Goal: Information Seeking & Learning: Learn about a topic

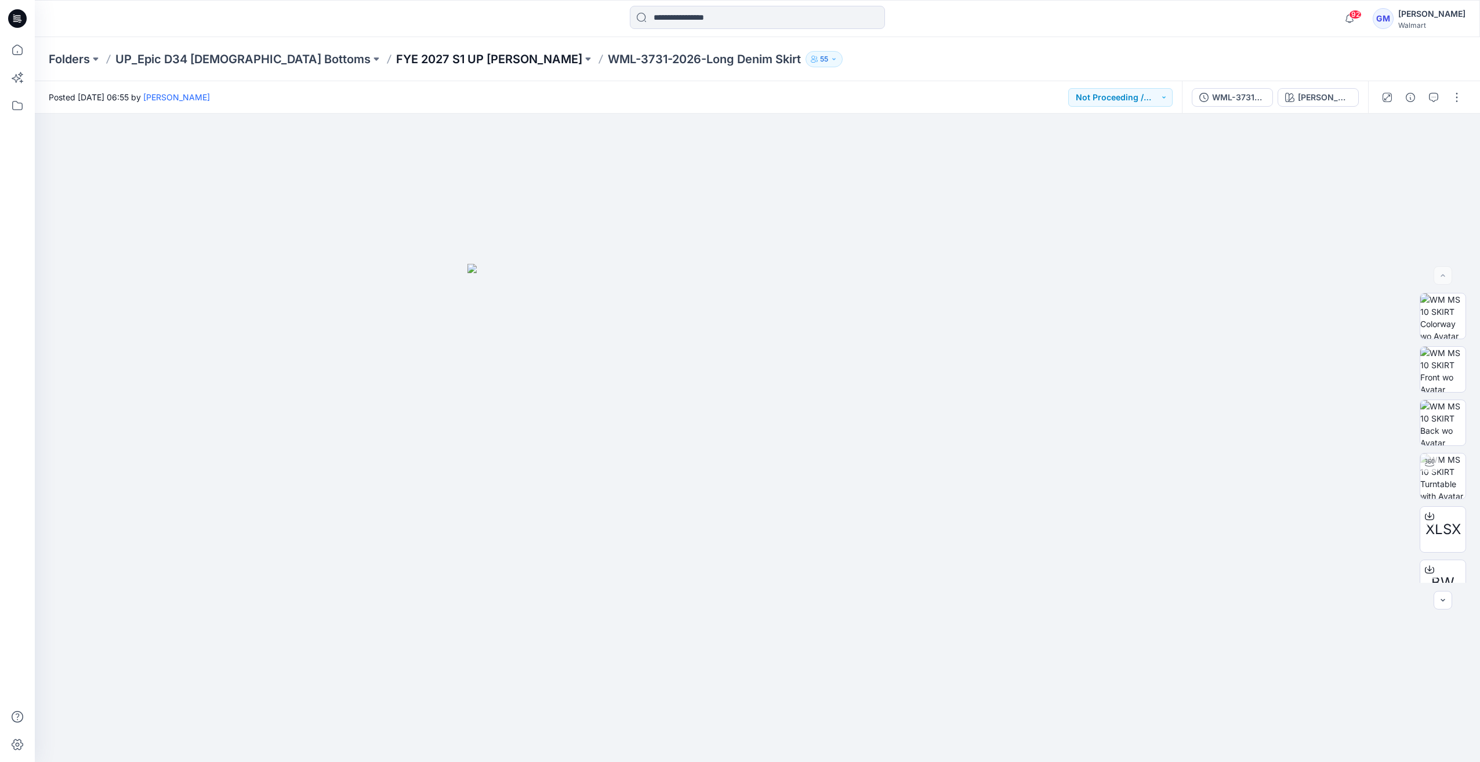
click at [396, 61] on p "FYE 2027 S1 UP Missy Bottoms" at bounding box center [489, 59] width 186 height 16
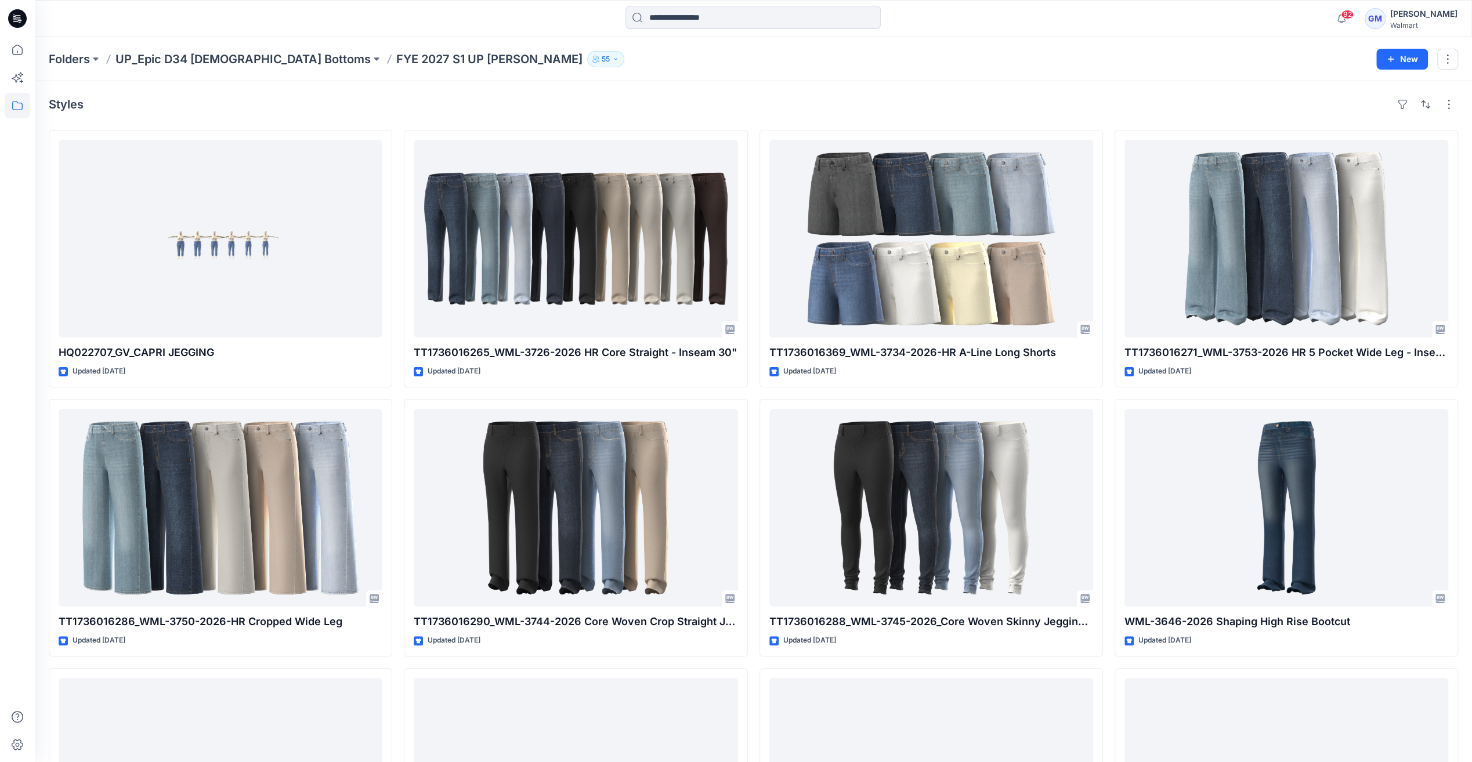
click at [17, 16] on icon at bounding box center [17, 18] width 19 height 19
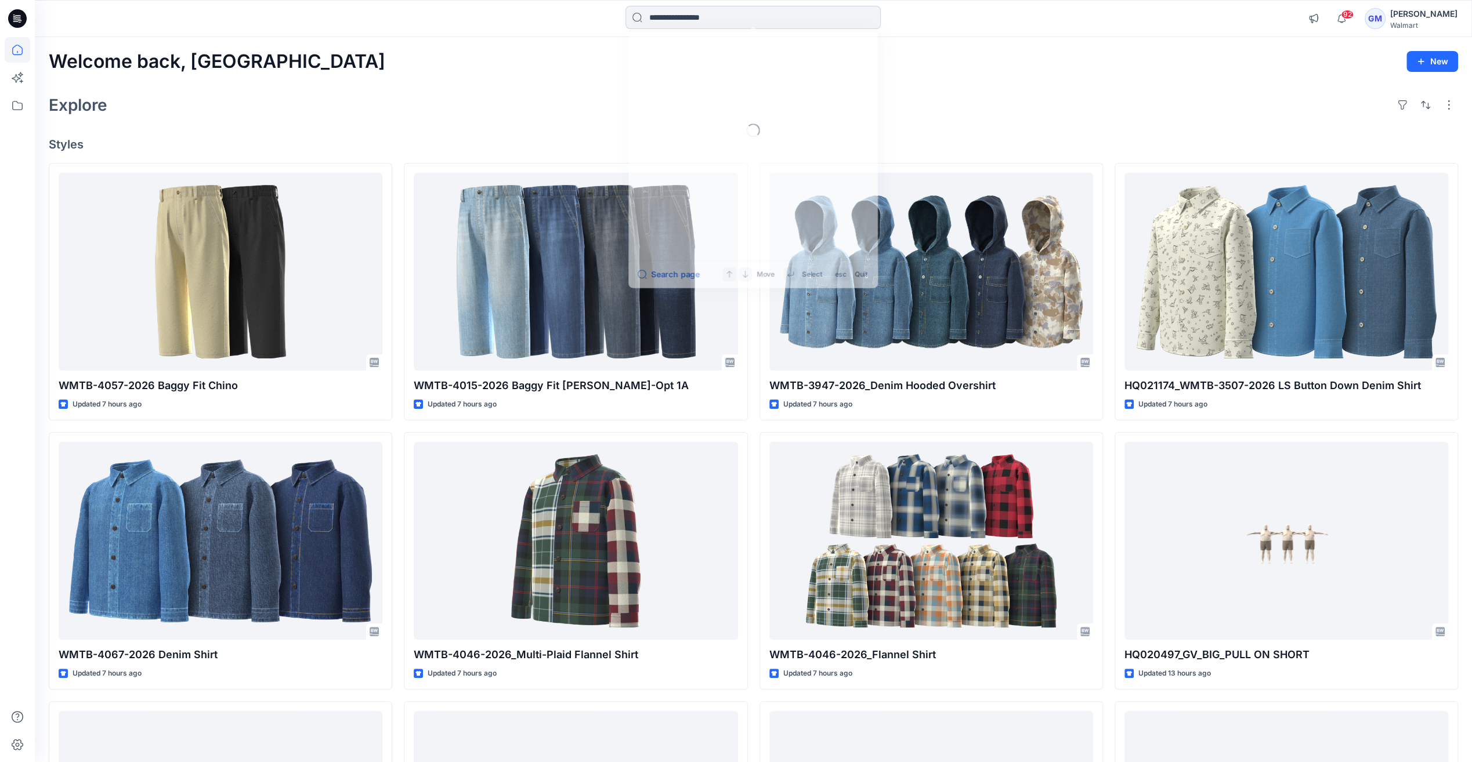
click at [749, 15] on input at bounding box center [752, 17] width 255 height 23
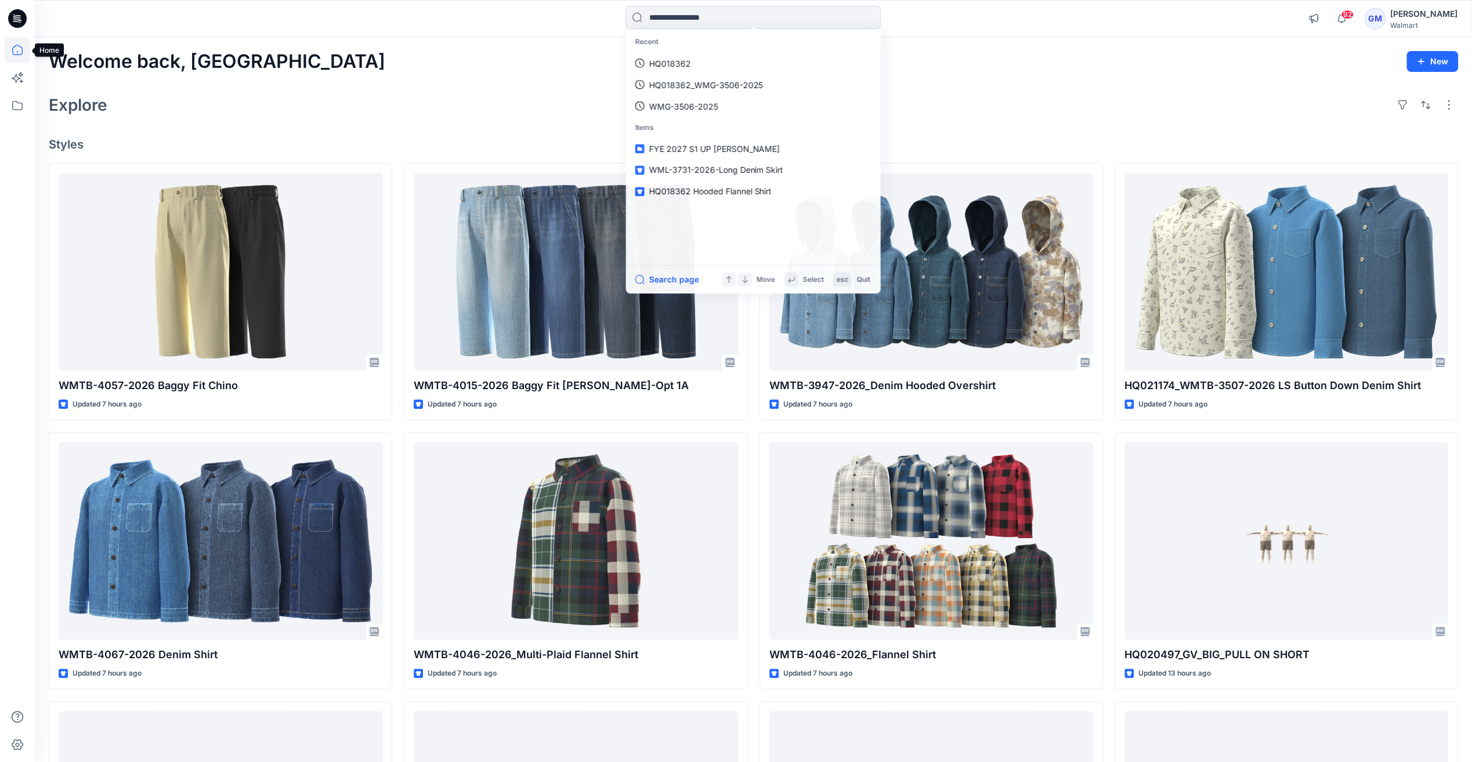
click at [16, 48] on icon at bounding box center [18, 50] width 26 height 26
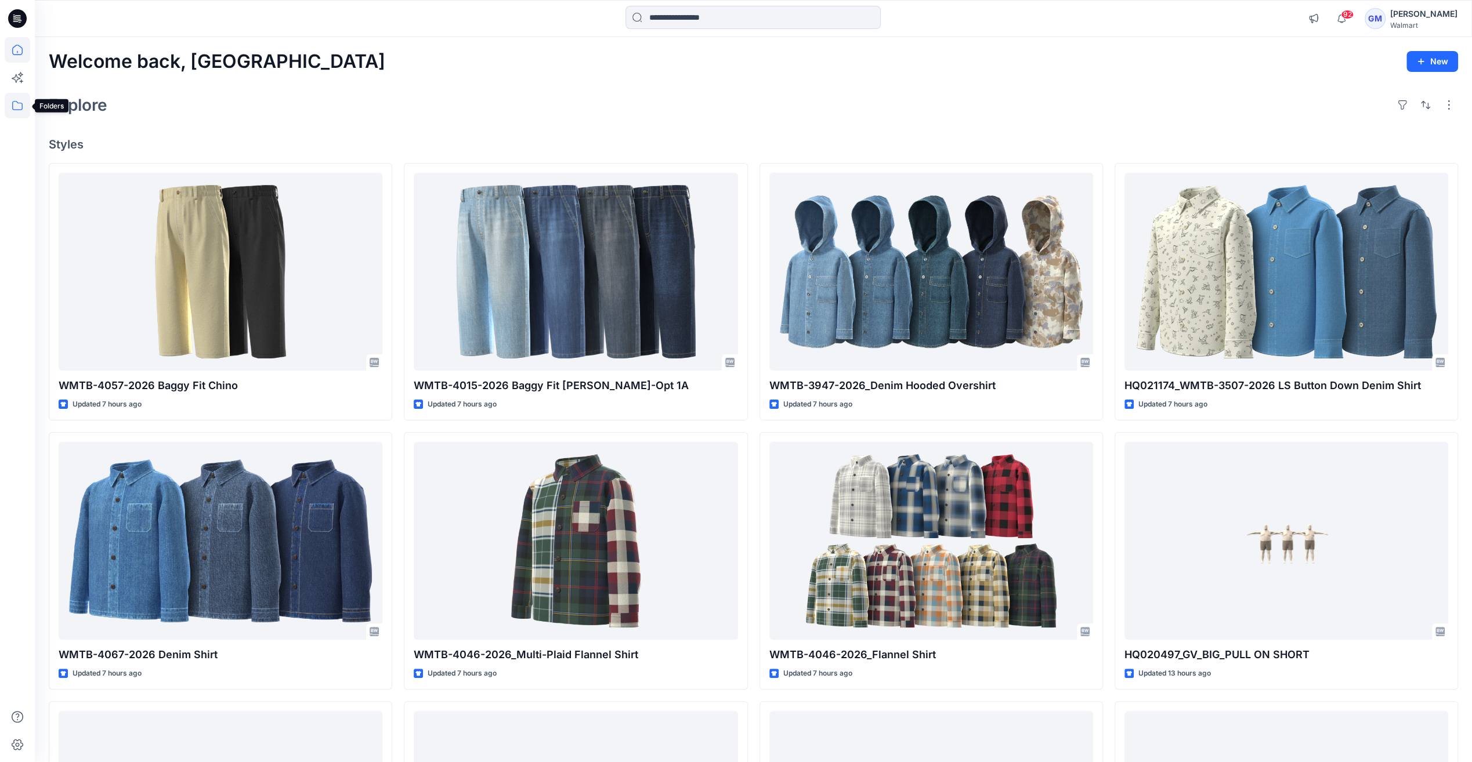
click at [12, 99] on icon at bounding box center [18, 106] width 26 height 26
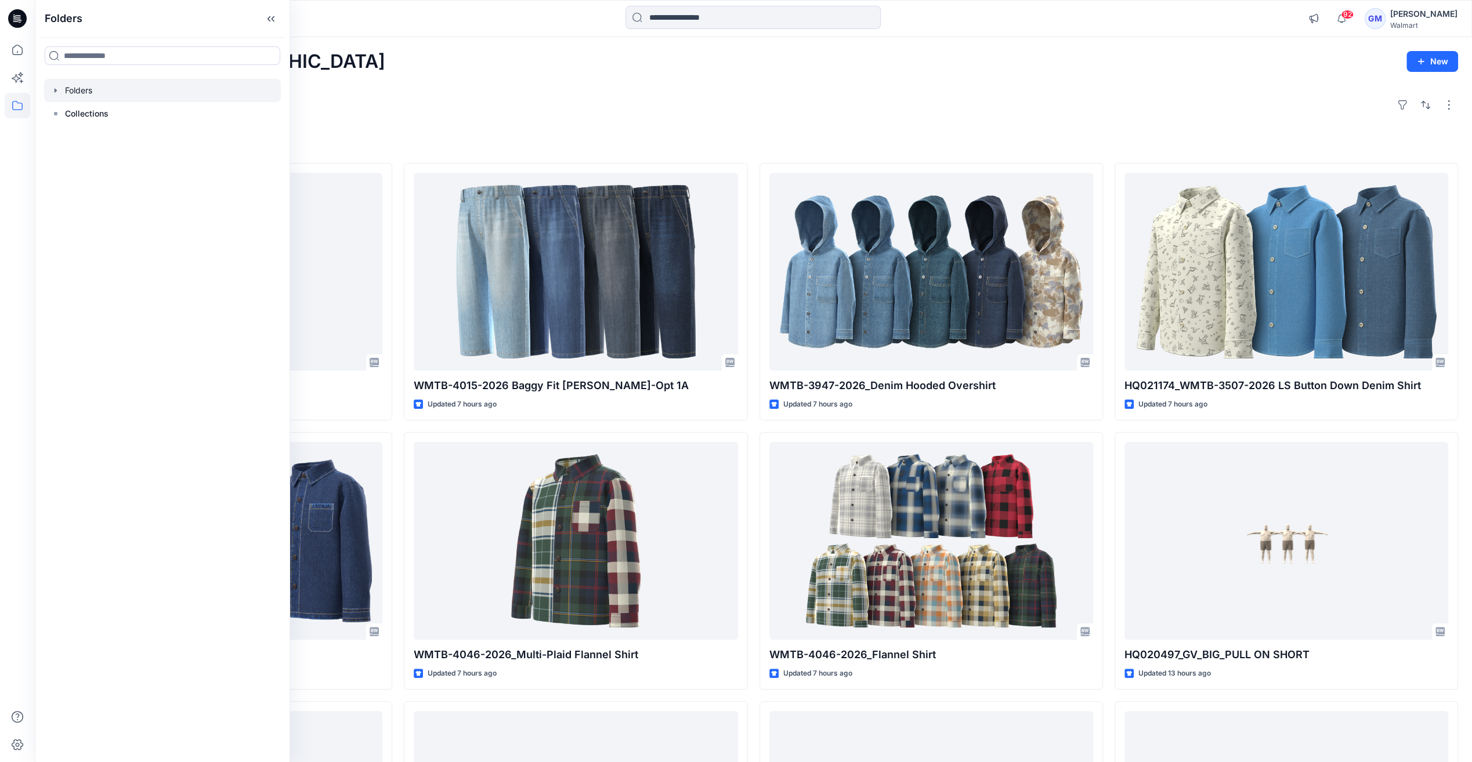
drag, startPoint x: 49, startPoint y: 89, endPoint x: 56, endPoint y: 89, distance: 6.4
click at [49, 89] on div at bounding box center [162, 90] width 237 height 23
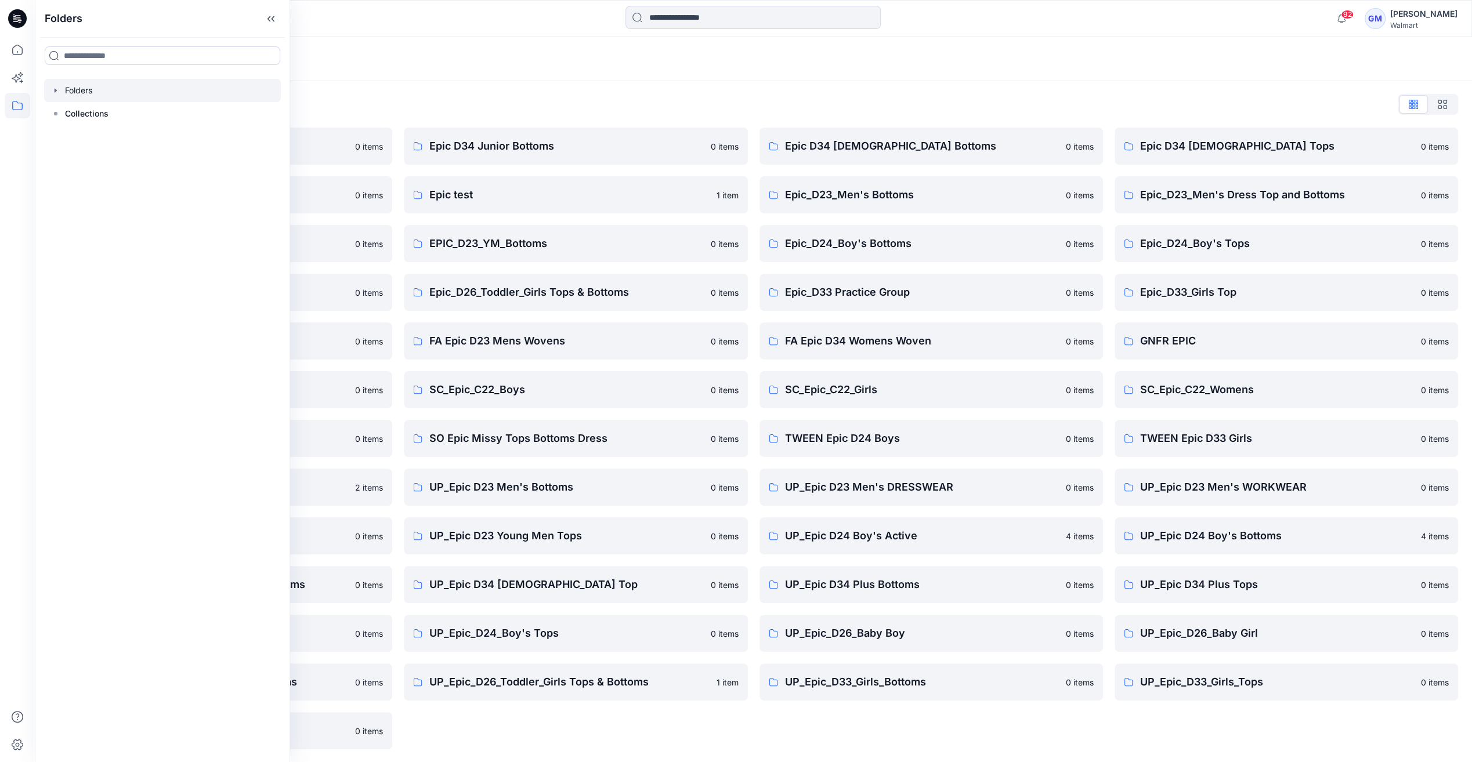
click at [382, 107] on div "Folders List" at bounding box center [753, 104] width 1409 height 19
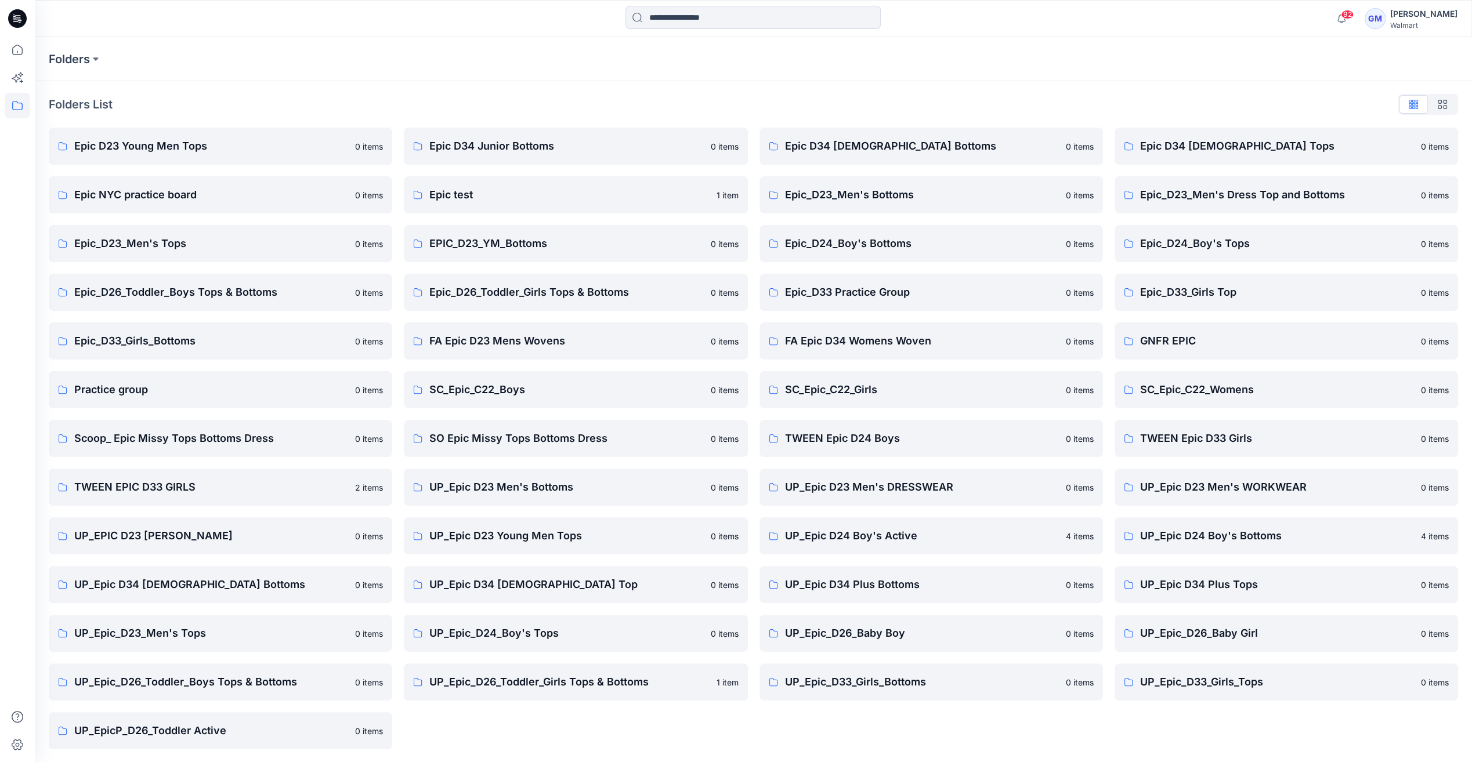
scroll to position [1, 0]
click at [1232, 667] on link "UP_Epic_D33_Girls_Tops 0 items" at bounding box center [1285, 680] width 343 height 37
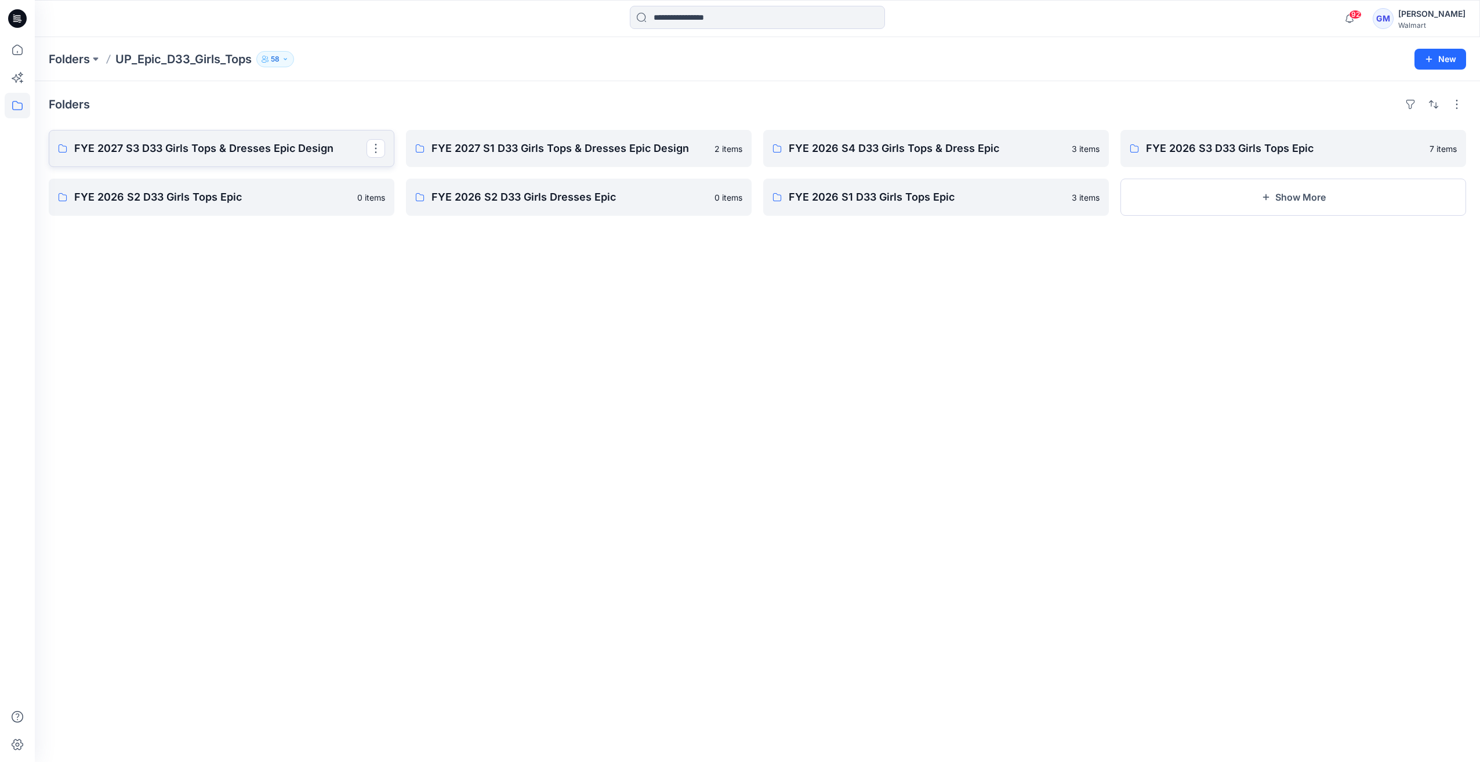
click at [299, 137] on link "FYE 2027 S3 D33 Girls Tops & Dresses Epic Design" at bounding box center [222, 148] width 346 height 37
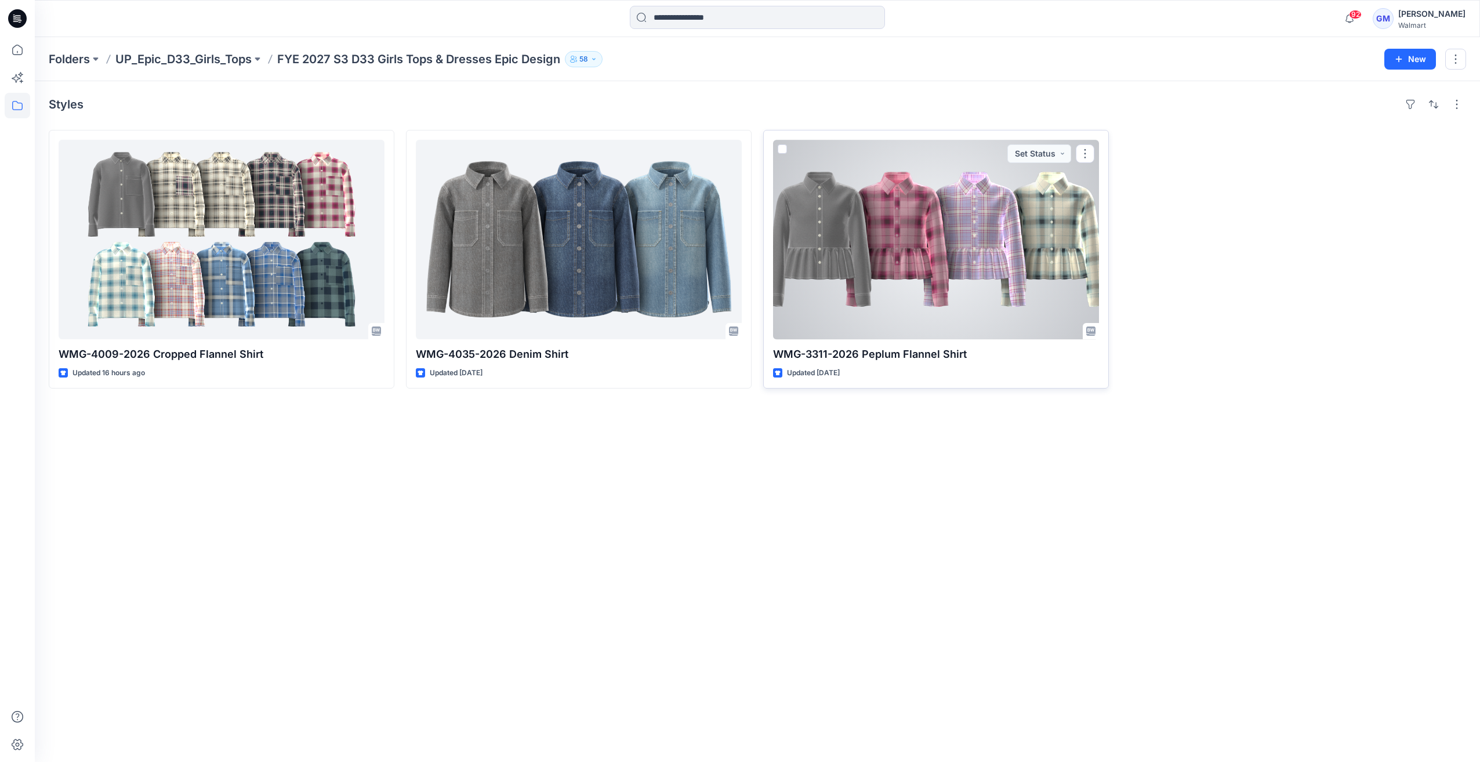
click at [941, 242] on div at bounding box center [936, 240] width 326 height 200
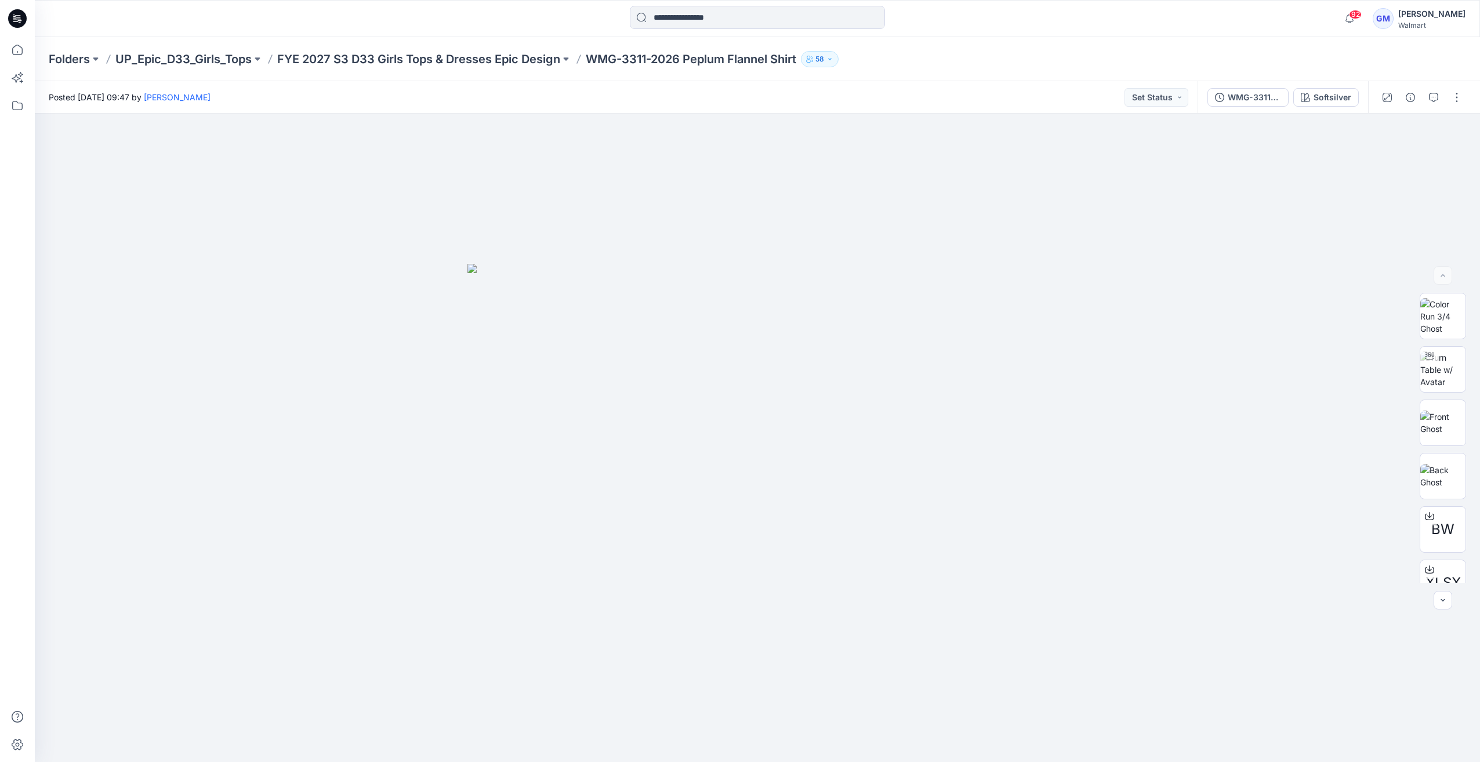
click at [1329, 87] on div "WMG-3311-2026 Peplum Flannel Shirt_Full Colorway Softsilver" at bounding box center [1283, 97] width 171 height 32
click at [1329, 93] on div "Softsilver" at bounding box center [1333, 97] width 38 height 13
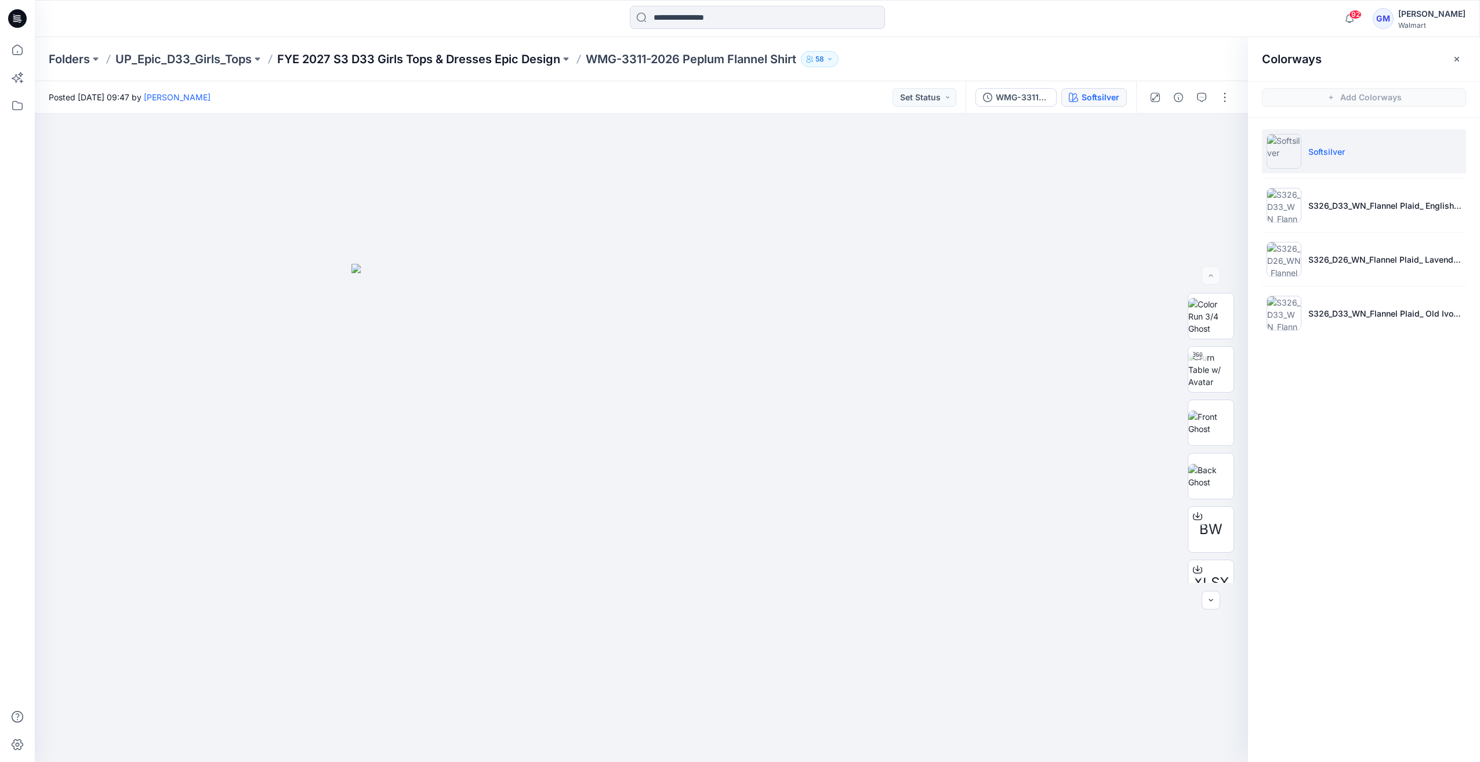
click at [549, 60] on p "FYE 2027 S3 D33 Girls Tops & Dresses Epic Design" at bounding box center [418, 59] width 283 height 16
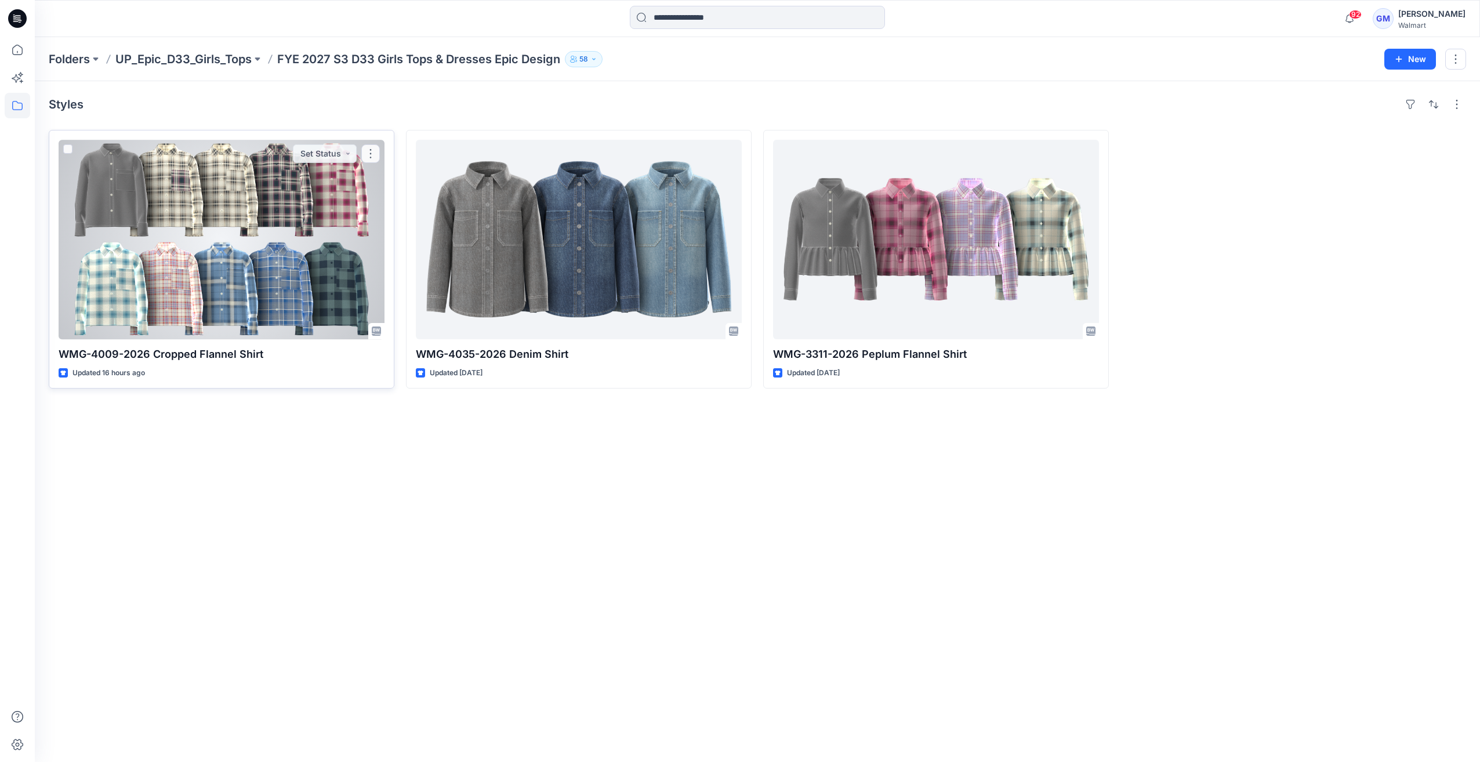
click at [154, 215] on div at bounding box center [222, 240] width 326 height 200
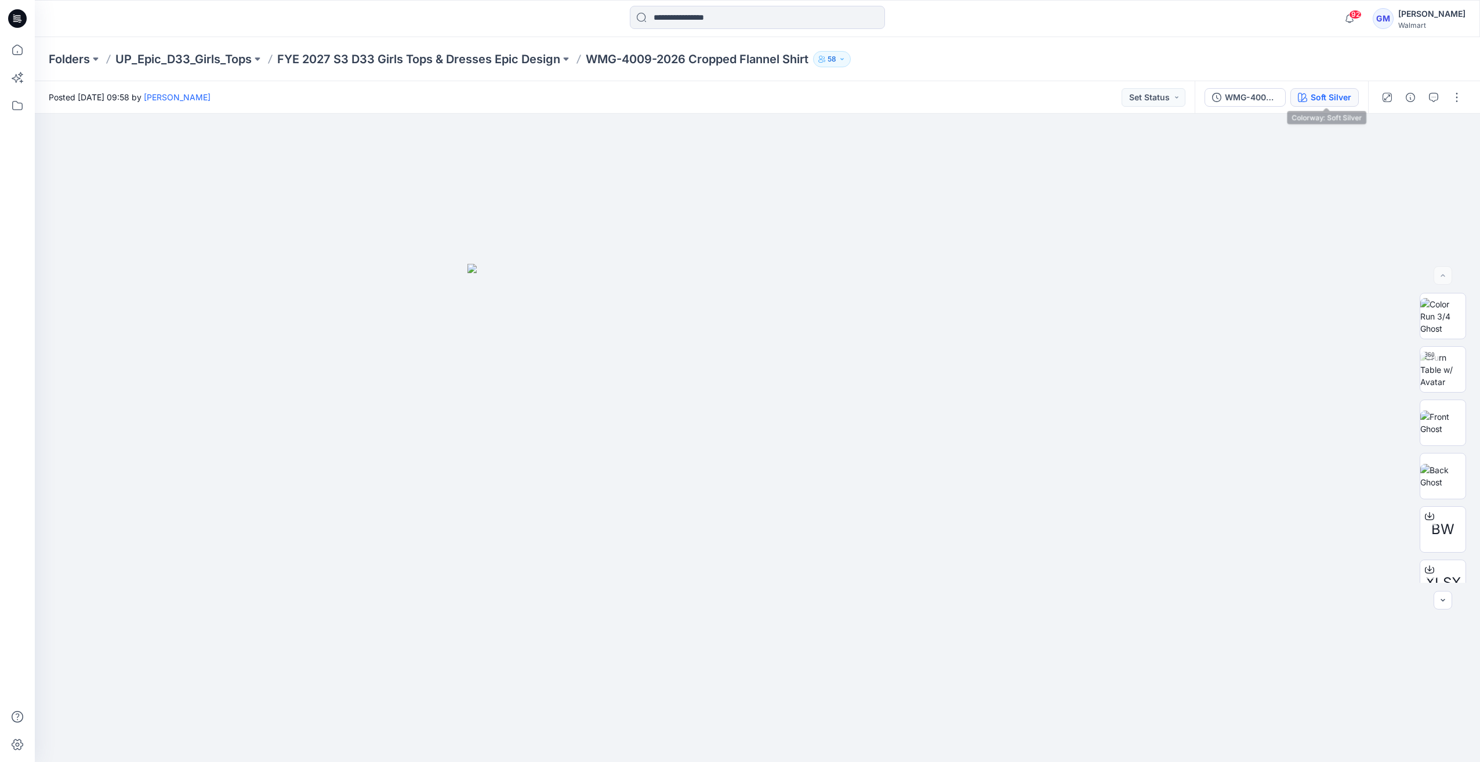
click at [1312, 103] on button "Soft Silver" at bounding box center [1325, 97] width 68 height 19
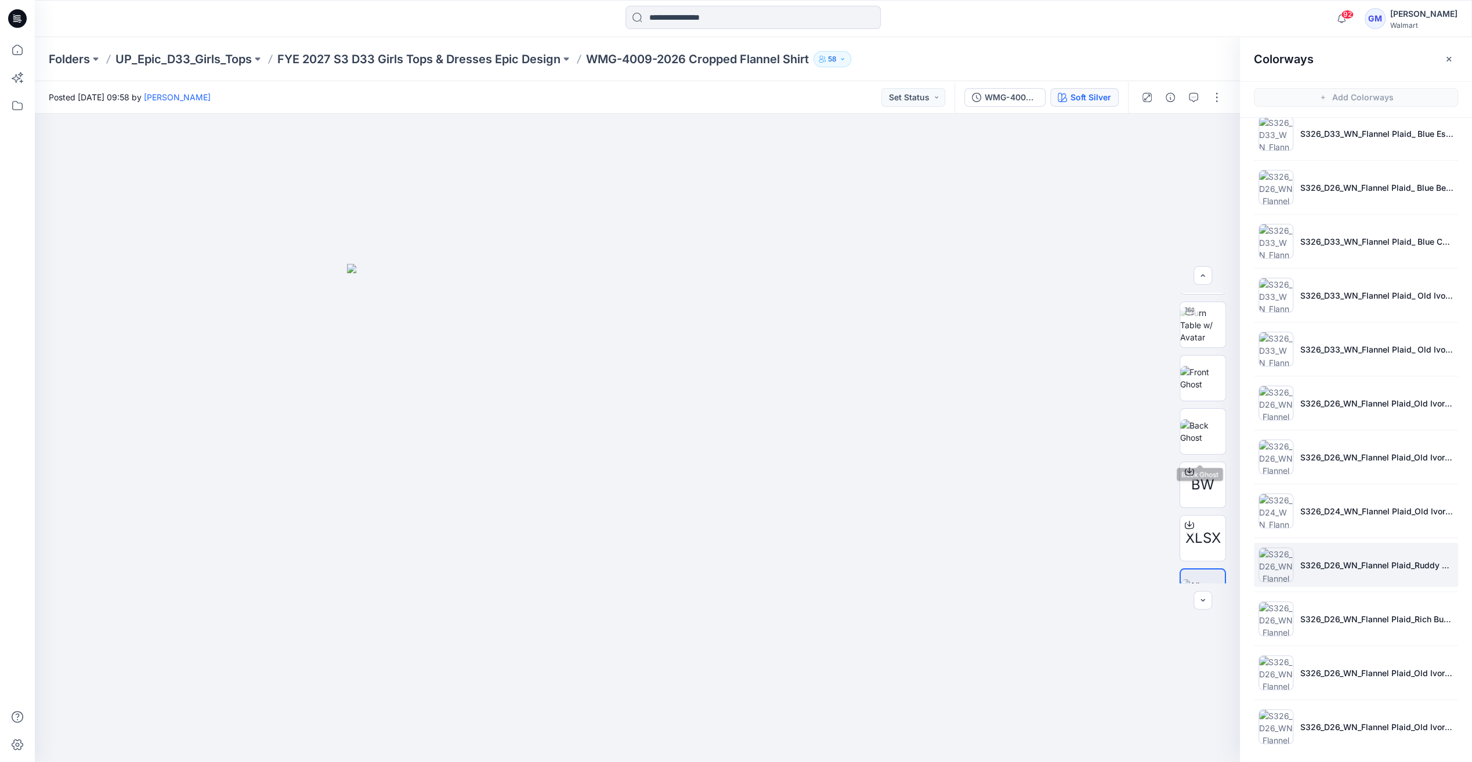
scroll to position [58, 0]
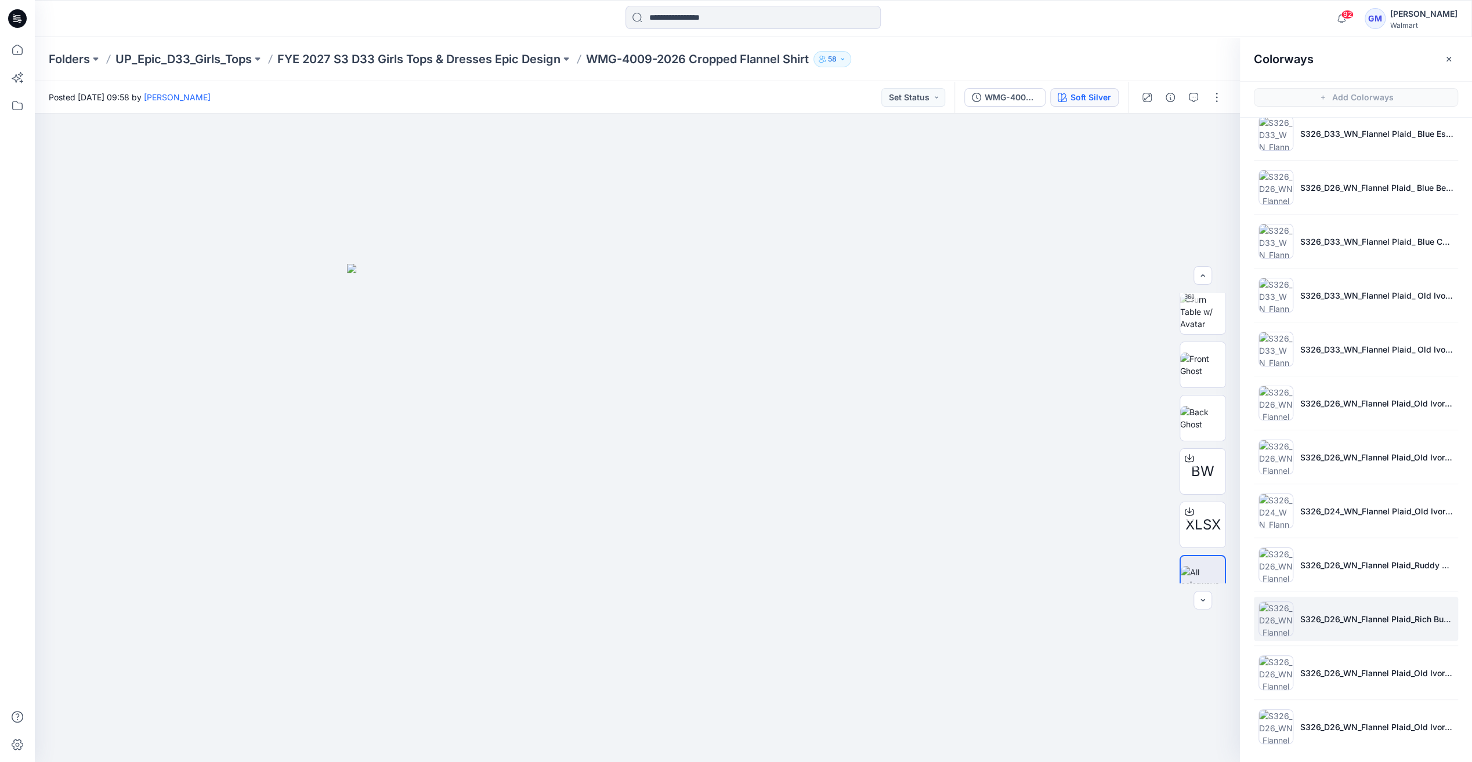
click at [1264, 611] on img at bounding box center [1275, 619] width 35 height 35
click at [1287, 568] on li "S326_D26_WN_Flannel Plaid_Ruddy Red_G3037A" at bounding box center [1356, 565] width 204 height 44
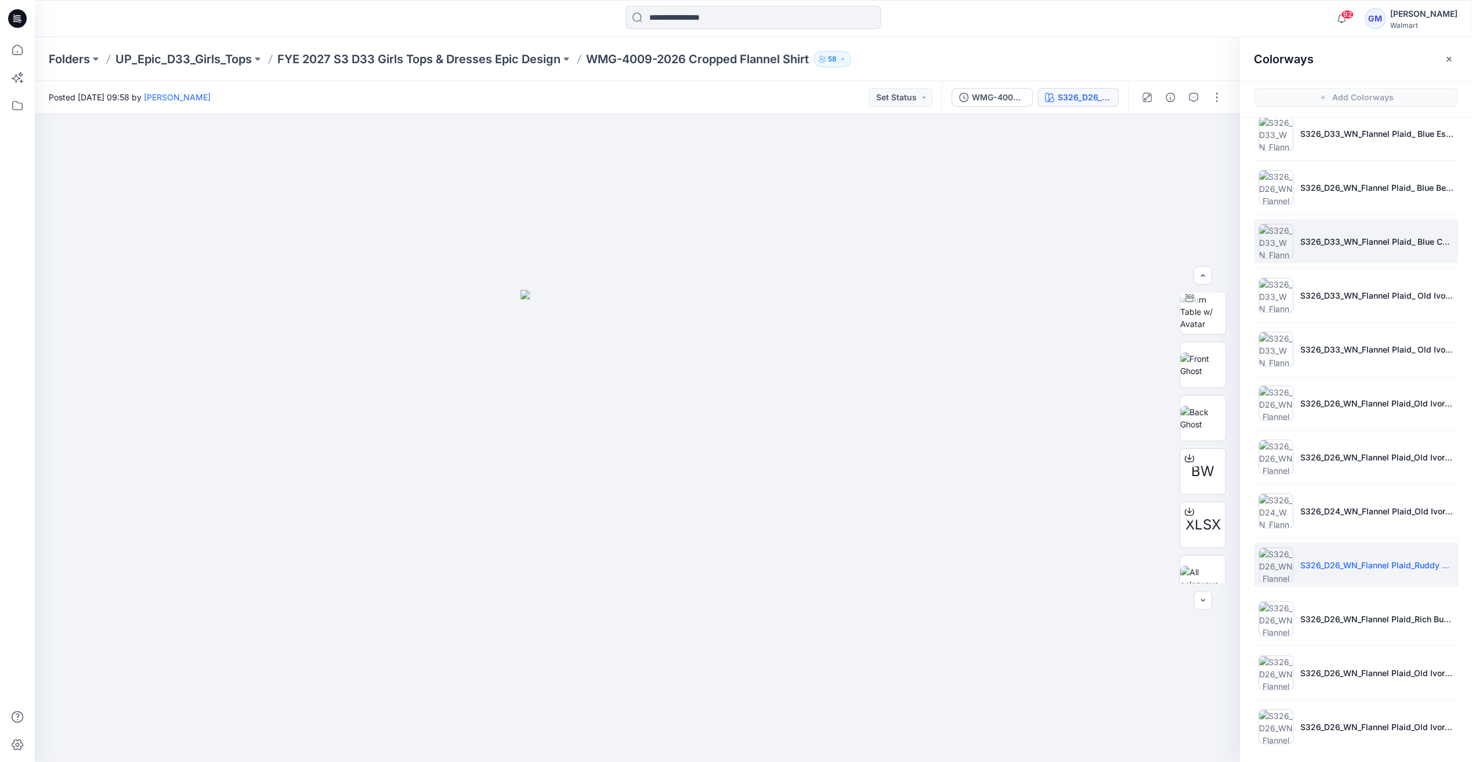
click at [1262, 248] on img at bounding box center [1275, 241] width 35 height 35
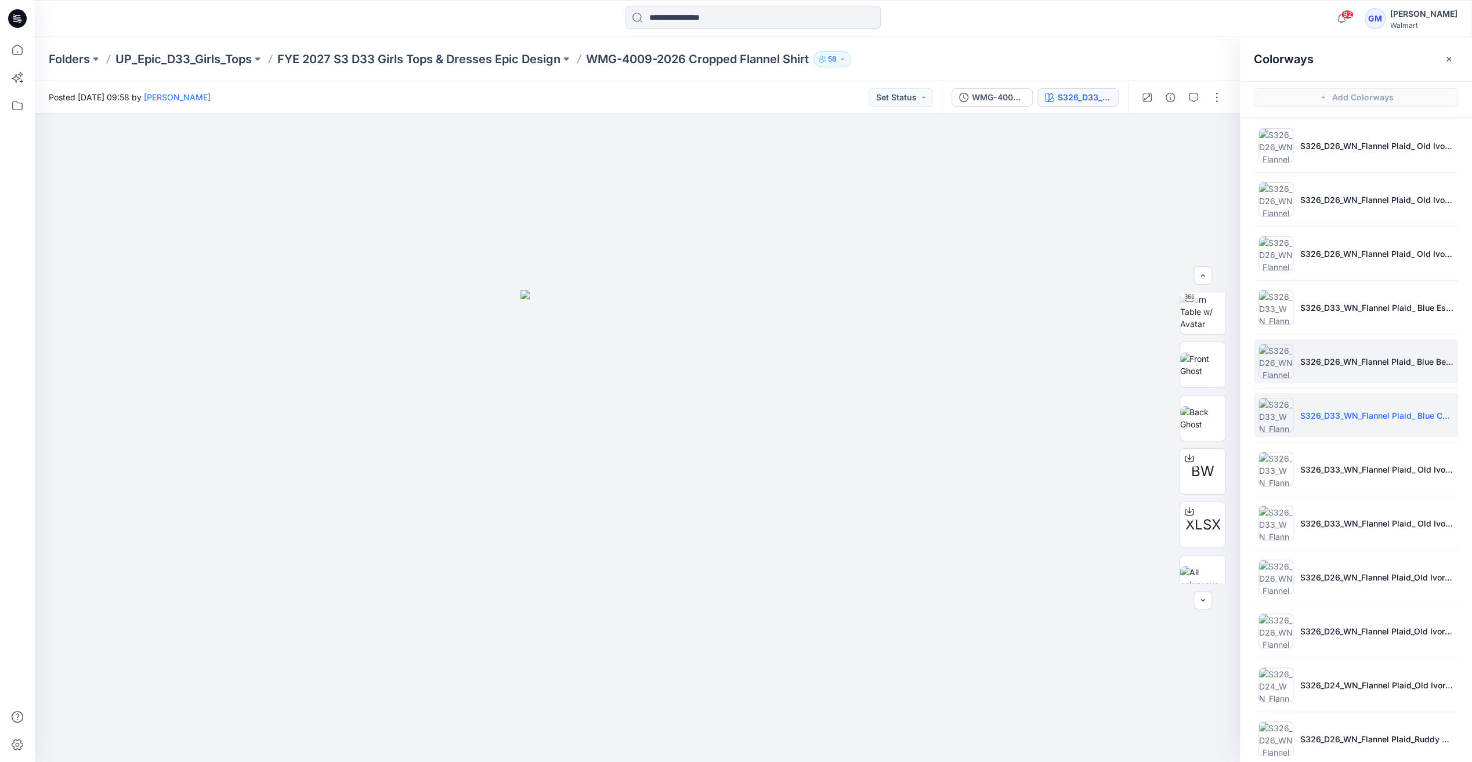
click at [1276, 360] on img at bounding box center [1275, 361] width 35 height 35
click at [1277, 309] on img at bounding box center [1275, 307] width 35 height 35
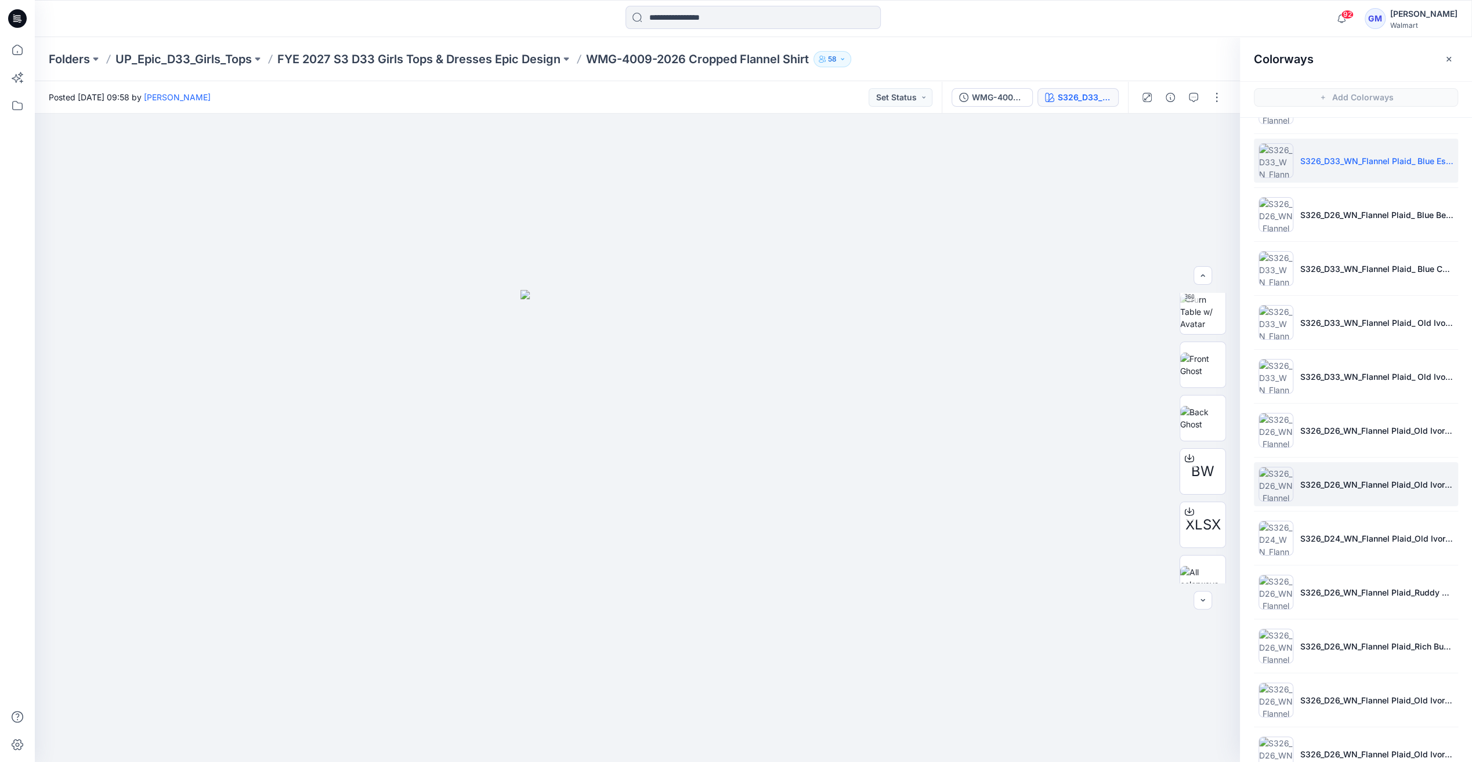
scroll to position [396, 0]
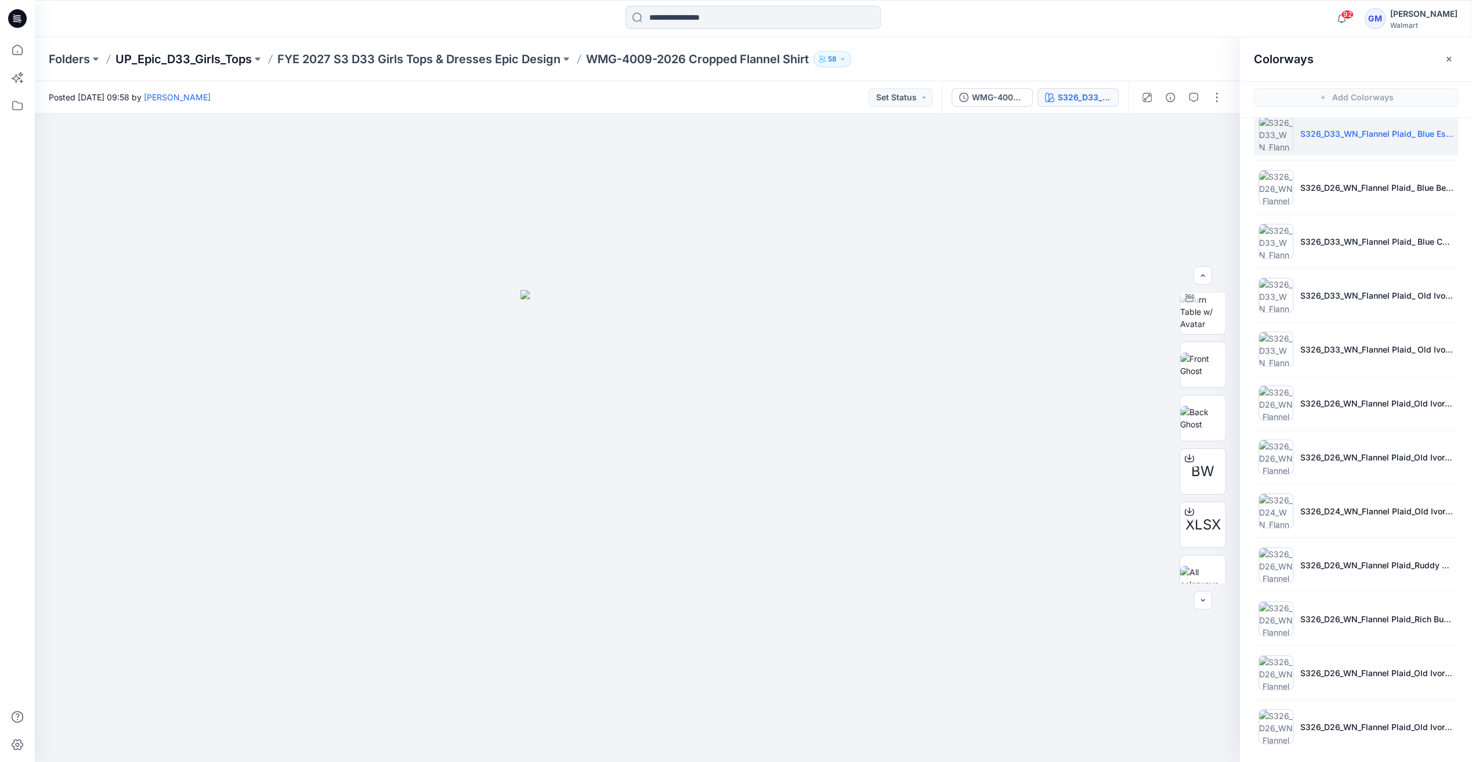
click at [218, 56] on p "UP_Epic_D33_Girls_Tops" at bounding box center [183, 59] width 136 height 16
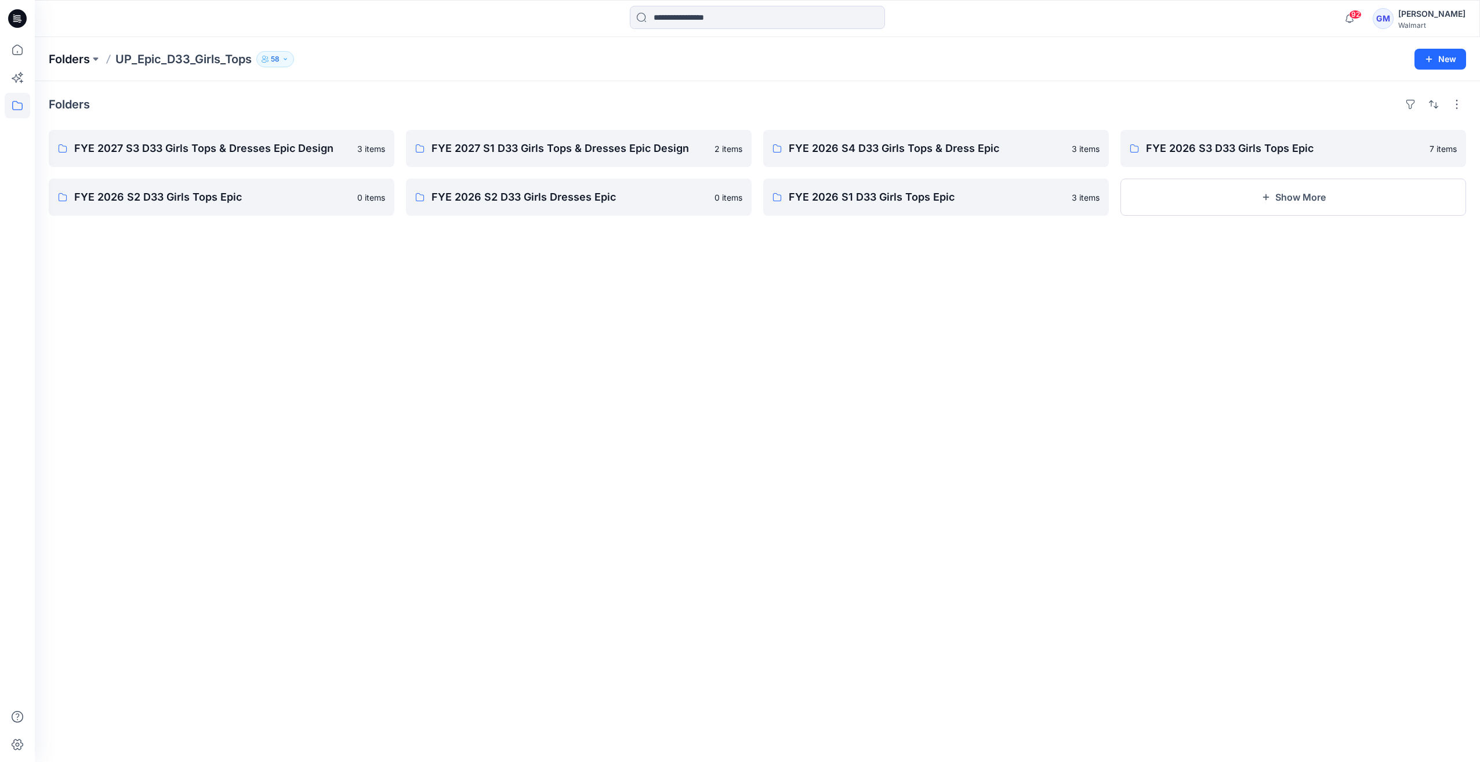
click at [71, 63] on p "Folders" at bounding box center [69, 59] width 41 height 16
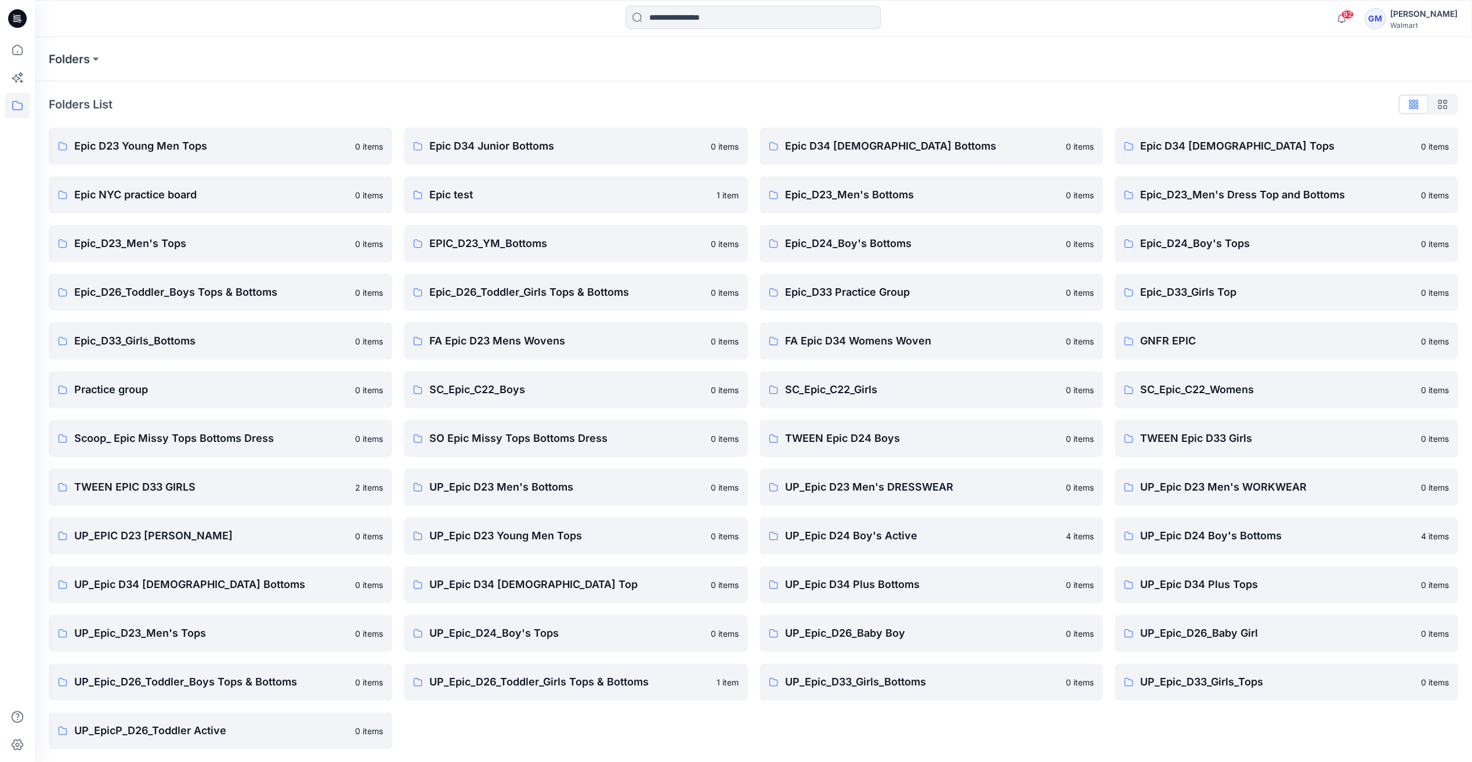
scroll to position [1, 0]
click at [853, 440] on p "TWEEN Epic D24 Boys" at bounding box center [922, 437] width 274 height 16
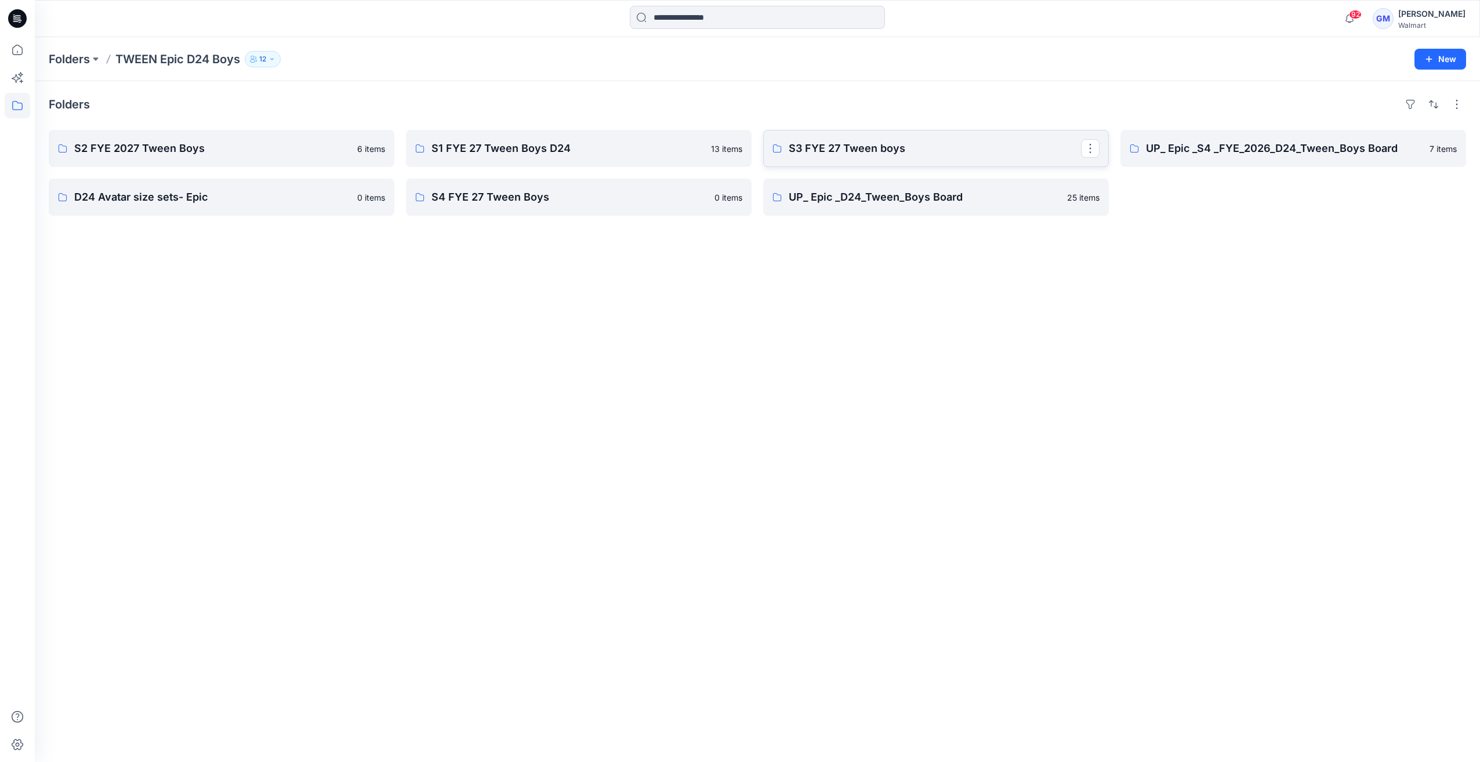
click at [842, 155] on p "S3 FYE 27 Tween boys" at bounding box center [935, 148] width 292 height 16
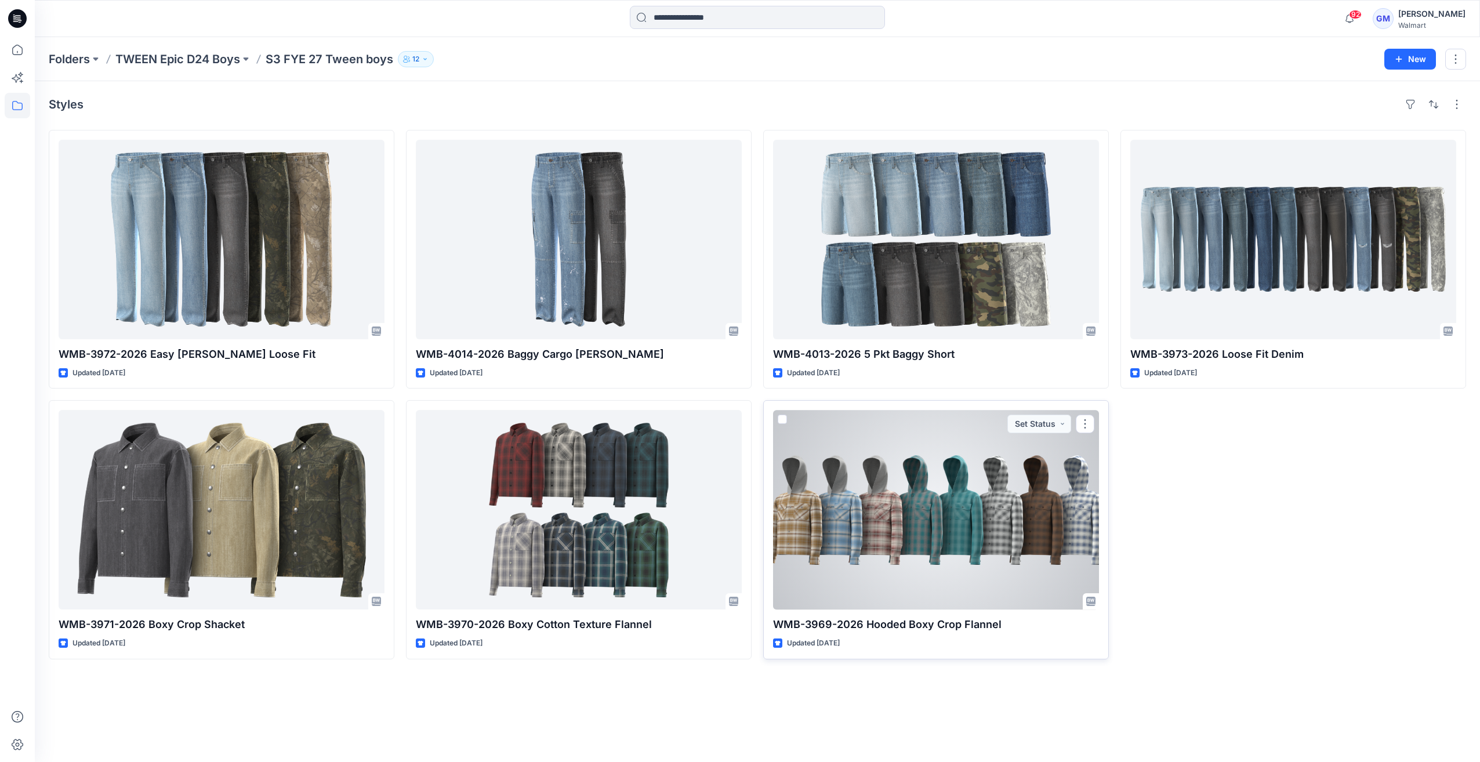
click at [1044, 490] on div at bounding box center [936, 510] width 326 height 200
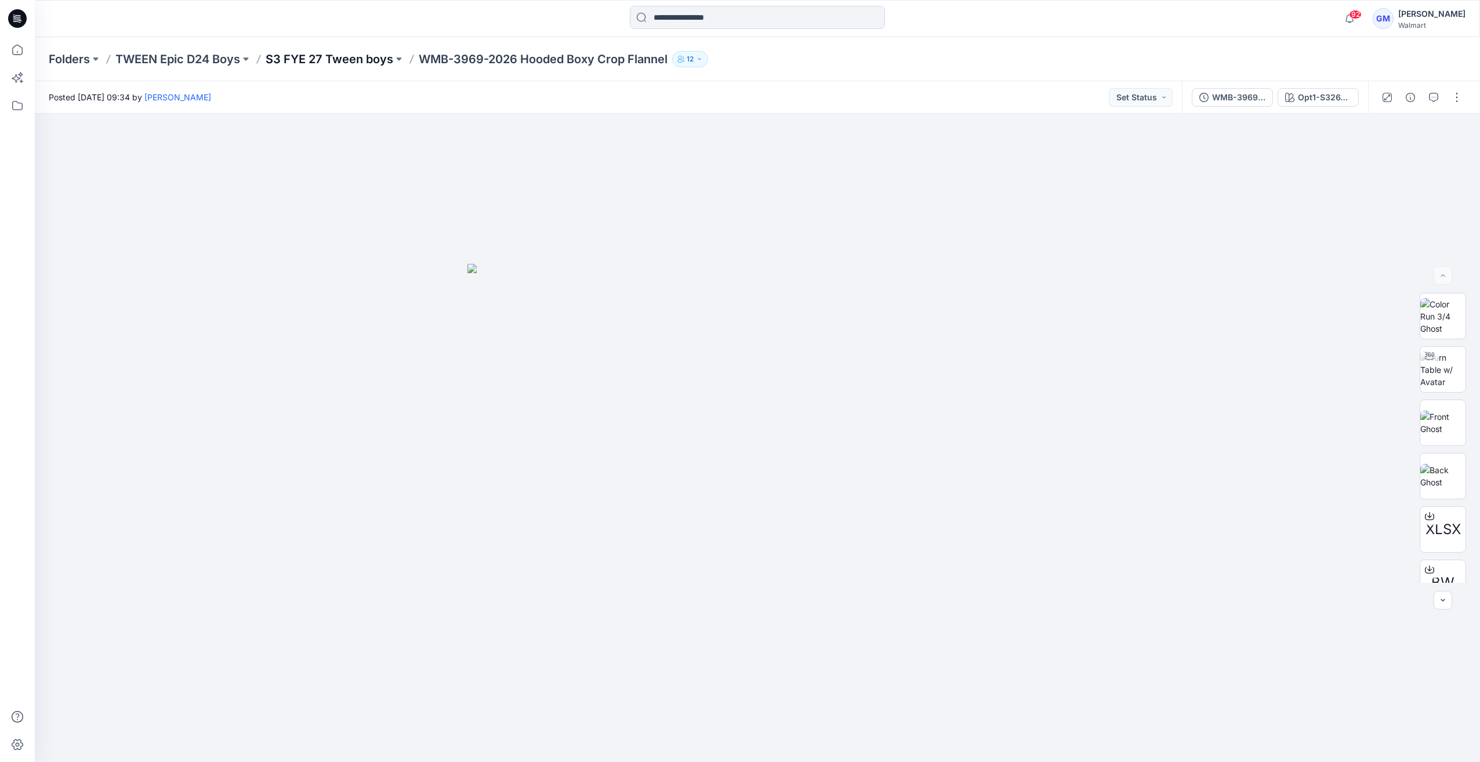
click at [333, 56] on p "S3 FYE 27 Tween boys" at bounding box center [330, 59] width 128 height 16
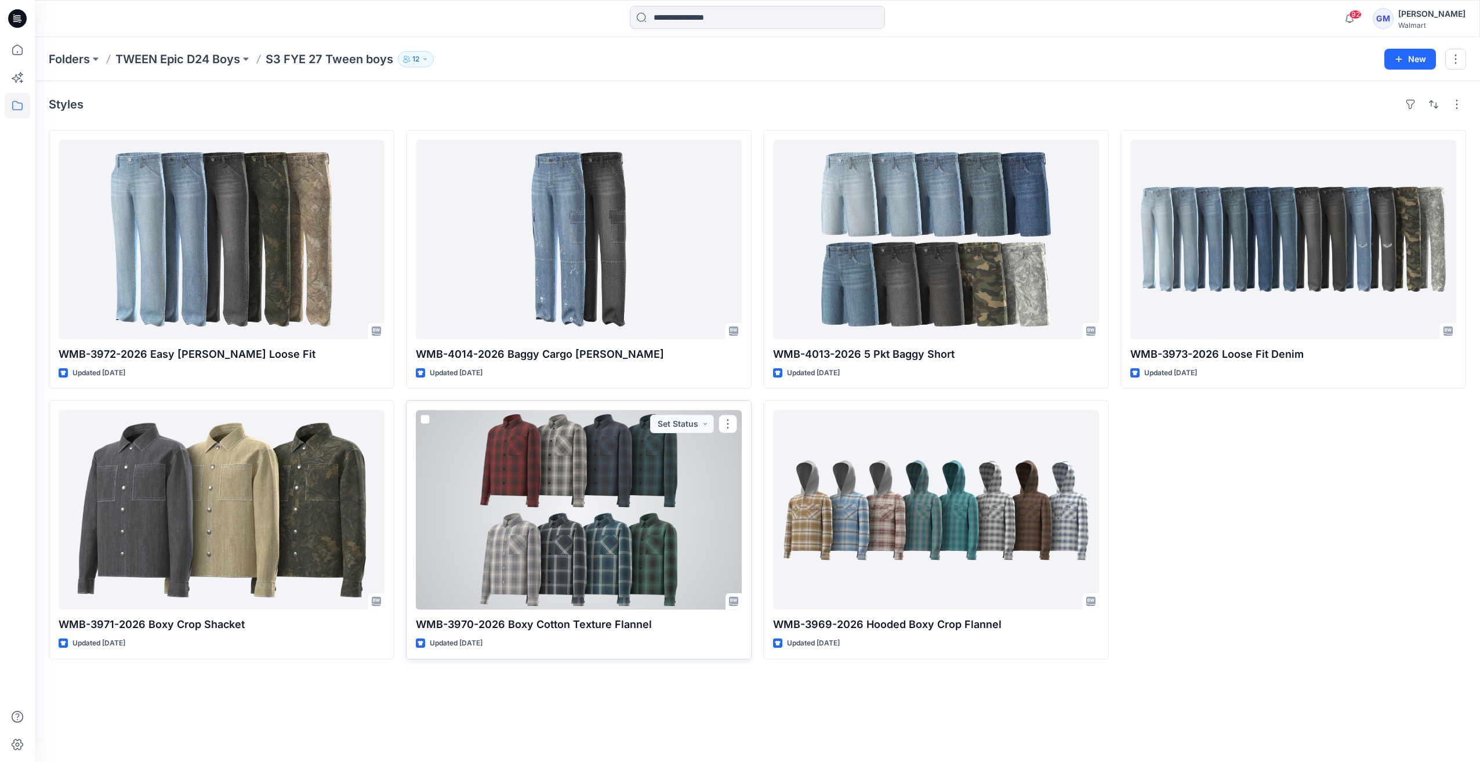
click at [524, 488] on div at bounding box center [579, 510] width 326 height 200
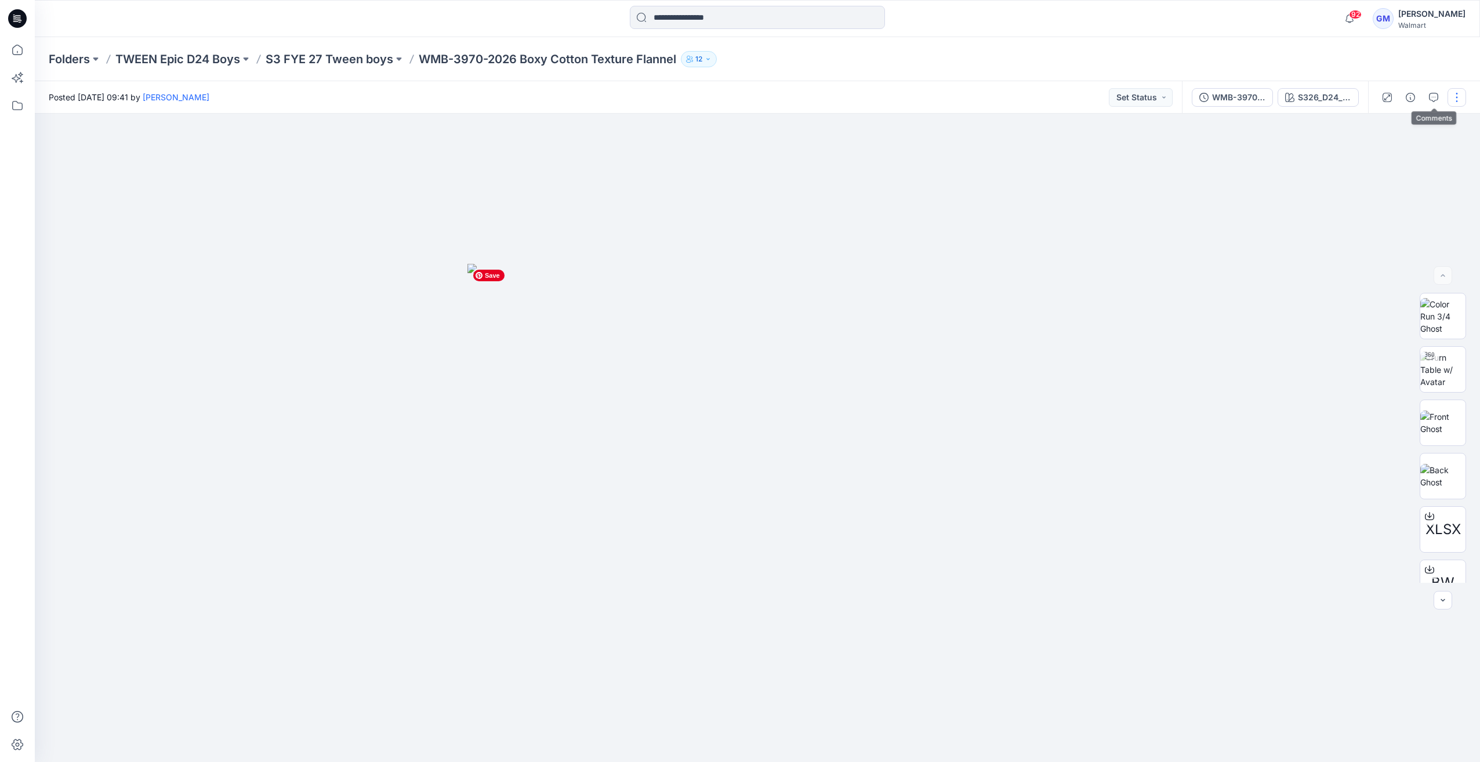
click at [1452, 94] on button "button" at bounding box center [1457, 97] width 19 height 19
click at [1383, 153] on p "Edit" at bounding box center [1383, 157] width 15 height 12
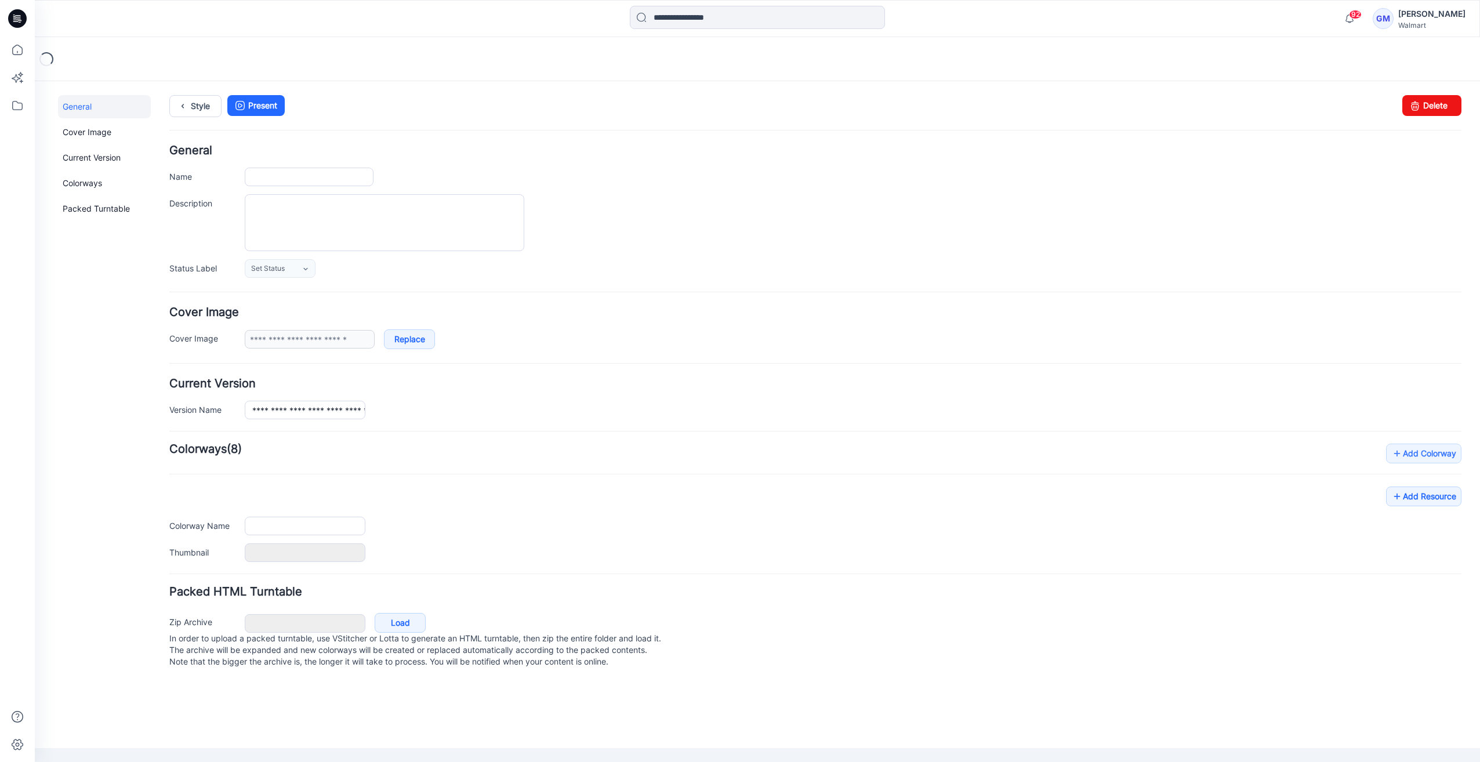
type input "**********"
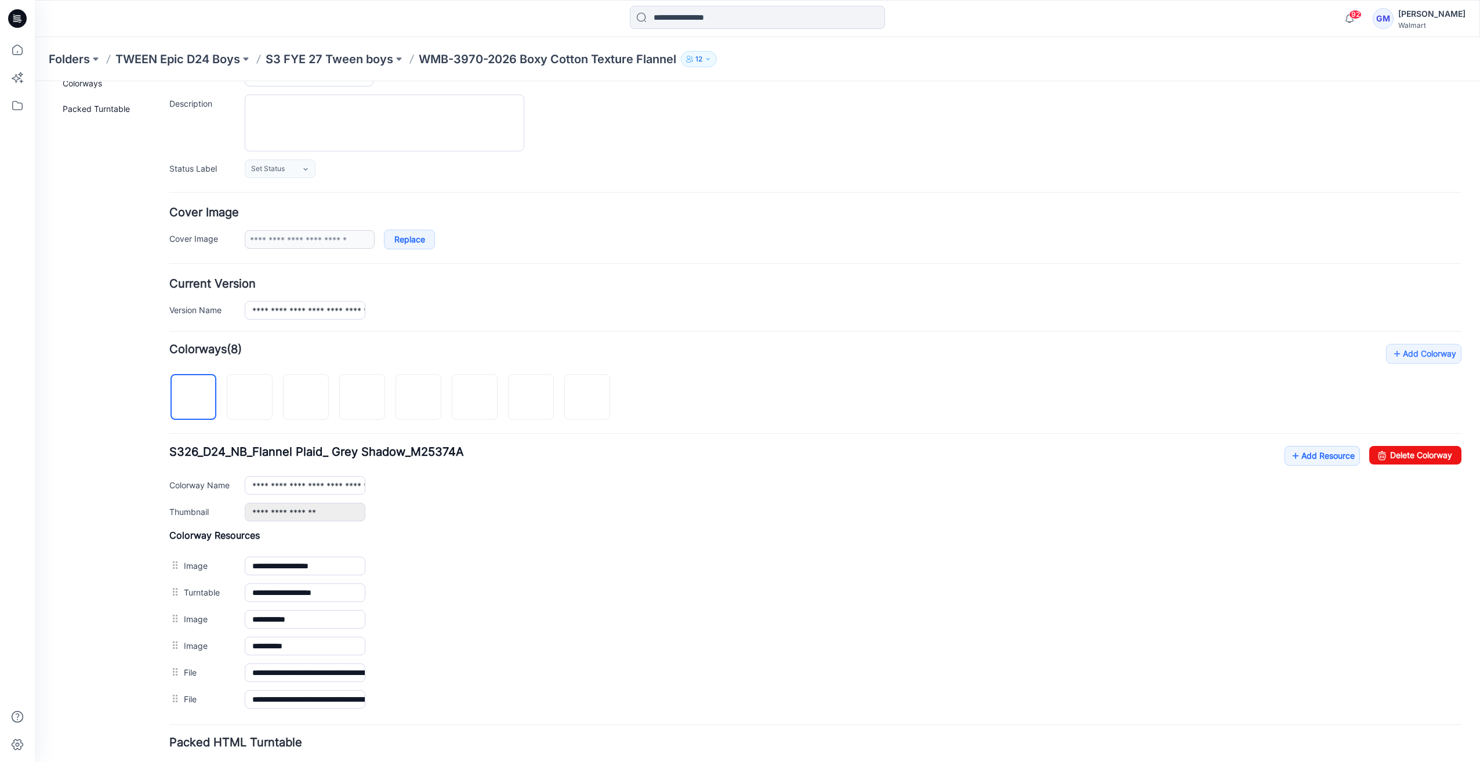
scroll to position [178, 0]
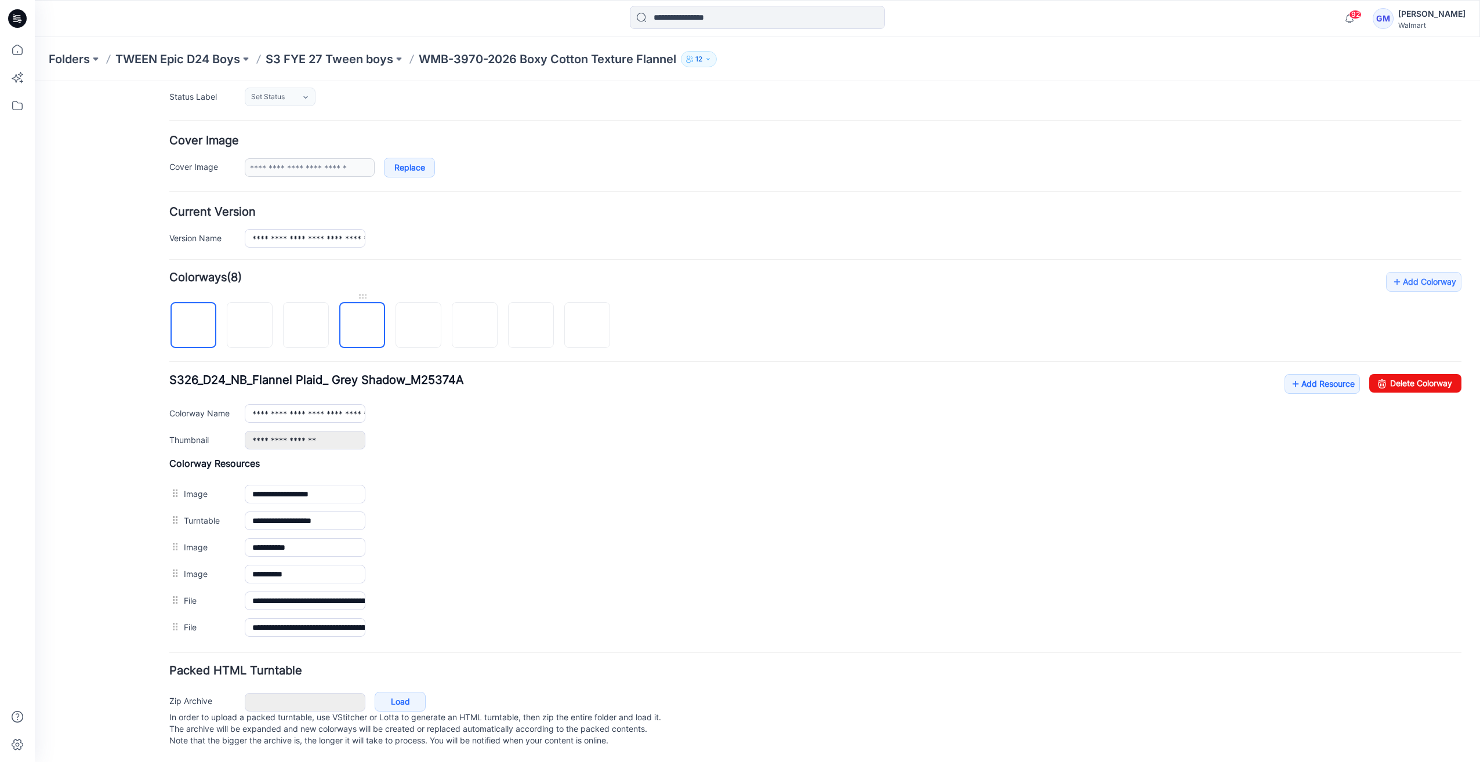
click at [363, 326] on img at bounding box center [363, 326] width 0 height 0
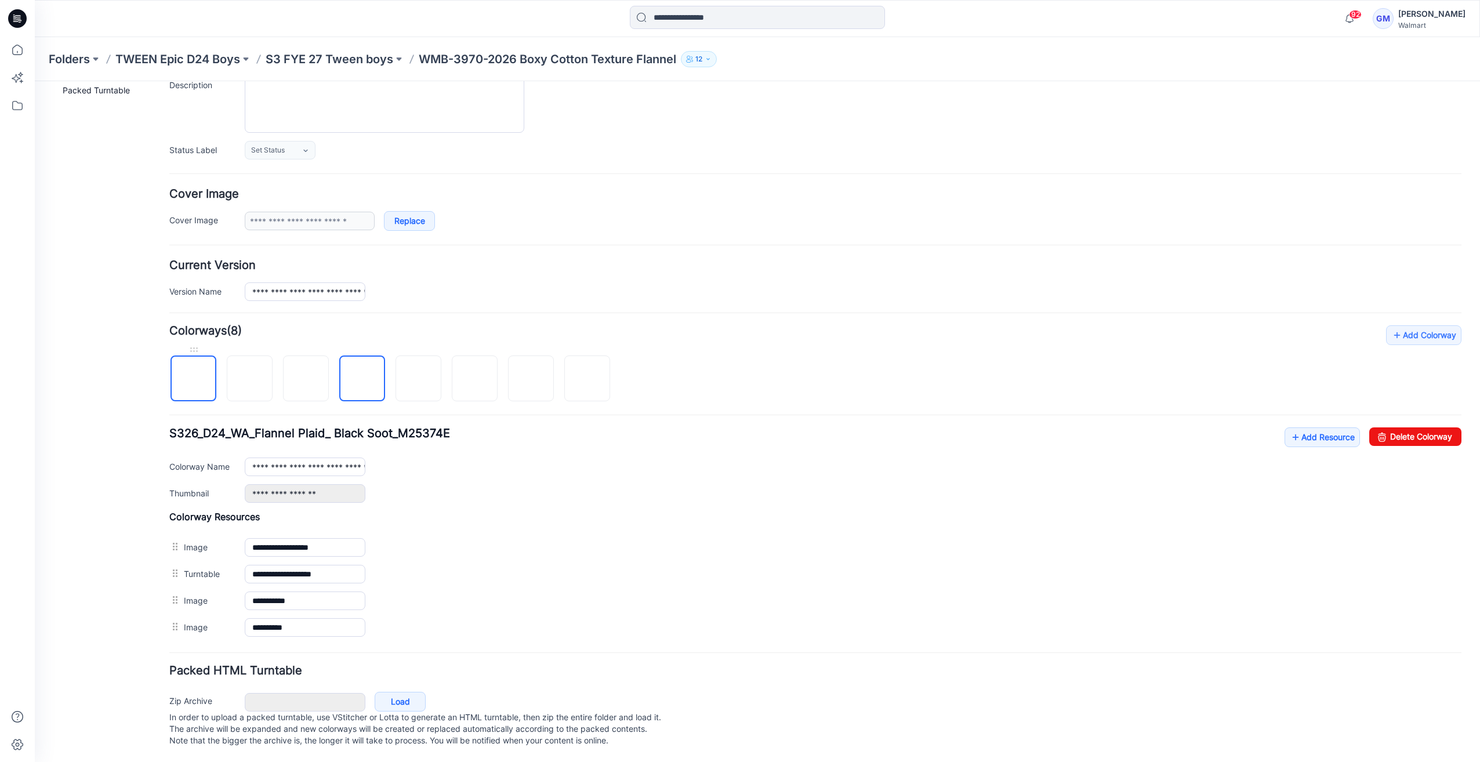
drag, startPoint x: 191, startPoint y: 371, endPoint x: 192, endPoint y: 379, distance: 8.7
click at [194, 379] on img at bounding box center [194, 379] width 0 height 0
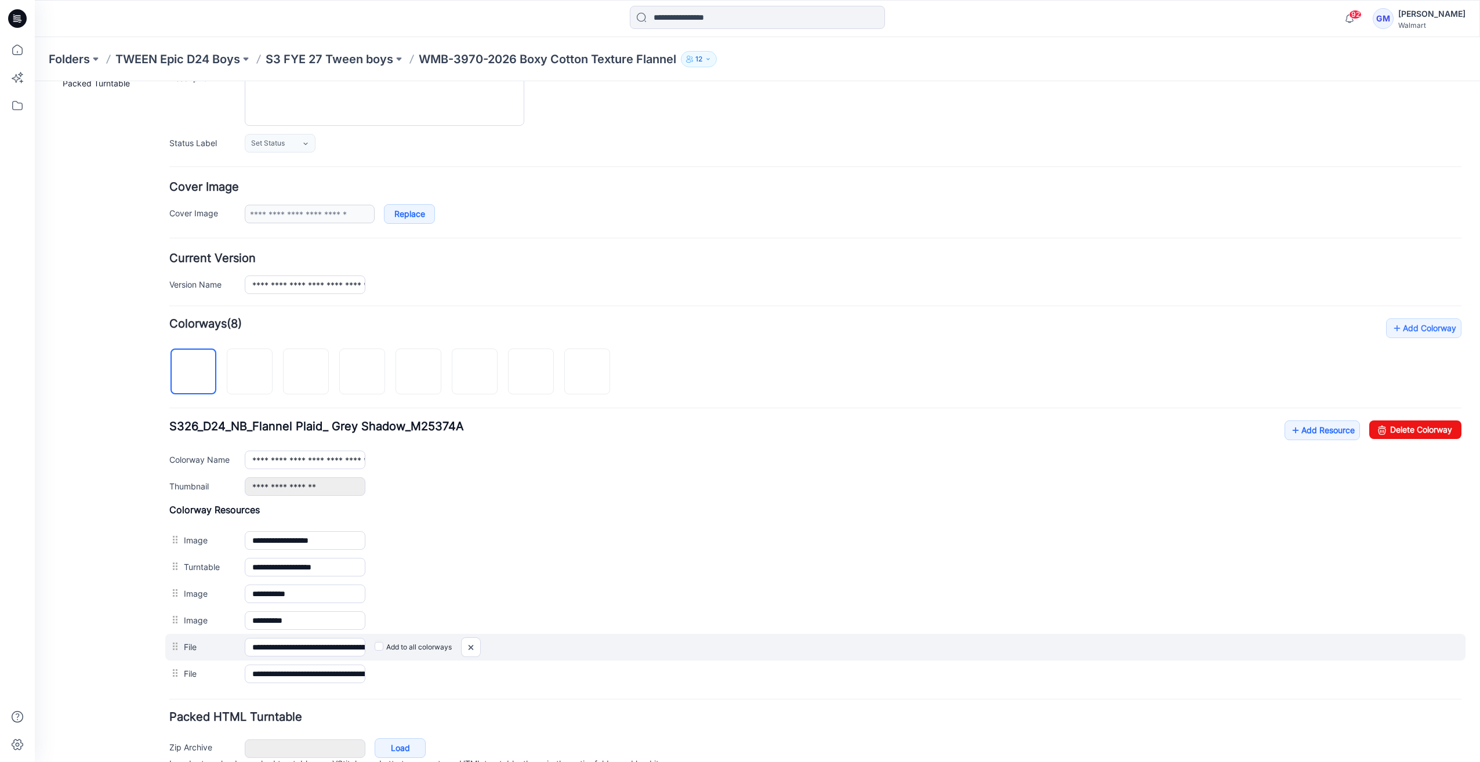
click at [376, 640] on div "Add to all colorways" at bounding box center [913, 647] width 1096 height 19
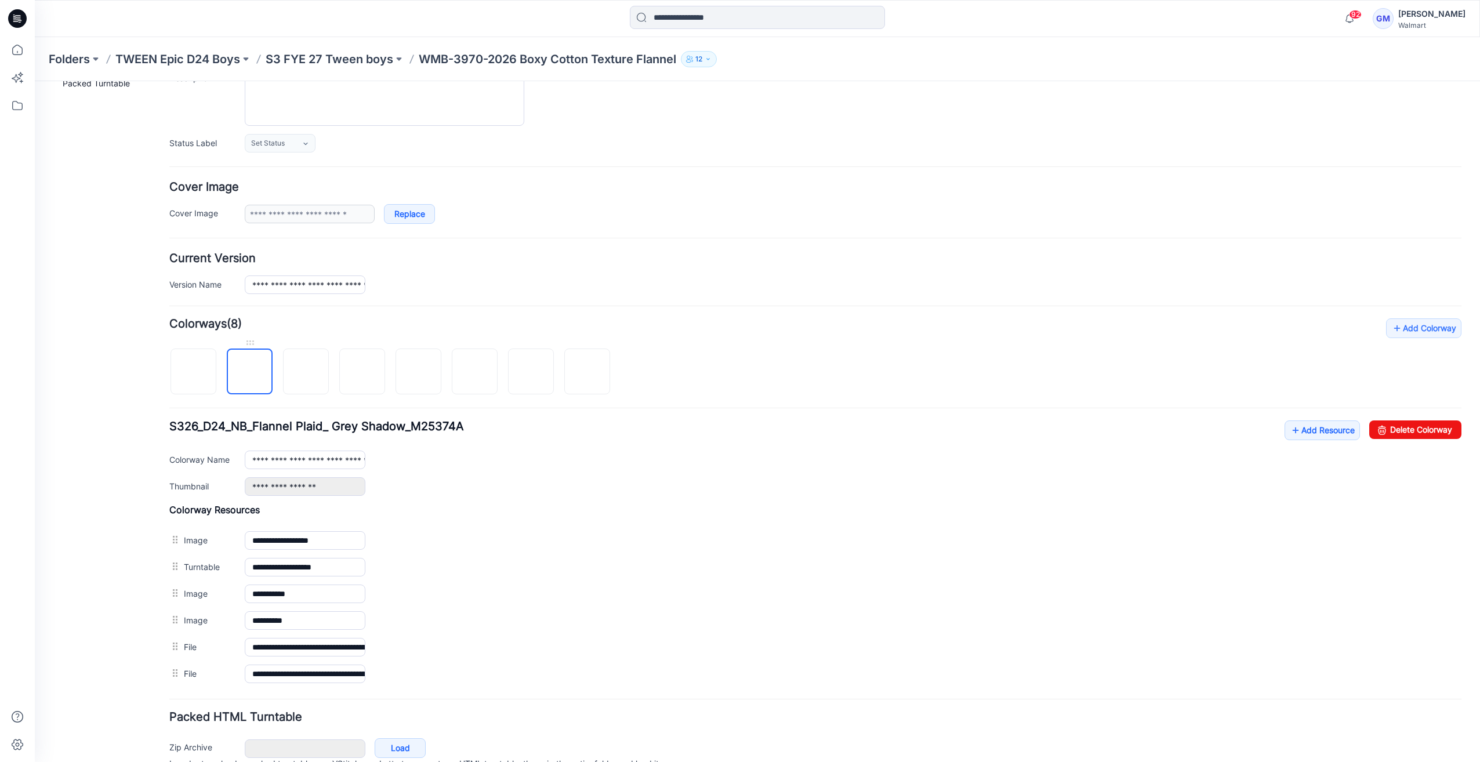
click at [250, 372] on img at bounding box center [250, 372] width 0 height 0
click at [419, 372] on img at bounding box center [419, 372] width 0 height 0
click at [363, 372] on img at bounding box center [363, 372] width 0 height 0
click at [419, 372] on img at bounding box center [419, 372] width 0 height 0
click at [475, 372] on img at bounding box center [475, 372] width 0 height 0
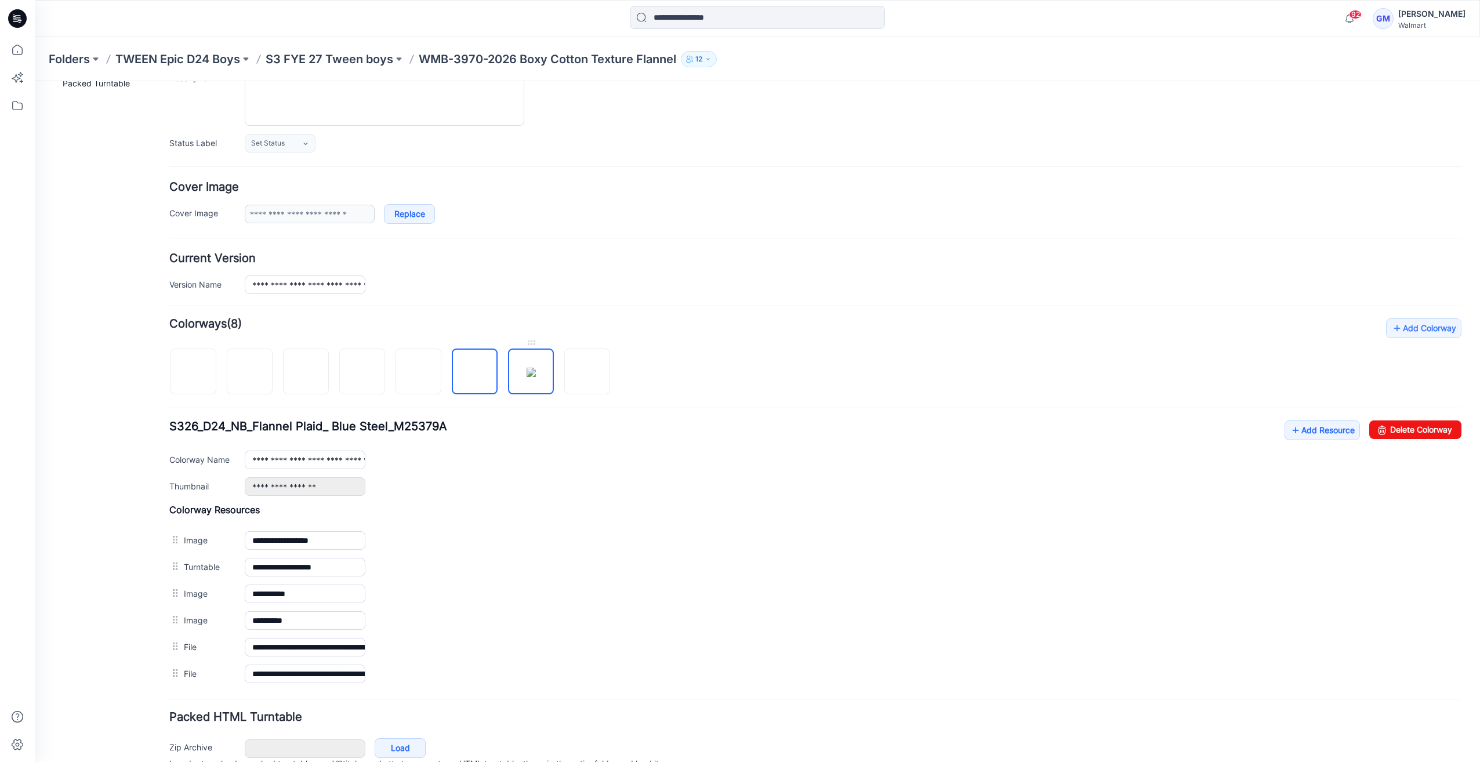
click at [527, 368] on img at bounding box center [531, 372] width 9 height 9
drag, startPoint x: 590, startPoint y: 369, endPoint x: 499, endPoint y: 369, distance: 90.5
click at [588, 372] on img at bounding box center [588, 372] width 0 height 0
click at [194, 372] on img at bounding box center [194, 372] width 0 height 0
type input "**********"
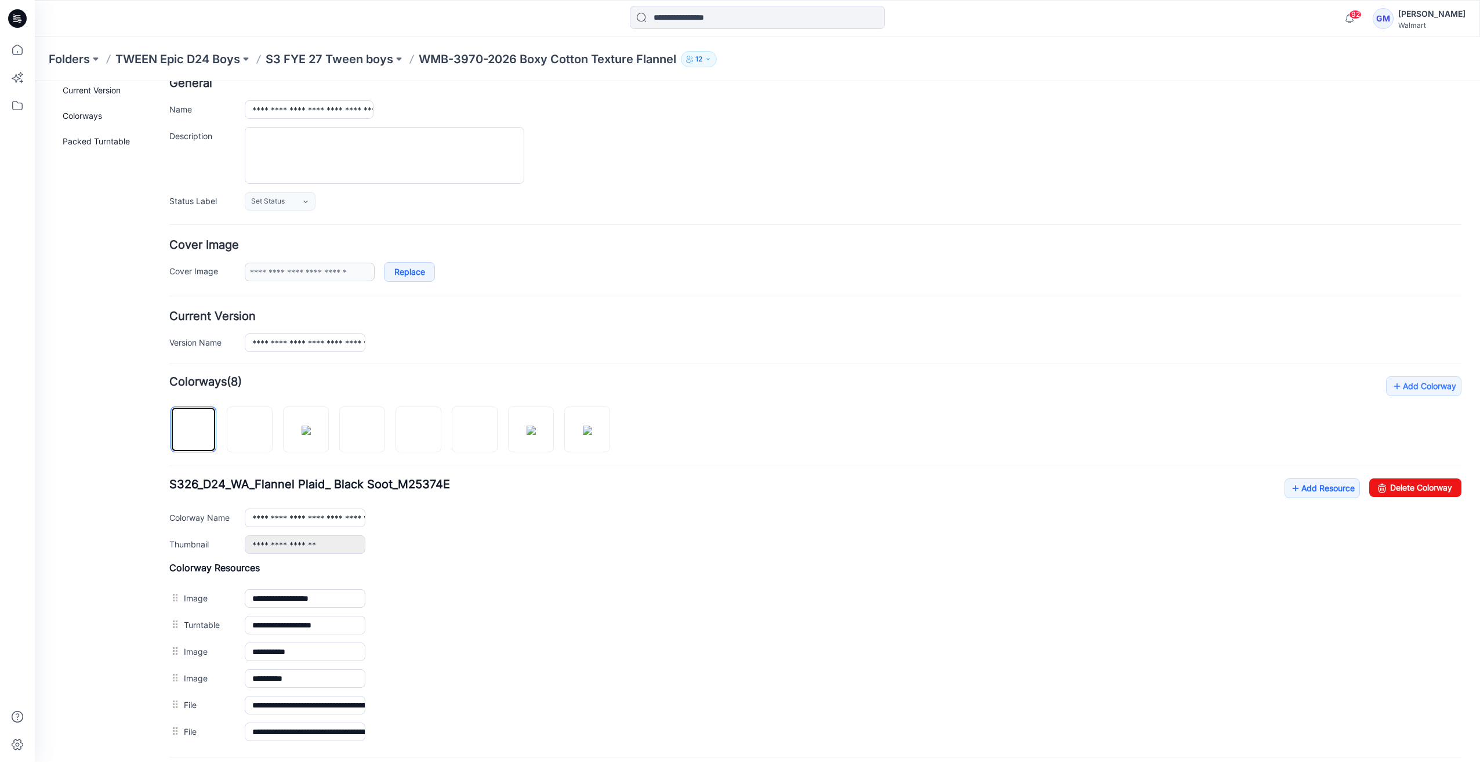
scroll to position [0, 0]
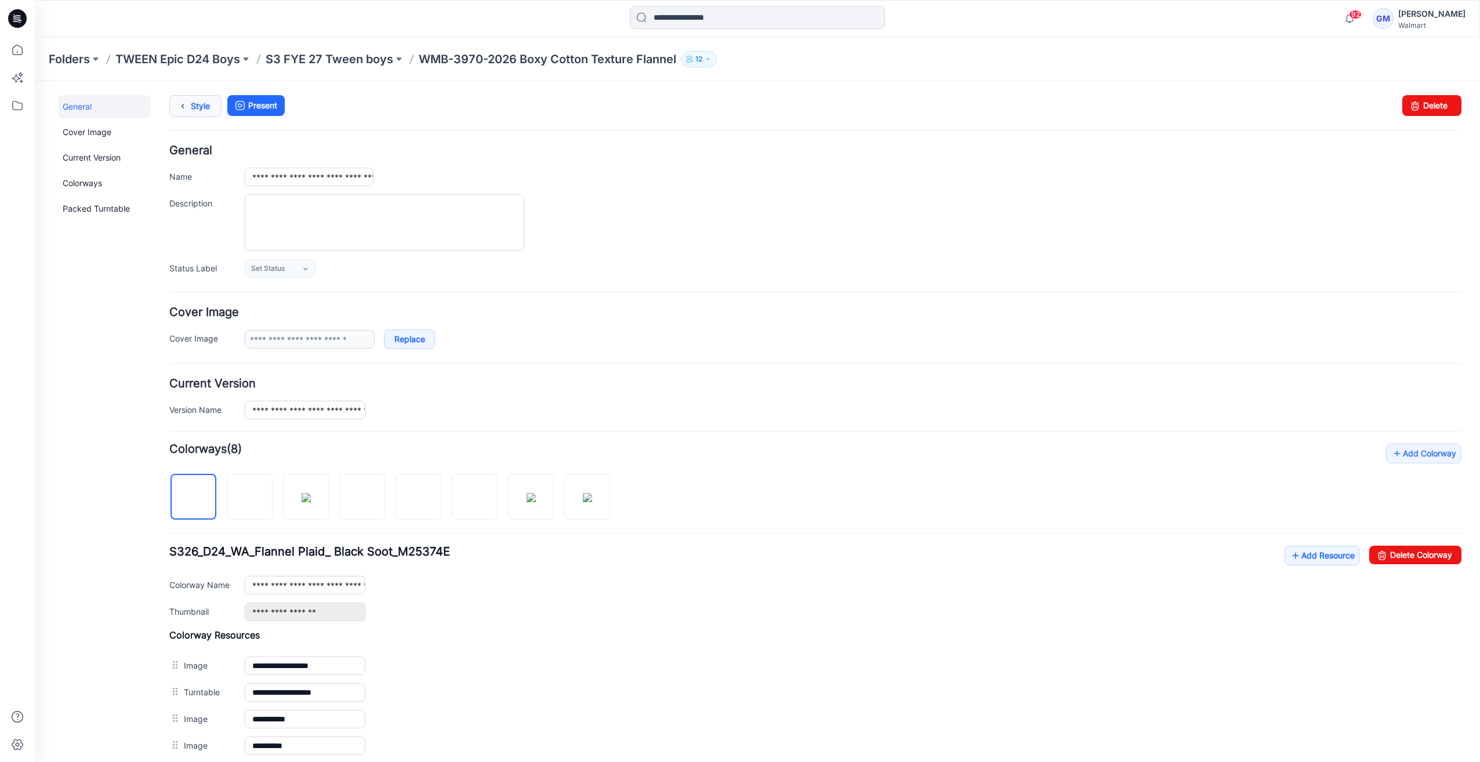
click at [198, 102] on link "Style" at bounding box center [195, 106] width 52 height 22
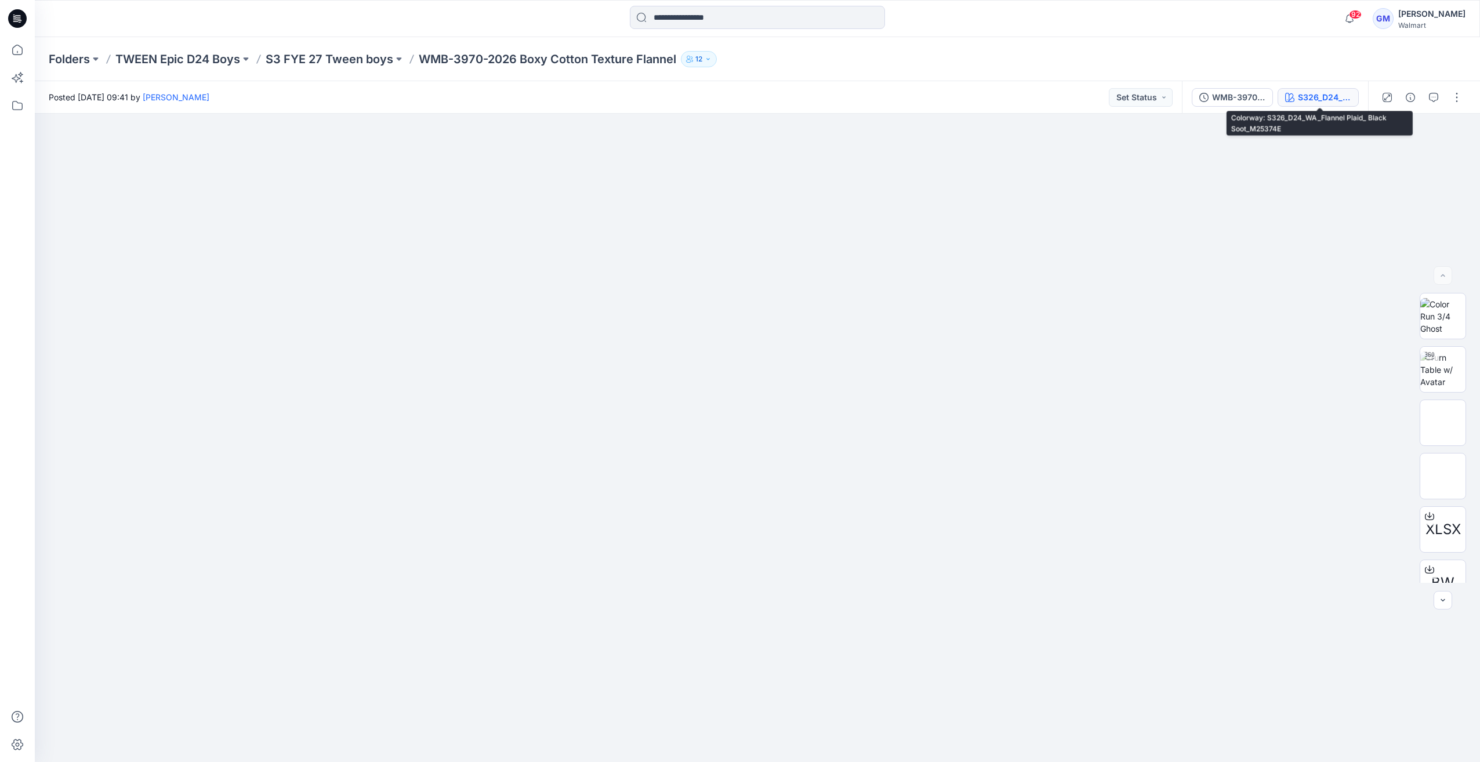
click at [1339, 103] on button "S326_D24_WA_Flannel Plaid_ Black Soot_M25374E" at bounding box center [1318, 97] width 81 height 19
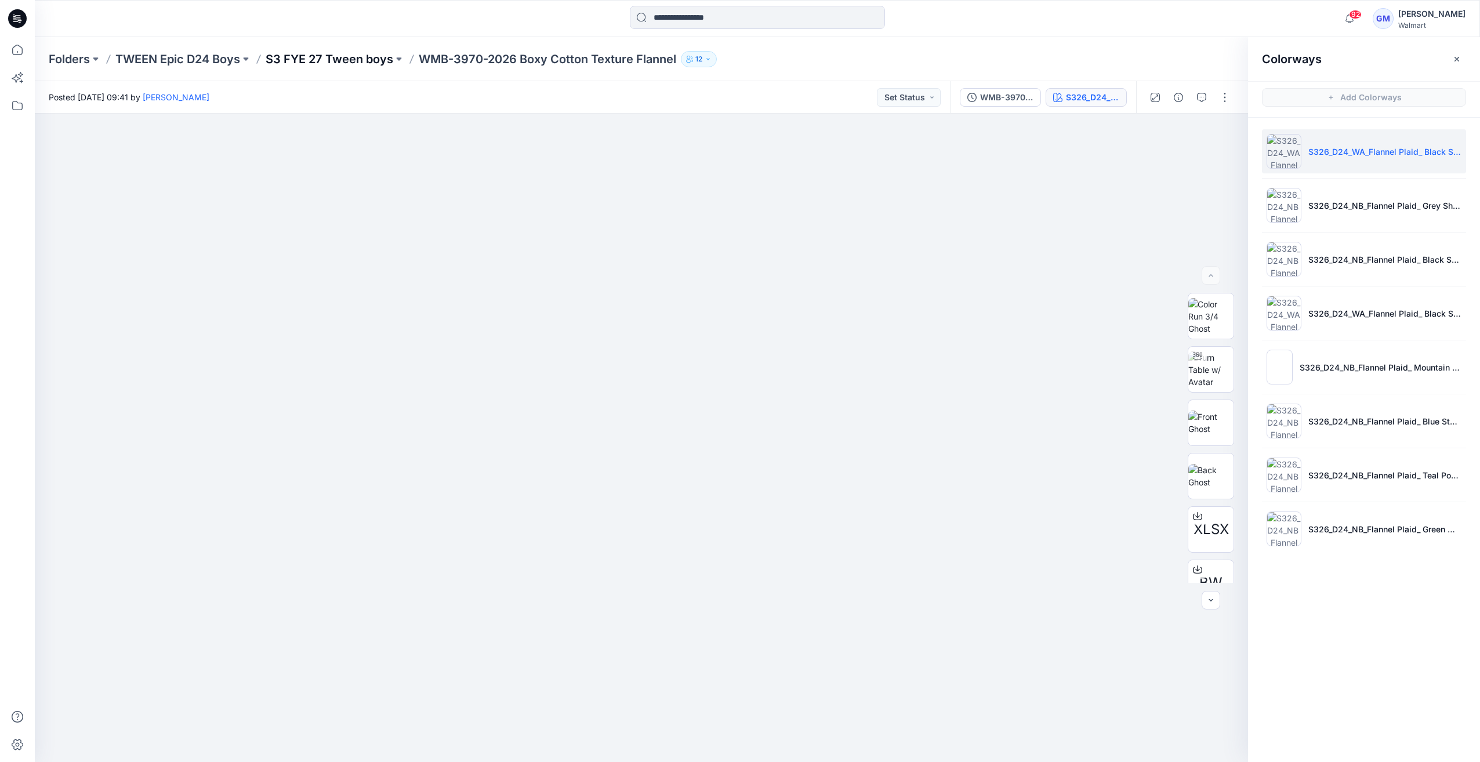
click at [317, 61] on p "S3 FYE 27 Tween boys" at bounding box center [330, 59] width 128 height 16
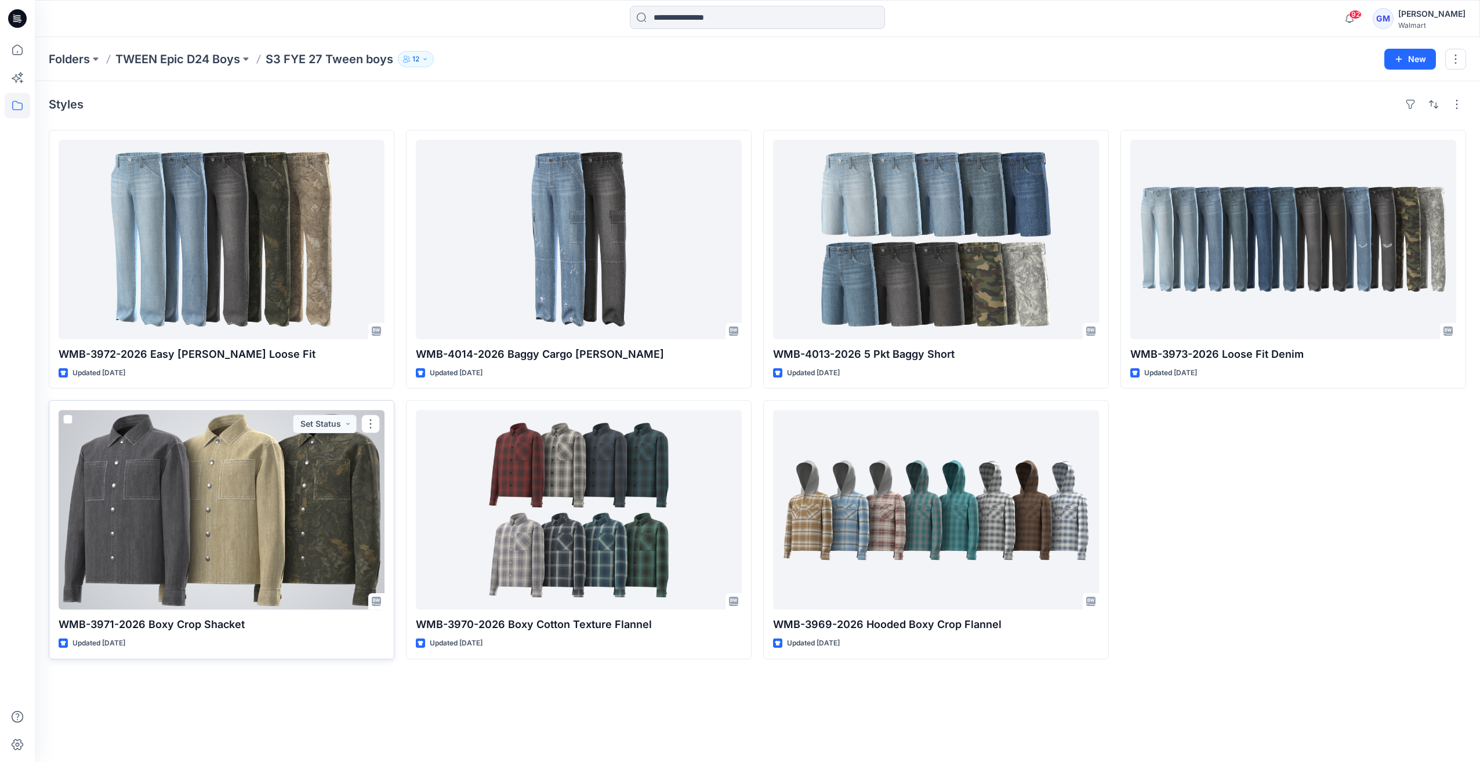
click at [244, 478] on div at bounding box center [222, 510] width 326 height 200
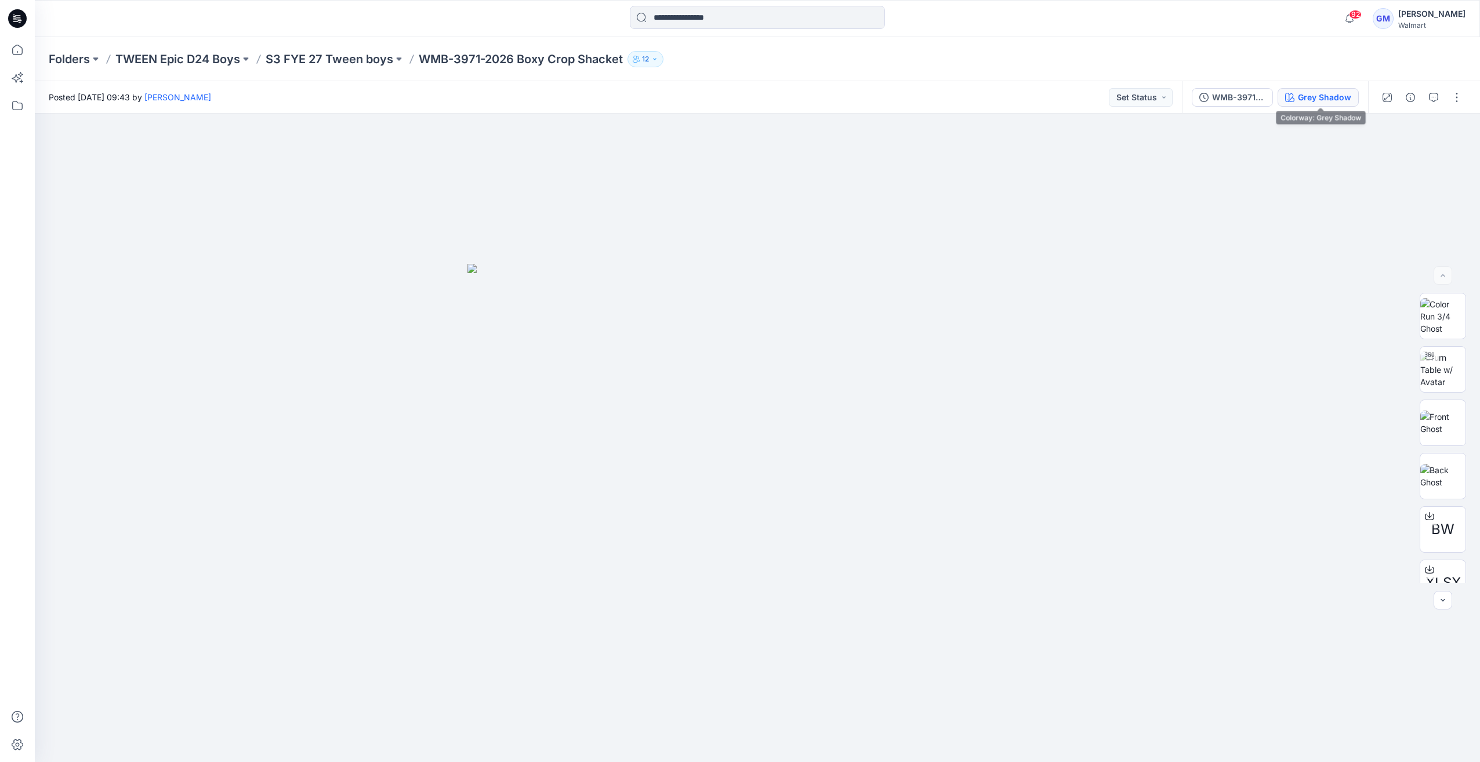
click at [1295, 95] on icon "button" at bounding box center [1289, 97] width 9 height 9
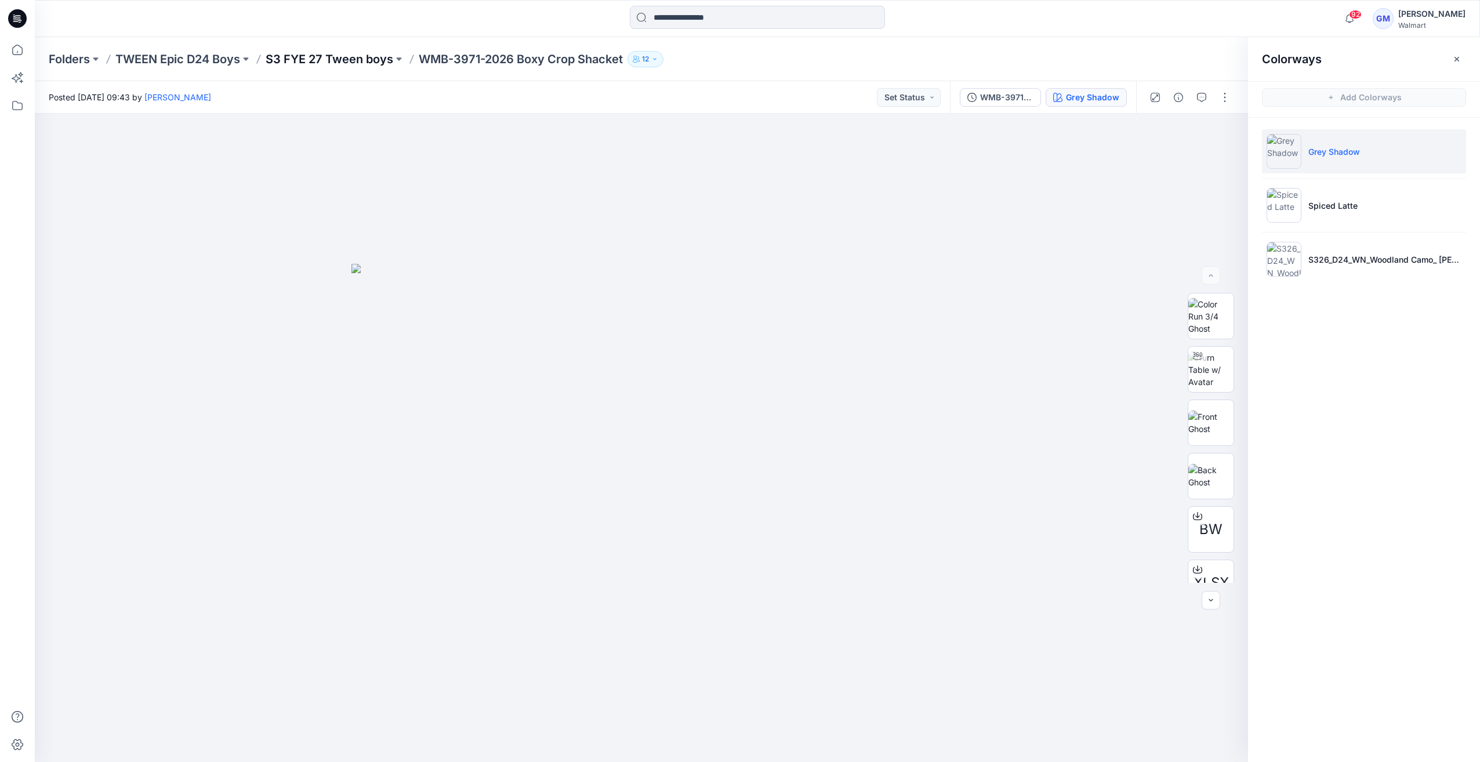
click at [365, 64] on p "S3 FYE 27 Tween boys" at bounding box center [330, 59] width 128 height 16
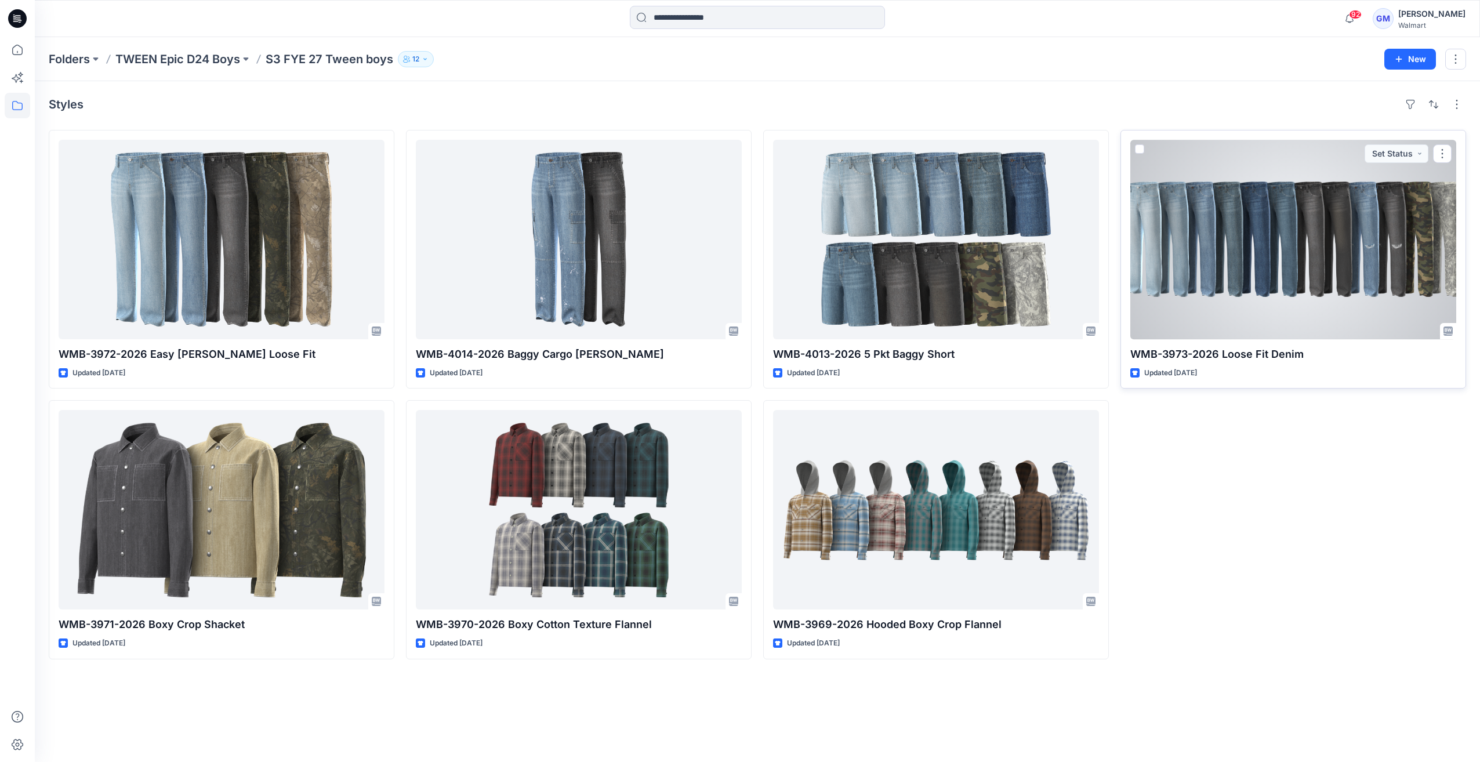
click at [1230, 281] on div at bounding box center [1294, 240] width 326 height 200
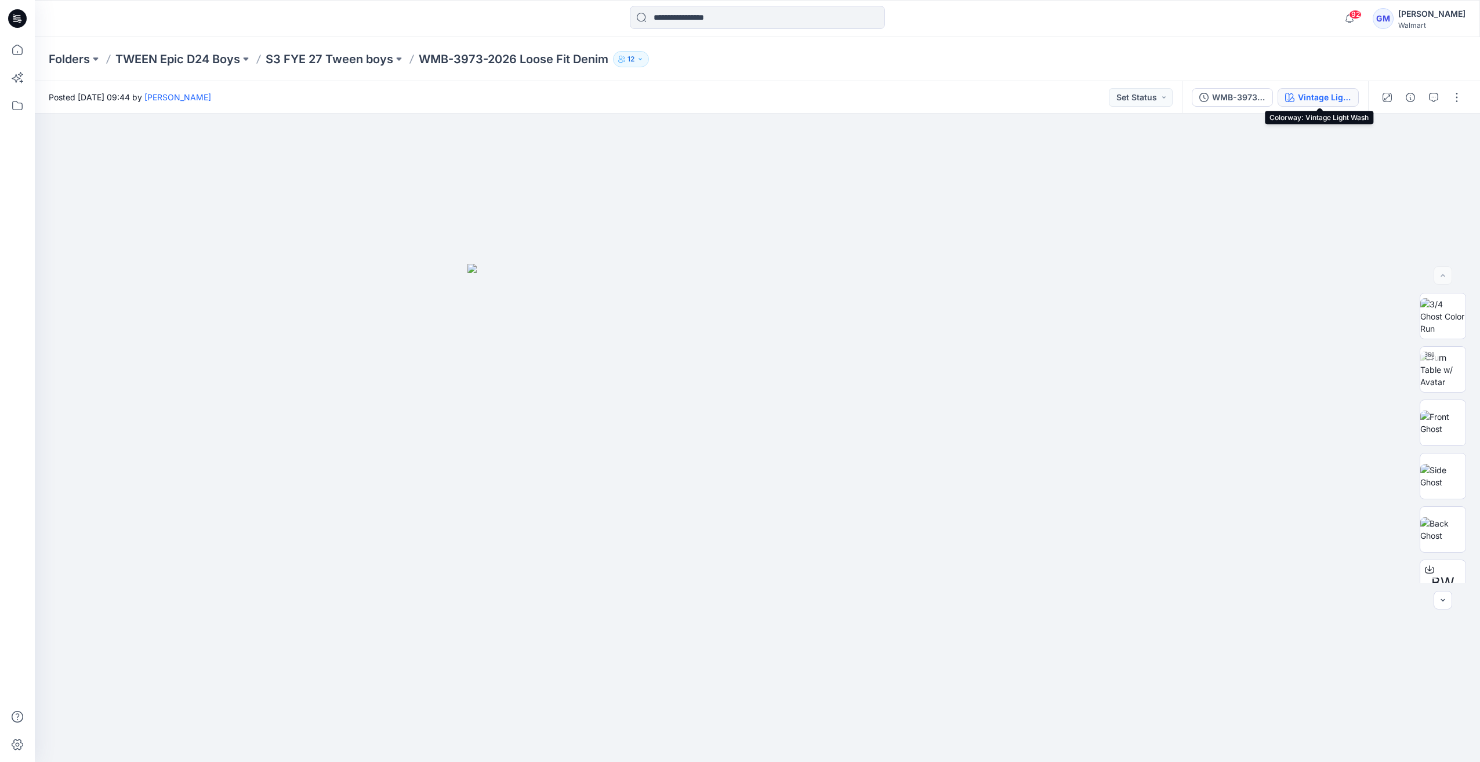
click at [1297, 101] on button "Vintage Light Wash" at bounding box center [1318, 97] width 81 height 19
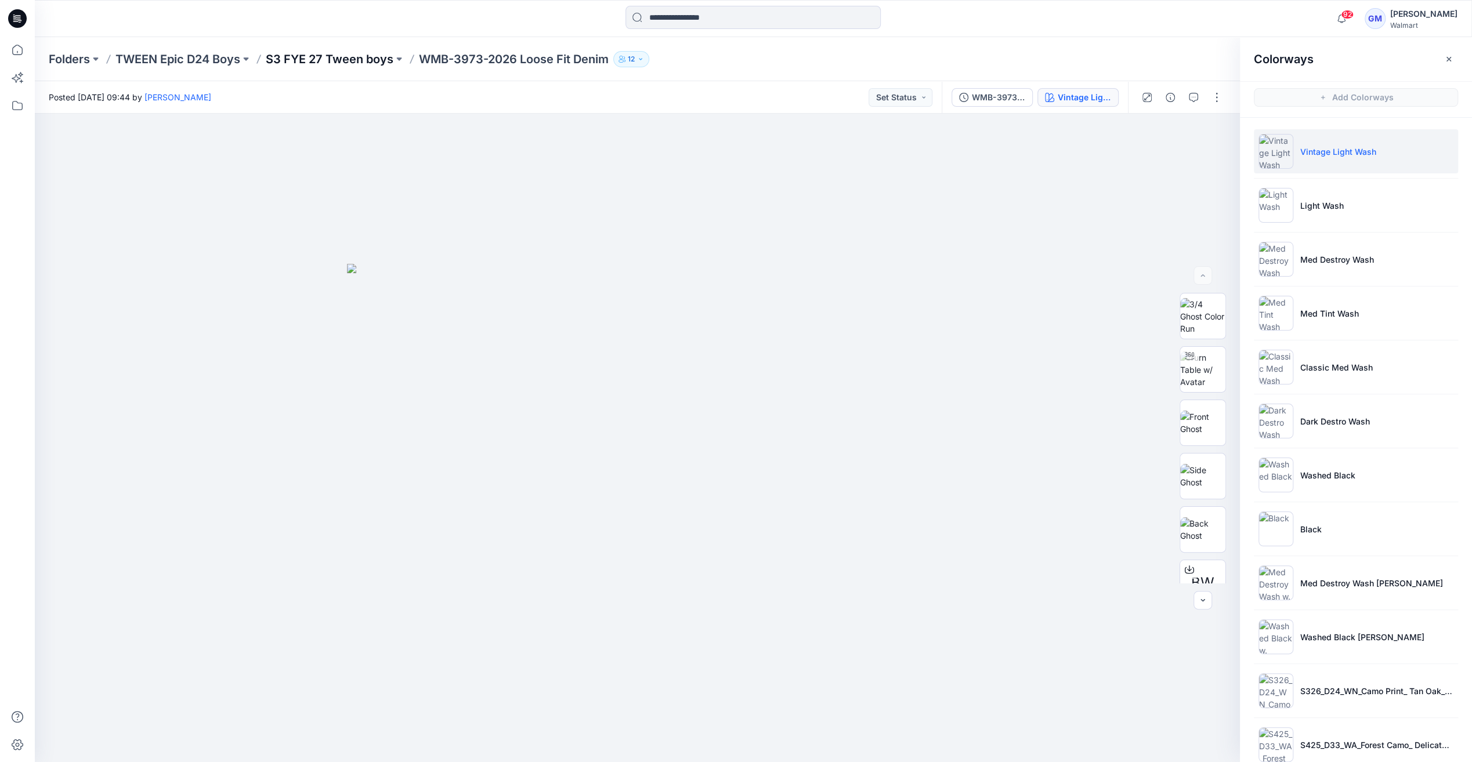
click at [374, 57] on p "S3 FYE 27 Tween boys" at bounding box center [330, 59] width 128 height 16
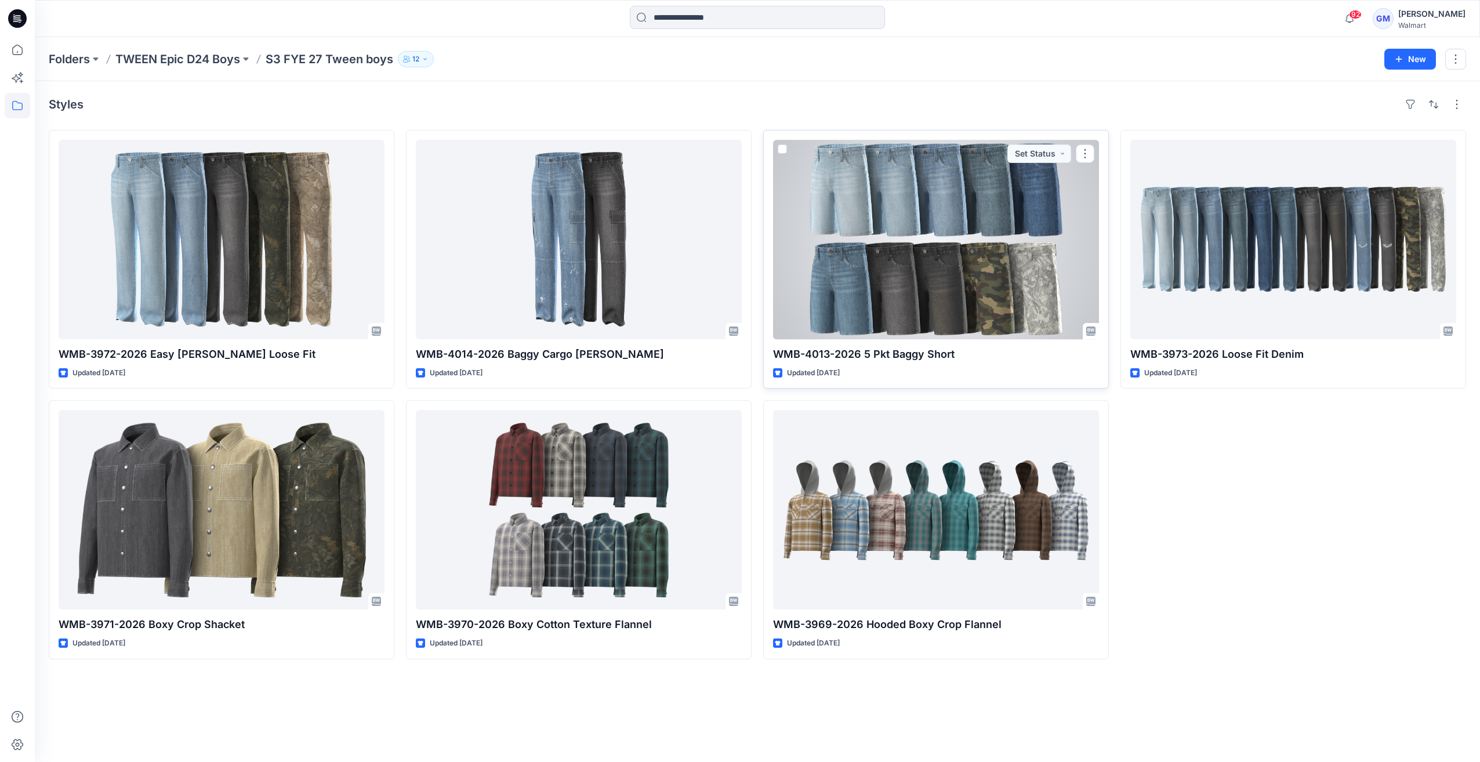
click at [1043, 268] on div at bounding box center [936, 240] width 326 height 200
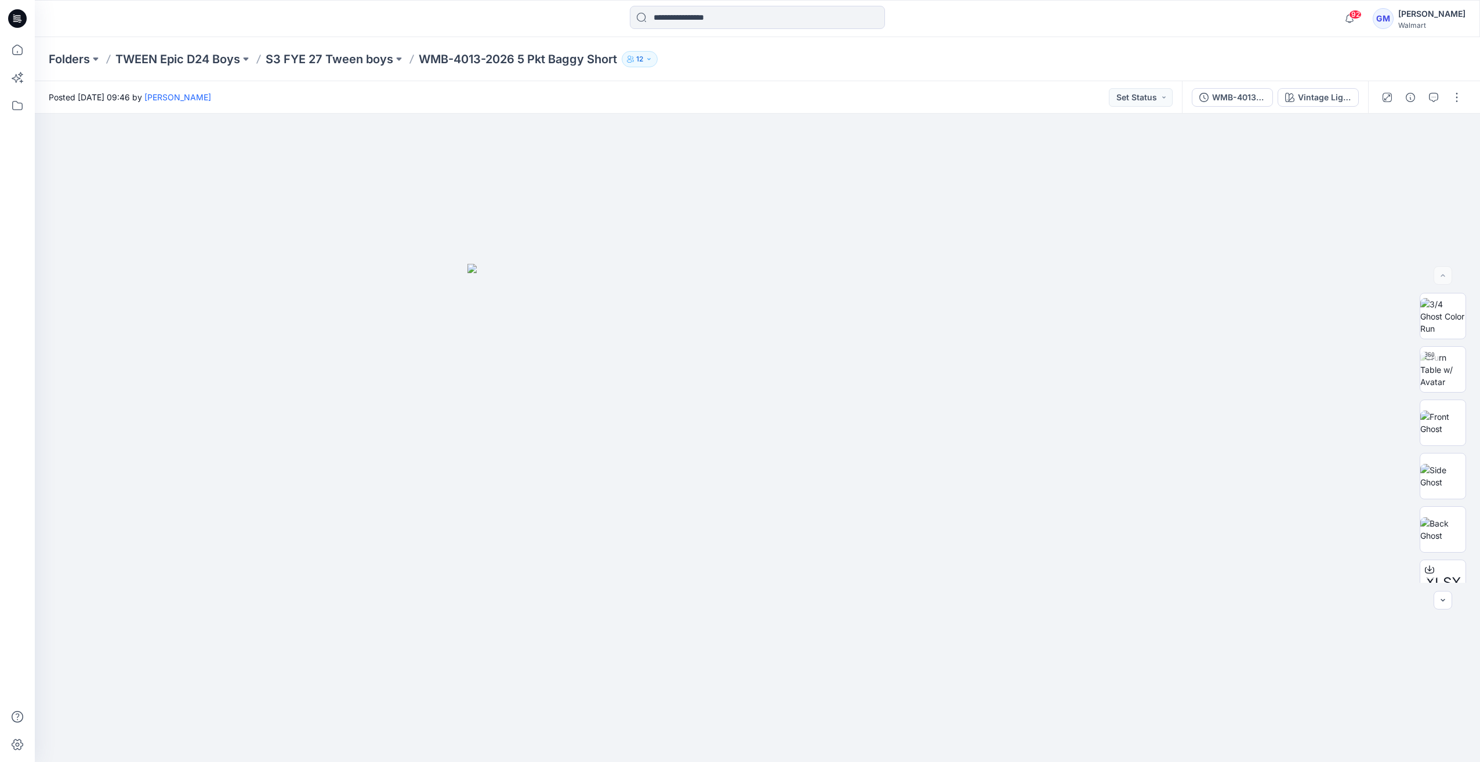
drag, startPoint x: 1273, startPoint y: 85, endPoint x: 1283, endPoint y: 88, distance: 9.9
click at [1278, 86] on div "WMB-4013-2026 5 Pkt Baggy Short_Full Colorway Vintage Light Wash" at bounding box center [1275, 97] width 186 height 32
click at [1305, 95] on div "Vintage Light Wash" at bounding box center [1324, 97] width 53 height 13
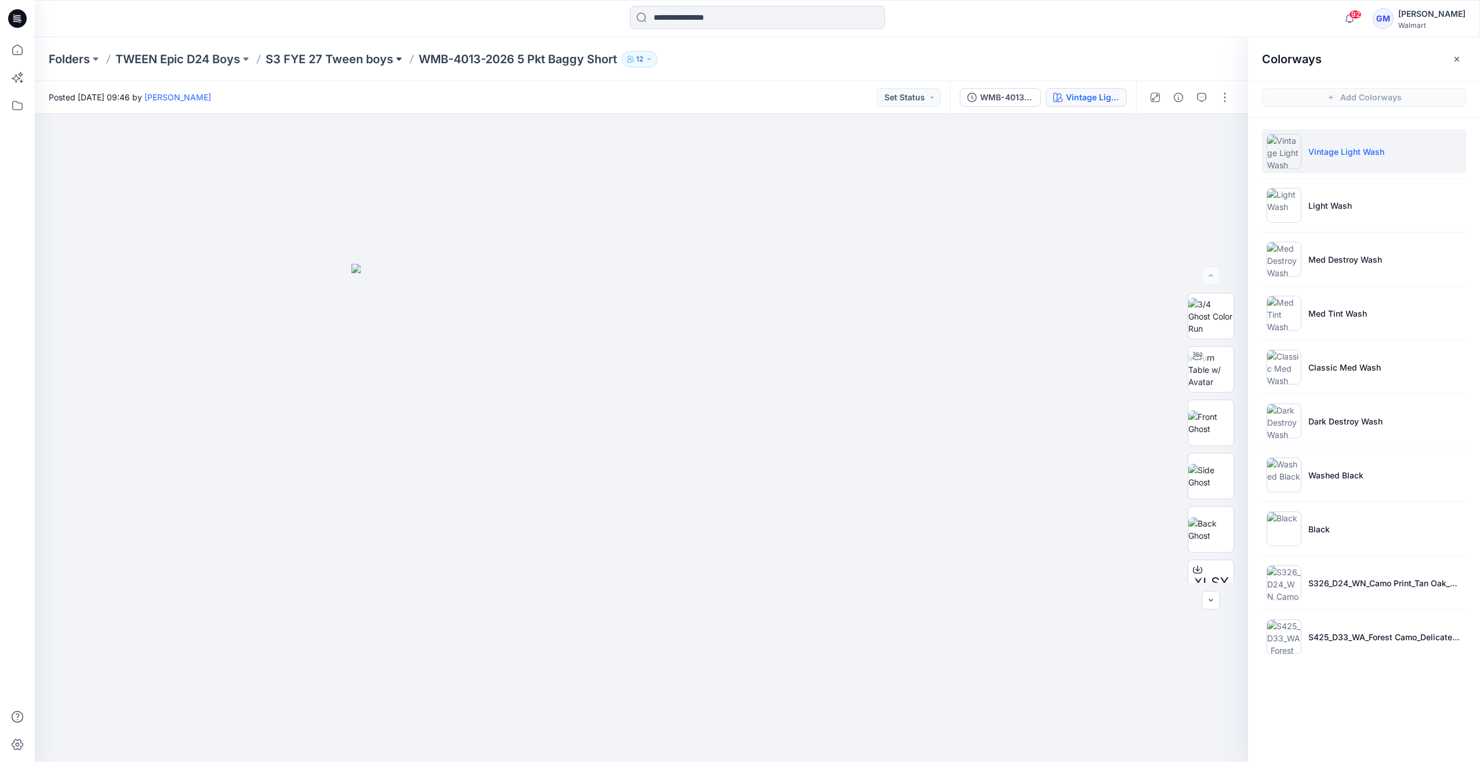
click at [395, 61] on button at bounding box center [399, 59] width 12 height 16
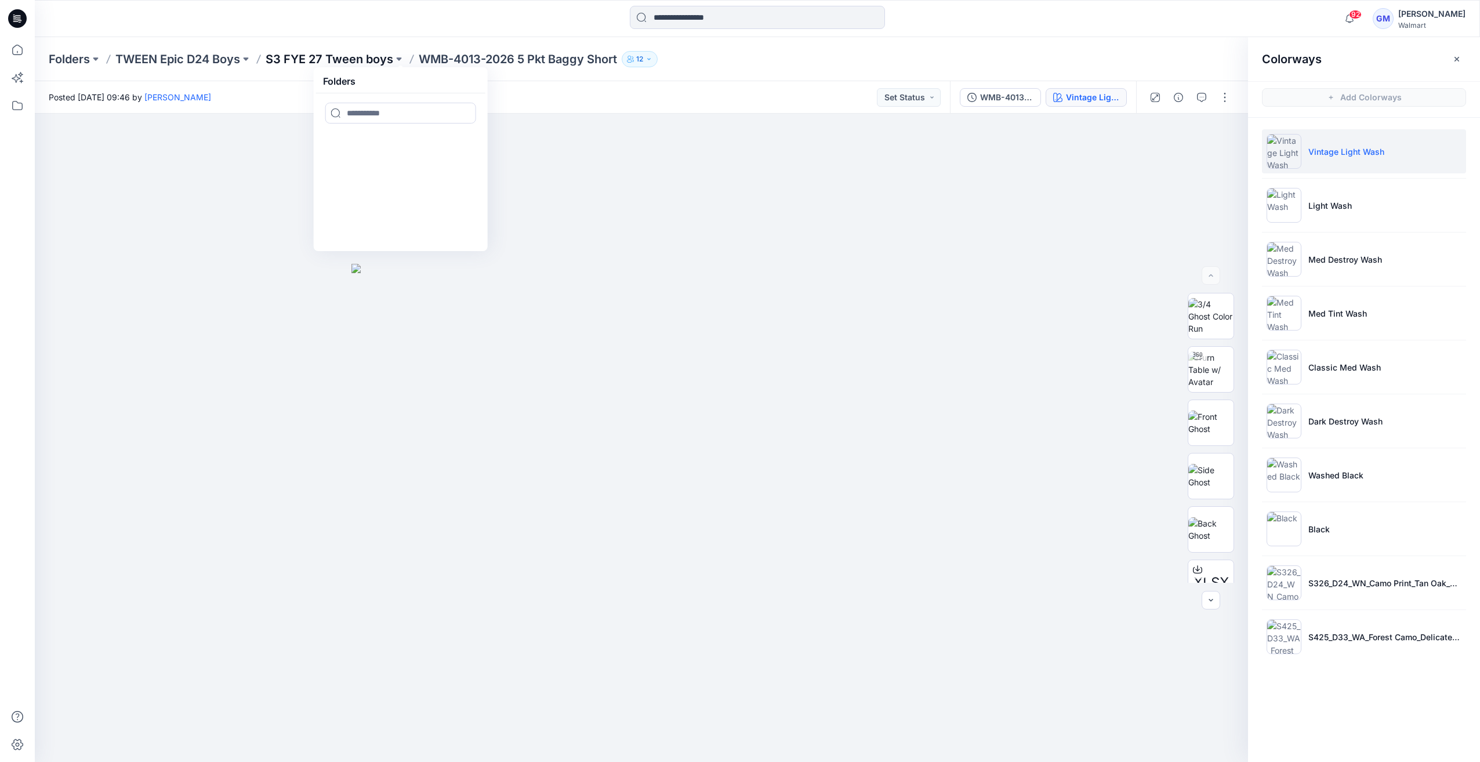
click at [375, 61] on p "S3 FYE 27 Tween boys" at bounding box center [330, 59] width 128 height 16
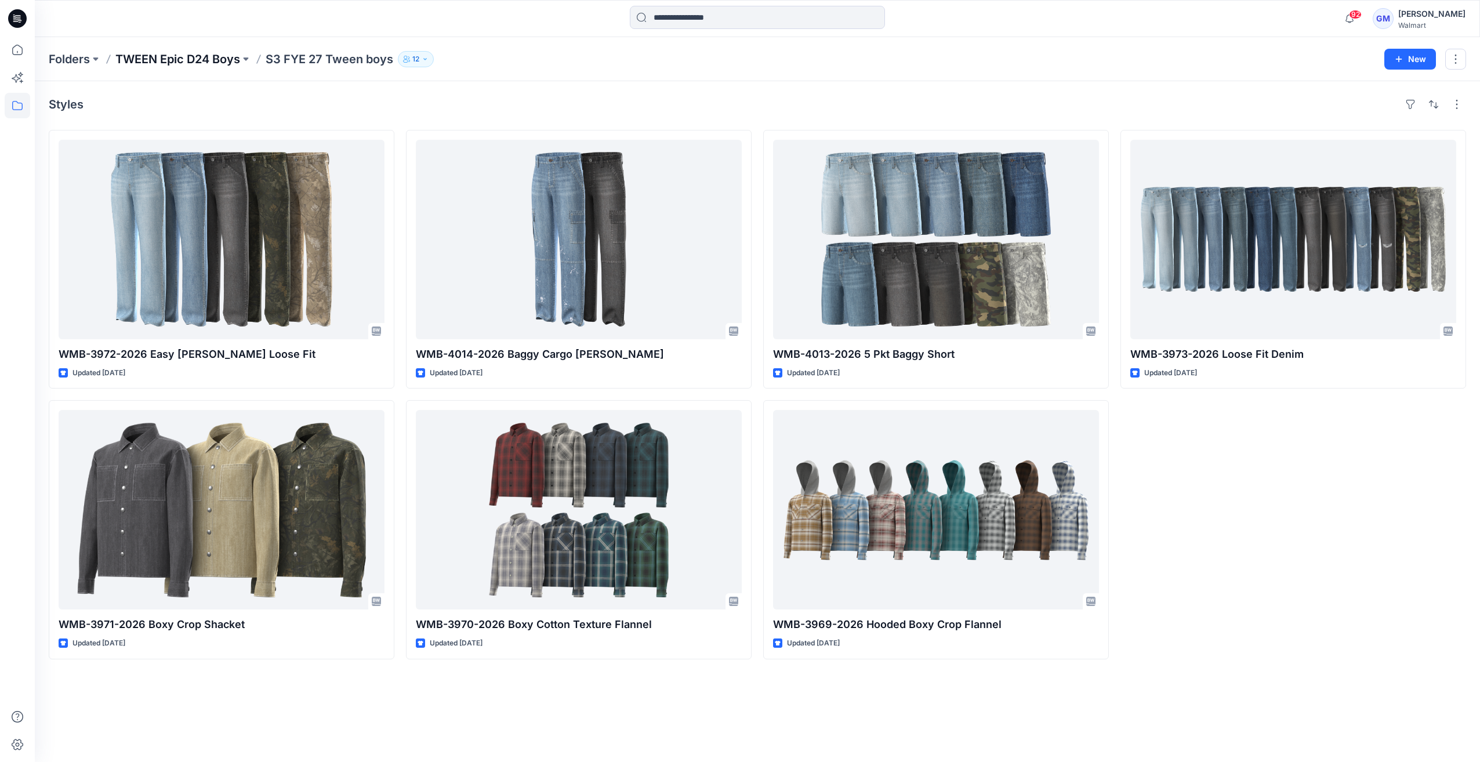
click at [194, 63] on p "TWEEN Epic D24 Boys" at bounding box center [177, 59] width 125 height 16
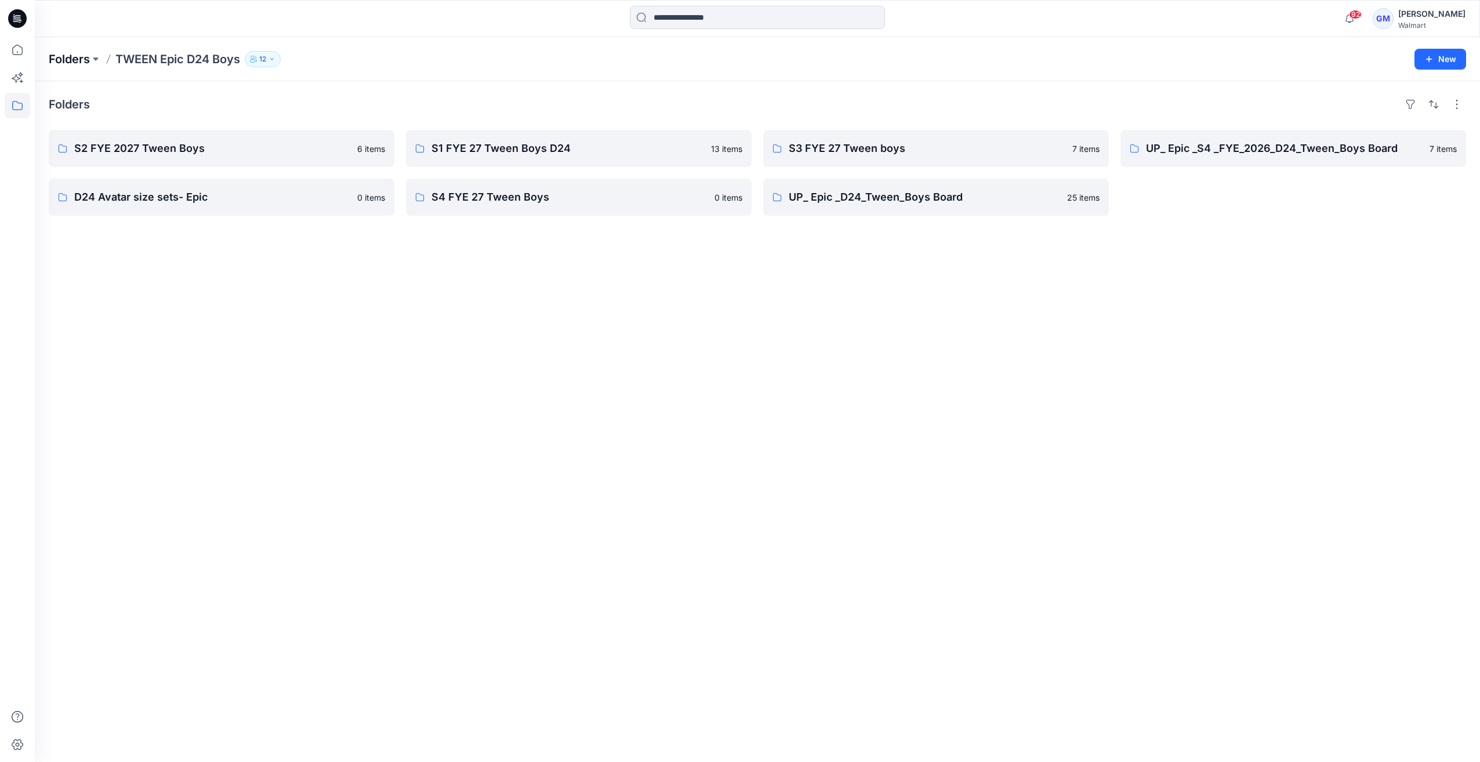
click at [65, 64] on p "Folders" at bounding box center [69, 59] width 41 height 16
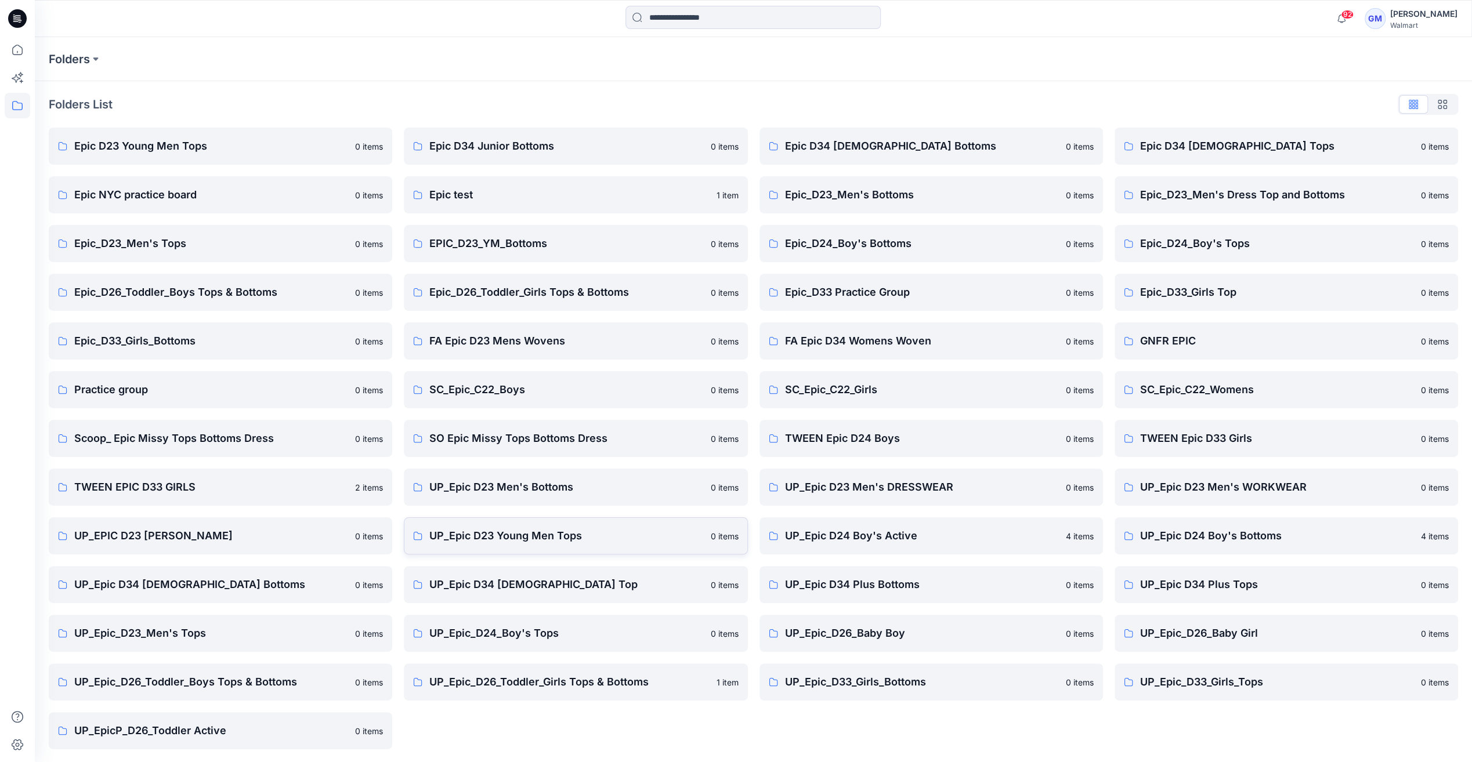
scroll to position [1, 0]
click at [545, 635] on p "UP_Epic_D24_Boy's Tops" at bounding box center [566, 632] width 274 height 16
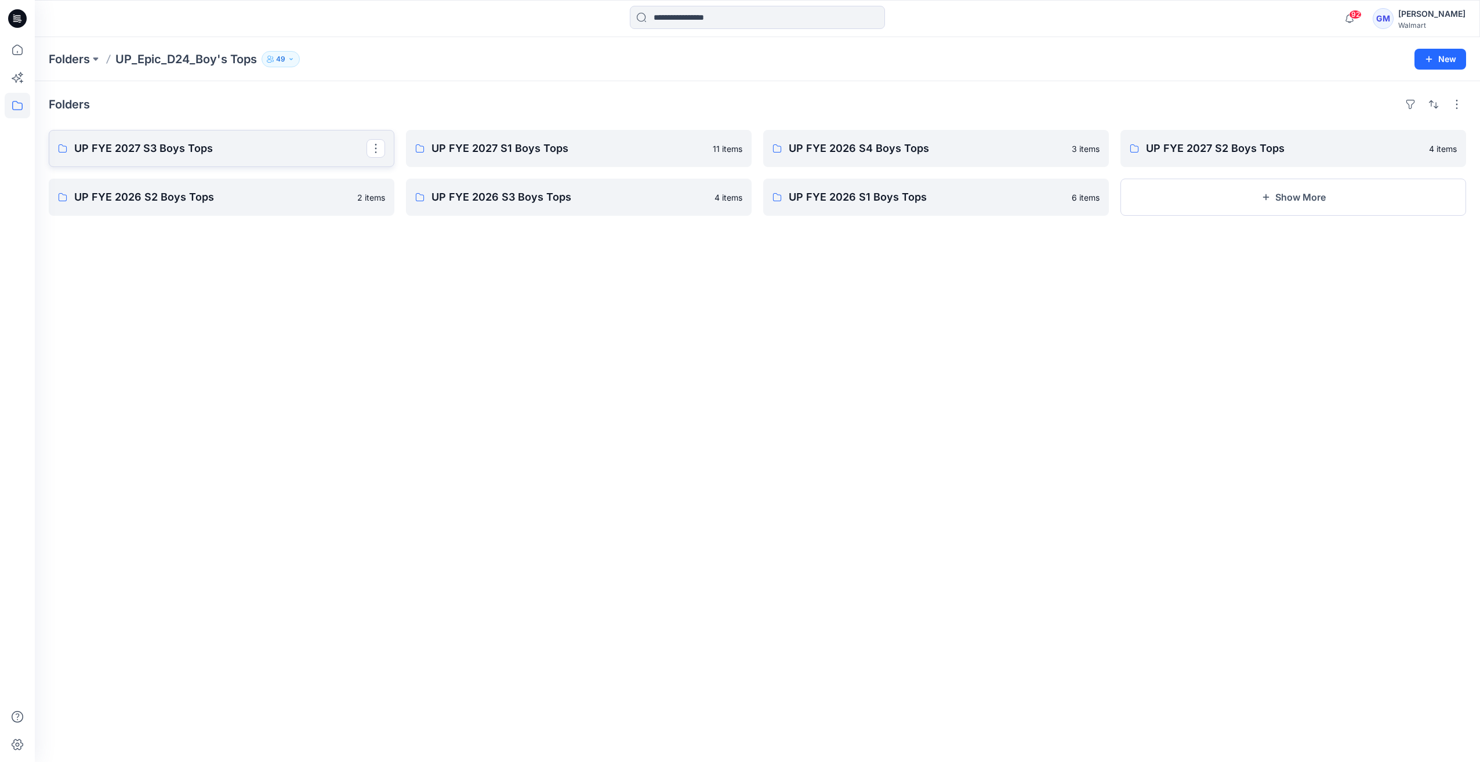
click at [236, 146] on p "UP FYE 2027 S3 Boys Tops" at bounding box center [220, 148] width 292 height 16
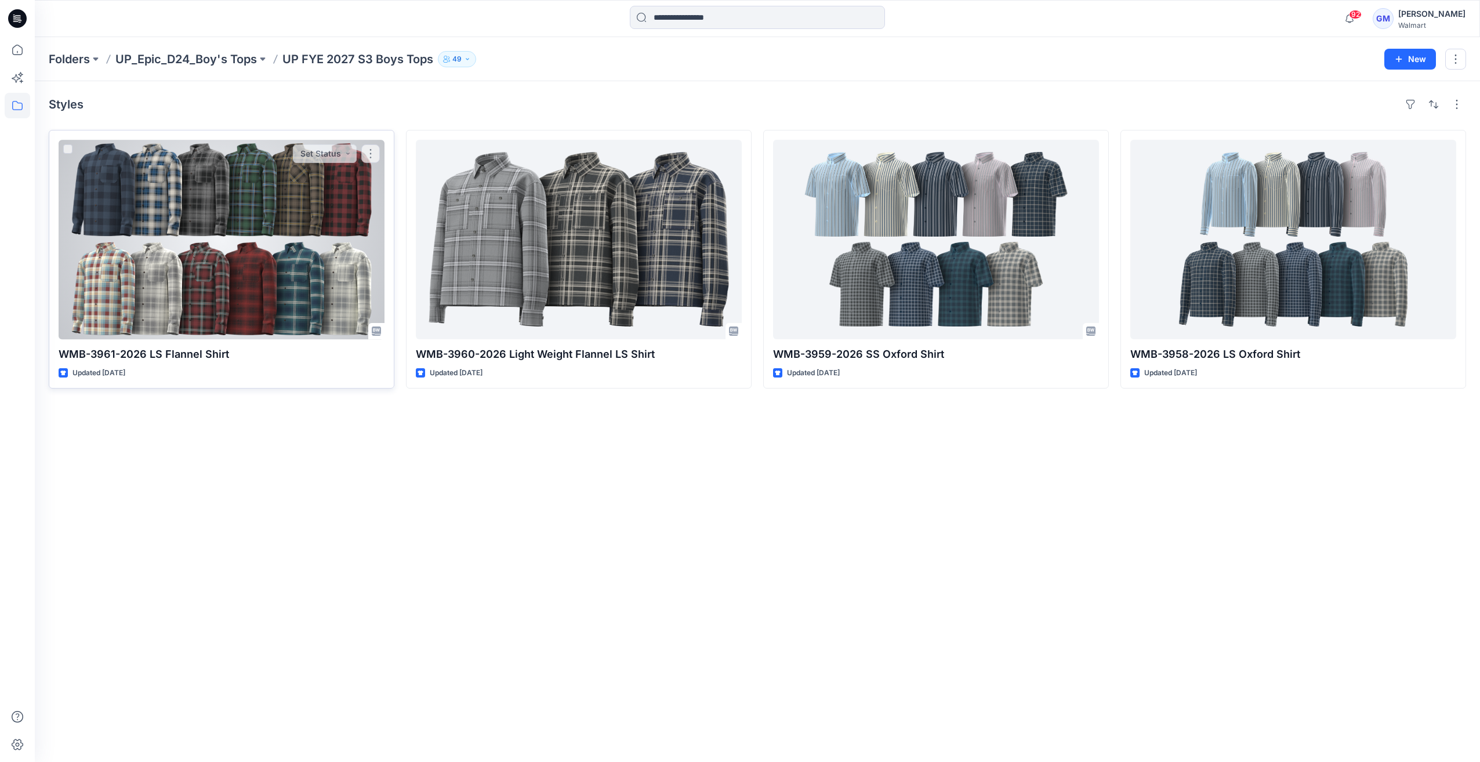
click at [127, 166] on div at bounding box center [222, 240] width 326 height 200
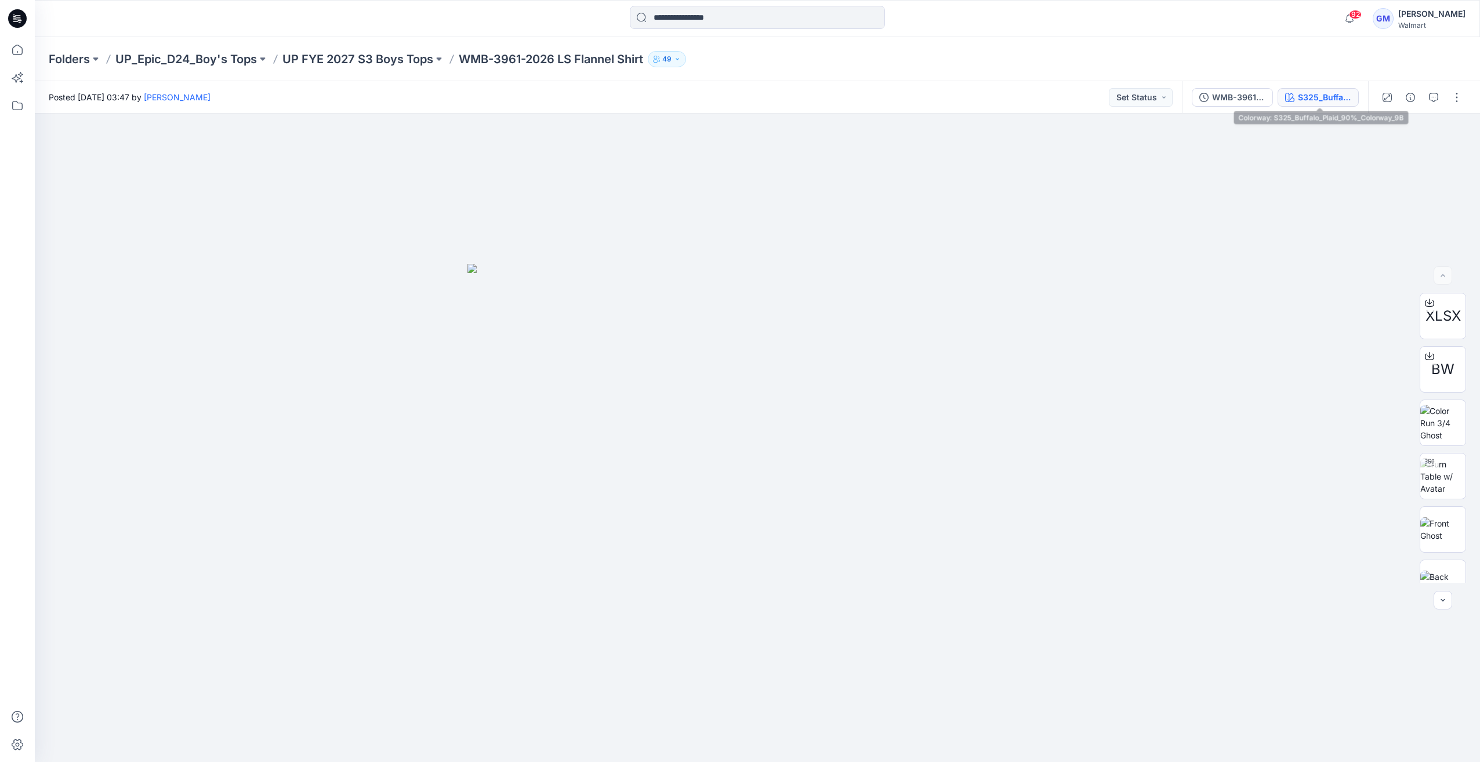
click at [1327, 100] on div "S325_Buffalo_Plaid_90%_Colorway_9B" at bounding box center [1324, 97] width 53 height 13
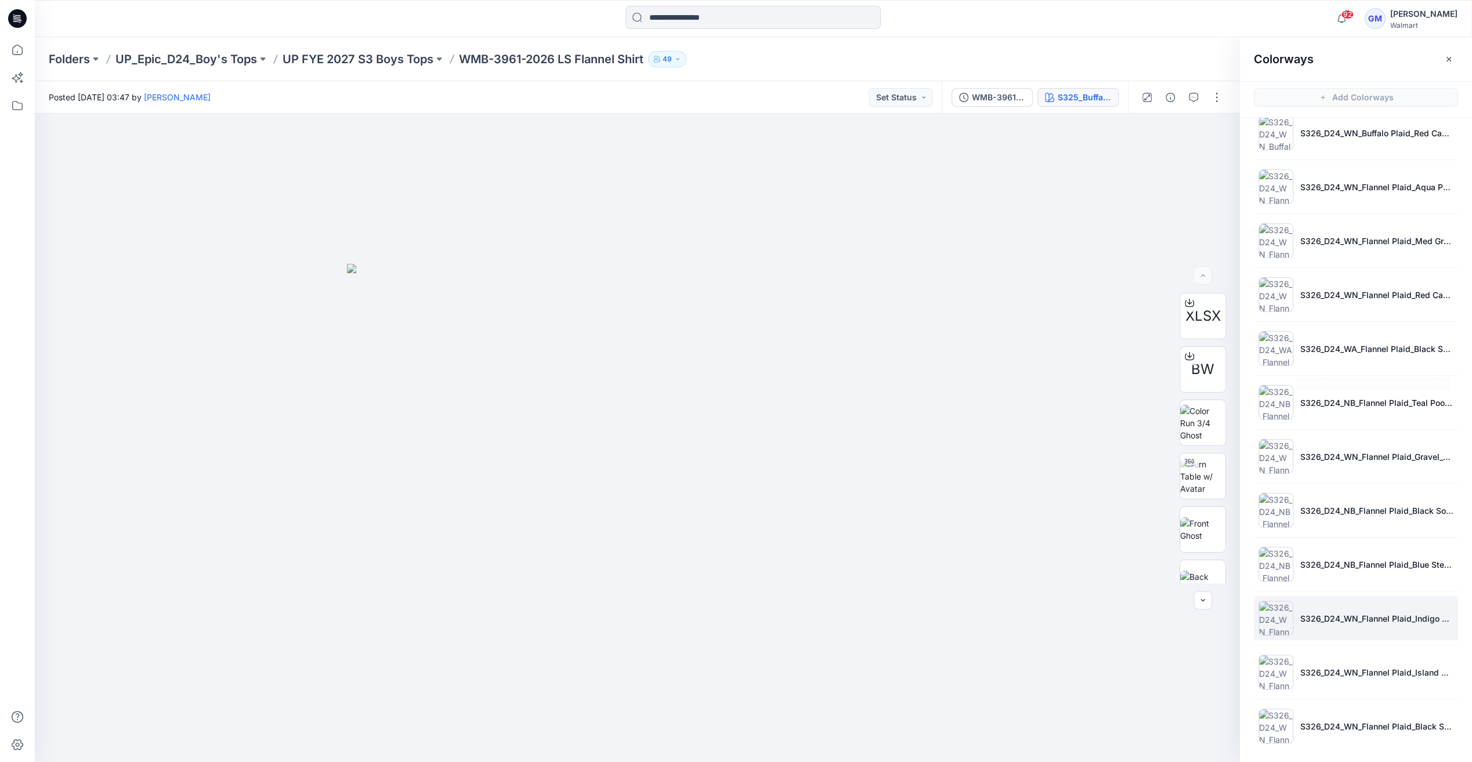
scroll to position [288, 0]
click at [348, 59] on p "UP FYE 2027 S3 Boys Tops" at bounding box center [358, 59] width 151 height 16
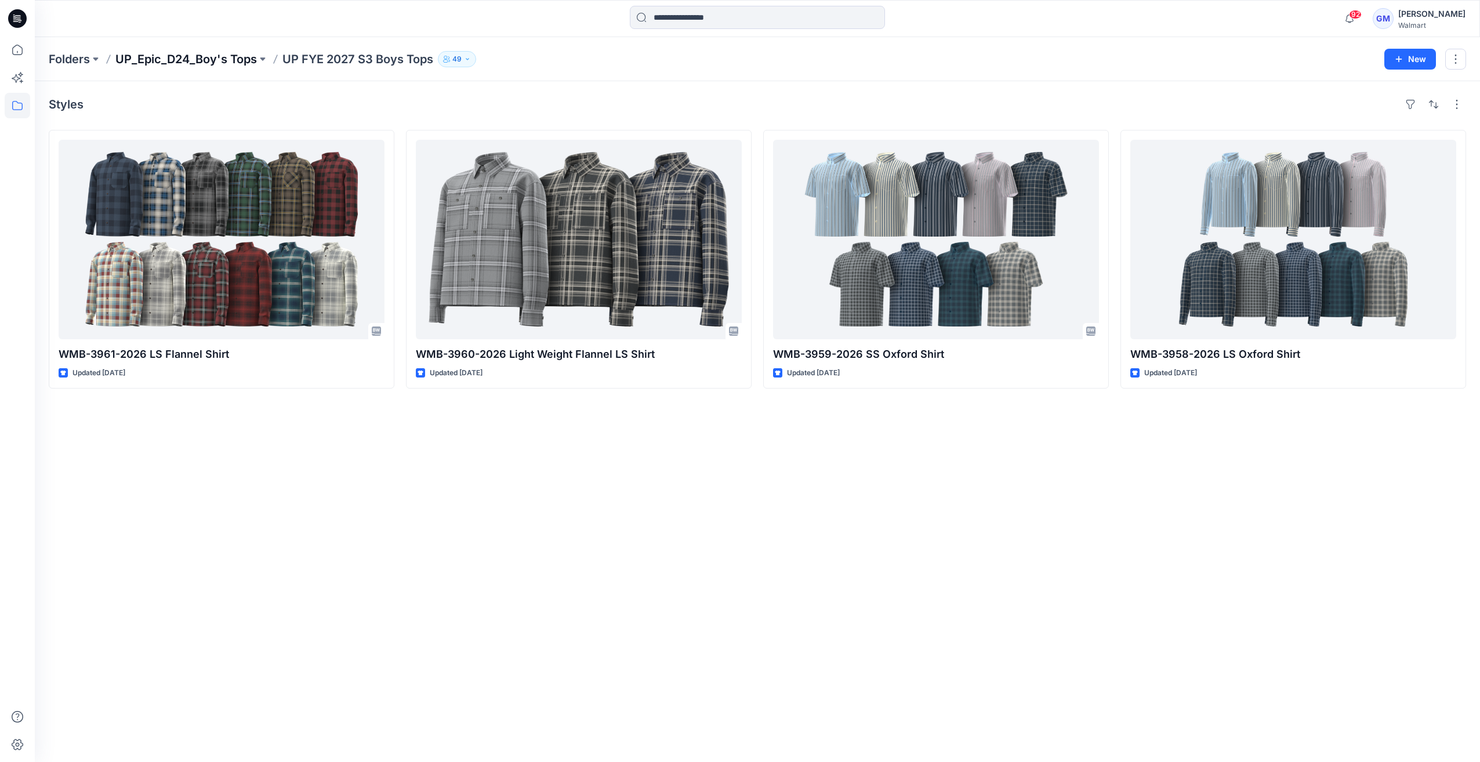
click at [154, 55] on p "UP_Epic_D24_Boy's Tops" at bounding box center [186, 59] width 142 height 16
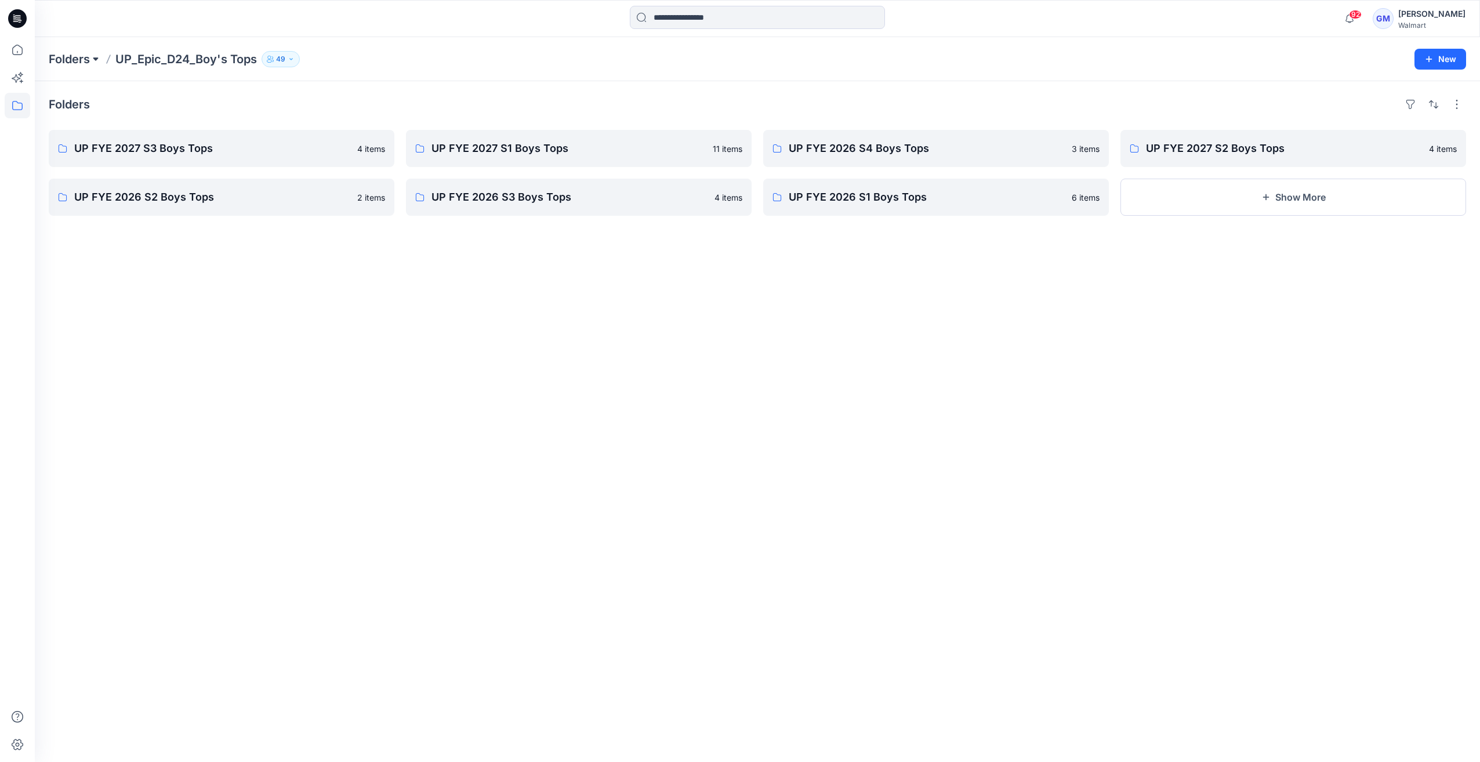
click at [92, 54] on button at bounding box center [96, 59] width 12 height 16
click at [84, 59] on p "Folders" at bounding box center [69, 59] width 41 height 16
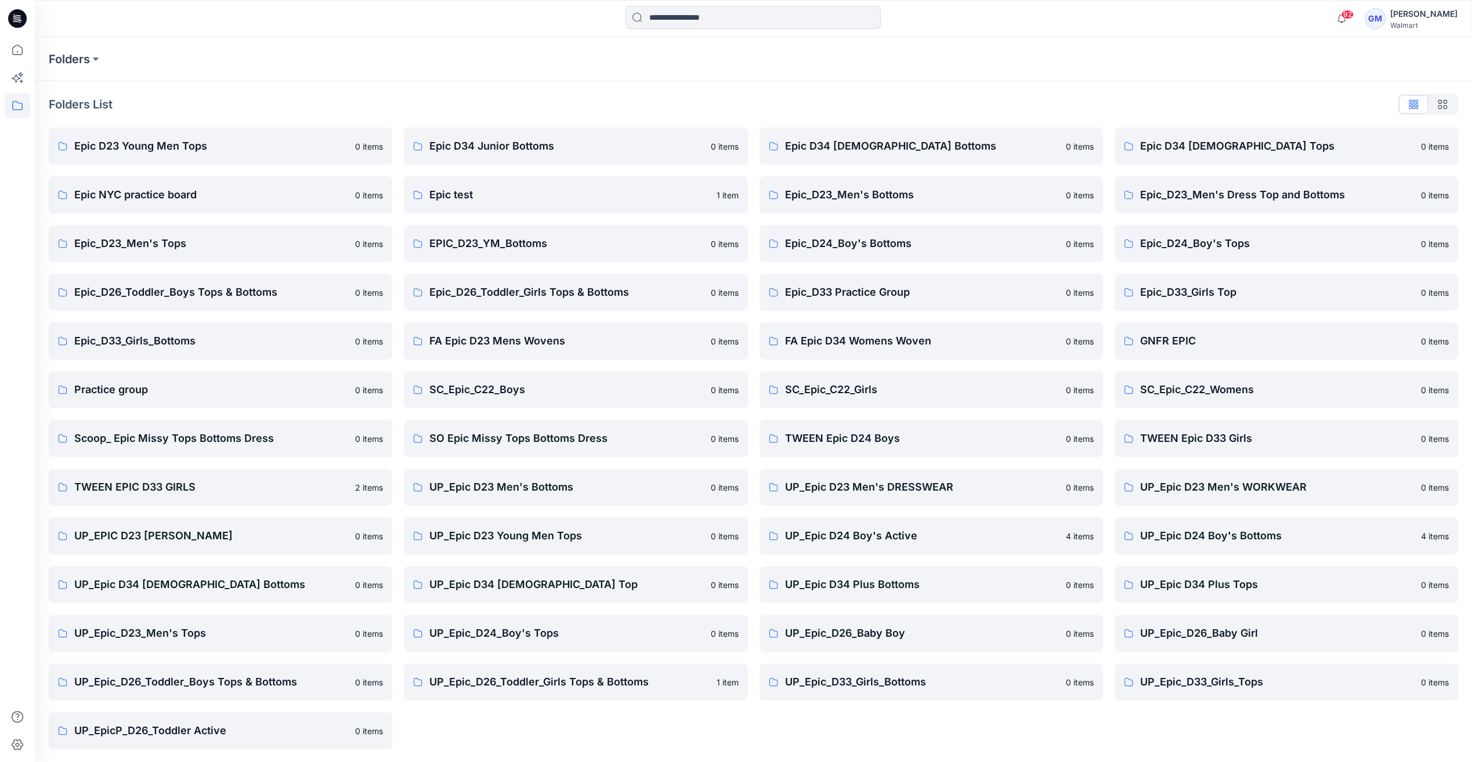
scroll to position [1, 0]
click at [1229, 534] on p "UP_Epic D24 Boy's Bottoms" at bounding box center [1277, 535] width 274 height 16
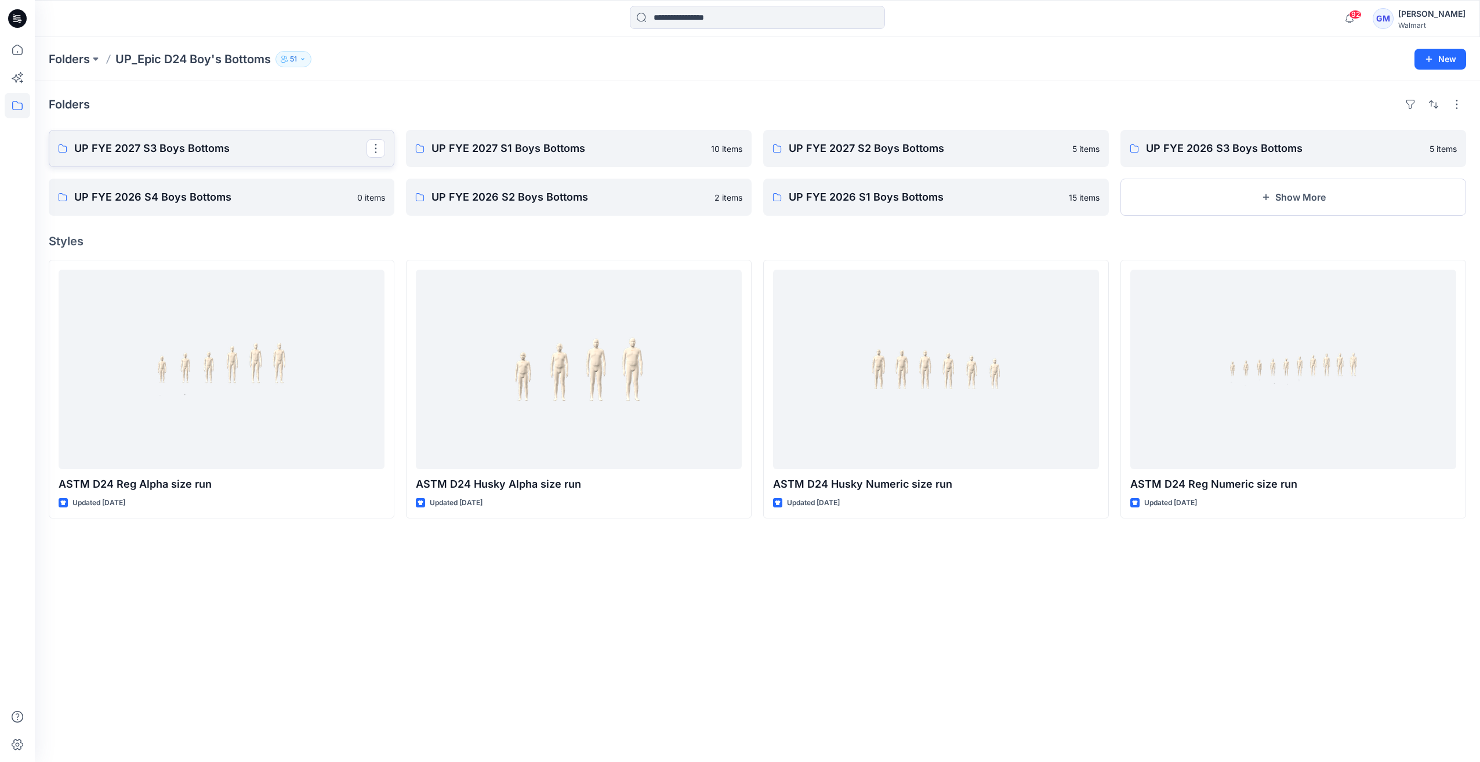
click at [296, 154] on p "UP FYE 2027 S3 Boys Bottoms" at bounding box center [220, 148] width 292 height 16
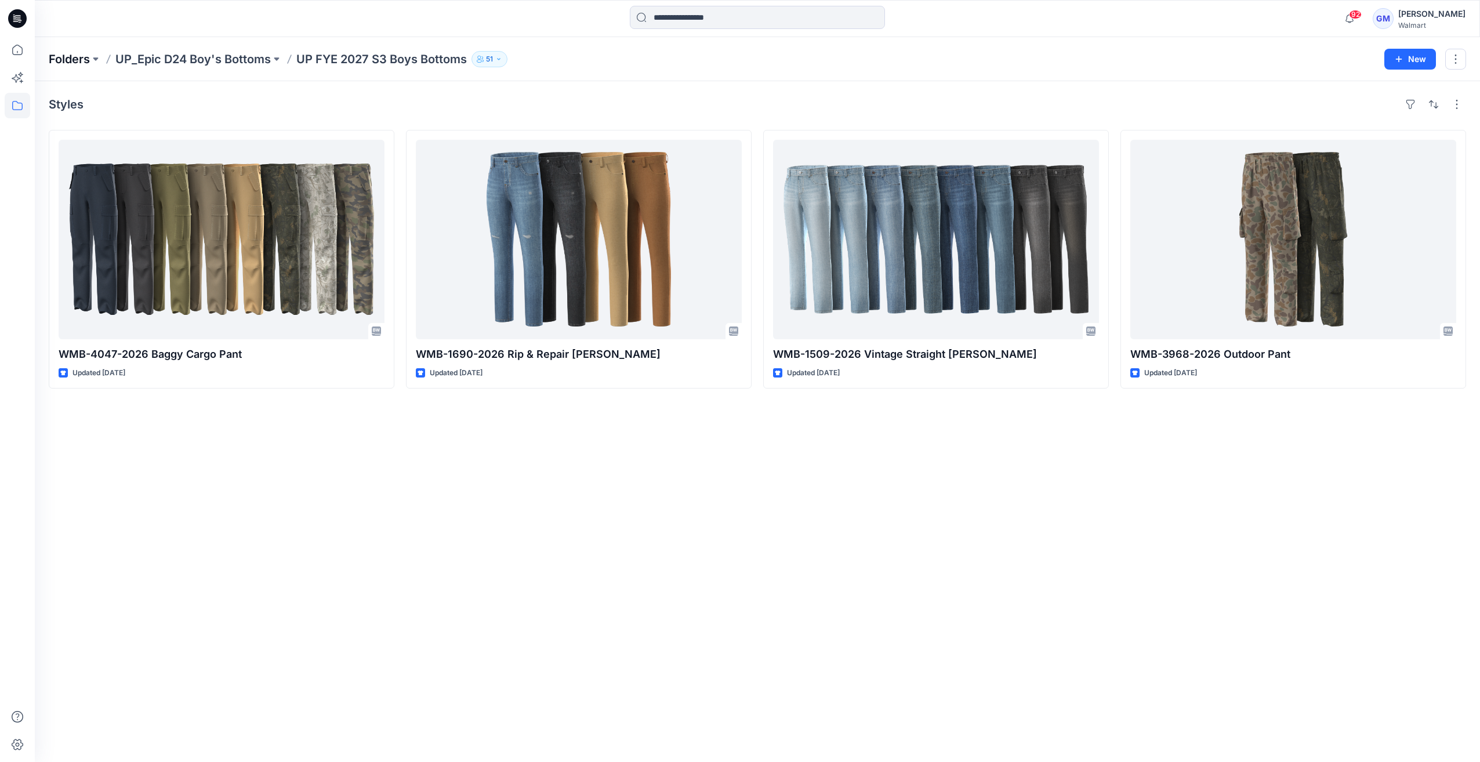
click at [59, 53] on p "Folders" at bounding box center [69, 59] width 41 height 16
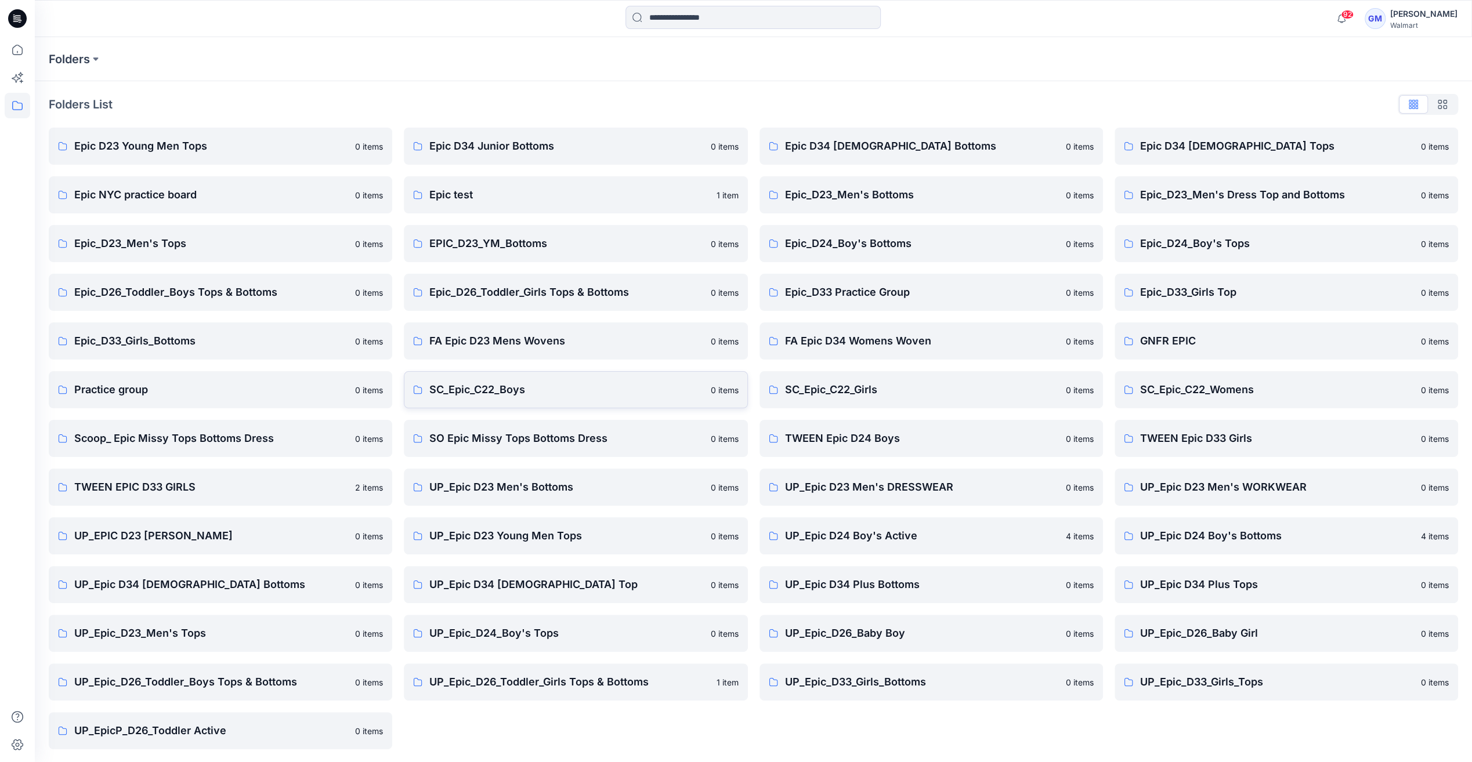
scroll to position [1, 0]
click at [897, 436] on p "TWEEN Epic D24 Boys" at bounding box center [922, 437] width 274 height 16
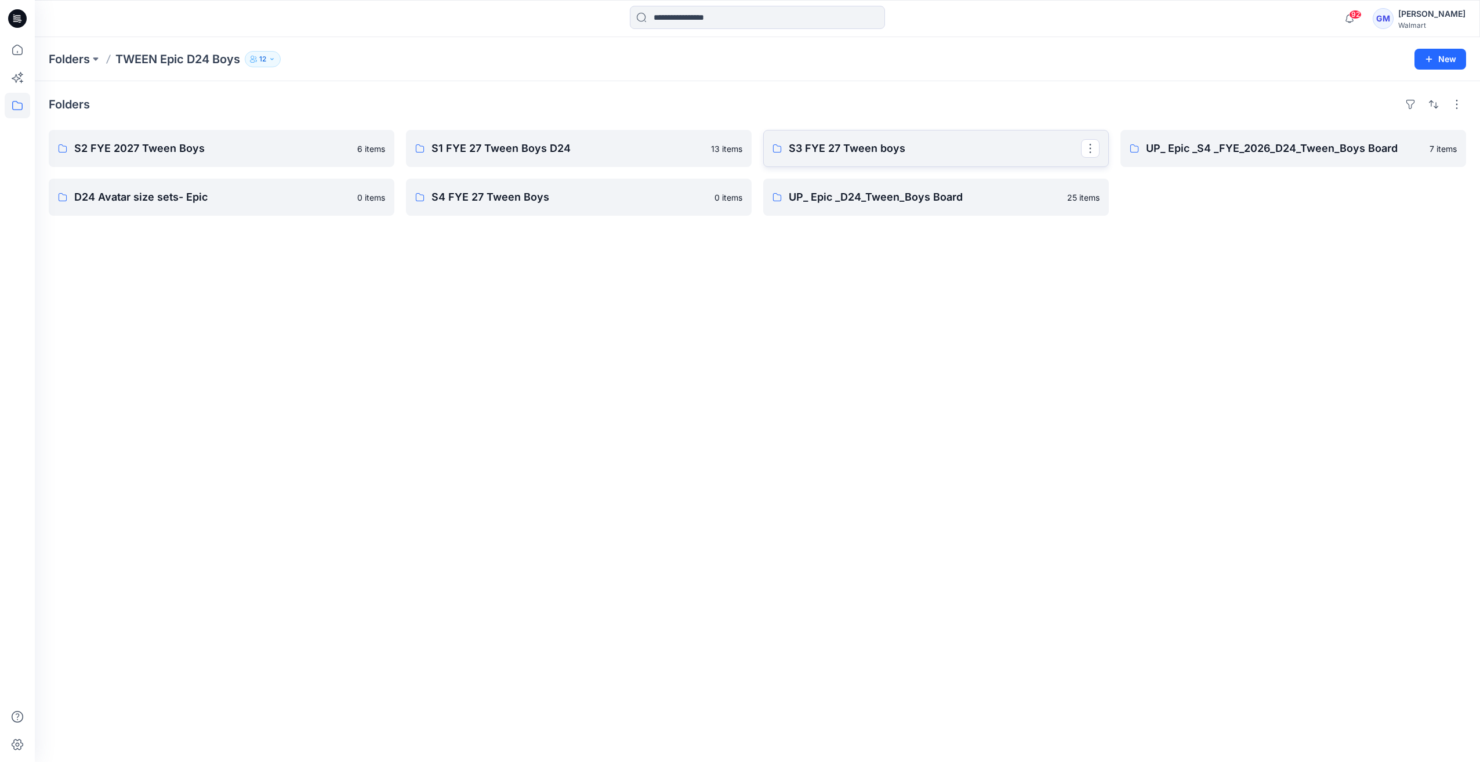
click at [893, 139] on link "S3 FYE 27 Tween boys" at bounding box center [936, 148] width 346 height 37
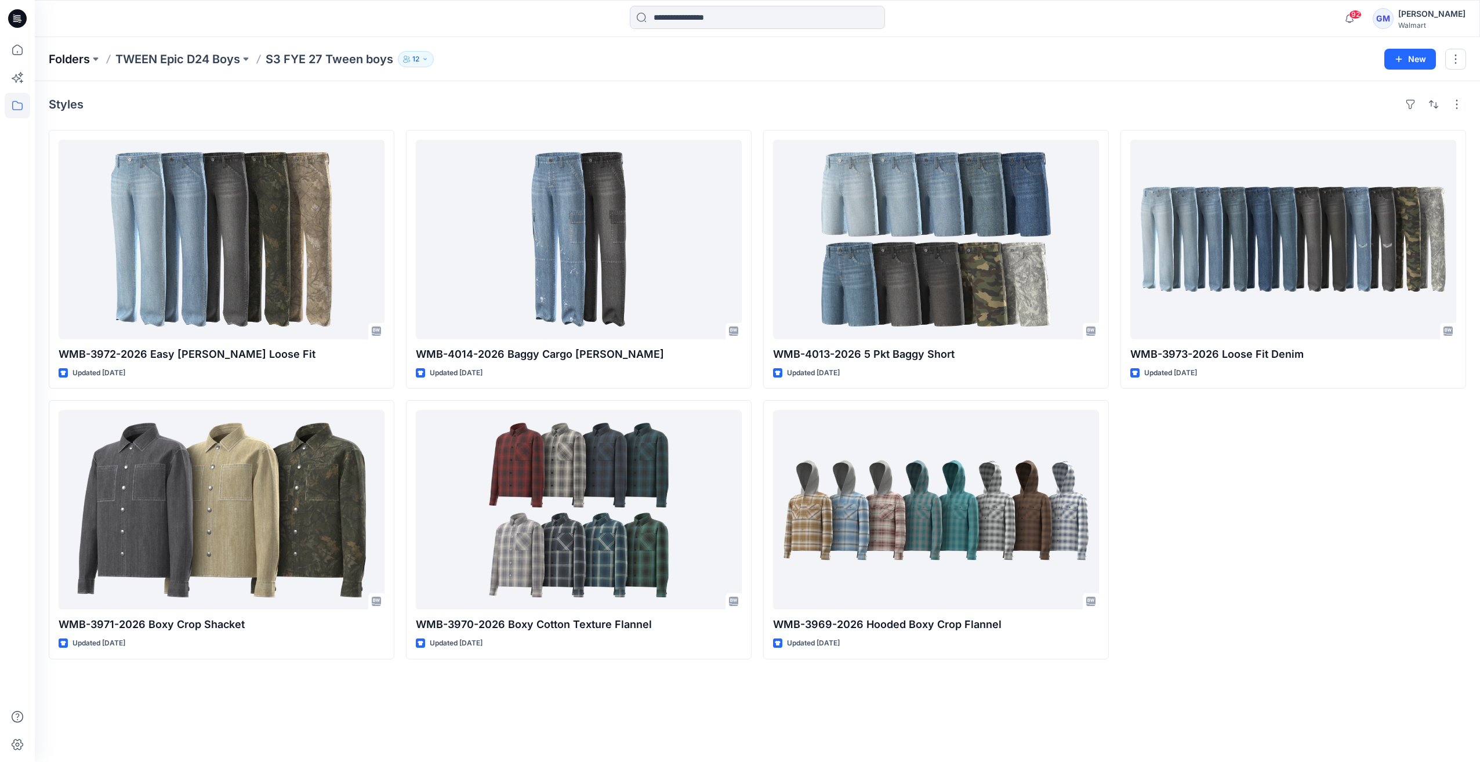
click at [81, 58] on p "Folders" at bounding box center [69, 59] width 41 height 16
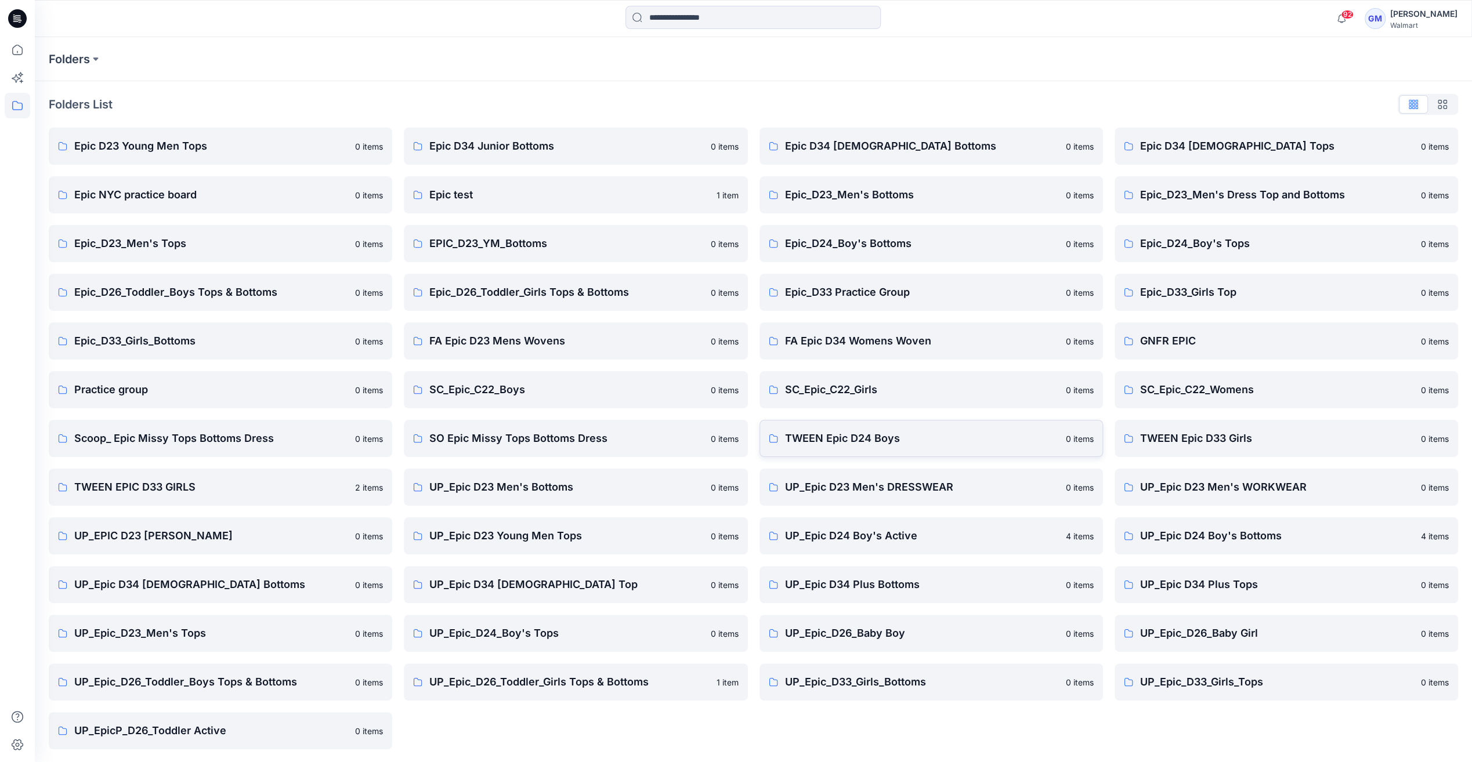
scroll to position [1, 0]
click at [164, 491] on p "TWEEN EPIC D33 GIRLS" at bounding box center [211, 486] width 274 height 16
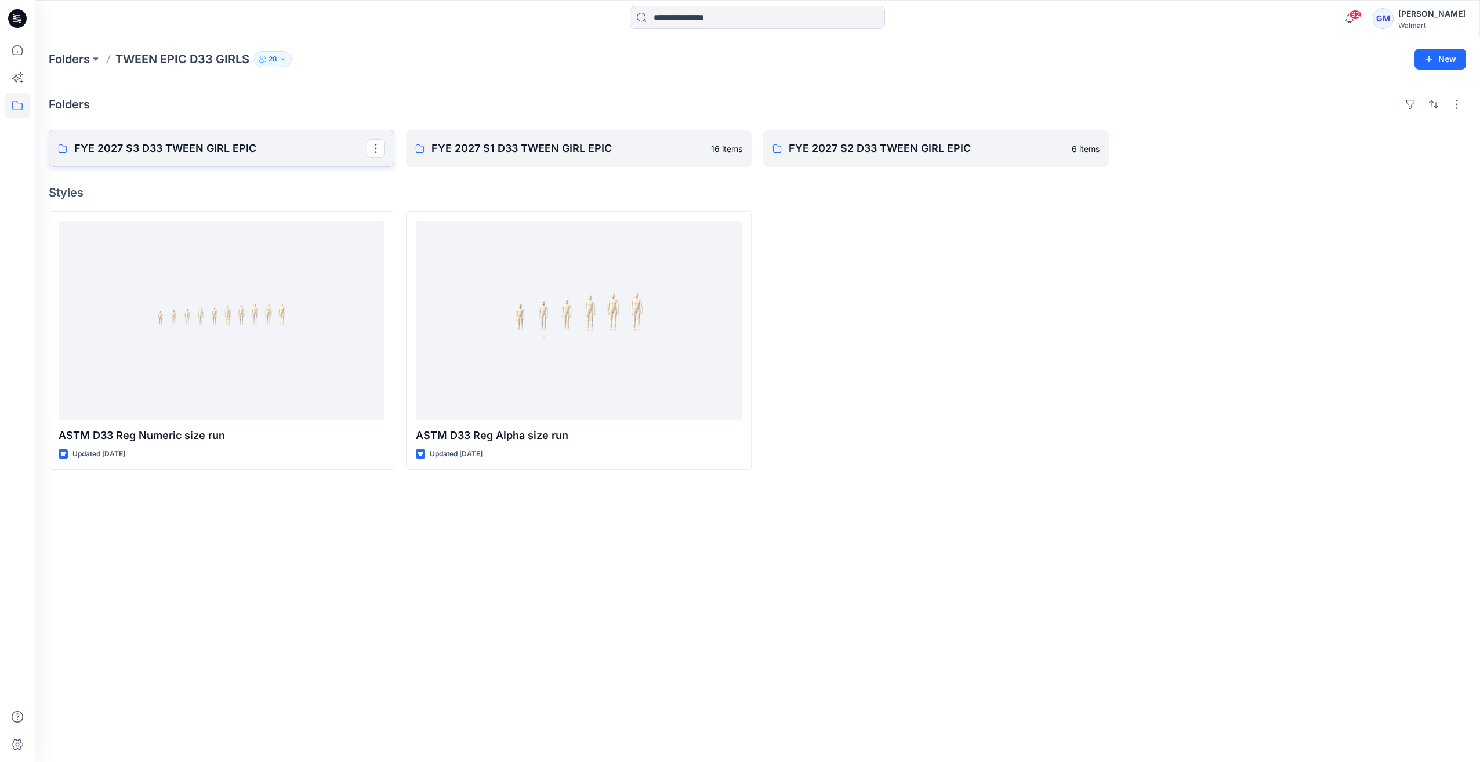
click at [260, 143] on p "FYE 2027 S3 D33 TWEEN GIRL EPIC" at bounding box center [220, 148] width 292 height 16
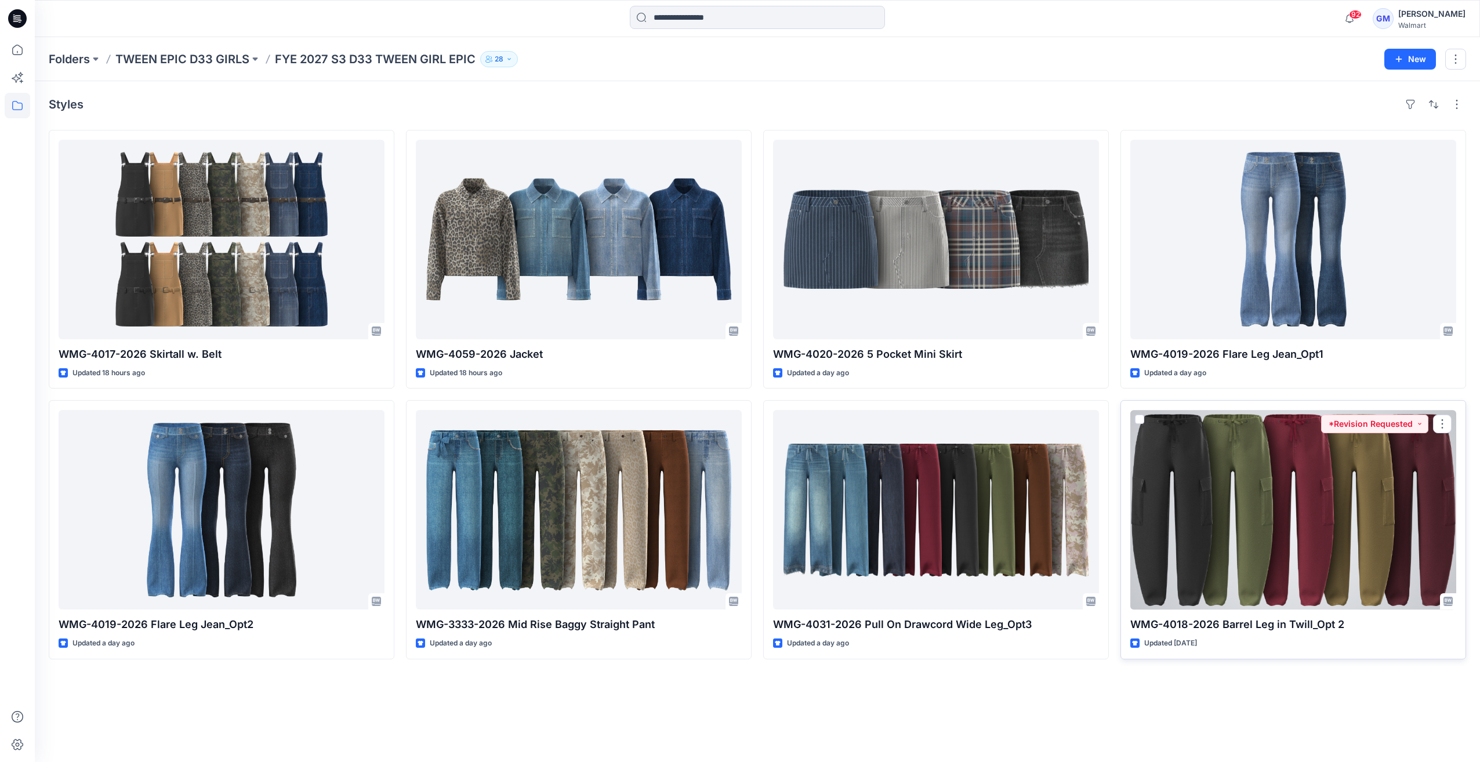
click at [1208, 448] on div at bounding box center [1294, 510] width 326 height 200
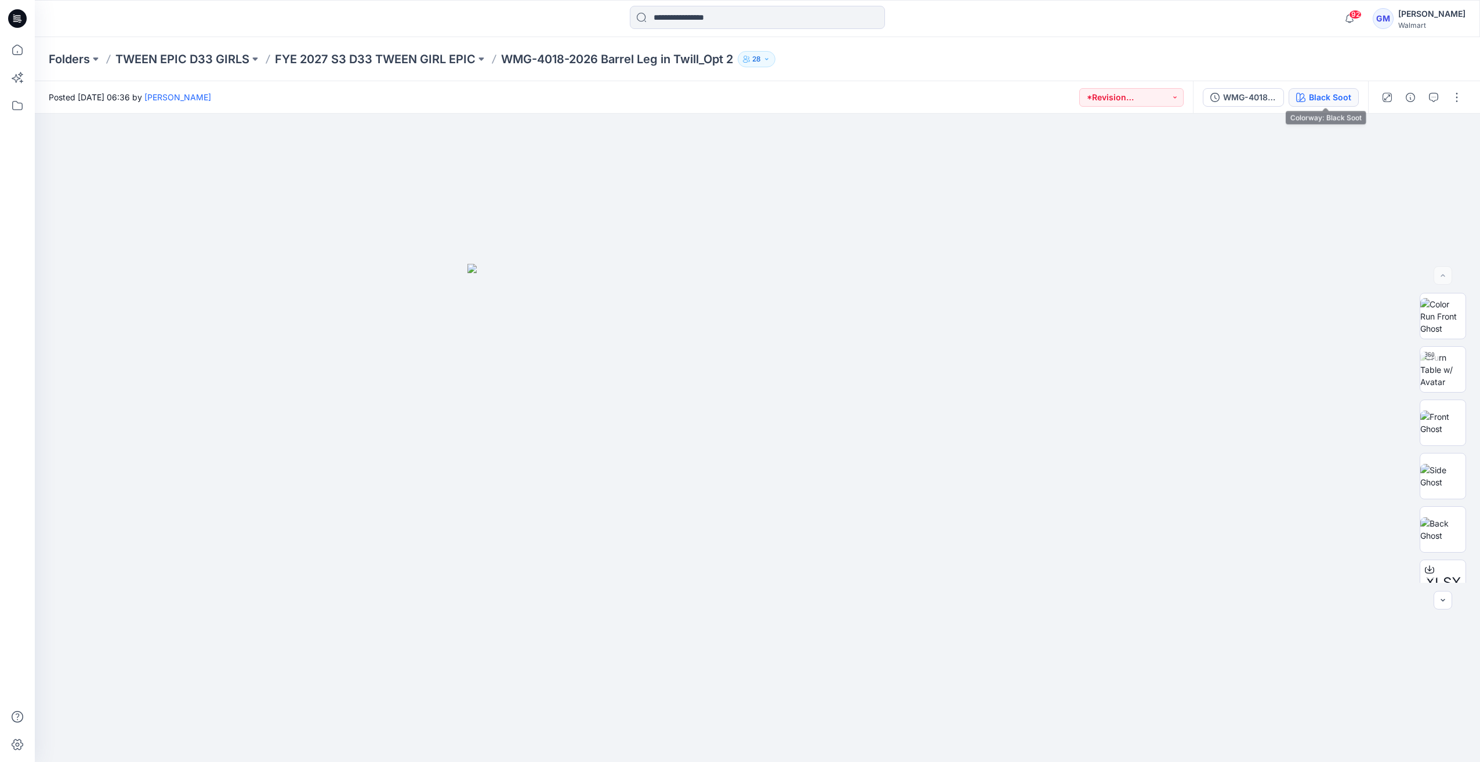
click at [1314, 100] on div "Black Soot" at bounding box center [1330, 97] width 42 height 13
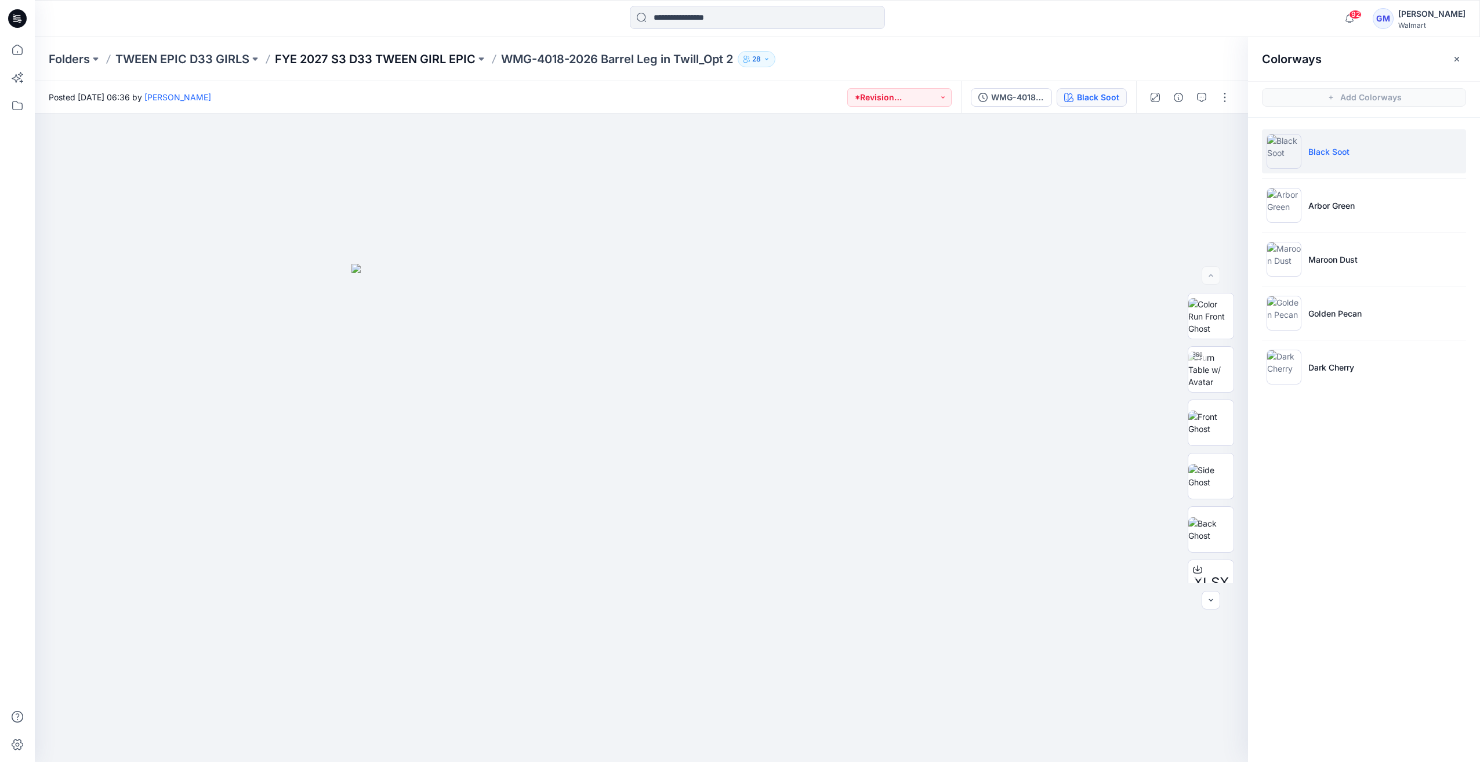
click at [428, 53] on p "FYE 2027 S3 D33 TWEEN GIRL EPIC" at bounding box center [375, 59] width 201 height 16
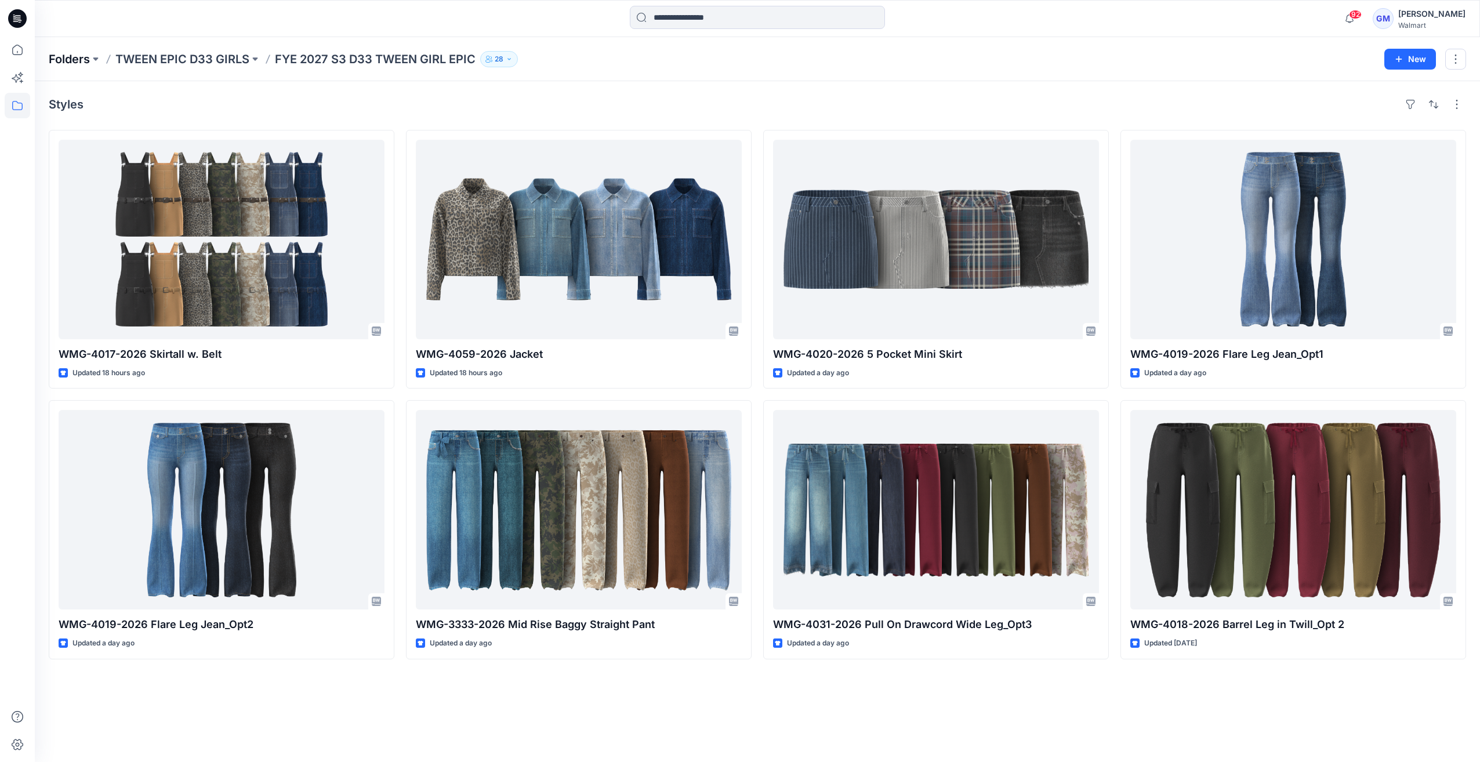
click at [56, 66] on p "Folders" at bounding box center [69, 59] width 41 height 16
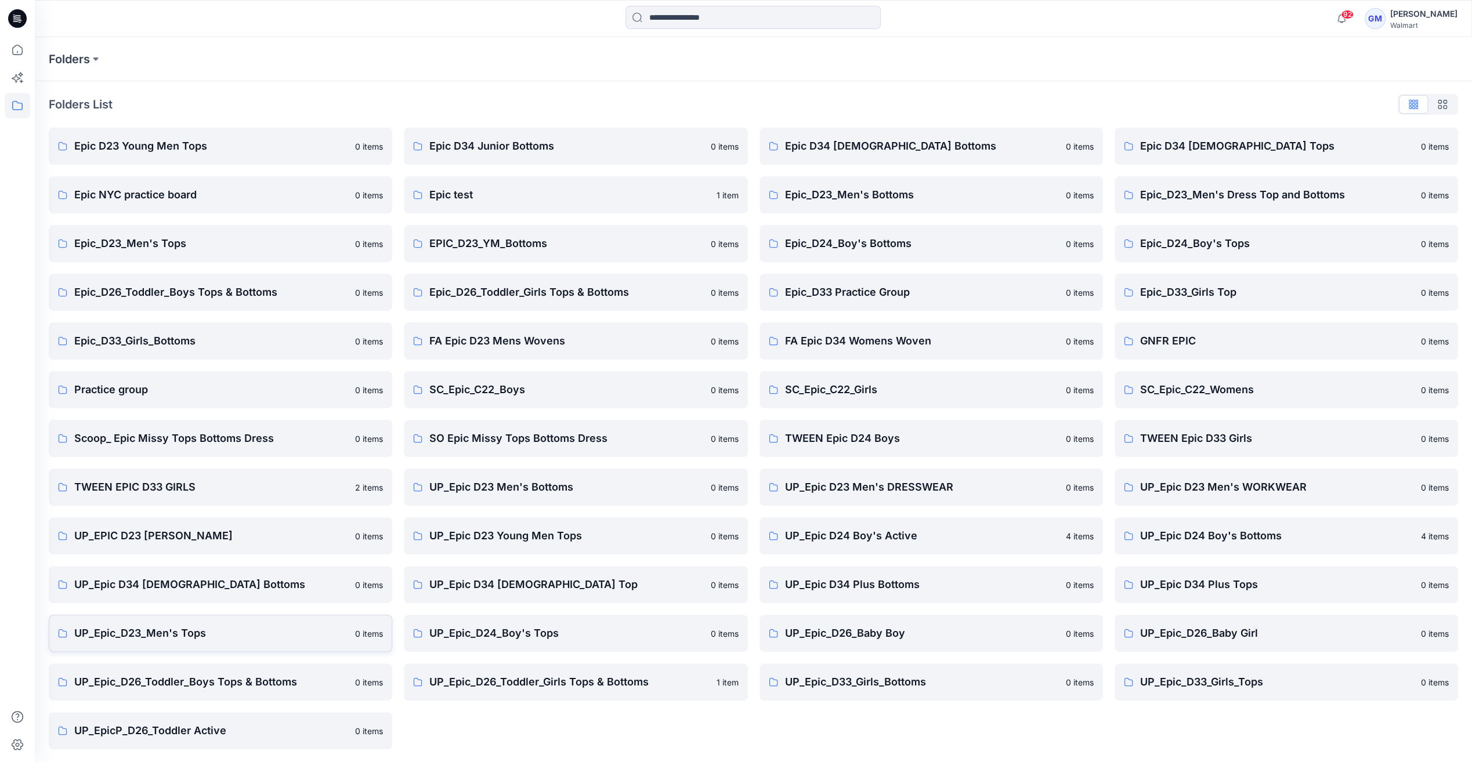
scroll to position [1, 0]
click at [256, 679] on p "UP_Epic_D26_Toddler_Boys Tops & Bottoms" at bounding box center [211, 681] width 274 height 16
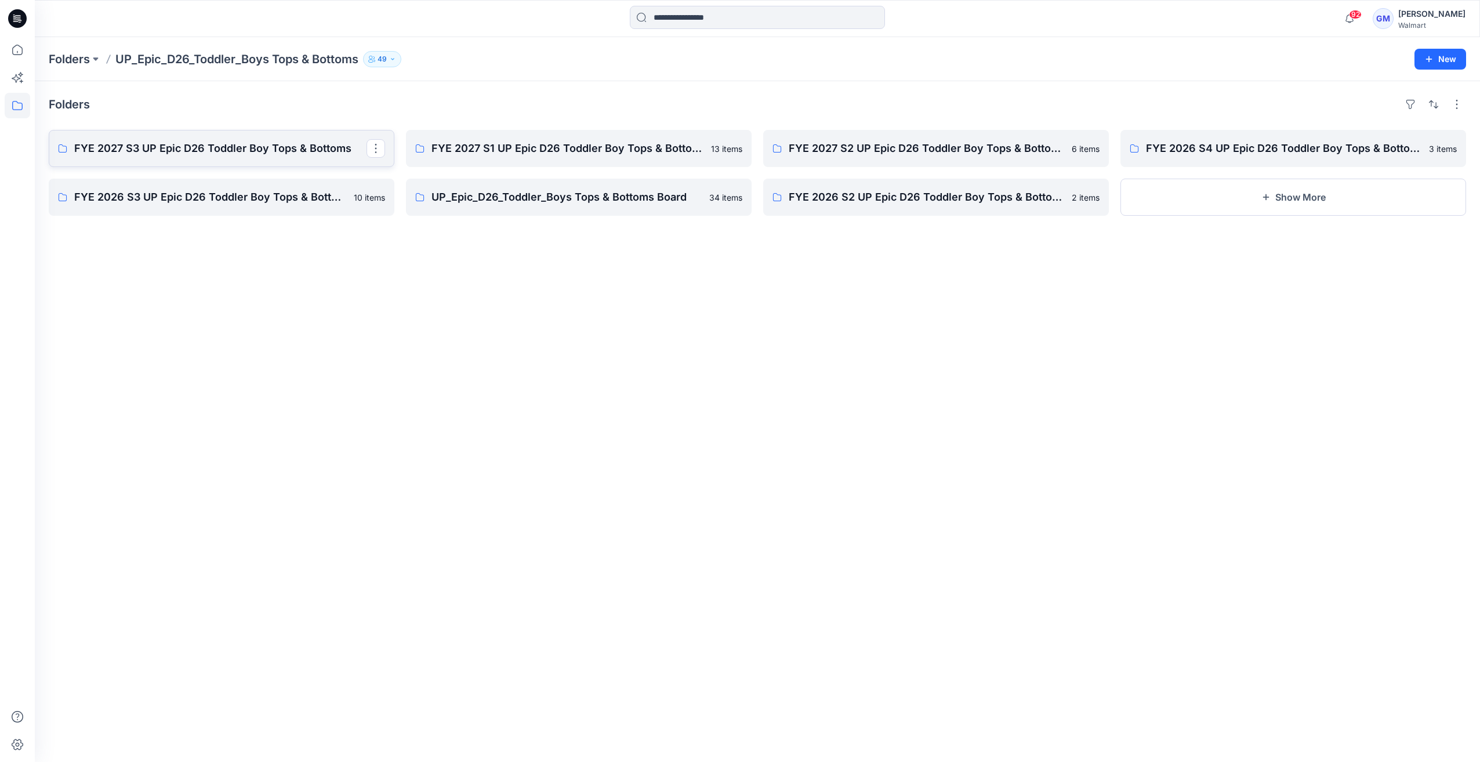
click at [153, 144] on p "FYE 2027 S3 UP Epic D26 Toddler Boy Tops & Bottoms" at bounding box center [220, 148] width 292 height 16
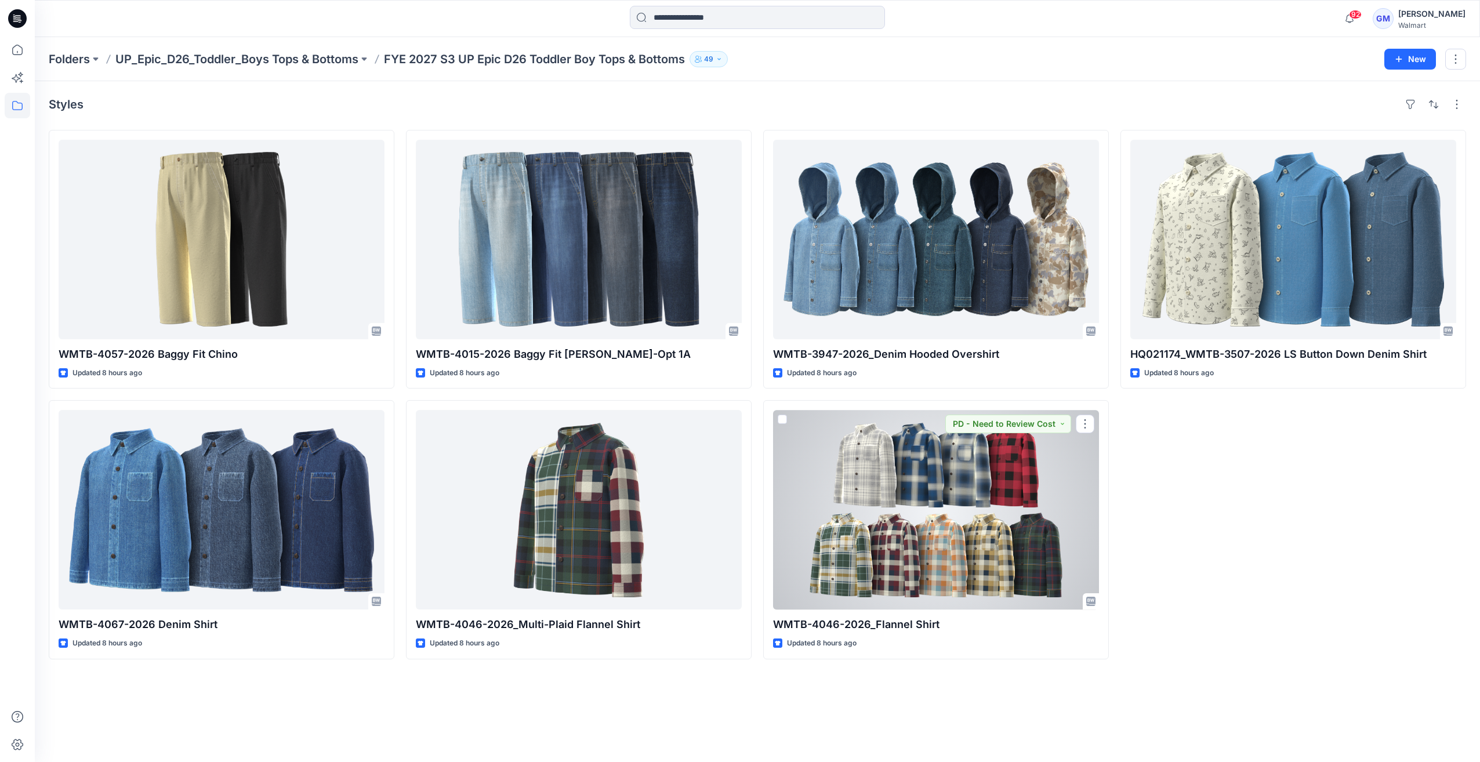
click at [900, 562] on div at bounding box center [936, 510] width 326 height 200
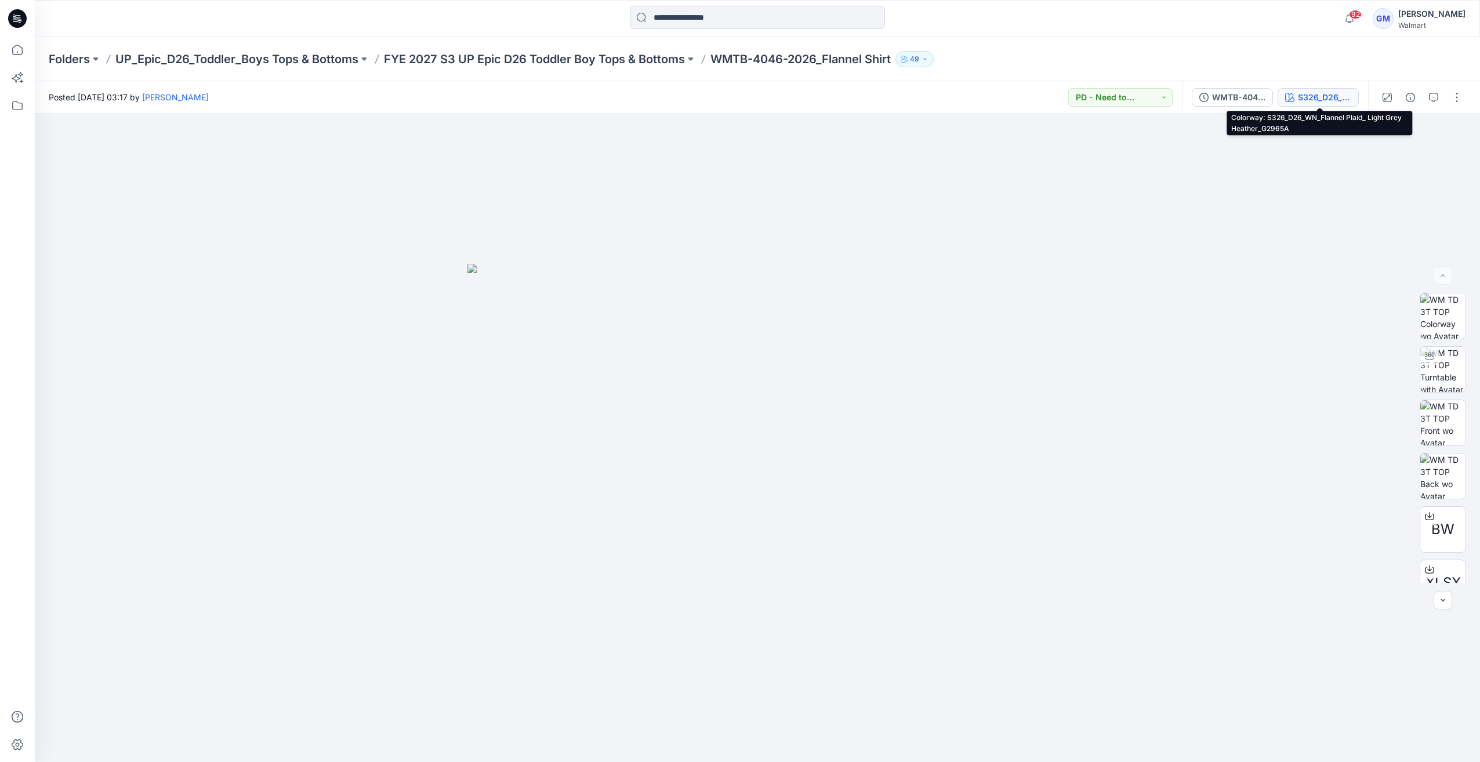
click at [1346, 100] on div "S326_D26_WN_Flannel Plaid_ Light Grey Heather_G2965A" at bounding box center [1324, 97] width 53 height 13
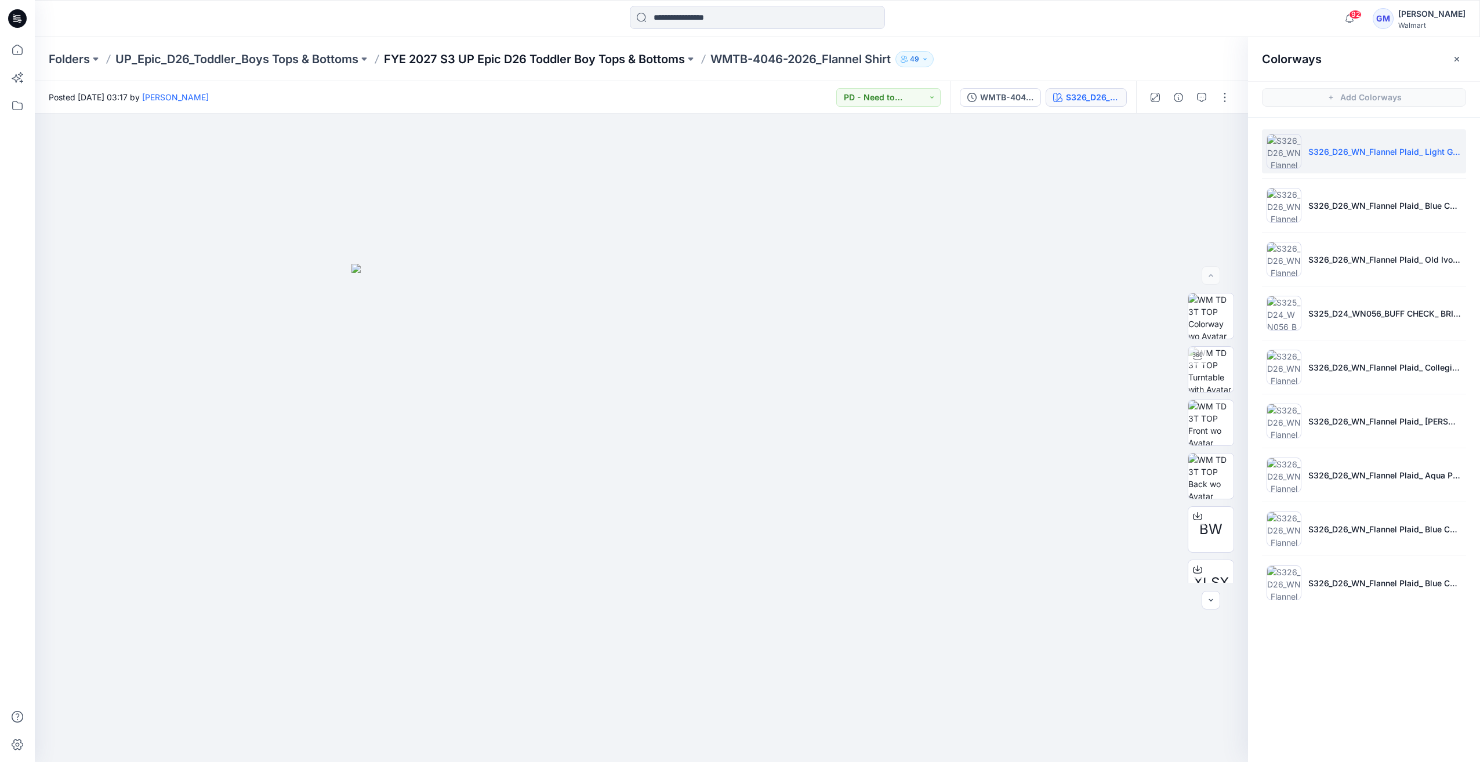
click at [484, 57] on p "FYE 2027 S3 UP Epic D26 Toddler Boy Tops & Bottoms" at bounding box center [534, 59] width 301 height 16
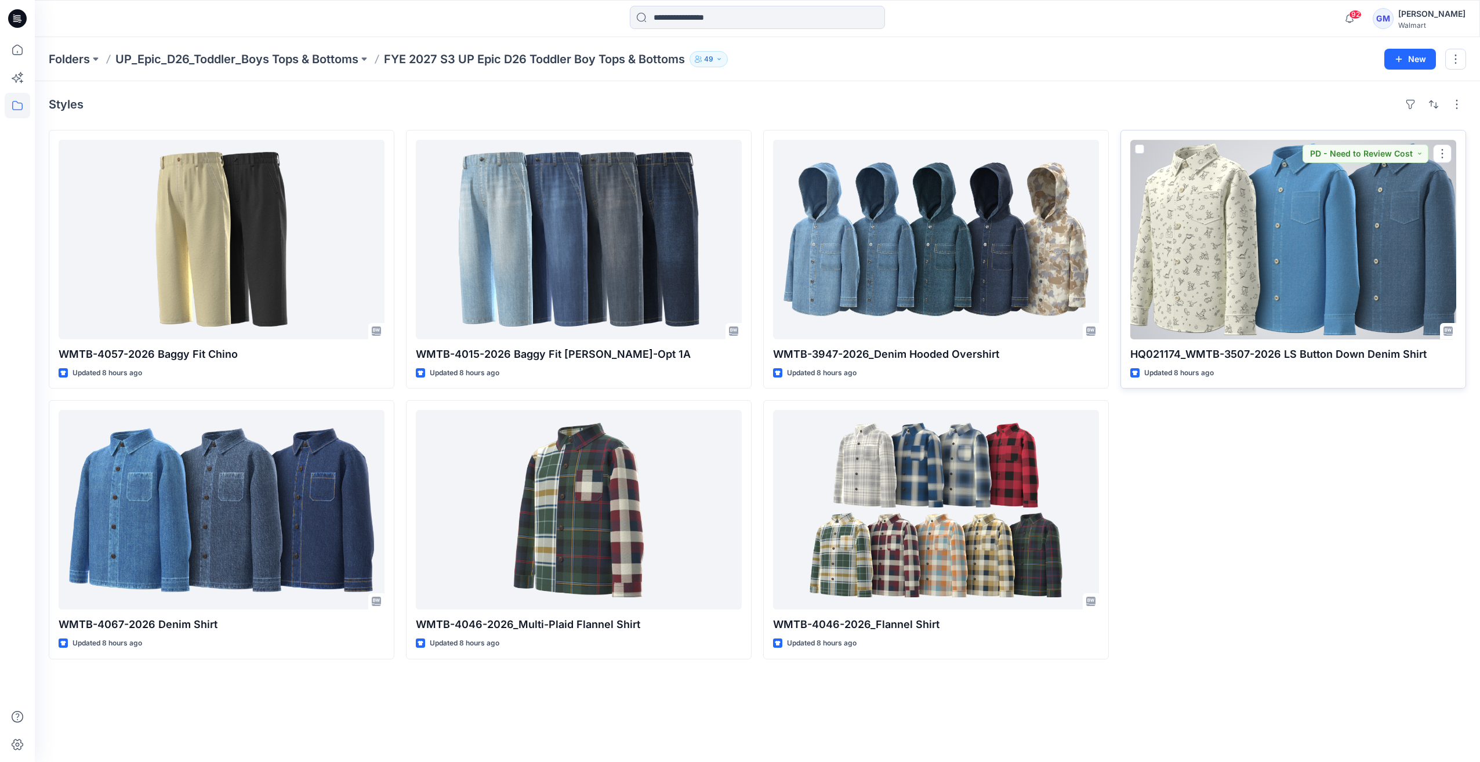
click at [1187, 219] on div at bounding box center [1294, 240] width 326 height 200
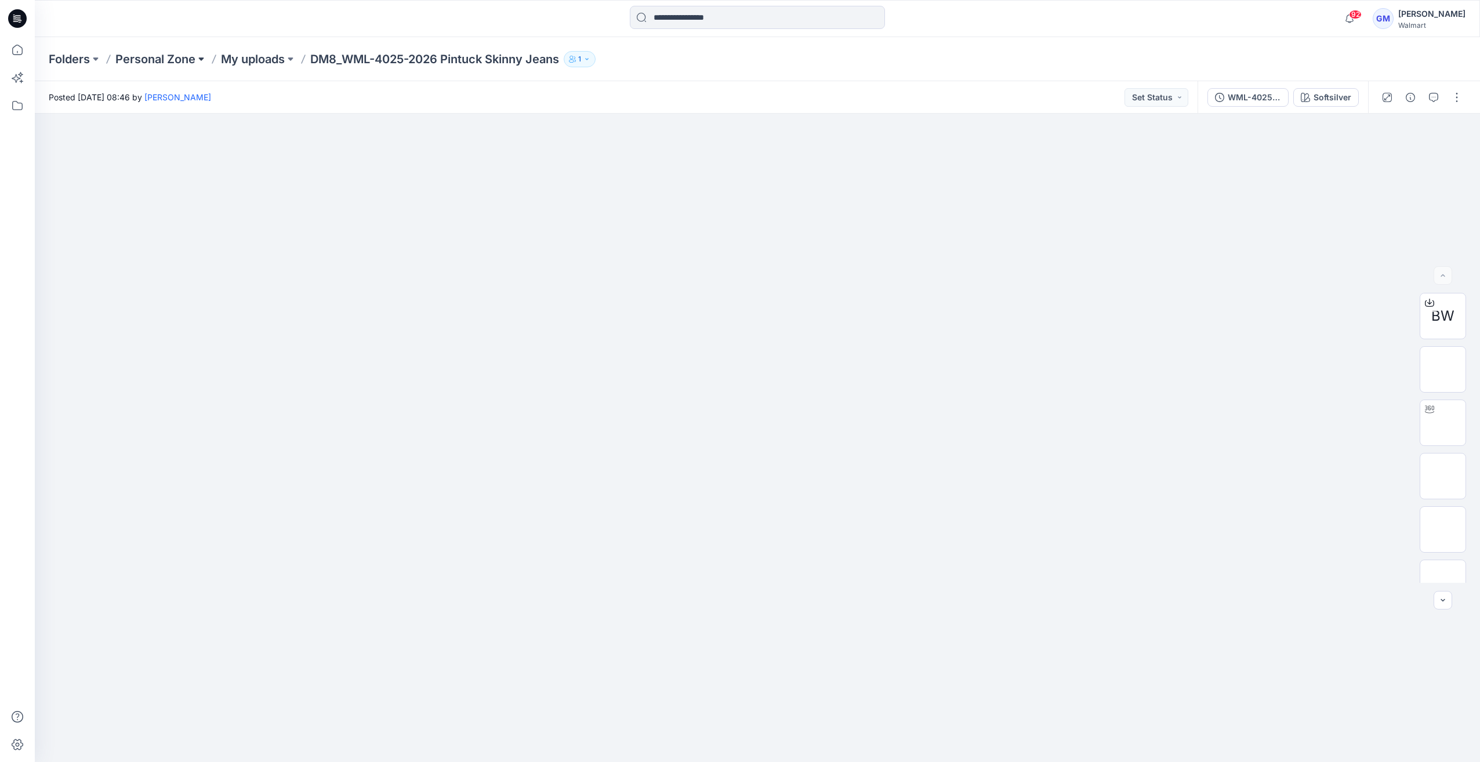
click at [199, 53] on button at bounding box center [201, 59] width 12 height 16
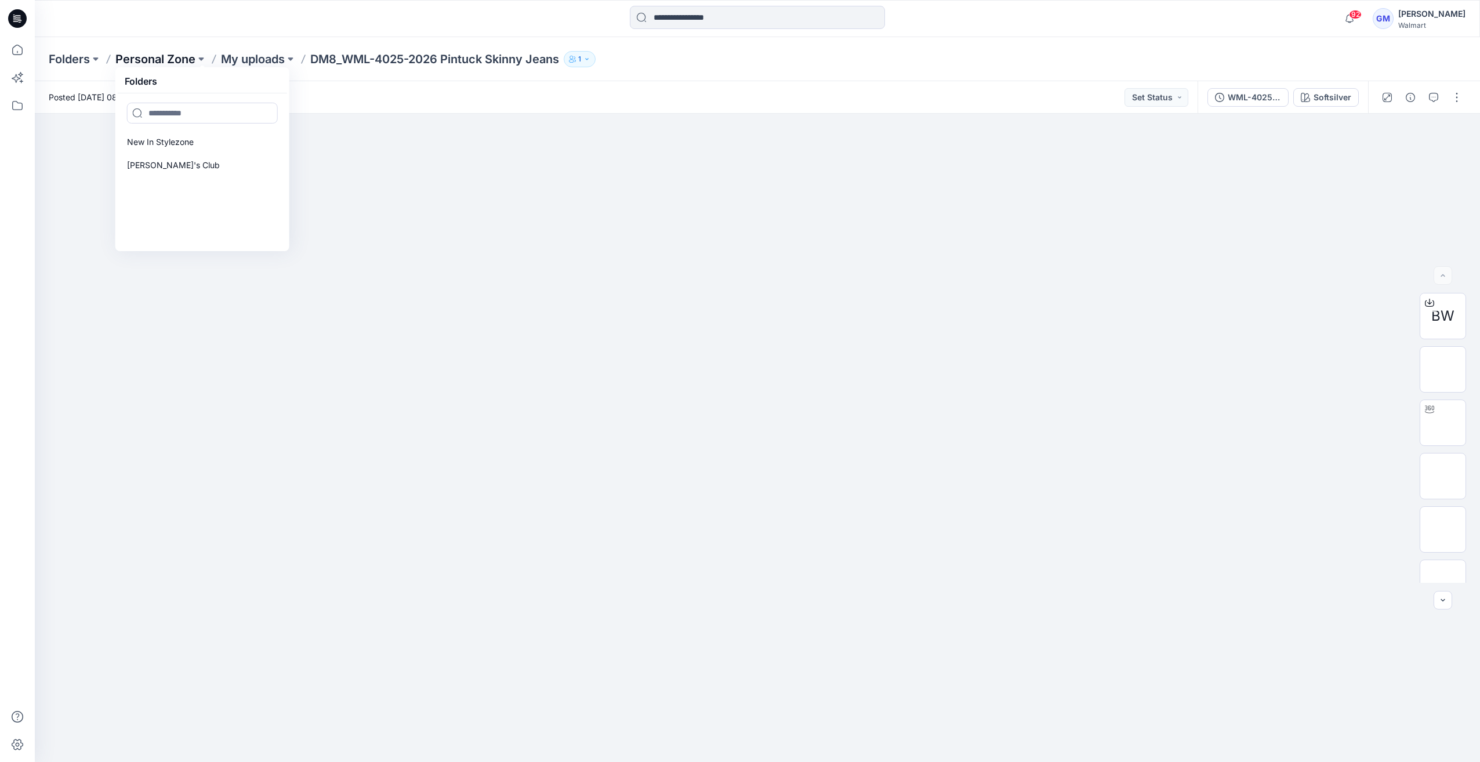
click at [152, 65] on p "Personal Zone" at bounding box center [155, 59] width 80 height 16
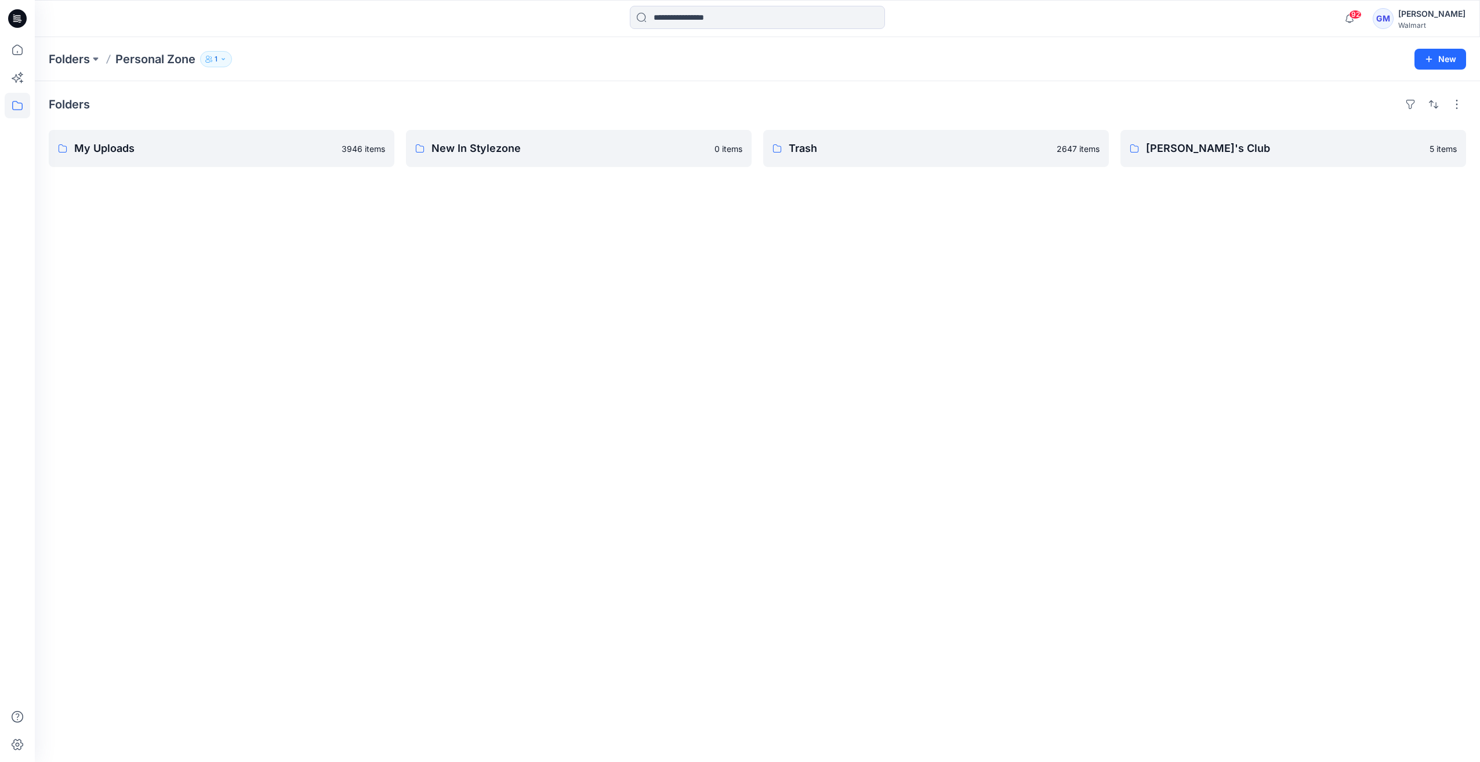
click at [21, 22] on icon at bounding box center [17, 18] width 19 height 19
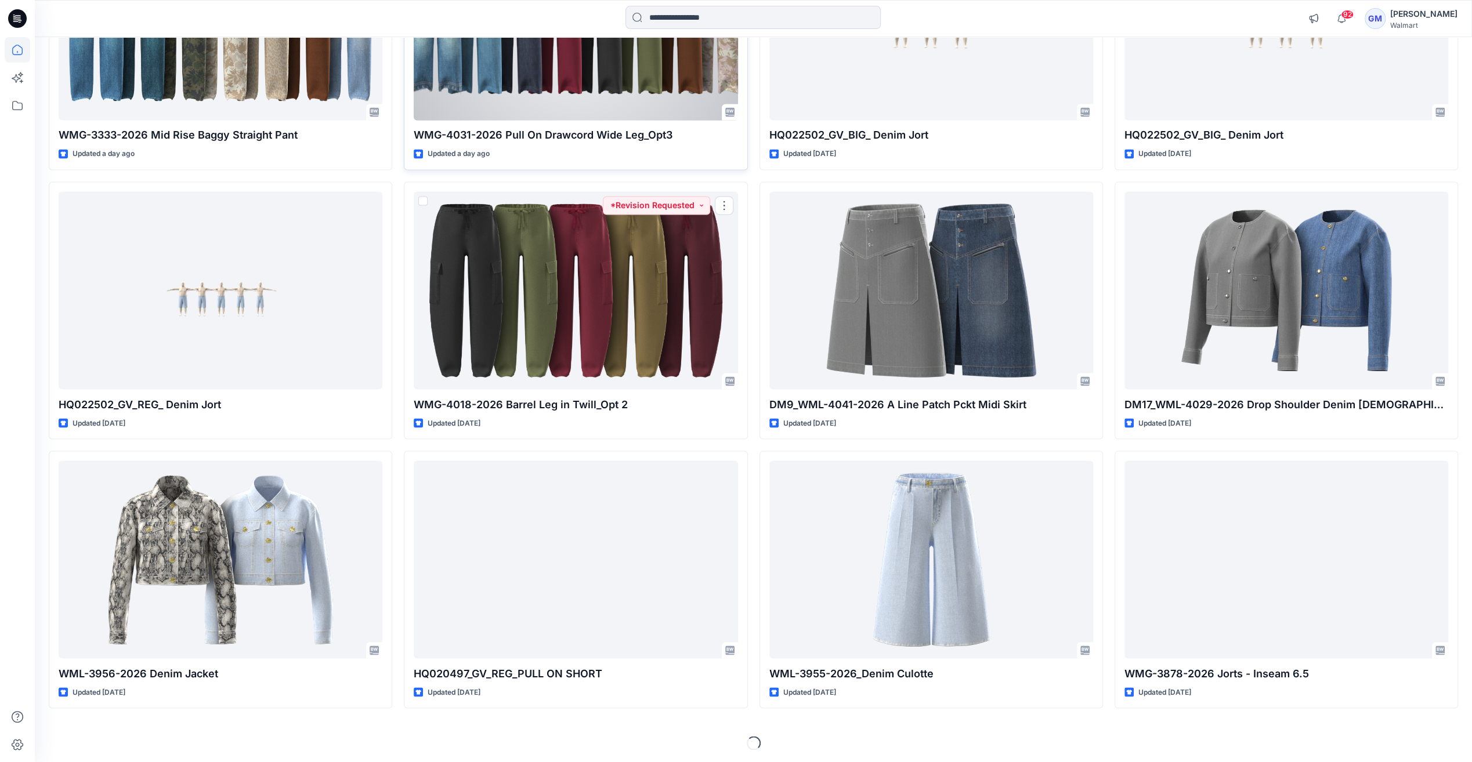
scroll to position [1518, 0]
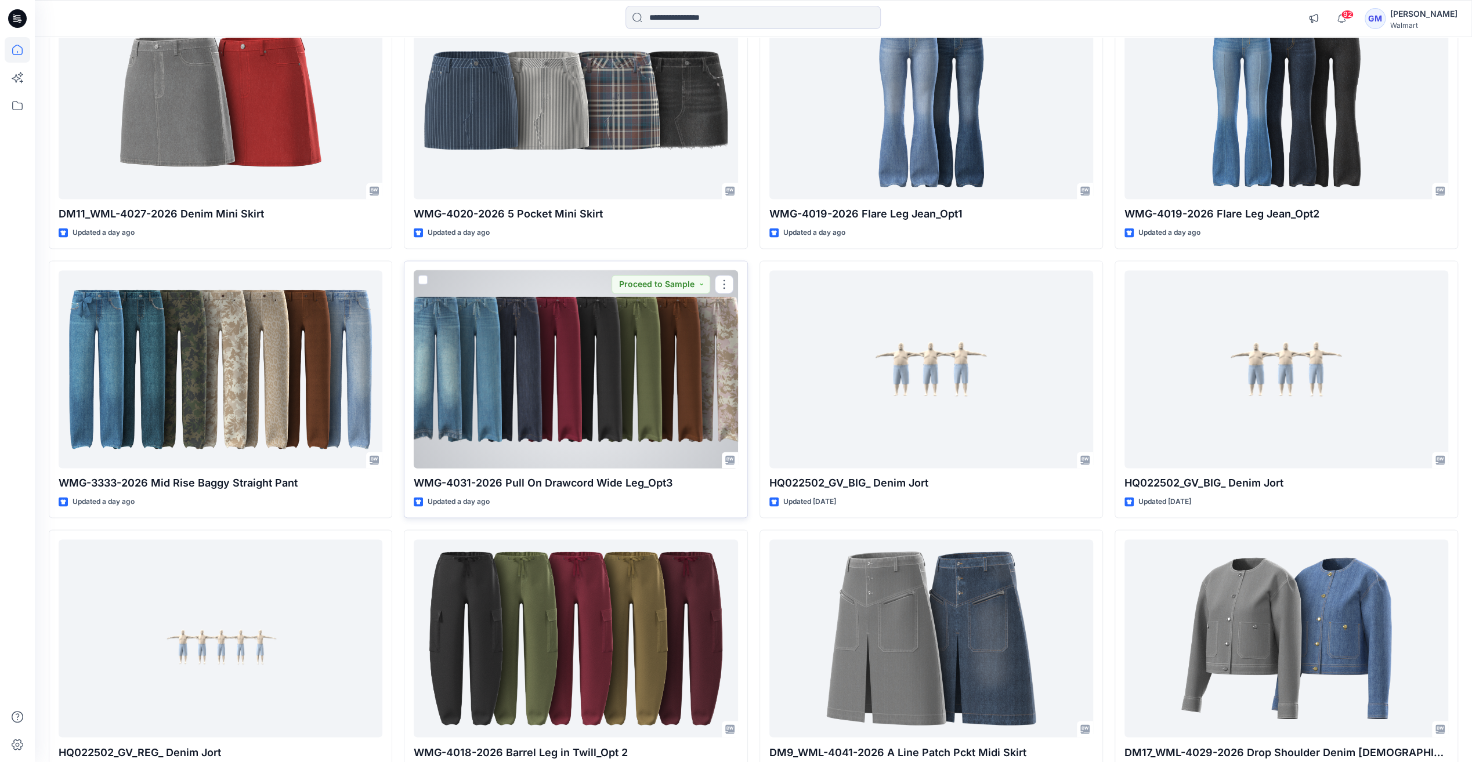
click at [593, 405] on div at bounding box center [576, 369] width 324 height 198
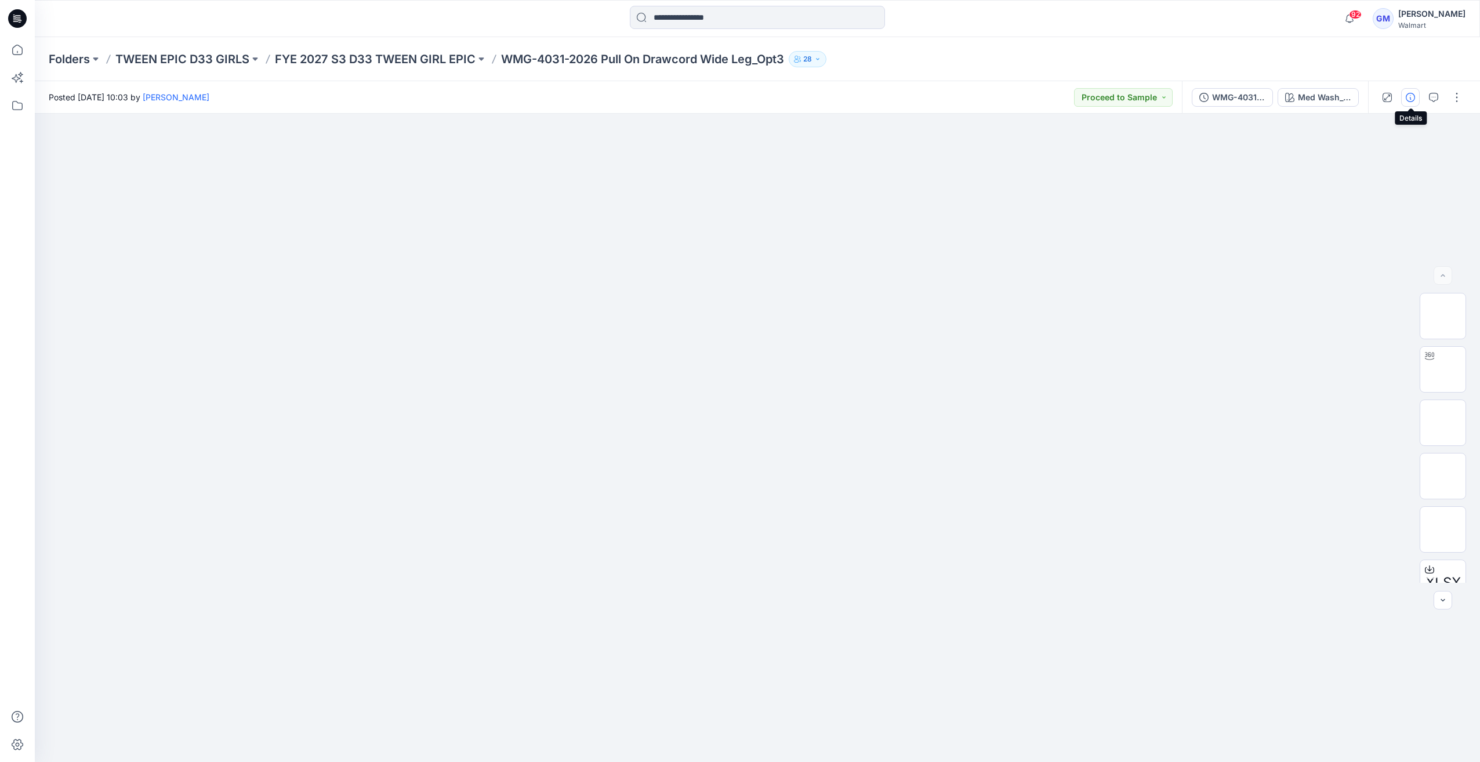
click at [1406, 104] on button "button" at bounding box center [1410, 97] width 19 height 19
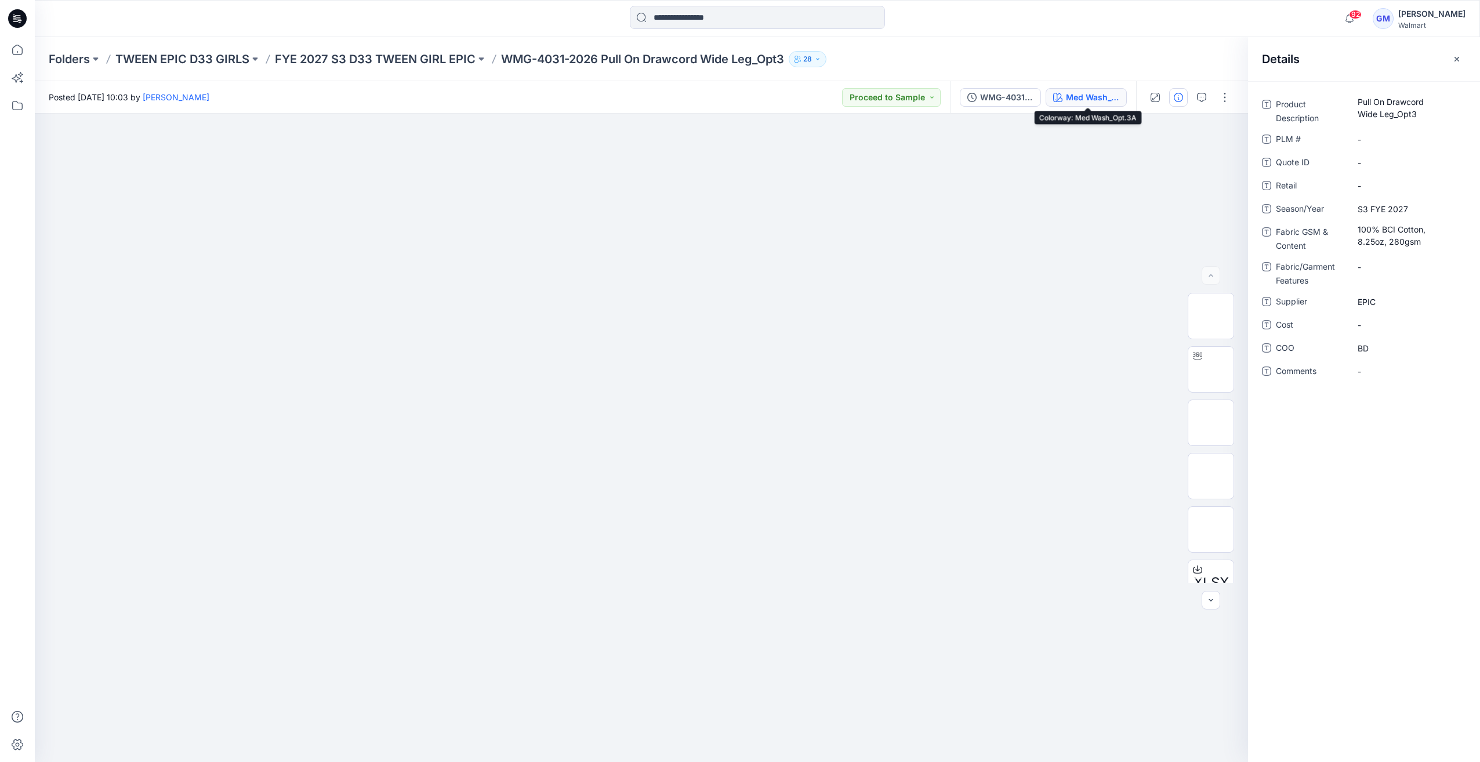
click at [1074, 94] on div "Med Wash_Opt.3A" at bounding box center [1092, 97] width 53 height 13
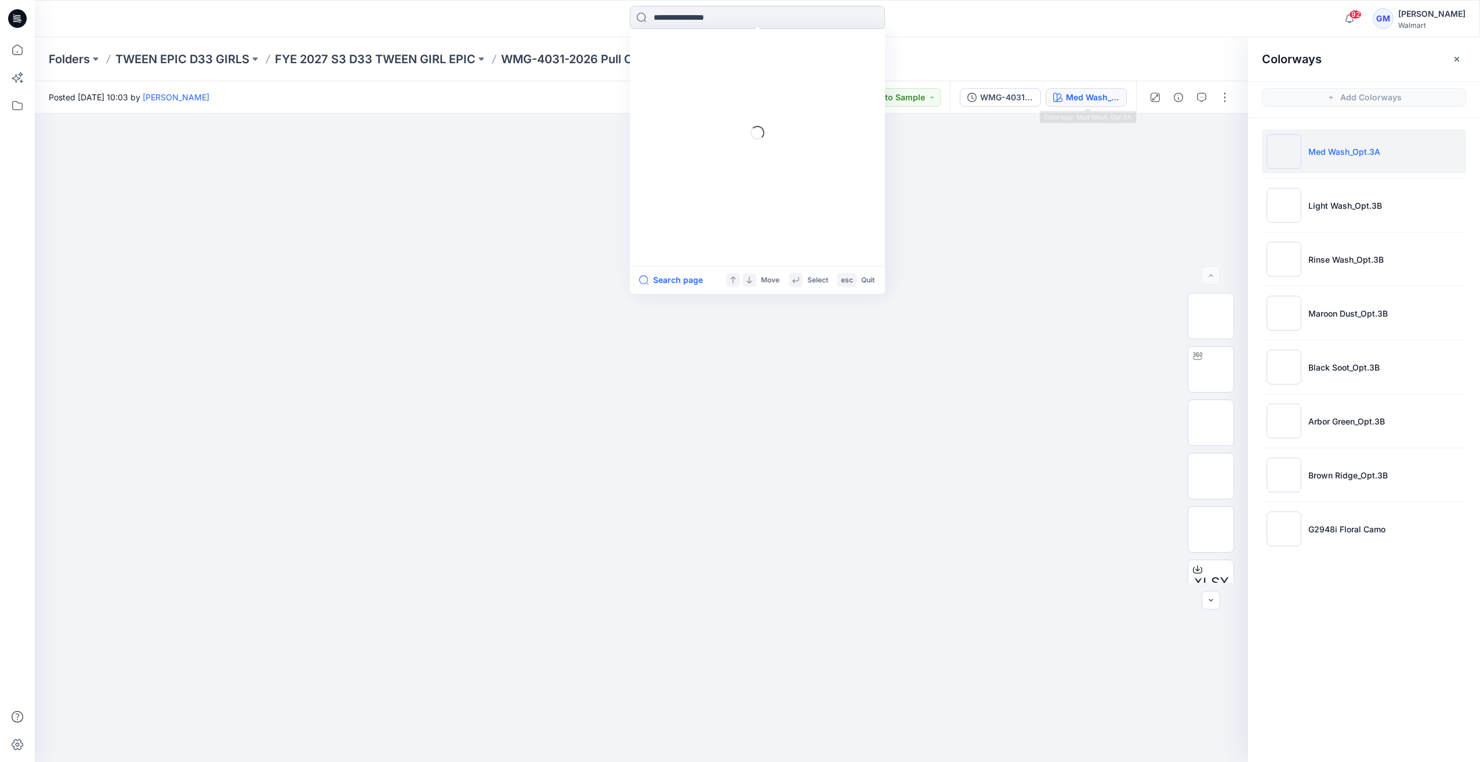
click at [681, 16] on input at bounding box center [757, 17] width 255 height 23
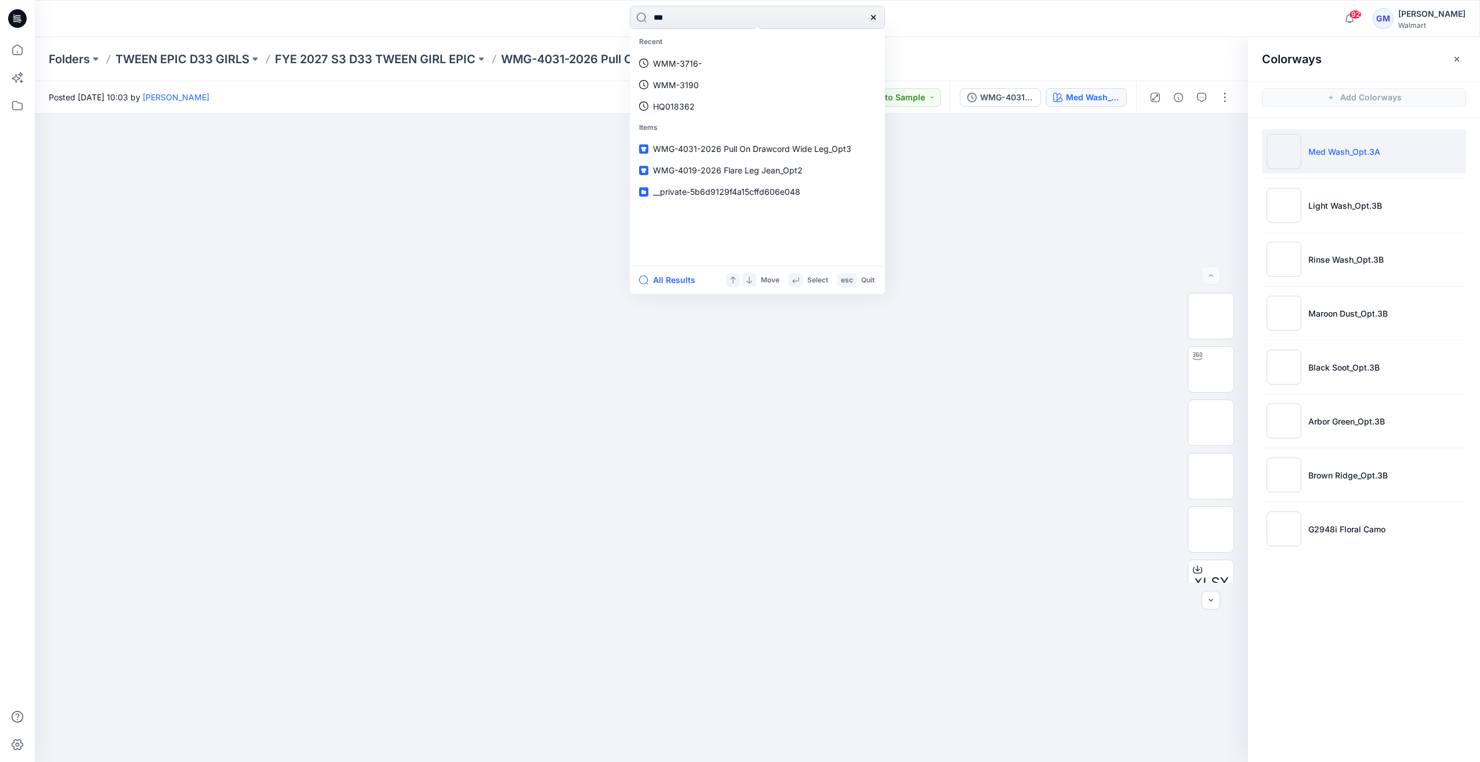
type input "****"
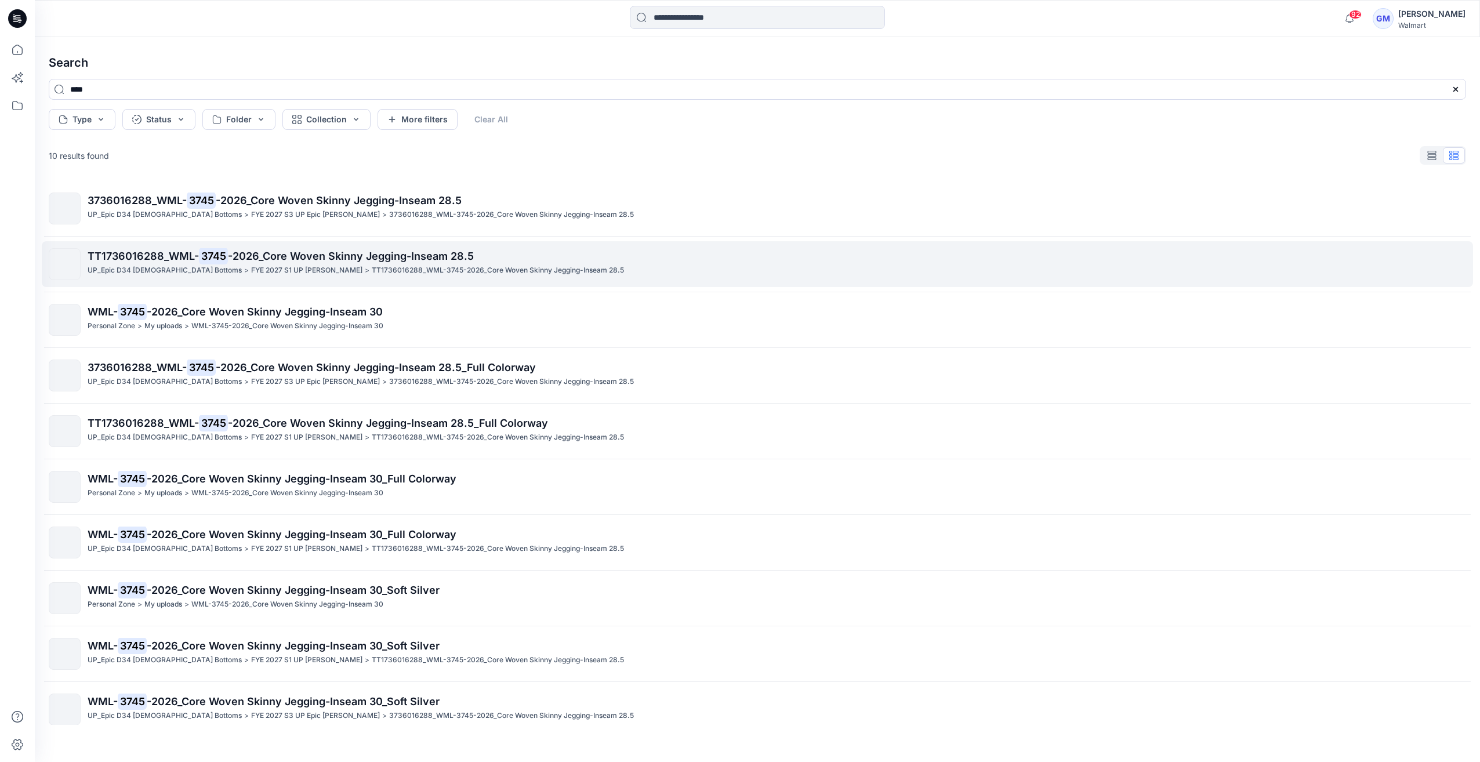
click at [296, 250] on span "-2026_Core Woven Skinny Jegging-Inseam 28.5" at bounding box center [351, 256] width 246 height 12
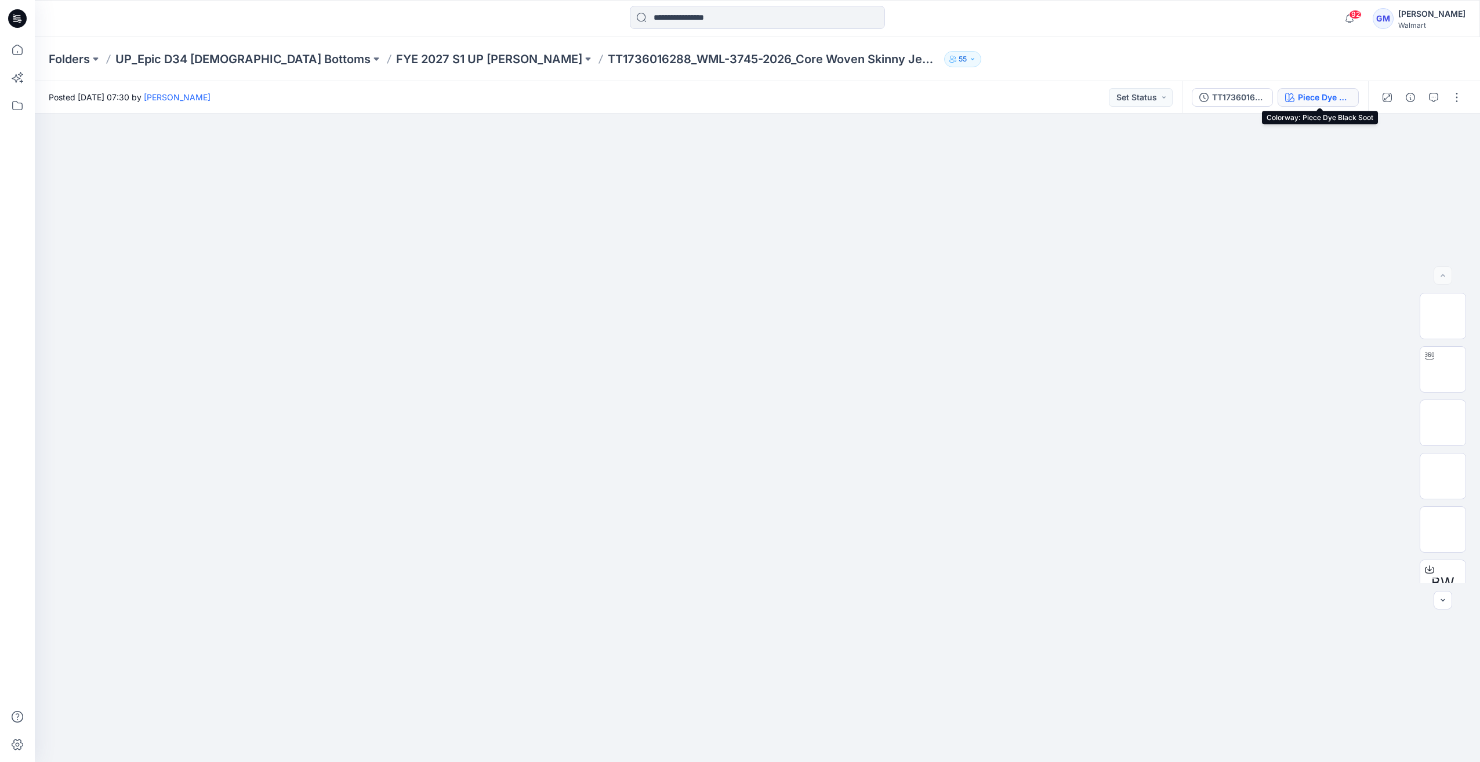
click at [1302, 96] on div "Piece Dye Black Soot" at bounding box center [1324, 97] width 53 height 13
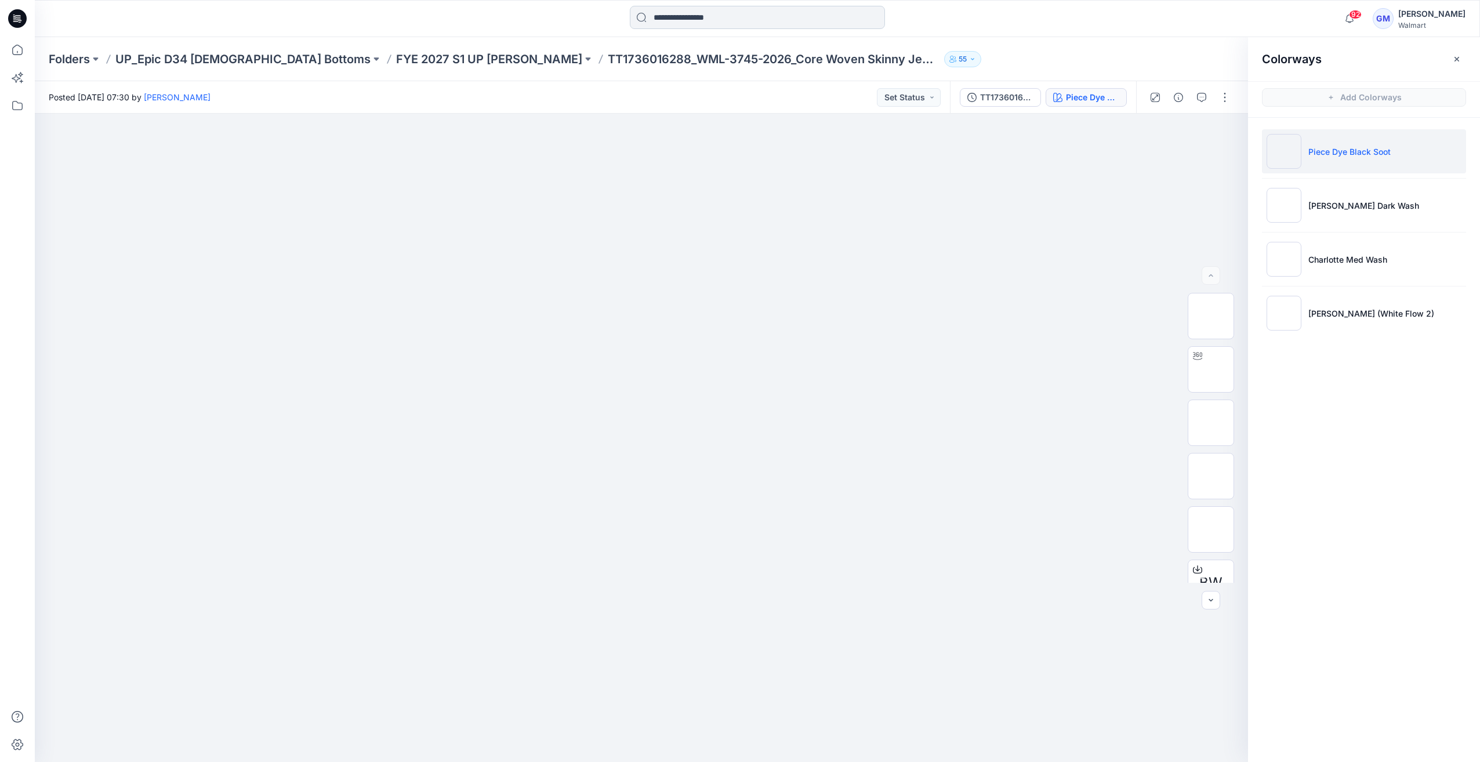
click at [780, 22] on input at bounding box center [757, 17] width 255 height 23
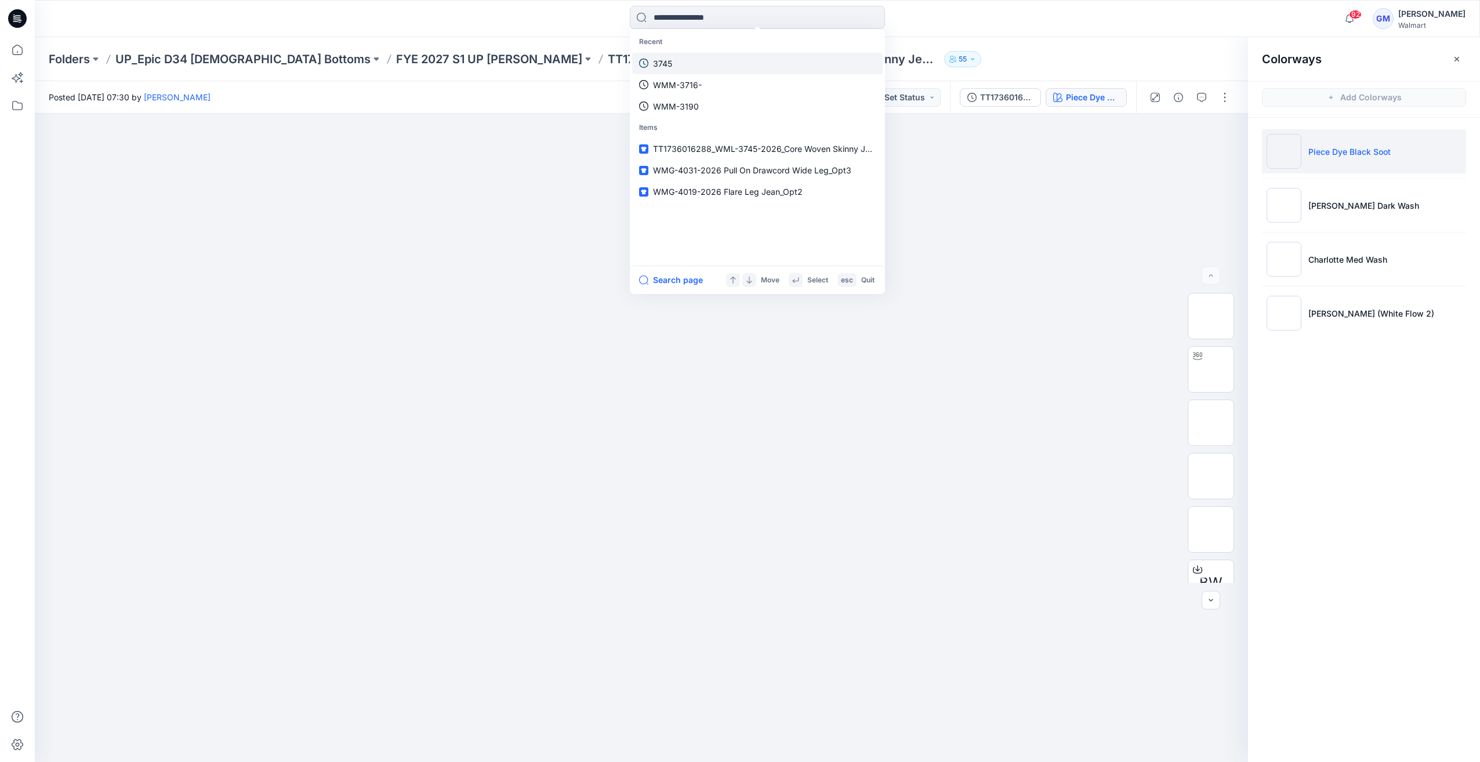
click at [709, 66] on link "3745" at bounding box center [757, 63] width 251 height 21
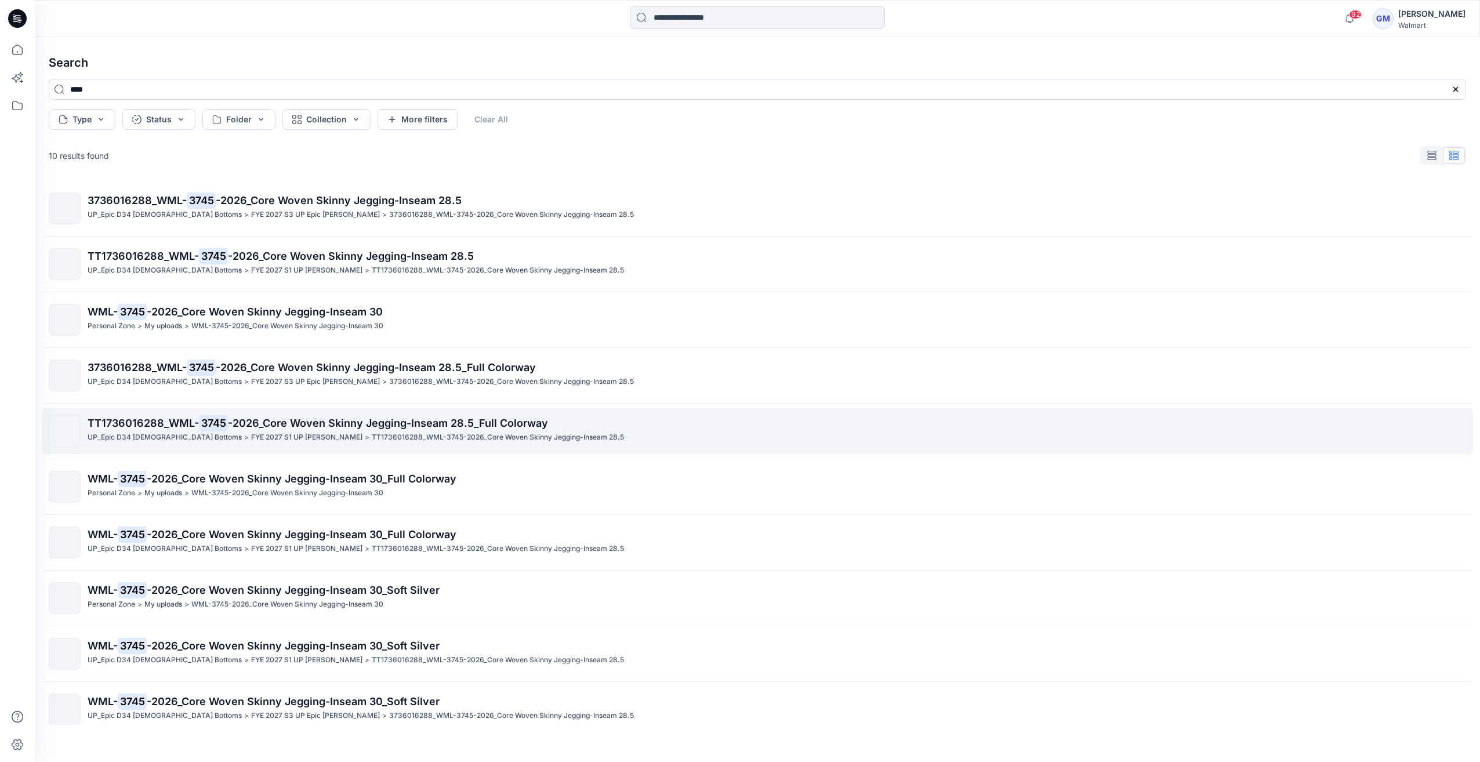
click at [304, 432] on div "UP_Epic D34 Ladies Bottoms > FYE 2027 S1 UP Missy Bottoms > TT1736016288_WML-37…" at bounding box center [777, 438] width 1378 height 12
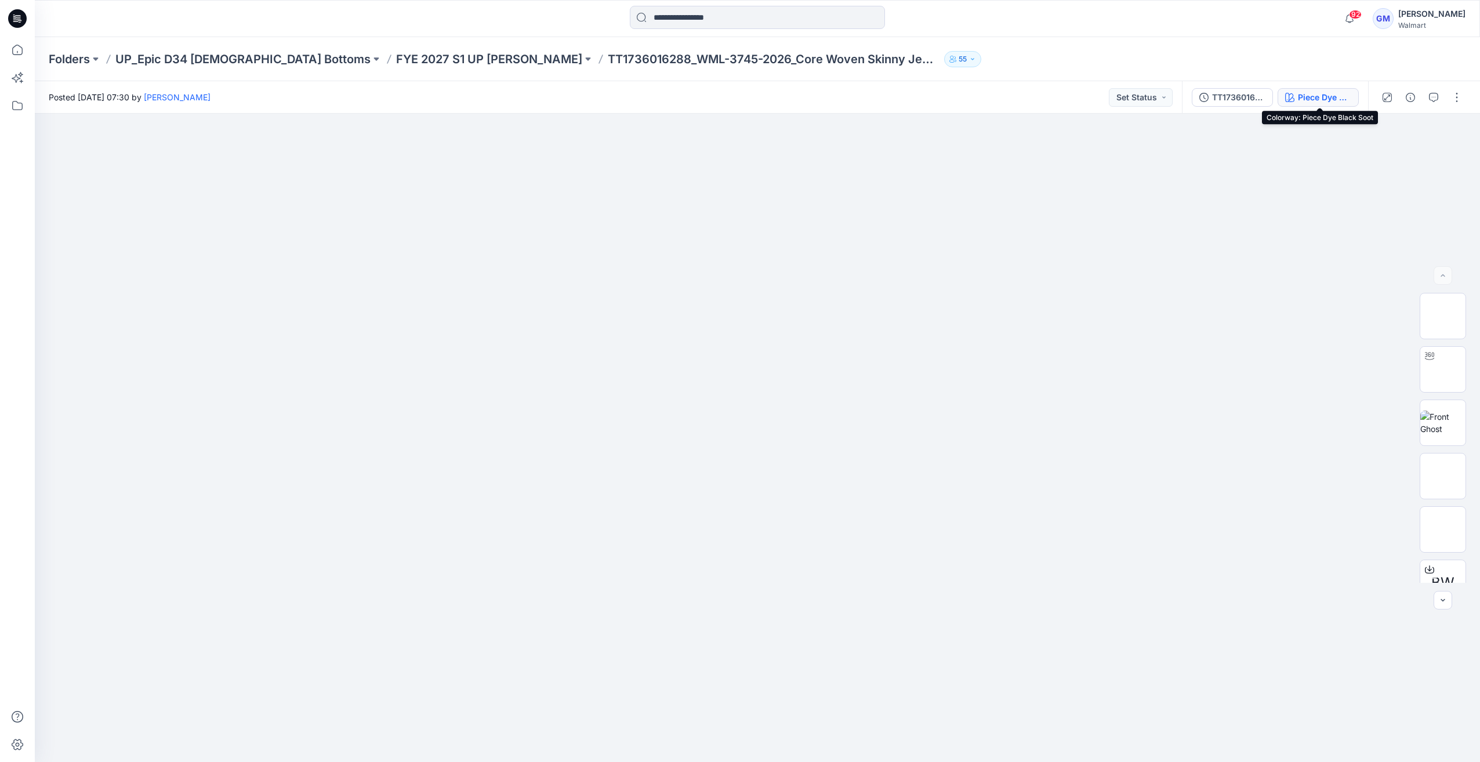
click at [1341, 90] on button "Piece Dye Black Soot" at bounding box center [1318, 97] width 81 height 19
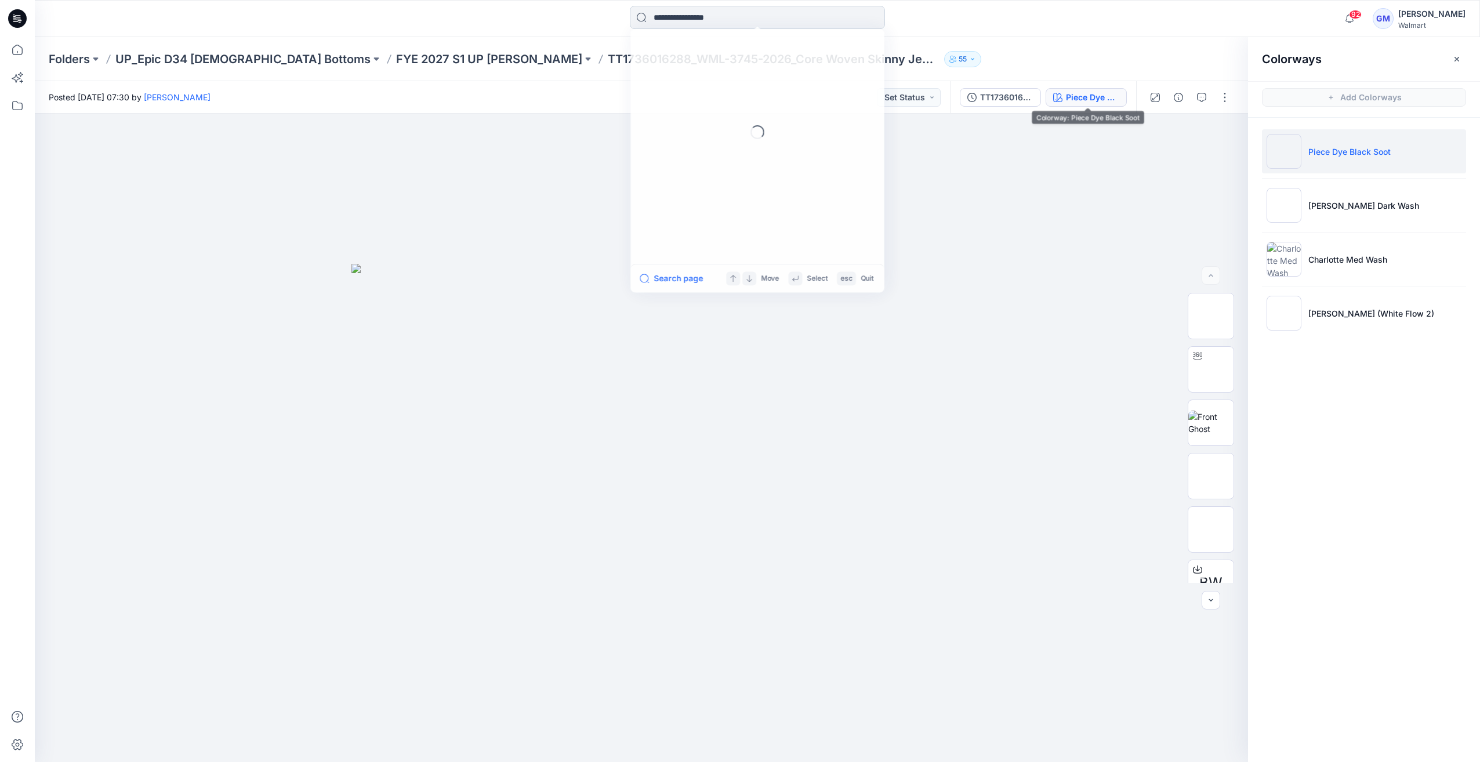
click at [702, 22] on input at bounding box center [757, 17] width 255 height 23
type input "*****"
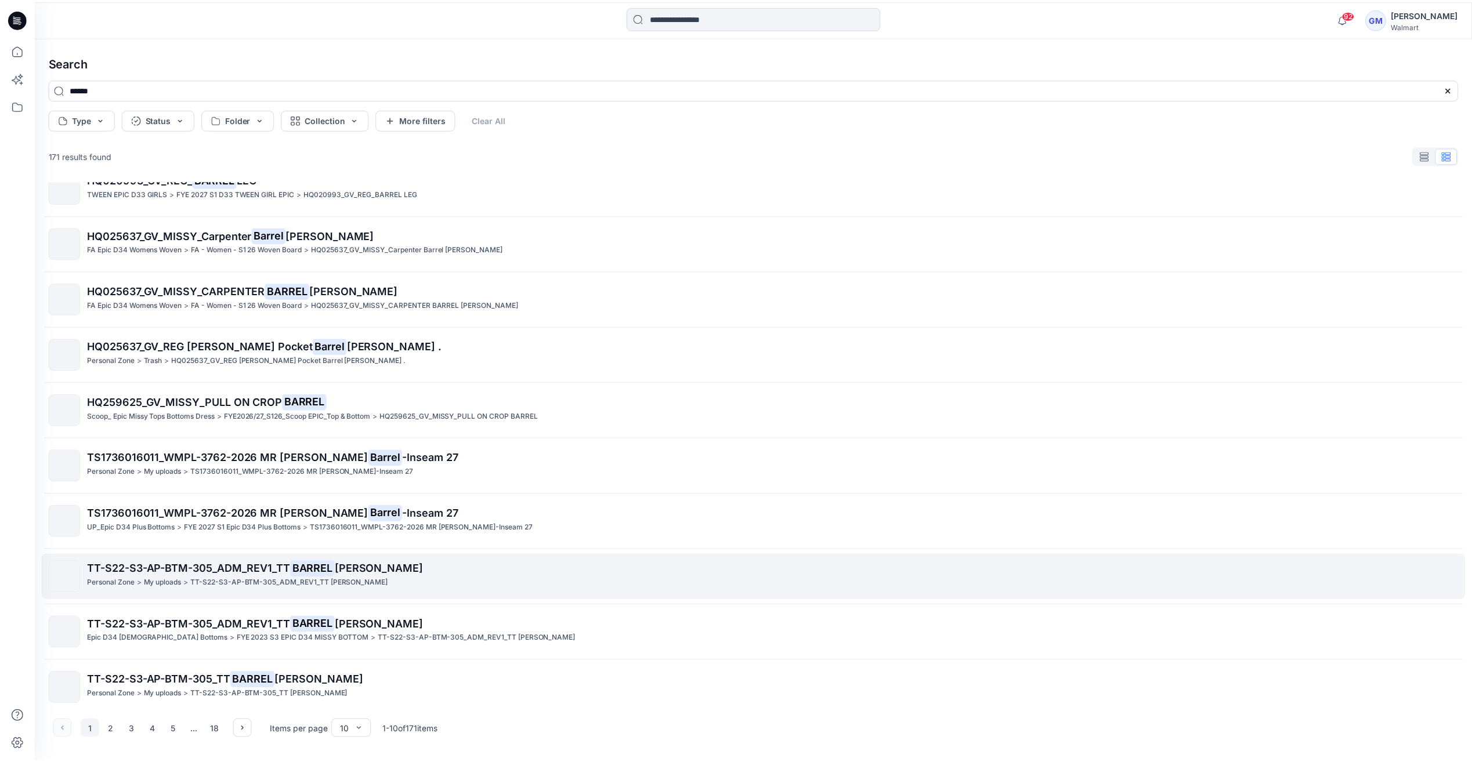
scroll to position [29, 0]
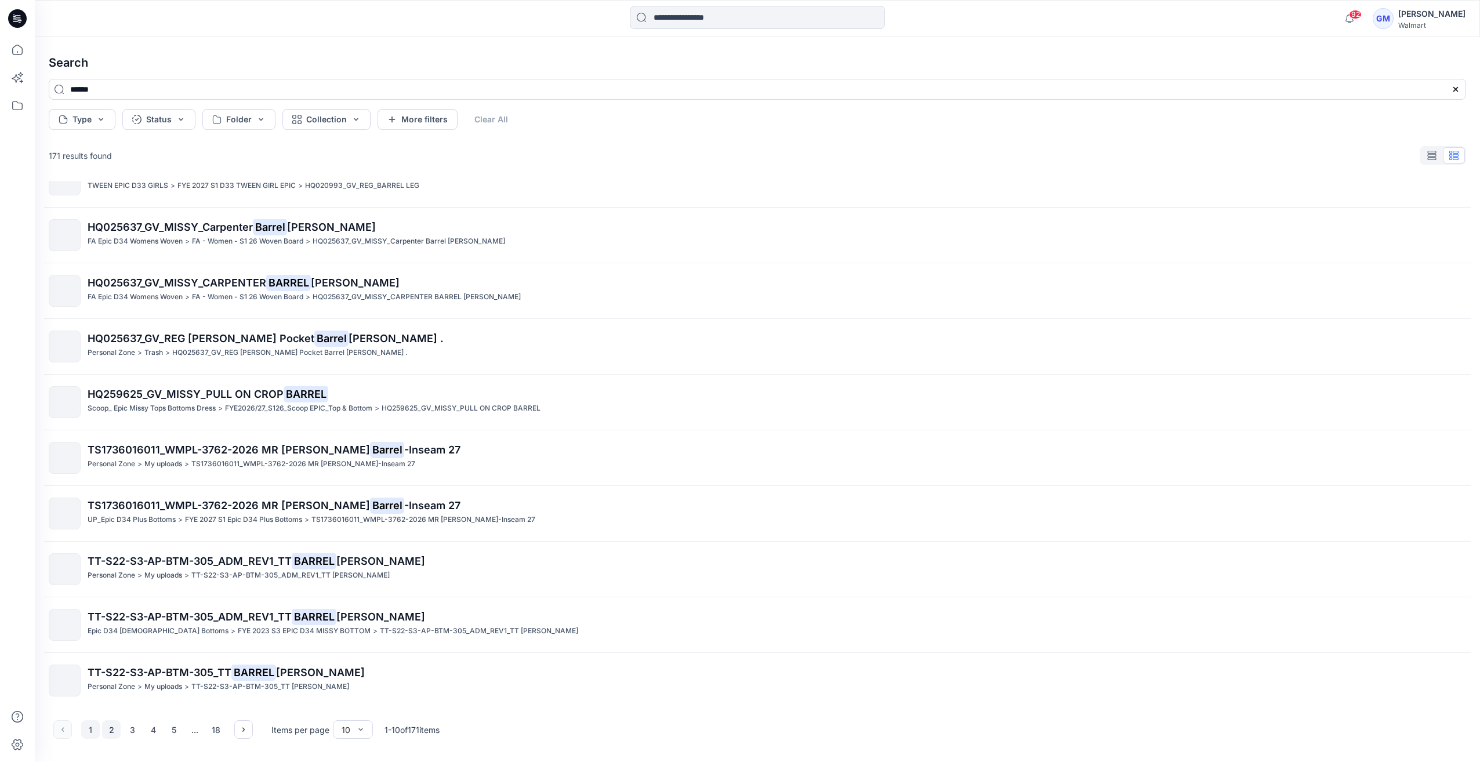
type input "******"
click at [110, 731] on button "2" at bounding box center [111, 729] width 19 height 19
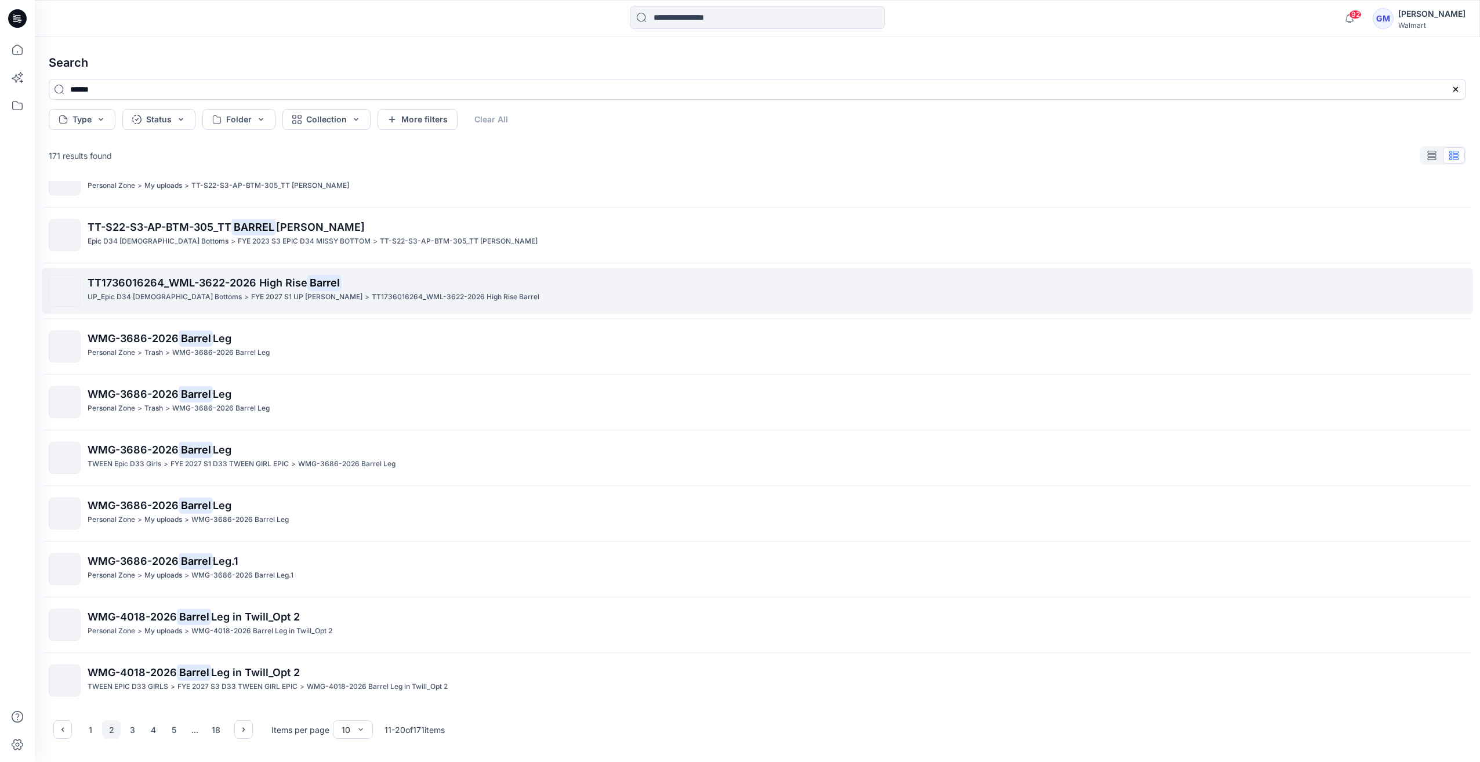
click at [149, 287] on span "TT1736016264_WML-3622-2026 High Rise" at bounding box center [198, 283] width 220 height 12
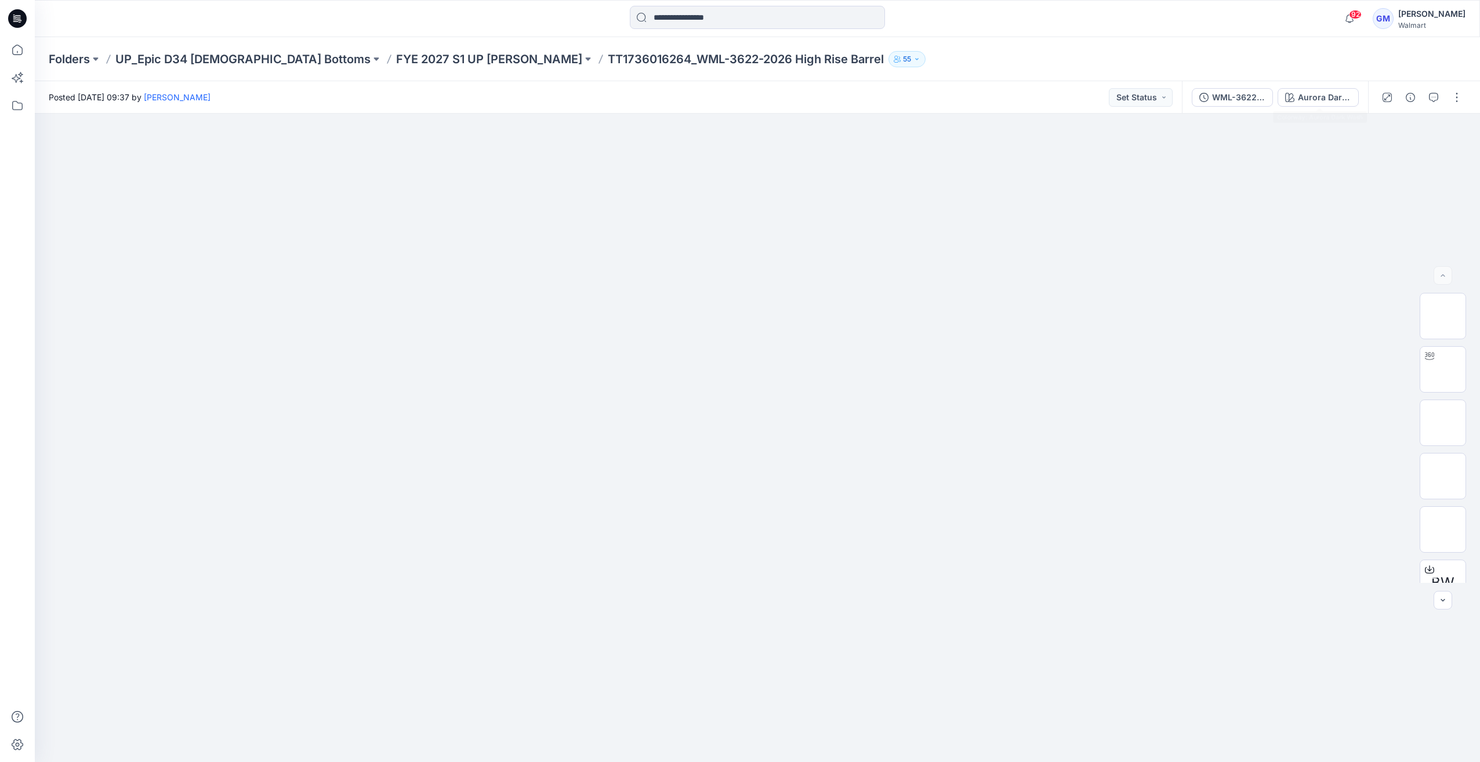
click at [1332, 107] on div "WML-3622-2026 High Rise Barrel_Full Colorway Aurora Dark Wash" at bounding box center [1275, 97] width 186 height 32
click at [1333, 99] on div "Aurora Dark Wash" at bounding box center [1324, 97] width 53 height 13
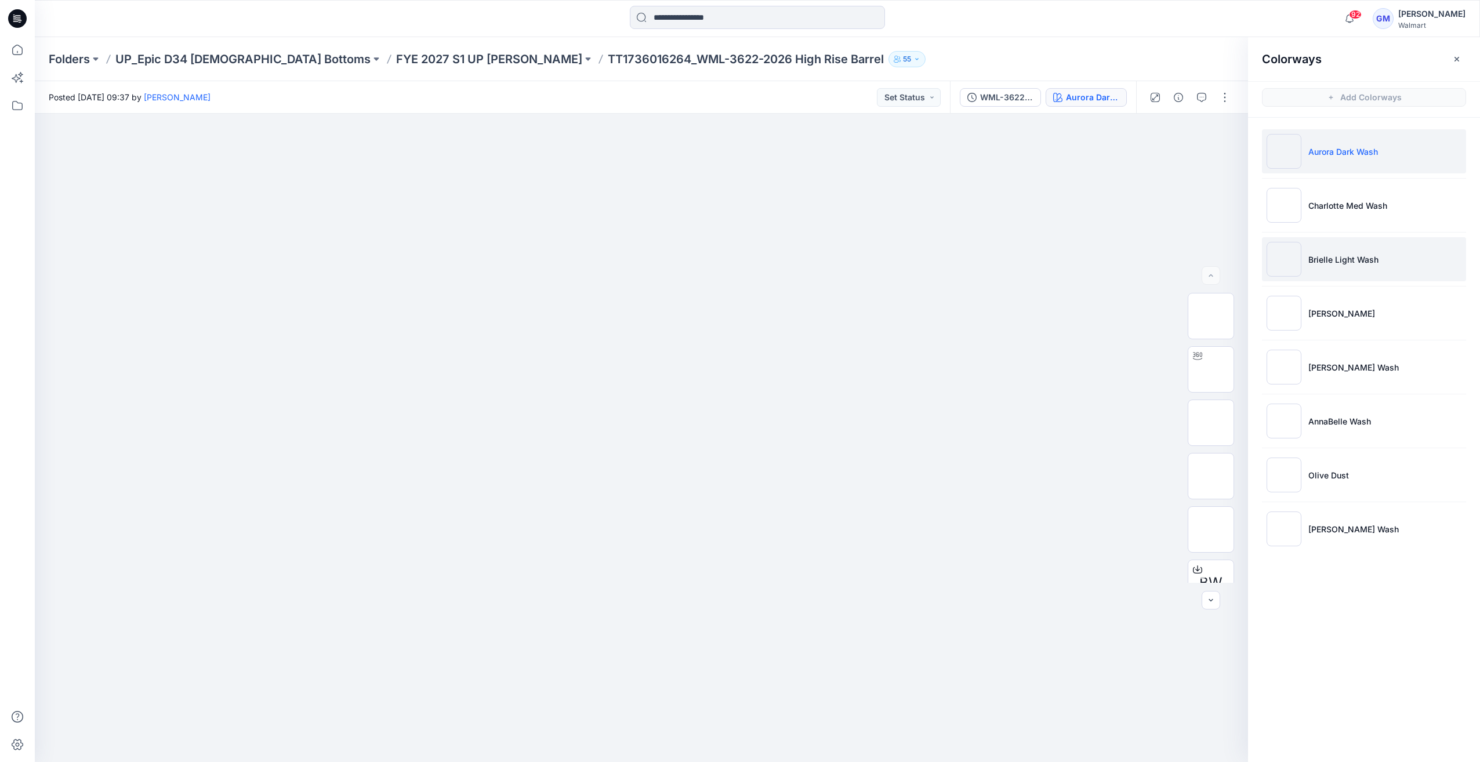
click at [1295, 263] on img at bounding box center [1284, 259] width 35 height 35
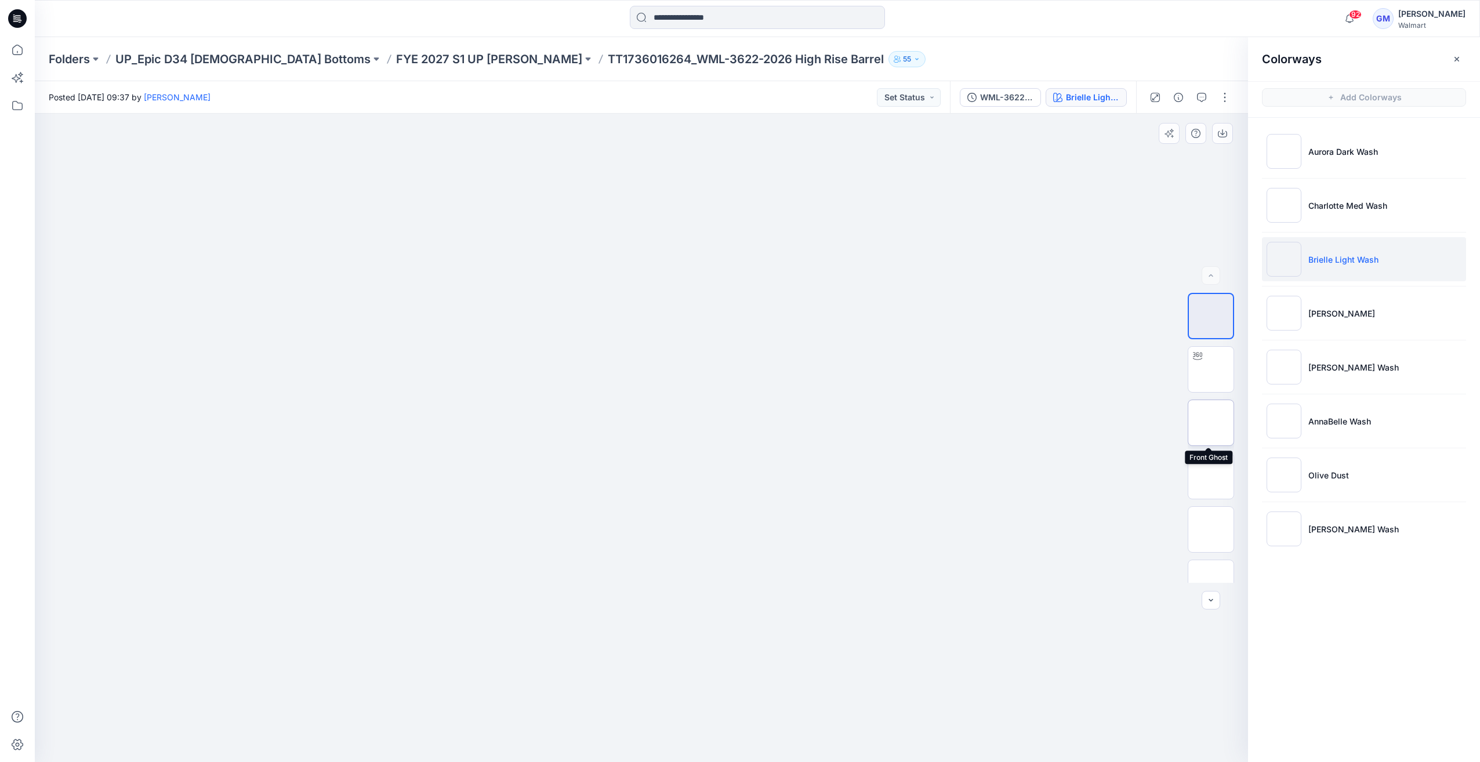
click at [1211, 423] on img at bounding box center [1211, 423] width 0 height 0
click at [457, 62] on p "FYE 2027 S1 UP Missy Bottoms" at bounding box center [489, 59] width 186 height 16
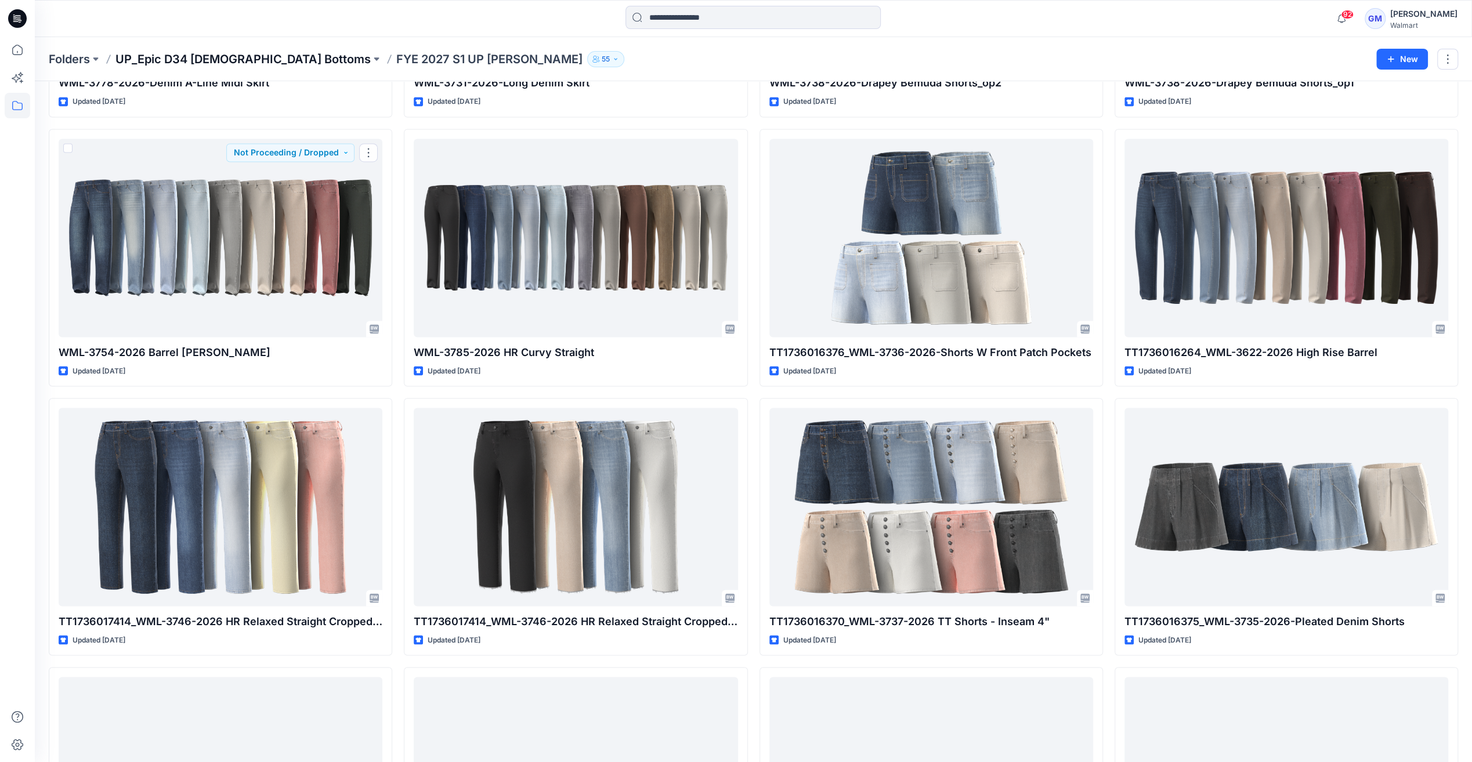
scroll to position [1764, 0]
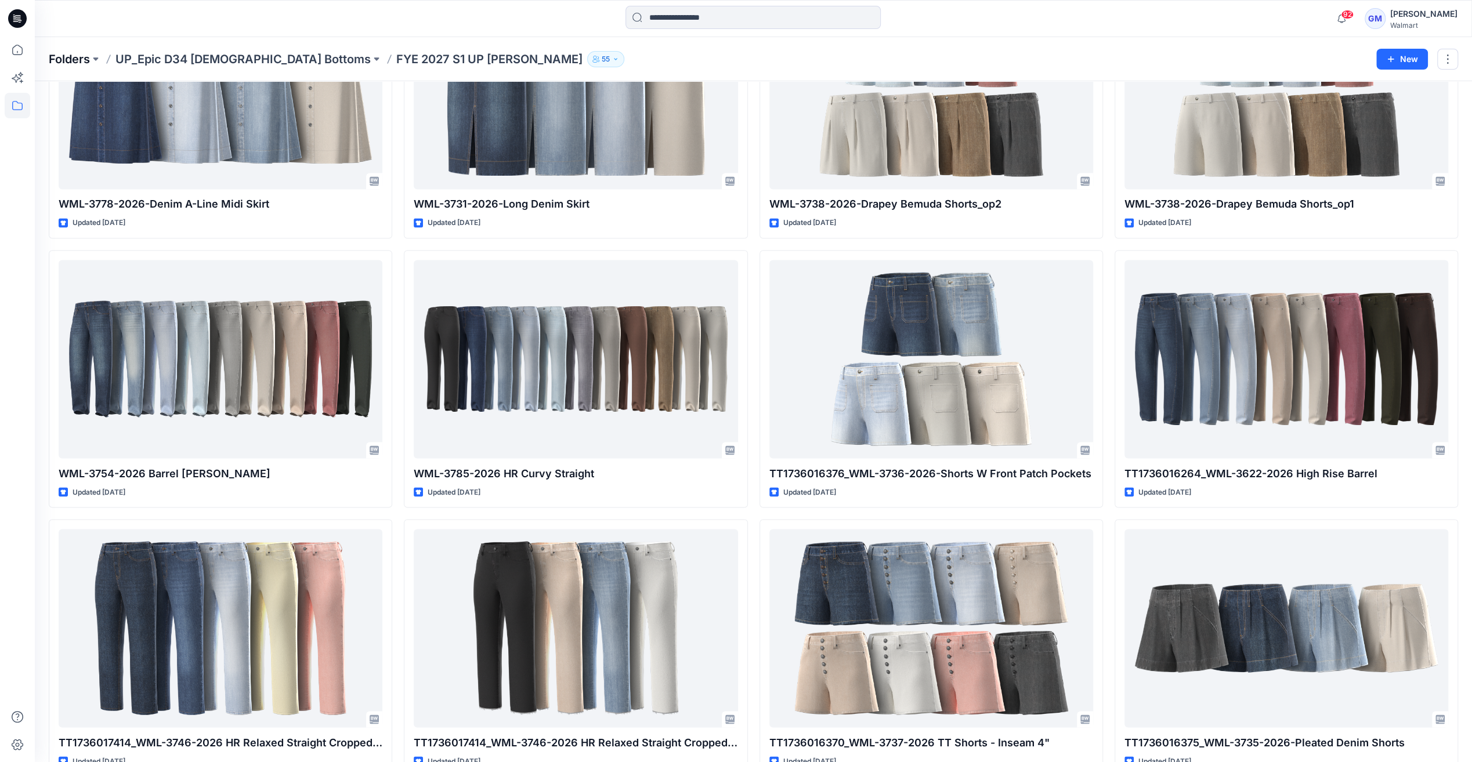
click at [79, 61] on p "Folders" at bounding box center [69, 59] width 41 height 16
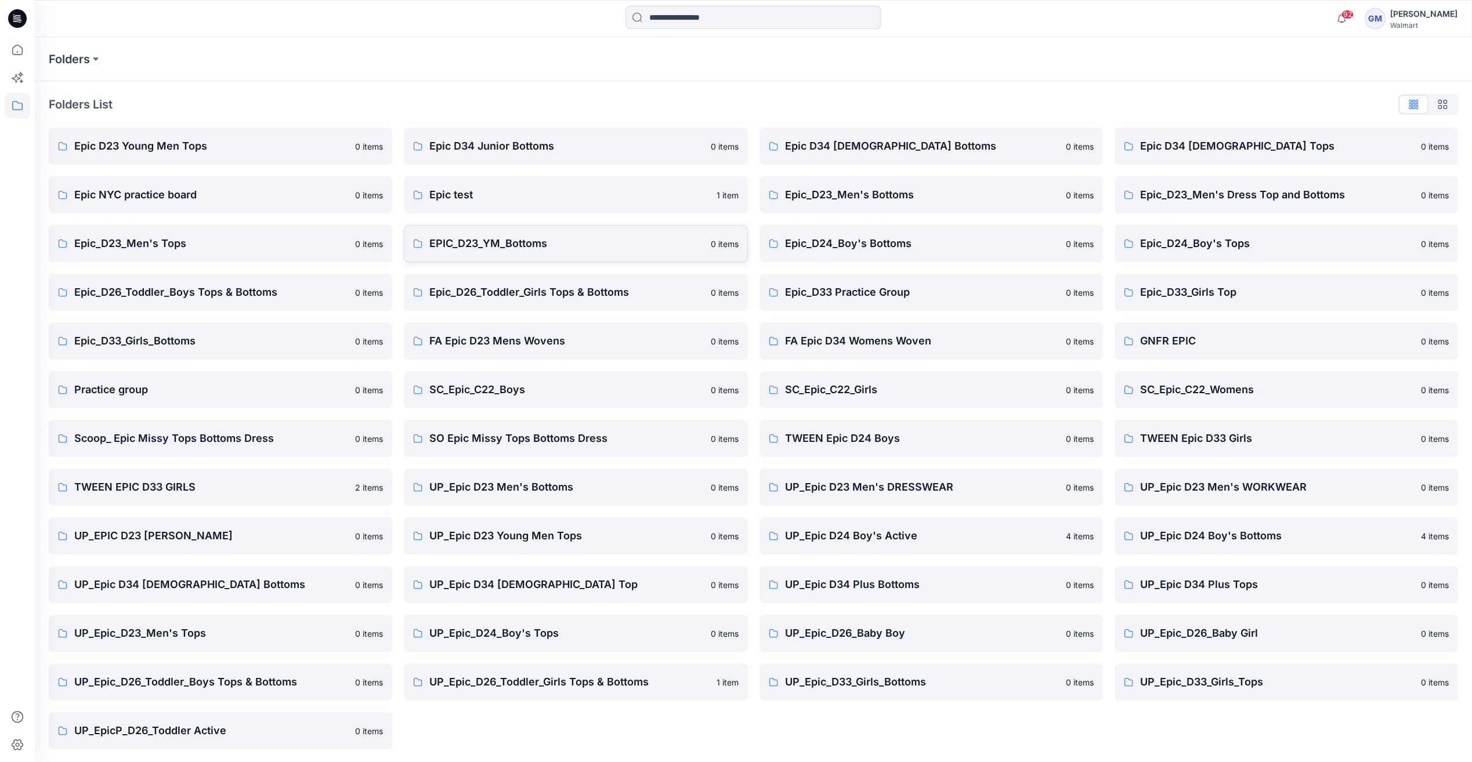
scroll to position [1, 0]
click at [319, 444] on p "Scoop_ Epic Missy Tops Bottoms Dress" at bounding box center [211, 437] width 274 height 16
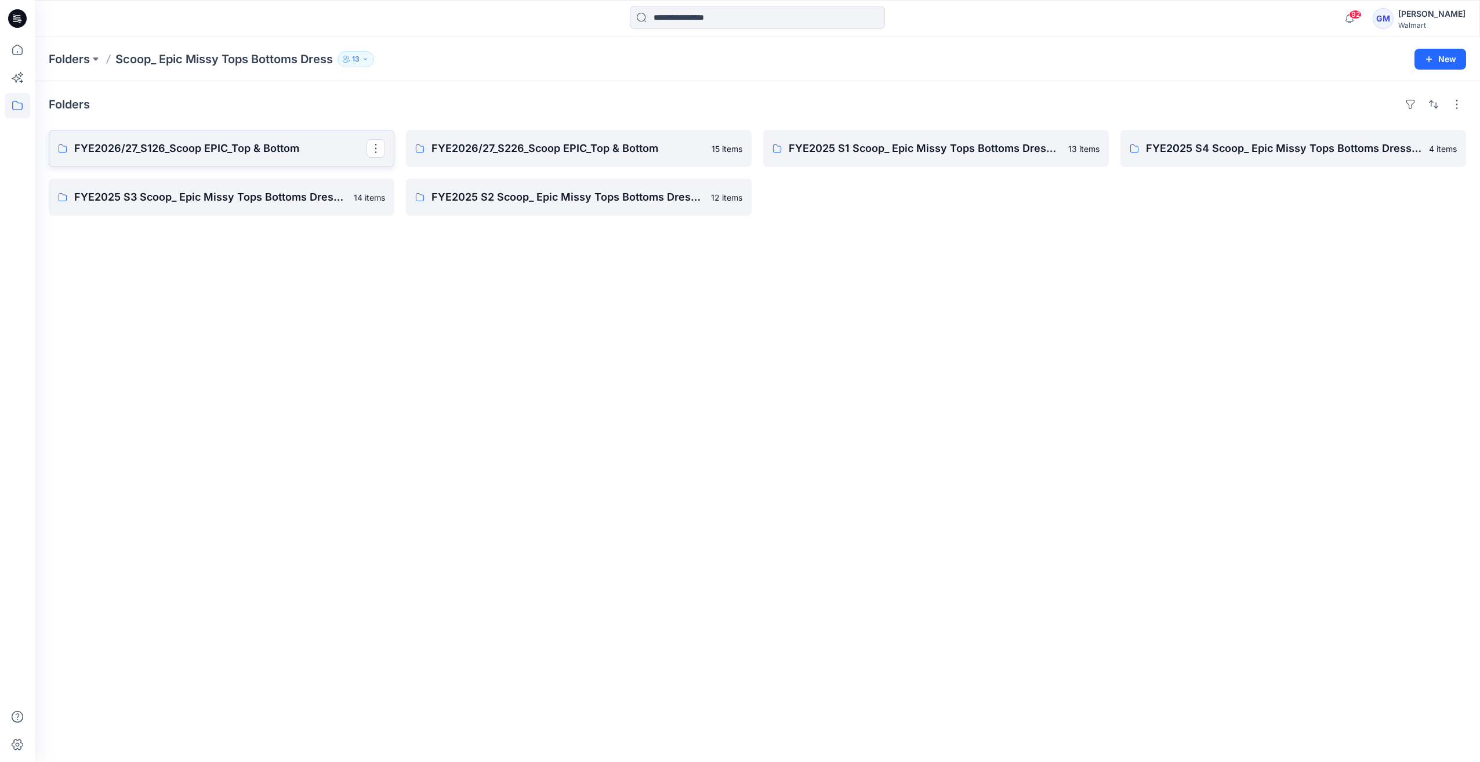
click at [300, 157] on link "FYE2026/27_S126_Scoop EPIC_Top & Bottom" at bounding box center [222, 148] width 346 height 37
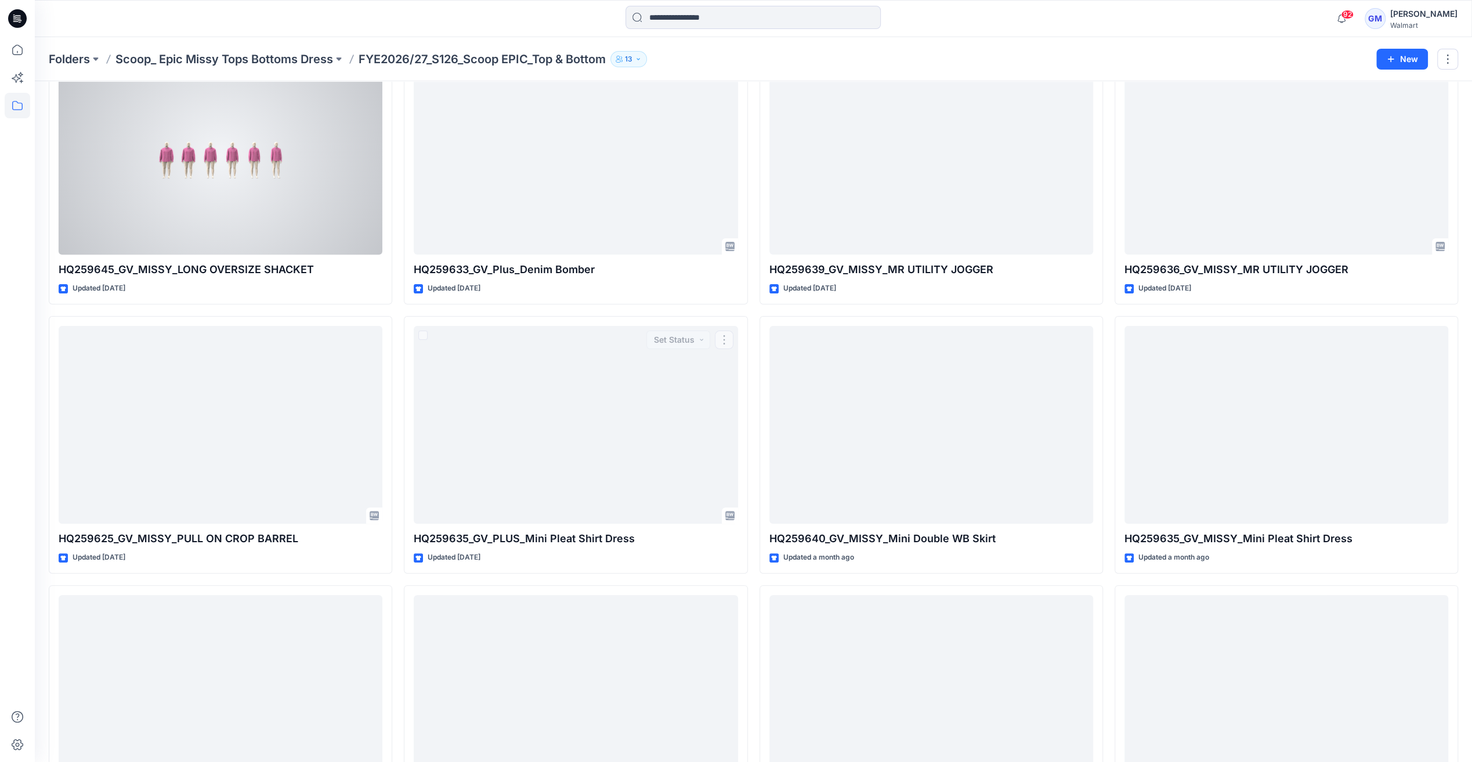
scroll to position [34, 0]
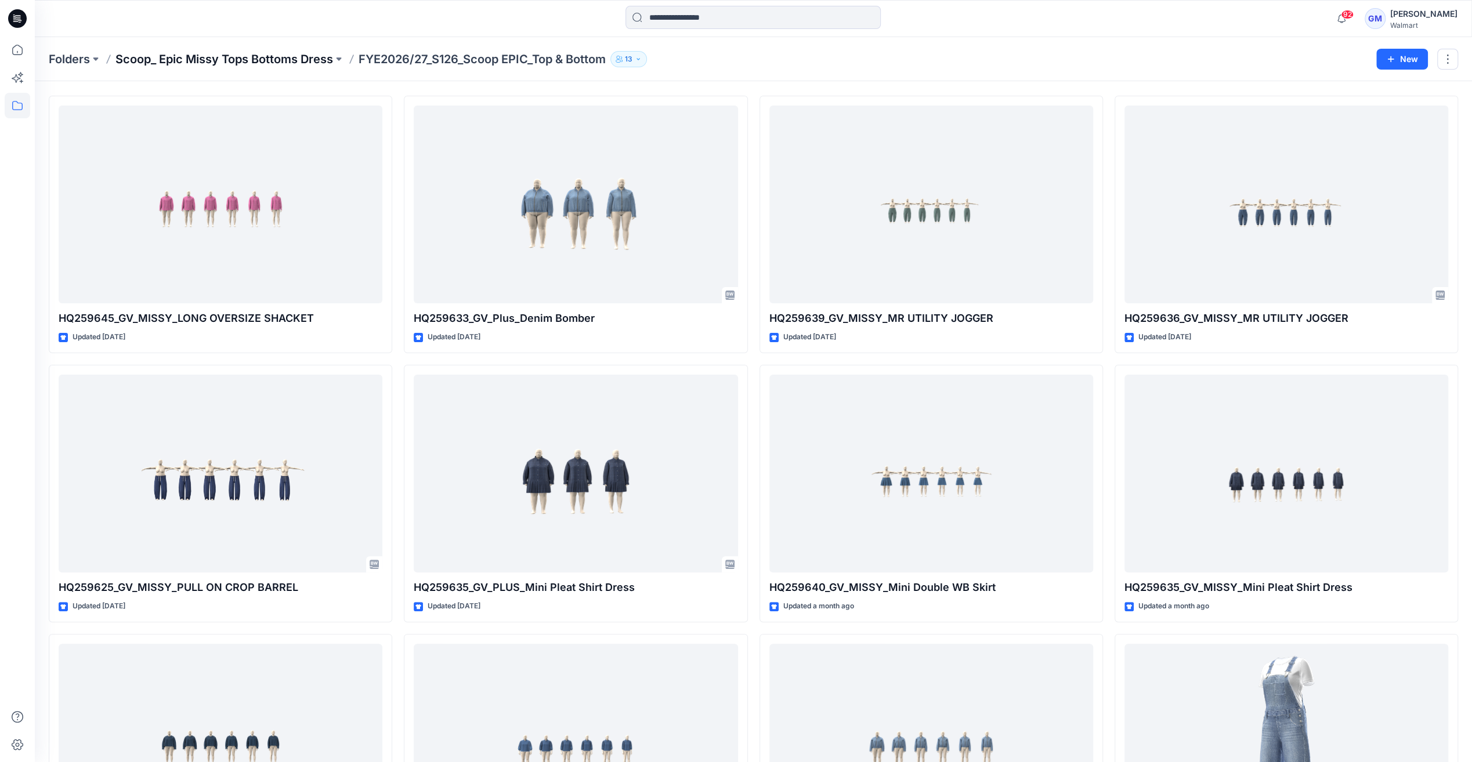
click at [291, 59] on p "Scoop_ Epic Missy Tops Bottoms Dress" at bounding box center [224, 59] width 218 height 16
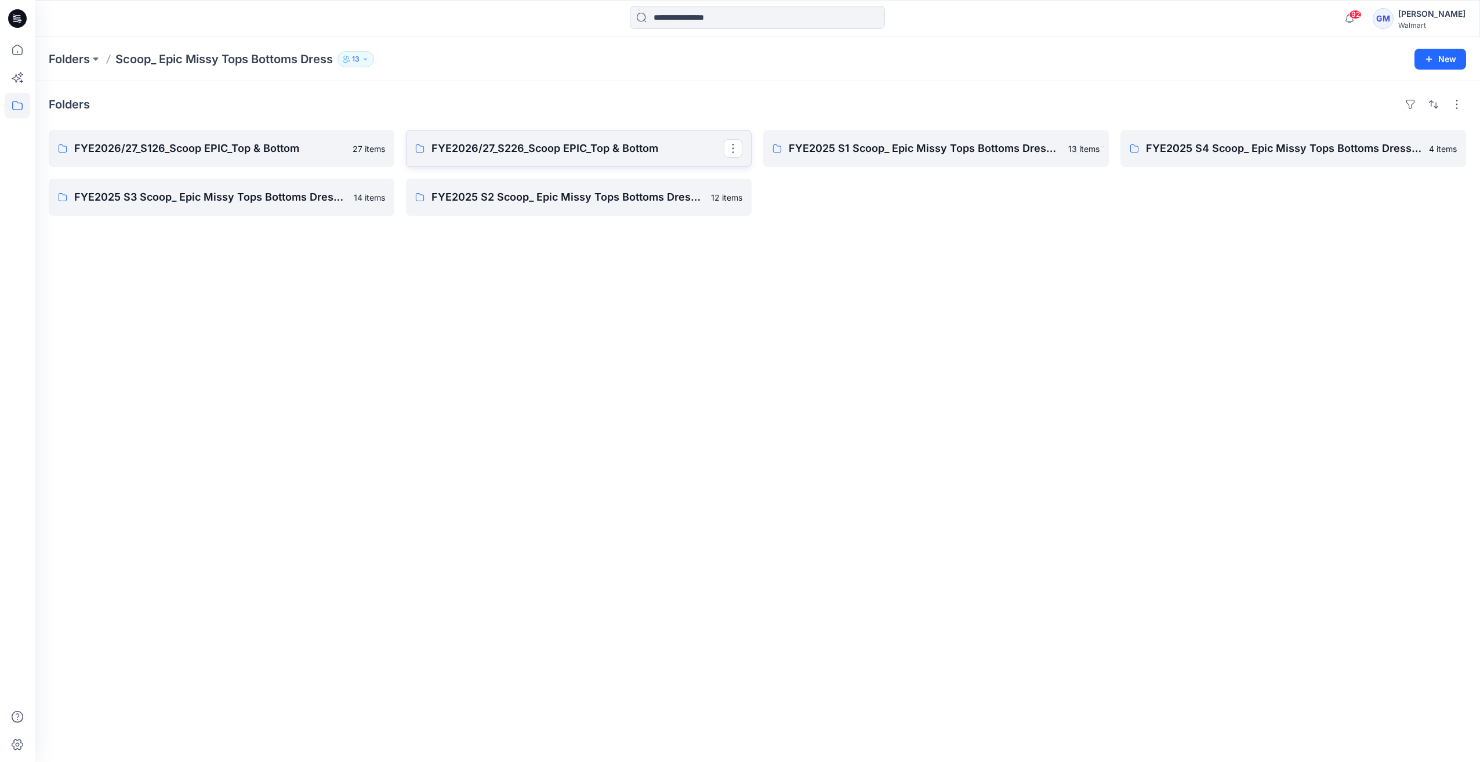
click at [492, 140] on p "FYE2026/27_S226_Scoop EPIC_Top & Bottom" at bounding box center [578, 148] width 292 height 16
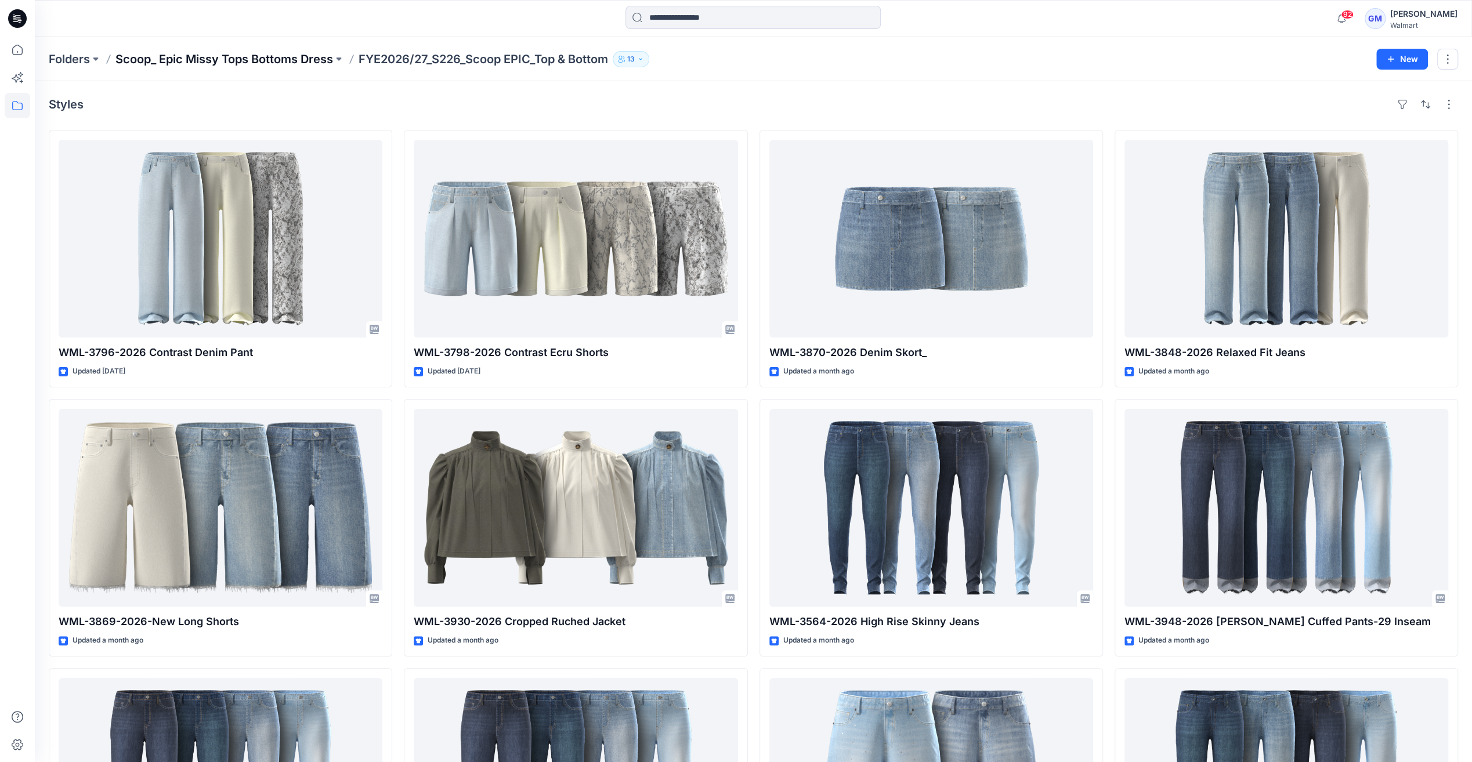
click at [309, 61] on p "Scoop_ Epic Missy Tops Bottoms Dress" at bounding box center [224, 59] width 218 height 16
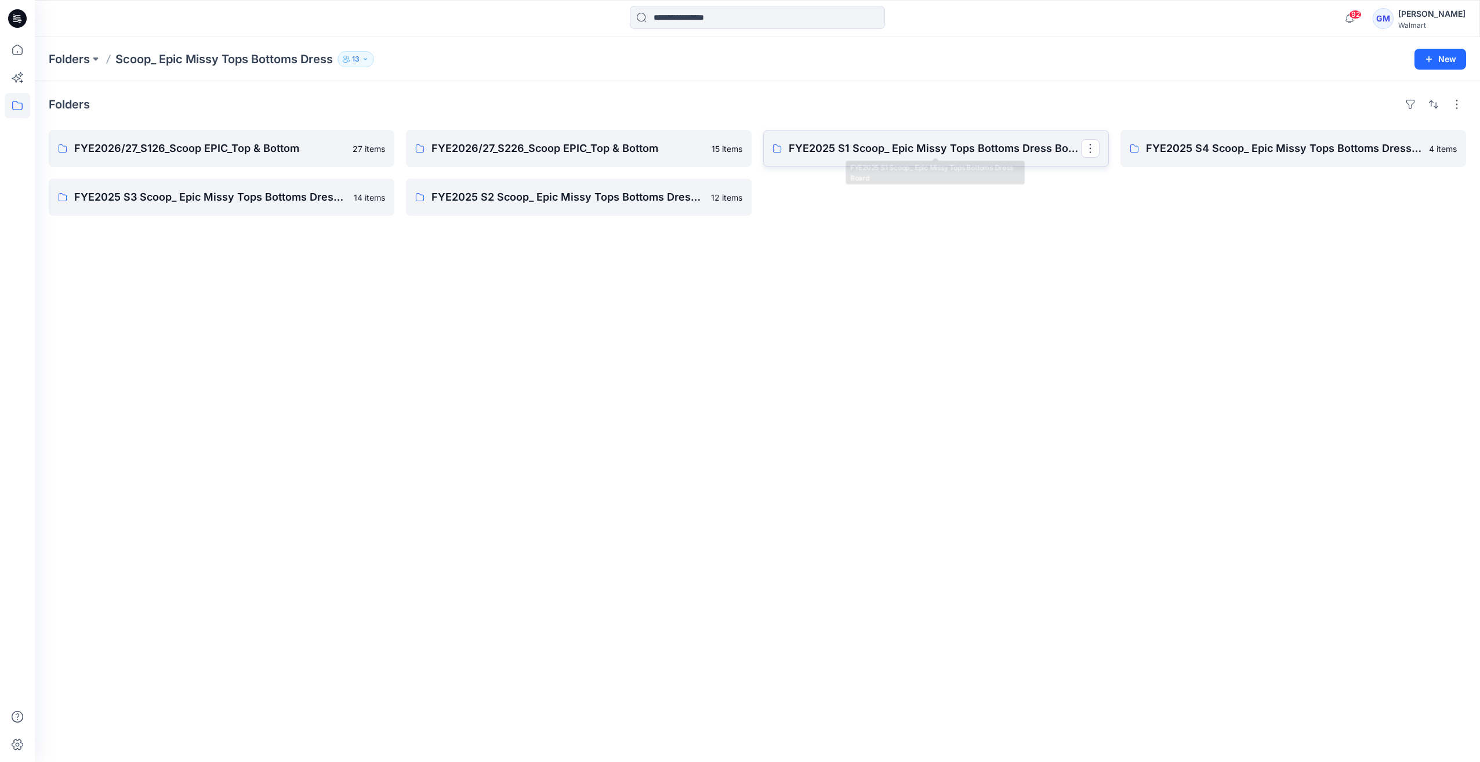
click at [846, 146] on p "FYE2025 S1 Scoop_ Epic Missy Tops Bottoms Dress Board" at bounding box center [935, 148] width 292 height 16
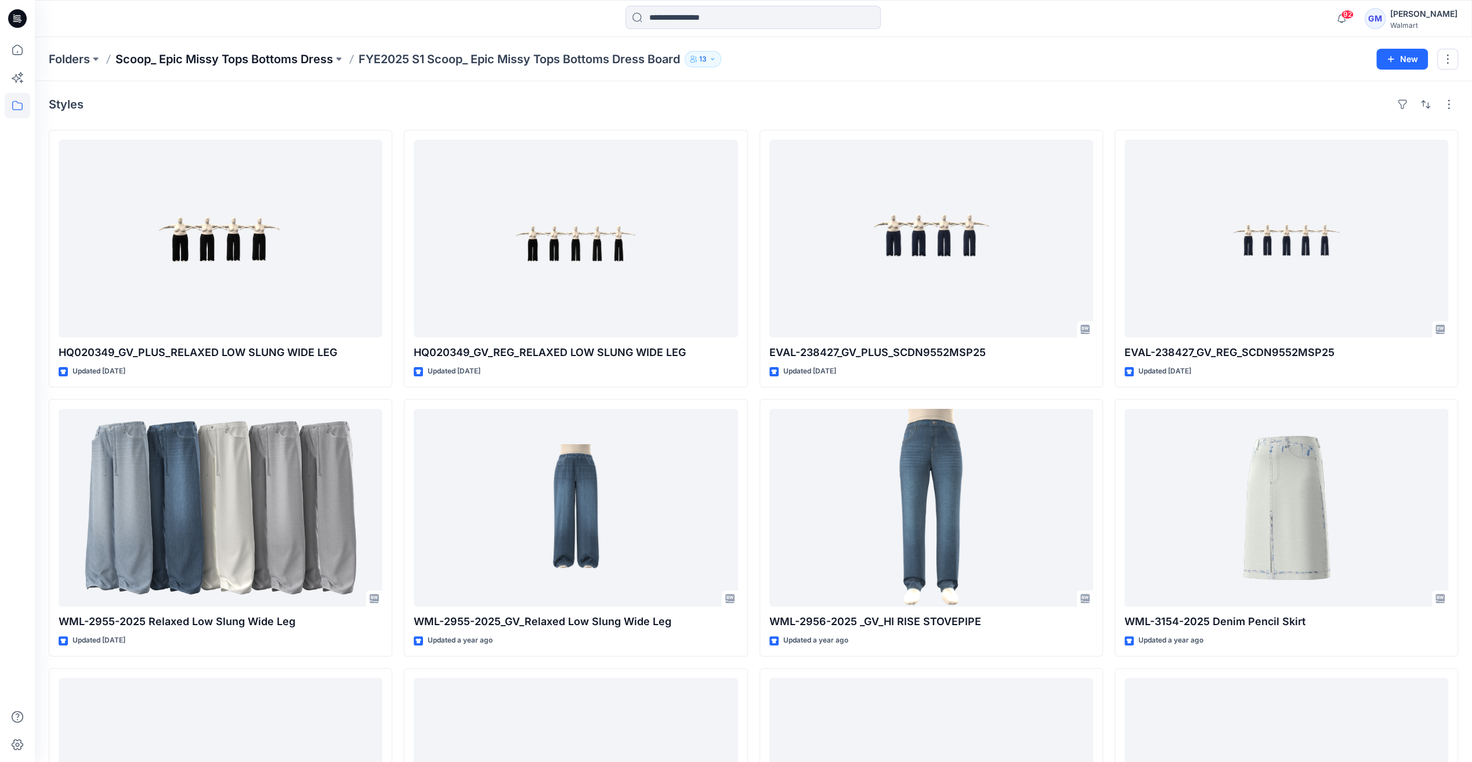
click at [333, 55] on p "Scoop_ Epic Missy Tops Bottoms Dress" at bounding box center [224, 59] width 218 height 16
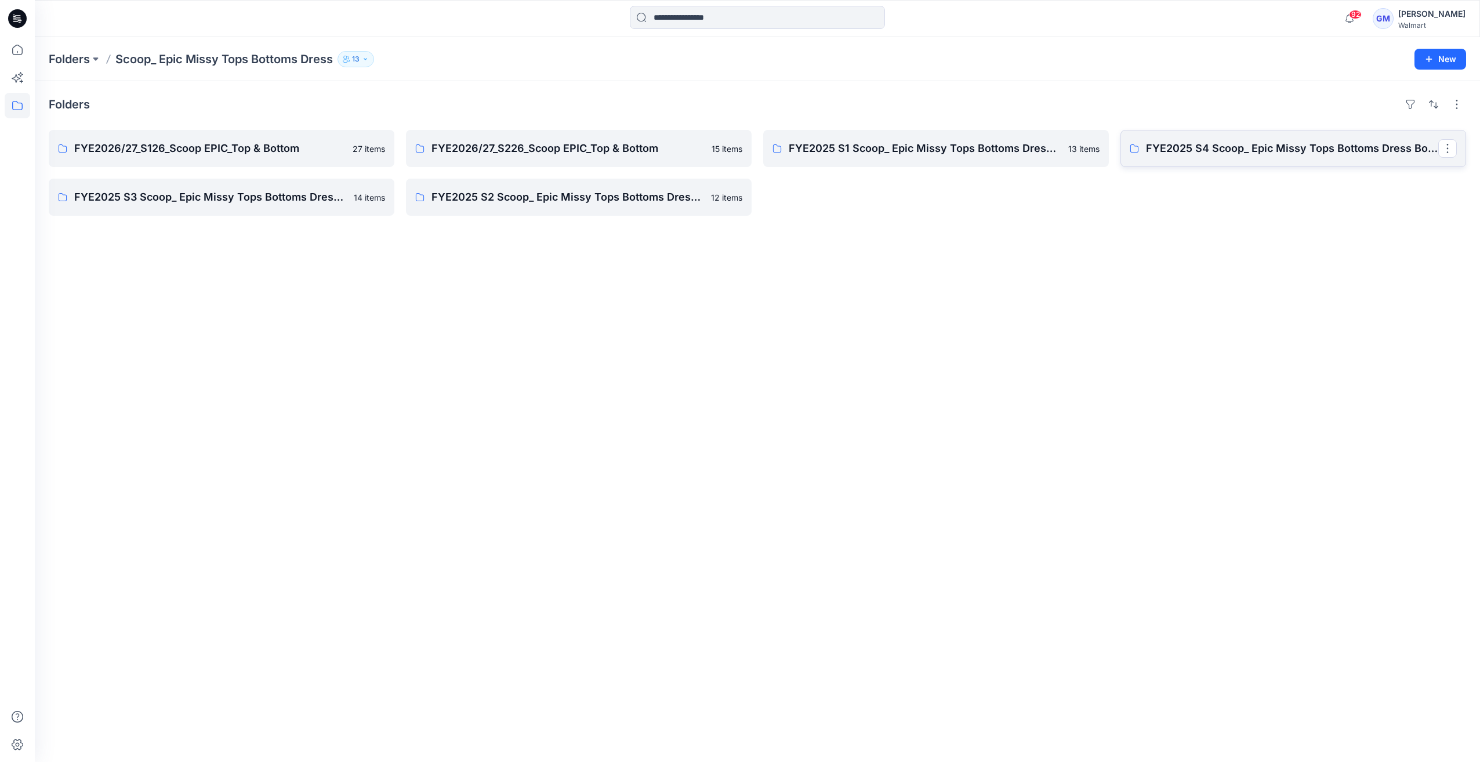
click at [1343, 156] on link "FYE2025 S4 Scoop_ Epic Missy Tops Bottoms Dress Board" at bounding box center [1294, 148] width 346 height 37
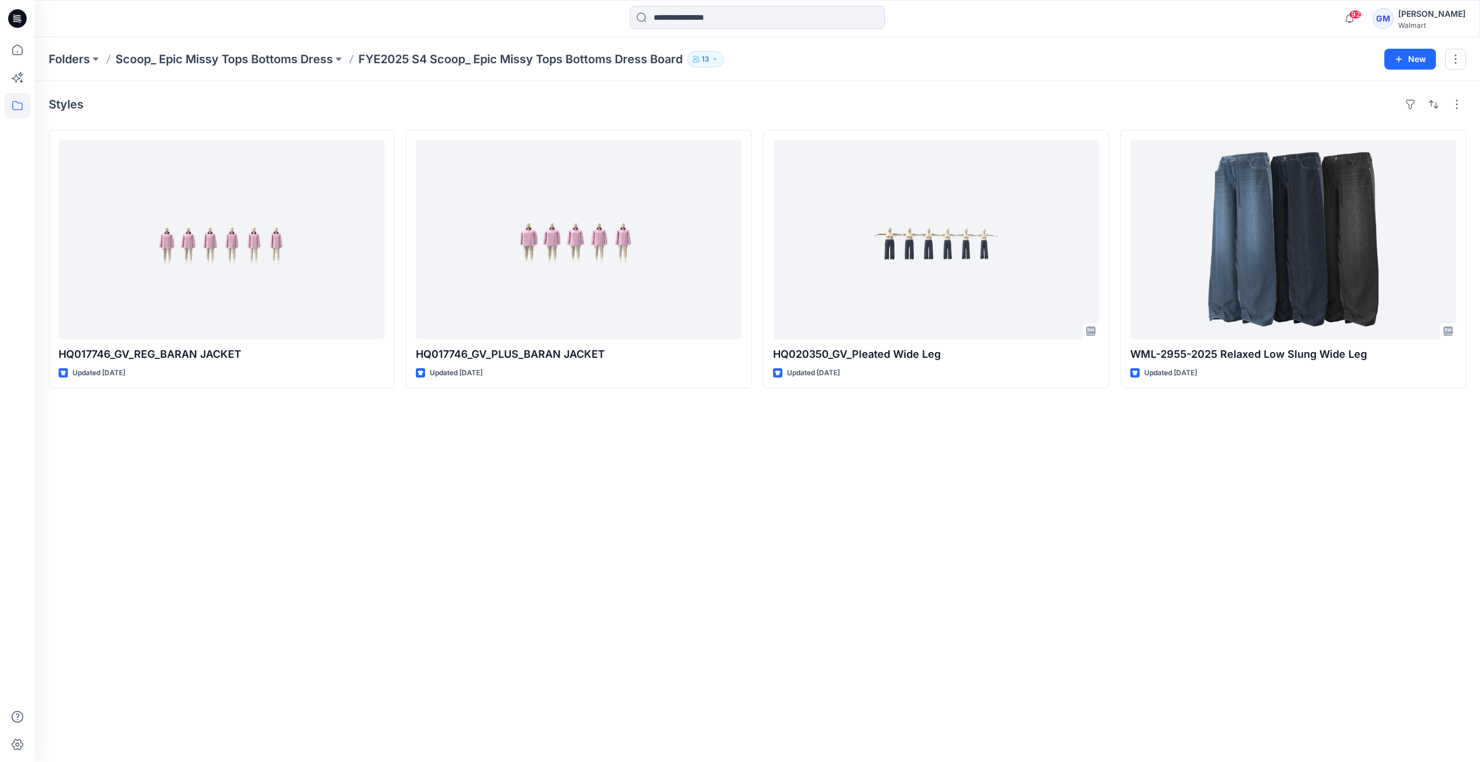
click at [240, 48] on div "Folders Scoop_ Epic Missy Tops Bottoms Dress FYE2025 S4 Scoop_ Epic Missy Tops …" at bounding box center [758, 59] width 1446 height 44
click at [240, 55] on p "Scoop_ Epic Missy Tops Bottoms Dress" at bounding box center [224, 59] width 218 height 16
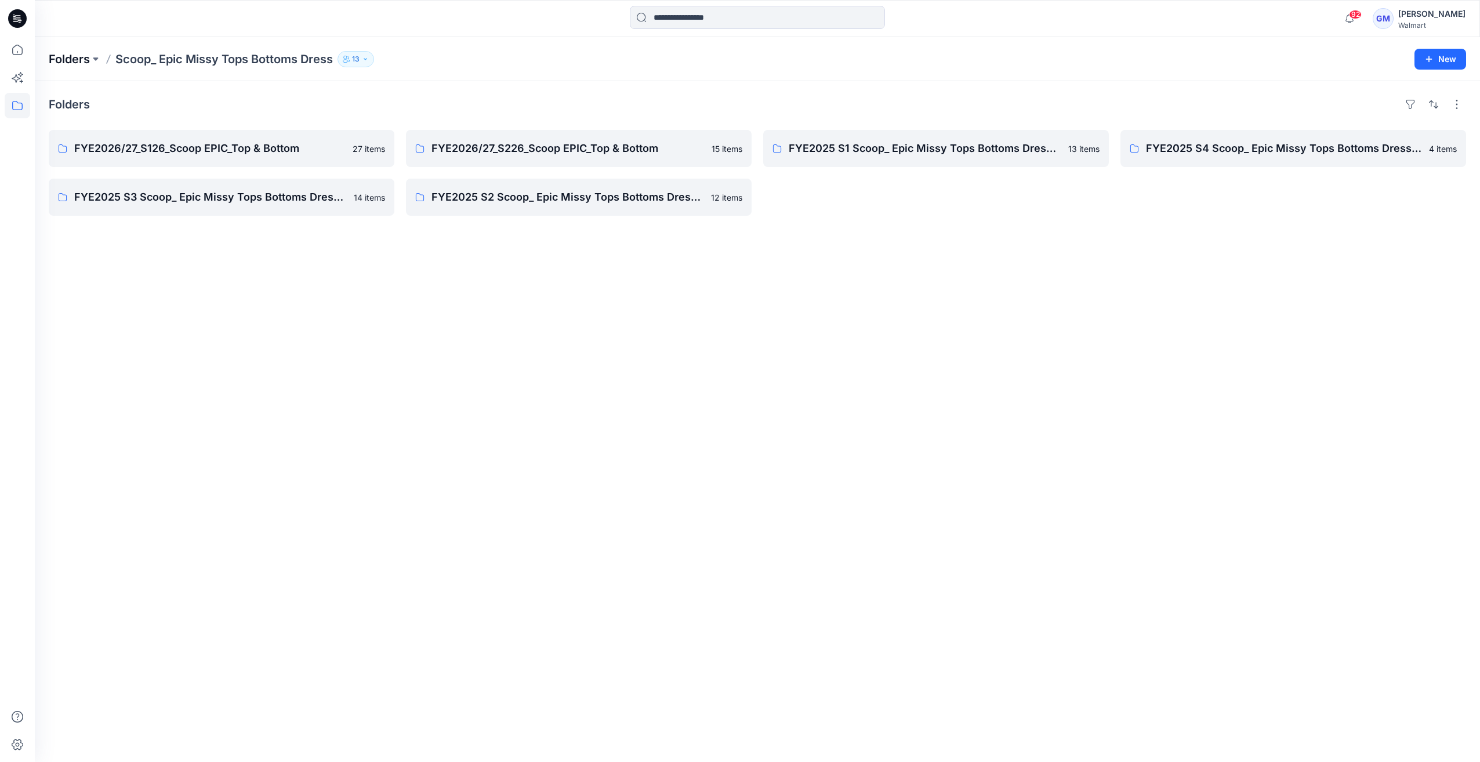
click at [77, 57] on p "Folders" at bounding box center [69, 59] width 41 height 16
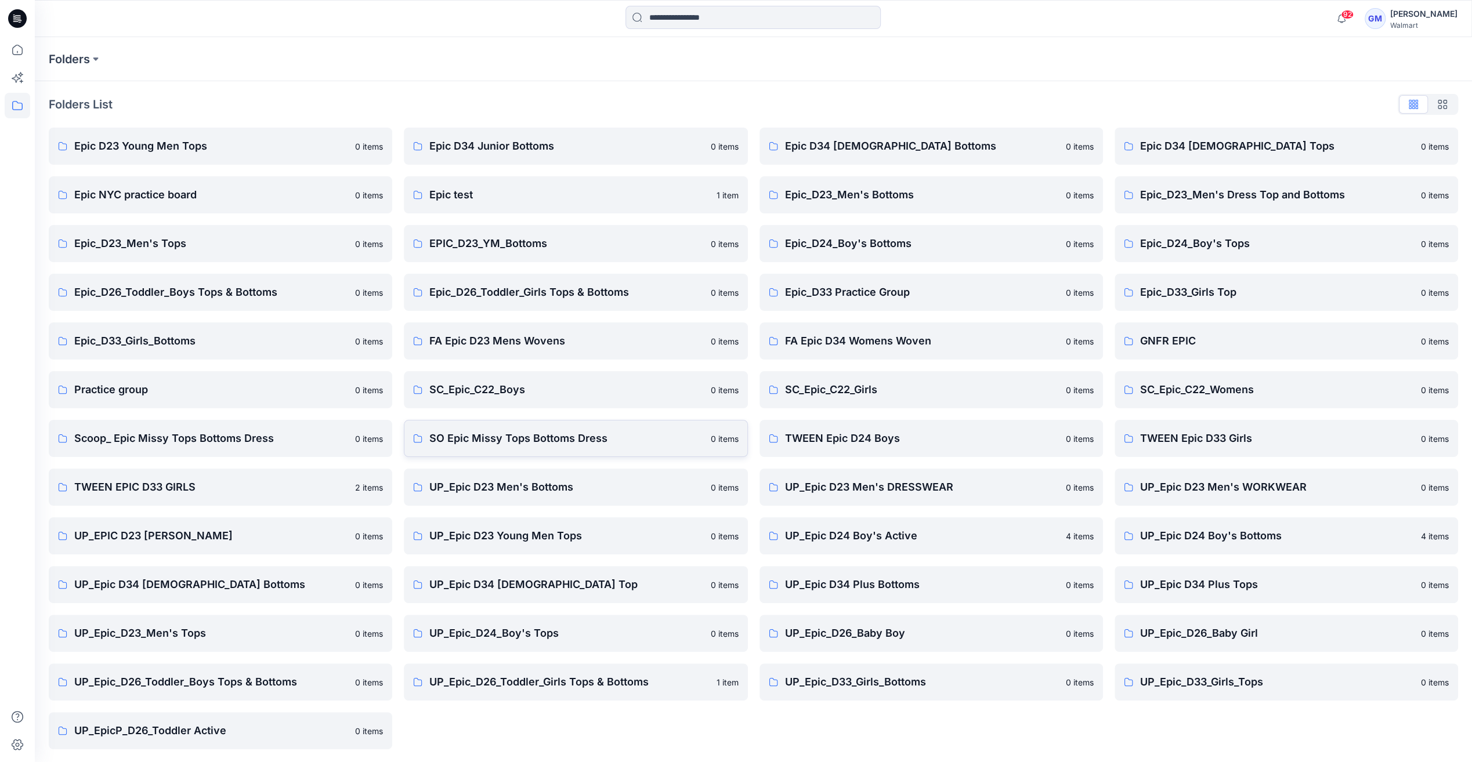
click at [604, 444] on p "SO Epic Missy Tops Bottoms Dress" at bounding box center [566, 438] width 274 height 16
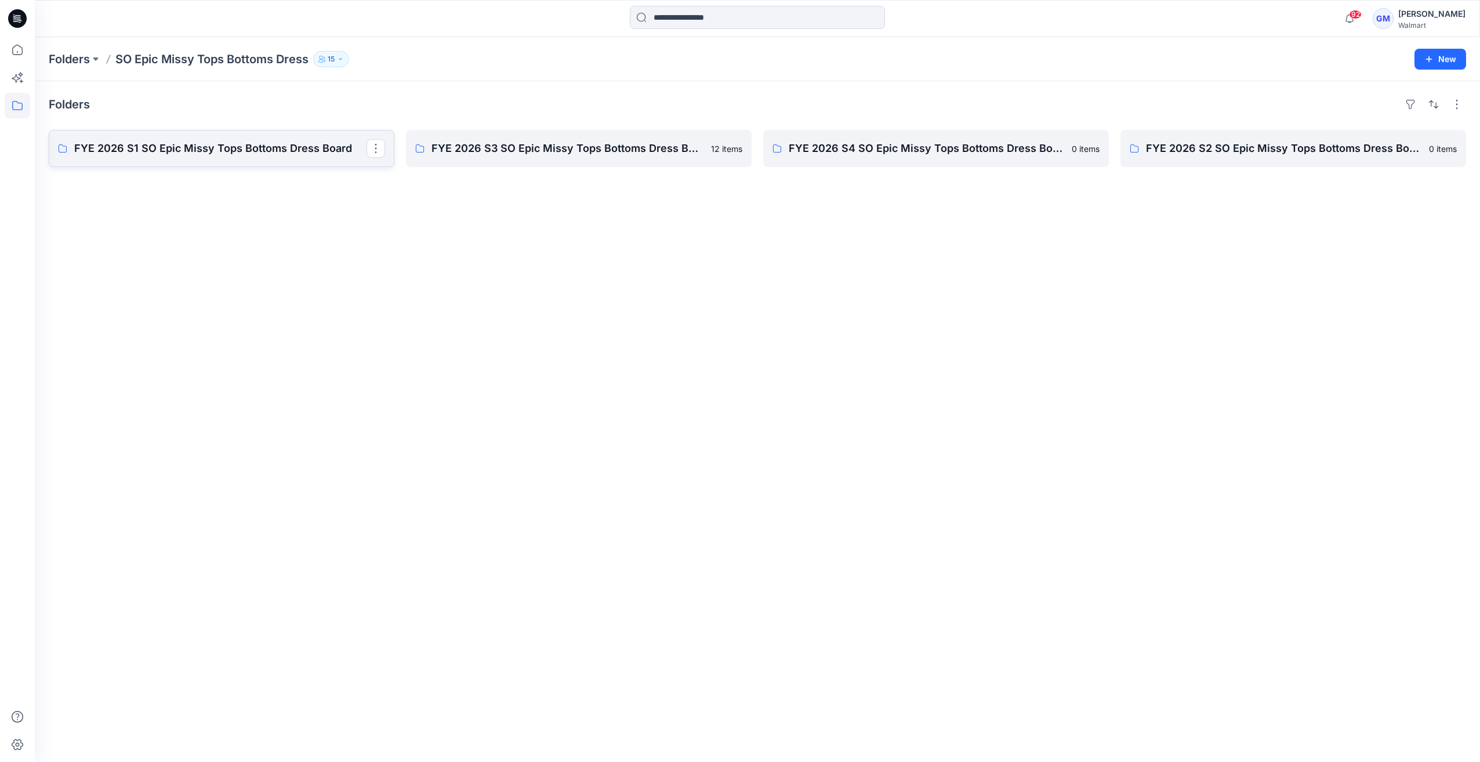
click at [334, 158] on link "FYE 2026 S1 SO Epic Missy Tops Bottoms Dress Board" at bounding box center [222, 148] width 346 height 37
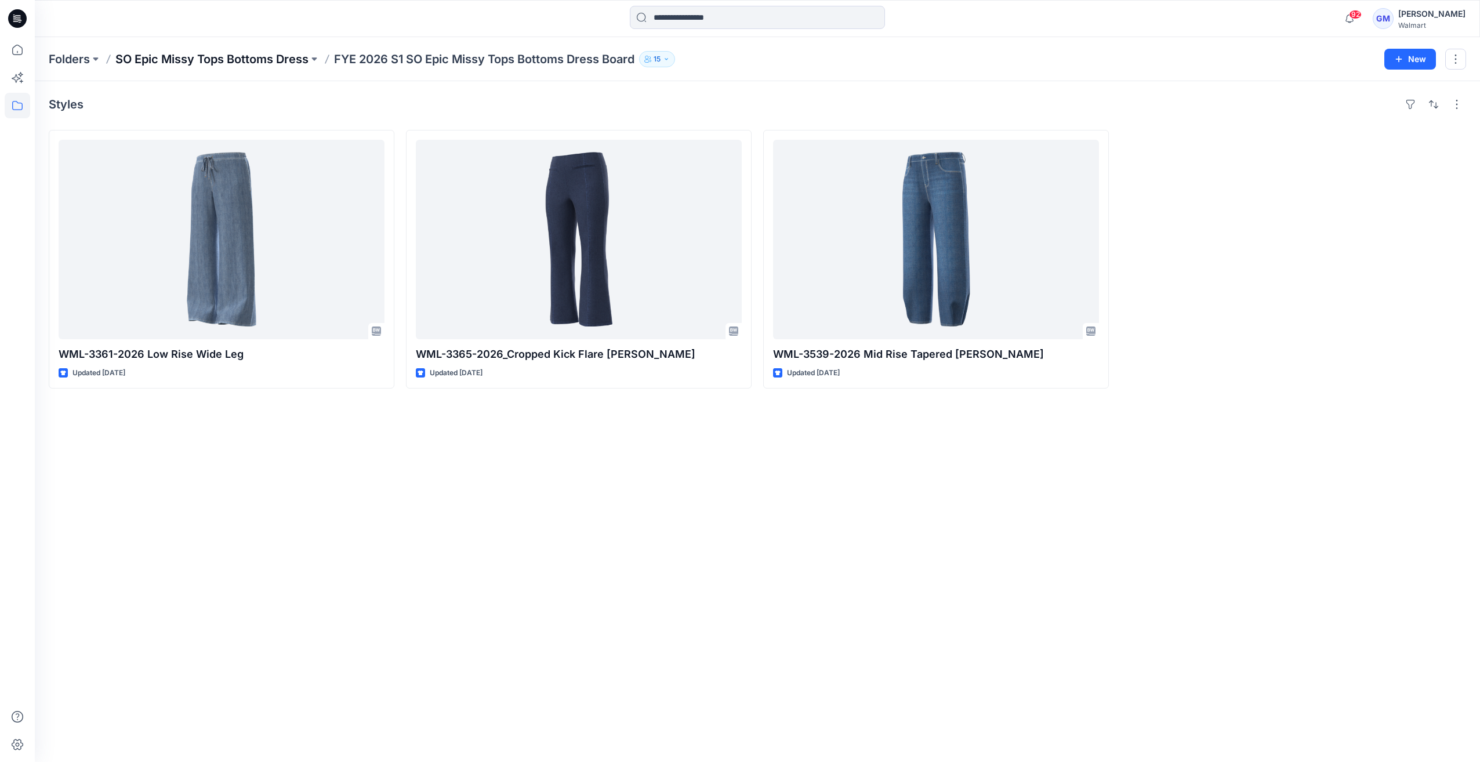
click at [309, 61] on p "SO Epic Missy Tops Bottoms Dress" at bounding box center [211, 59] width 193 height 16
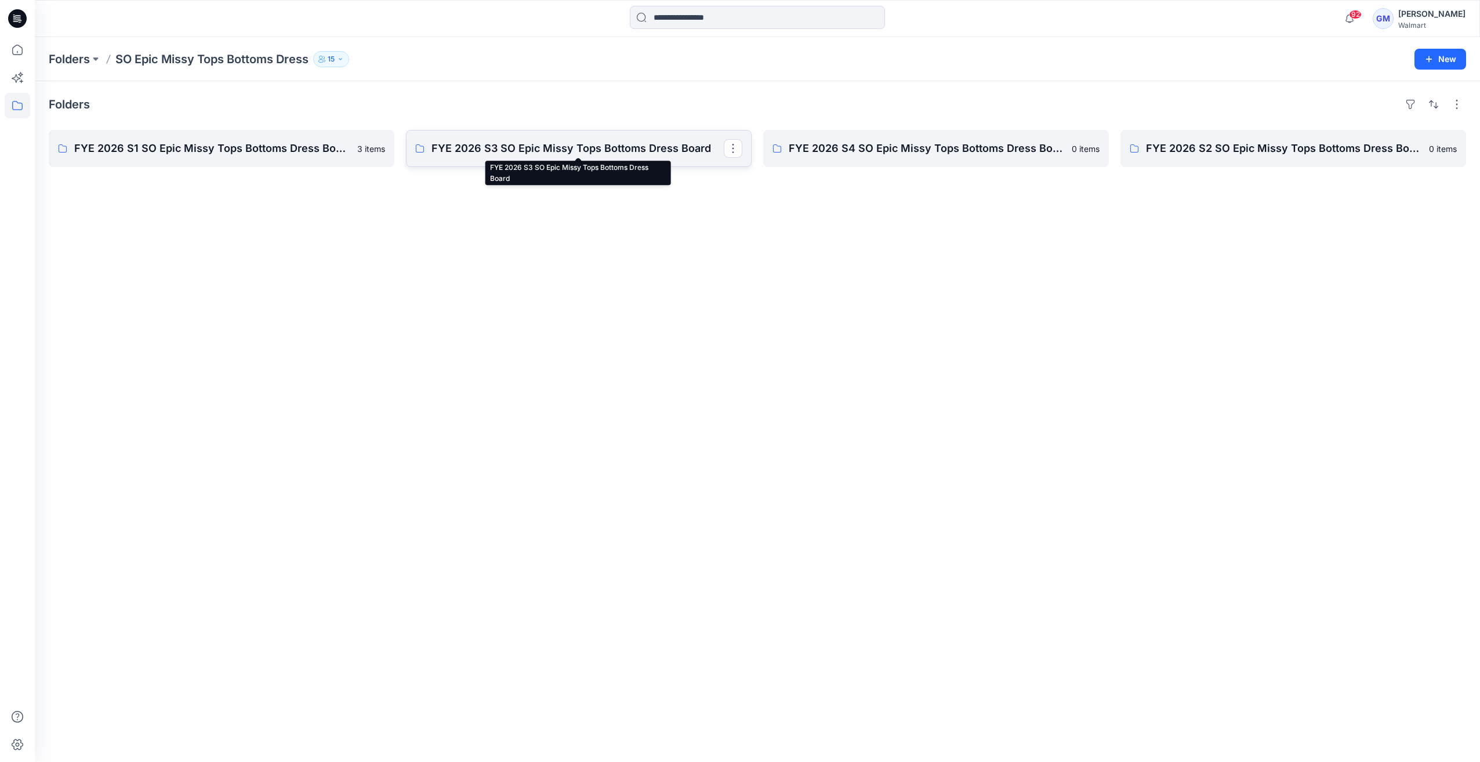
click at [640, 154] on p "FYE 2026 S3 SO Epic Missy Tops Bottoms Dress Board" at bounding box center [578, 148] width 292 height 16
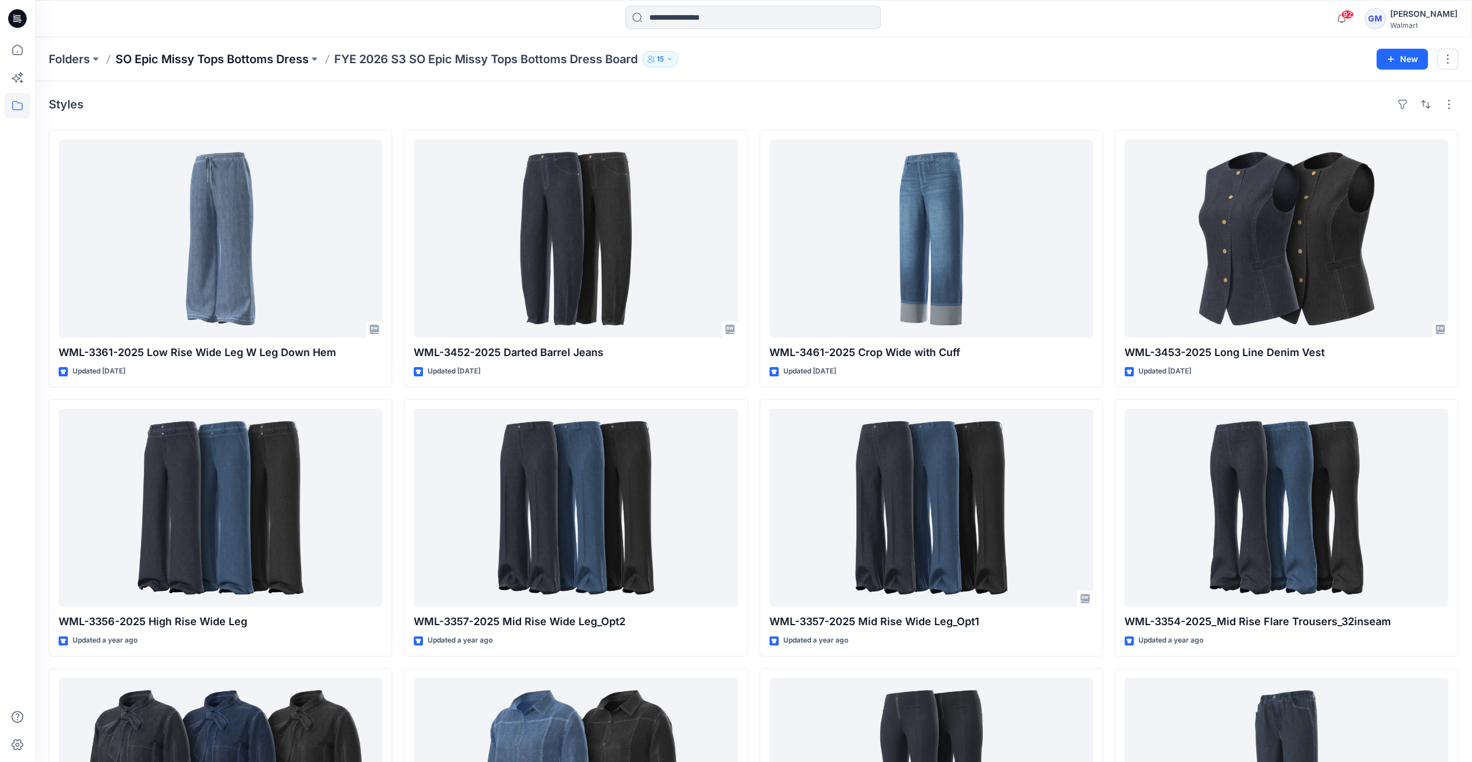
click at [291, 60] on p "SO Epic Missy Tops Bottoms Dress" at bounding box center [211, 59] width 193 height 16
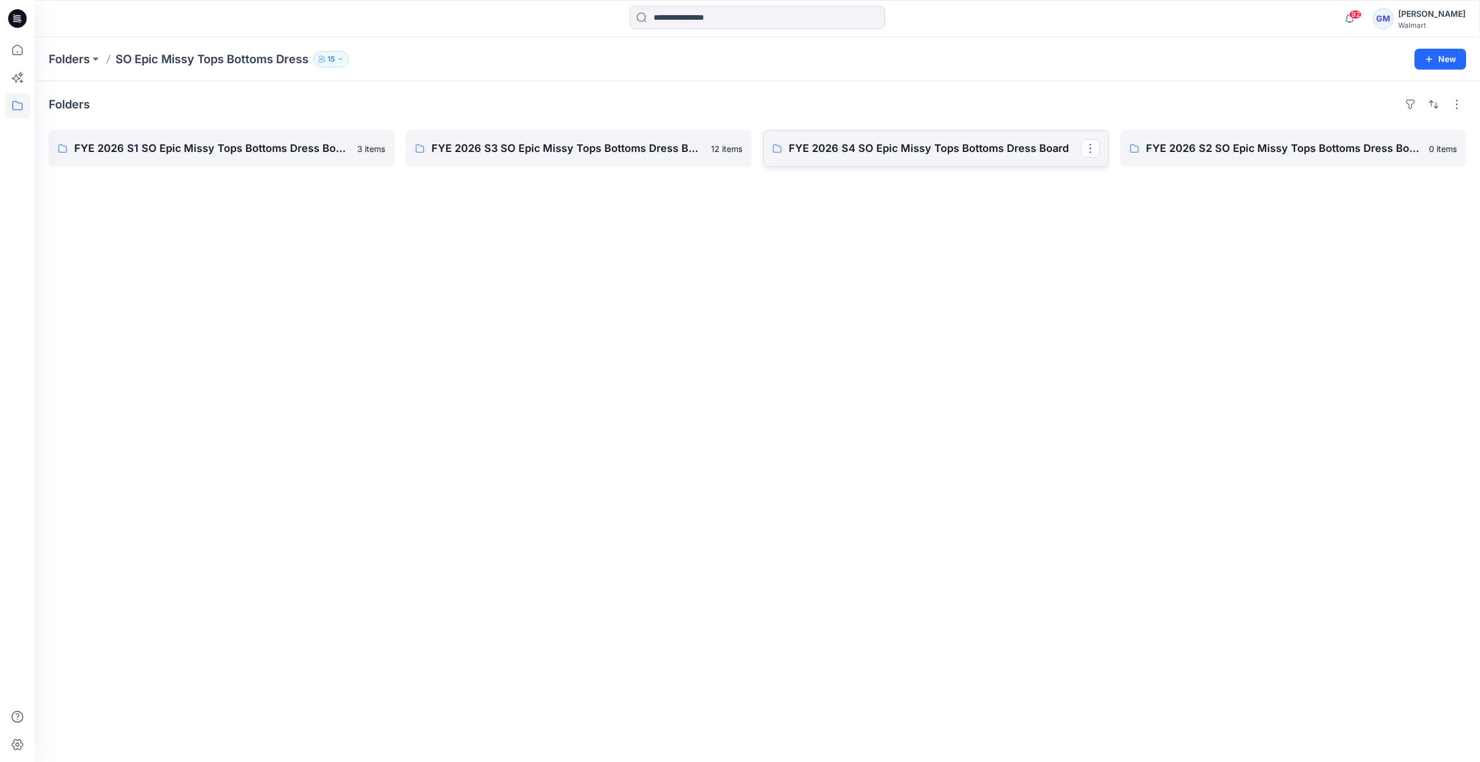
click at [914, 147] on p "FYE 2026 S4 SO Epic Missy Tops Bottoms Dress Board" at bounding box center [935, 148] width 292 height 16
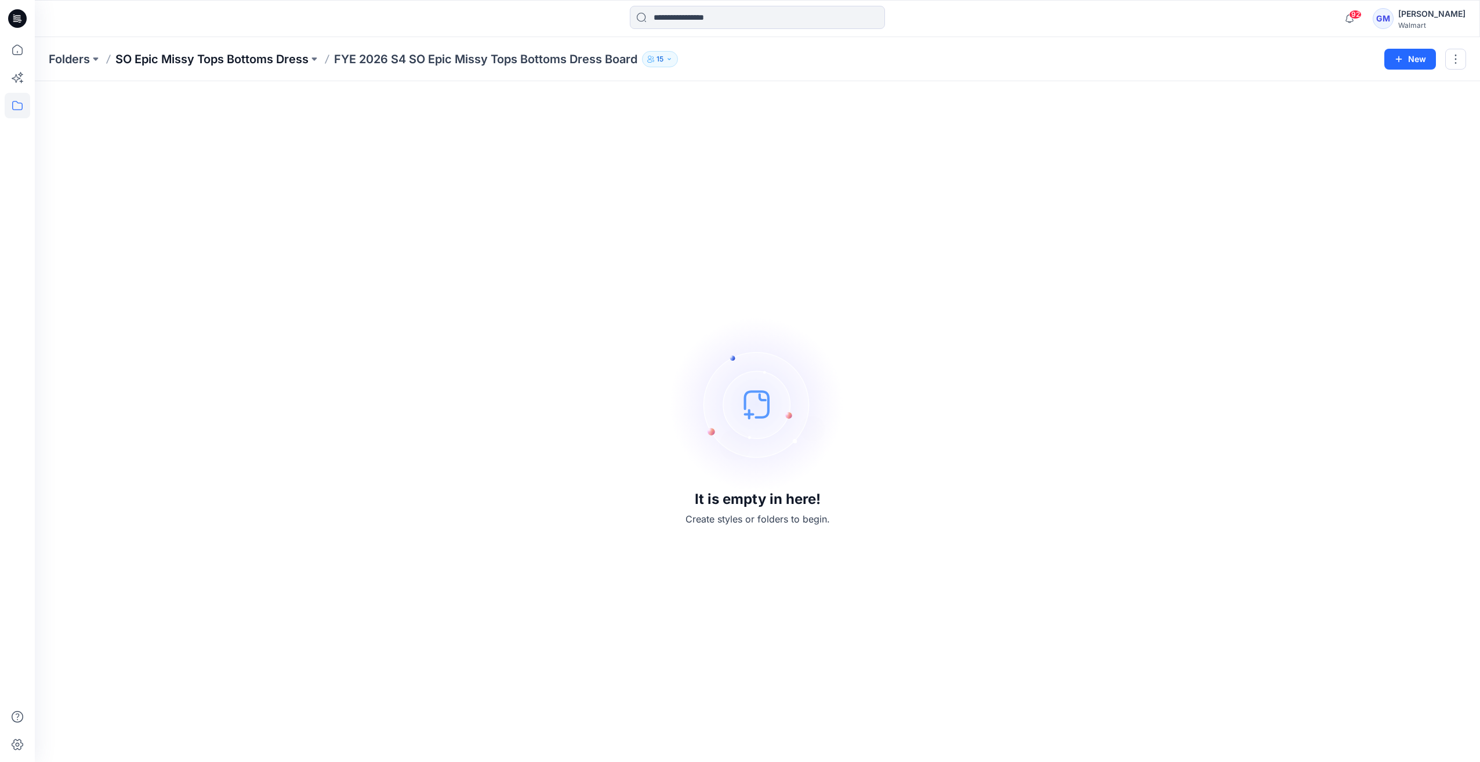
click at [171, 55] on p "SO Epic Missy Tops Bottoms Dress" at bounding box center [211, 59] width 193 height 16
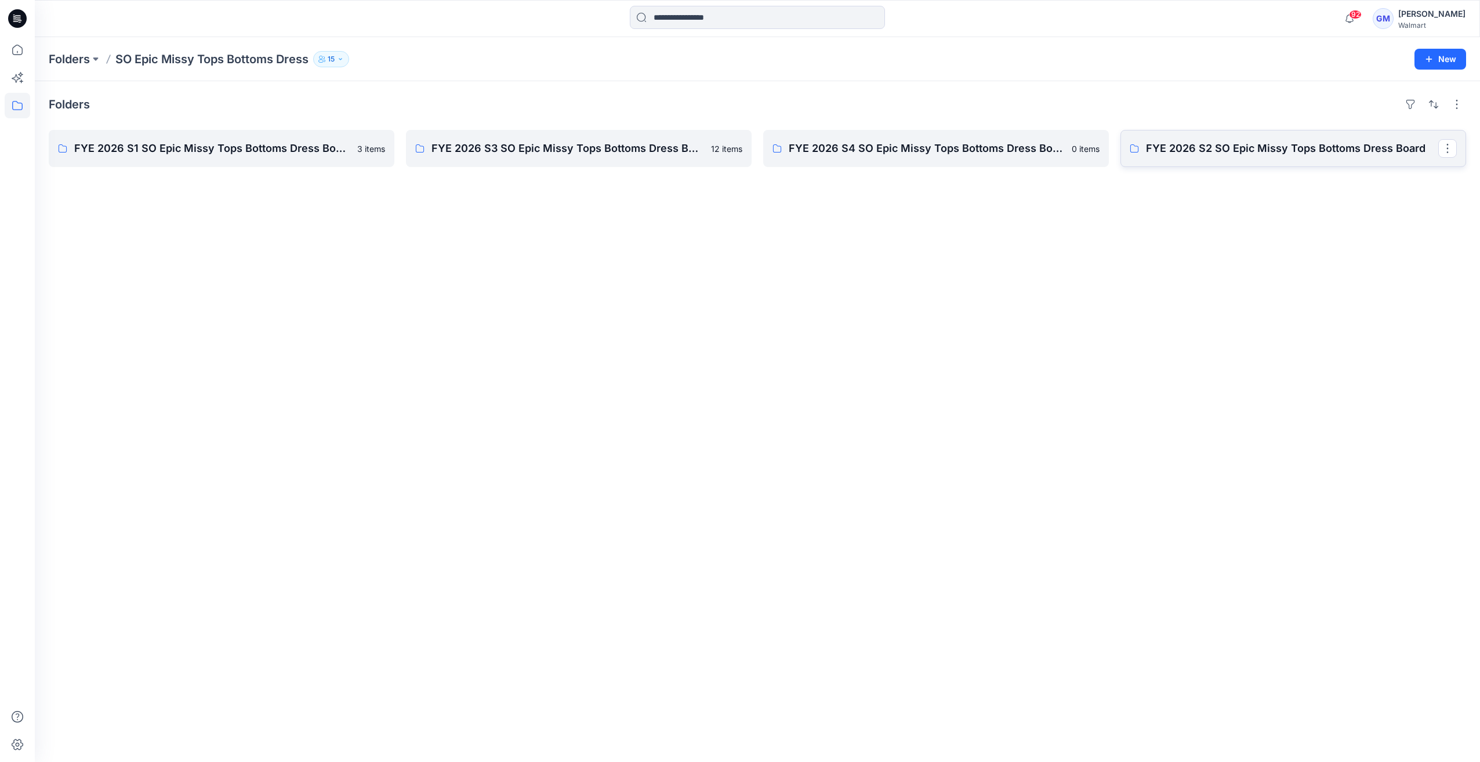
click at [1218, 152] on p "FYE 2026 S2 SO Epic Missy Tops Bottoms Dress Board" at bounding box center [1292, 148] width 292 height 16
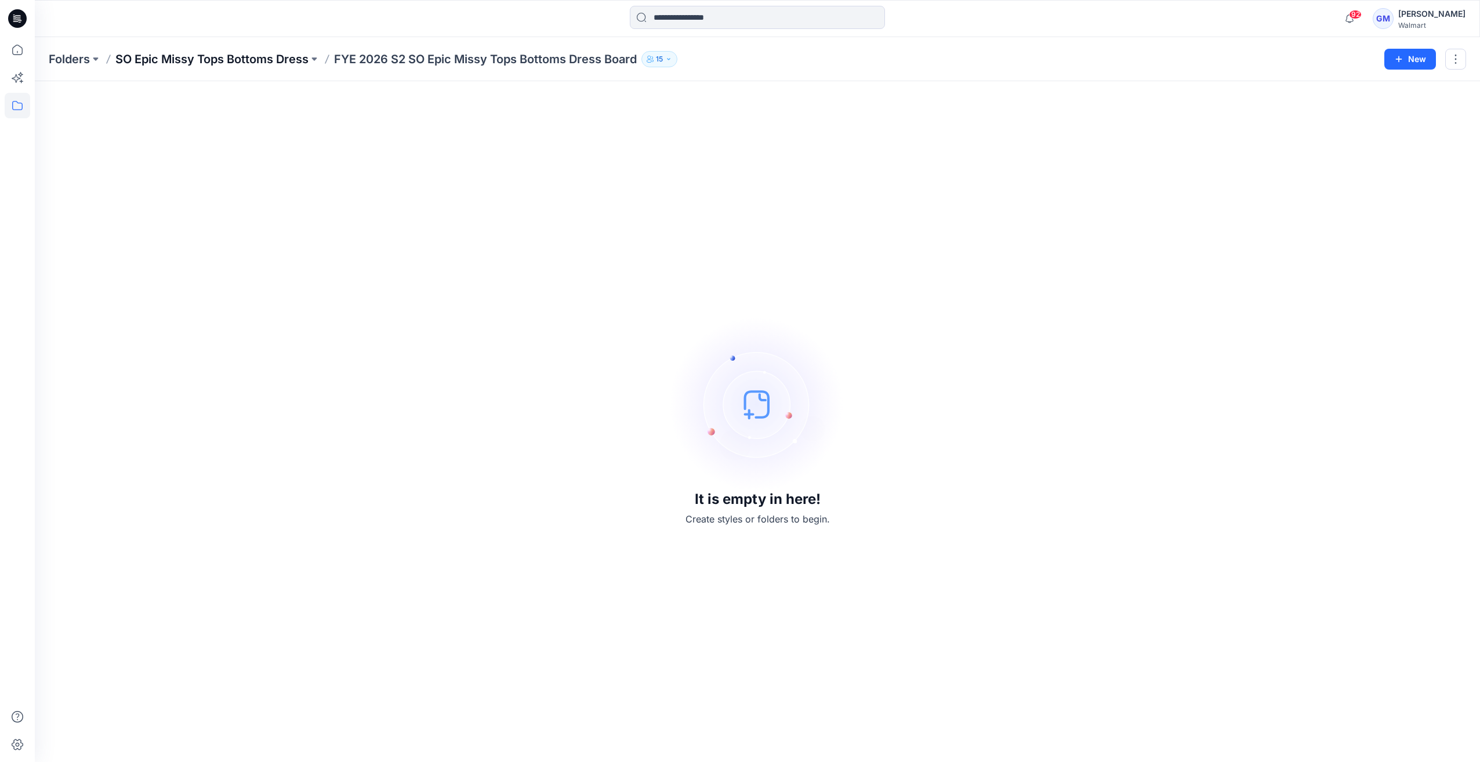
click at [258, 51] on p "SO Epic Missy Tops Bottoms Dress" at bounding box center [211, 59] width 193 height 16
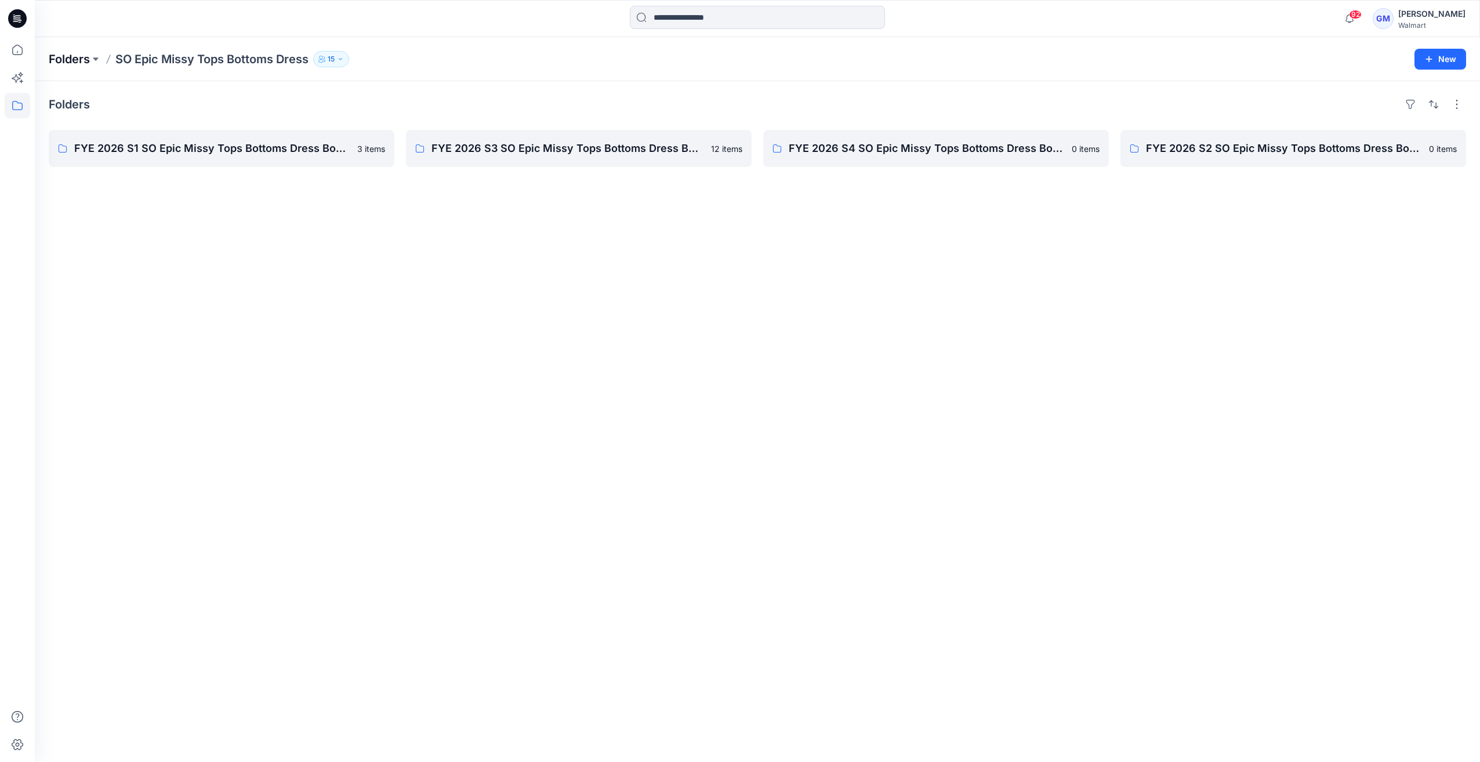
click at [80, 53] on p "Folders" at bounding box center [69, 59] width 41 height 16
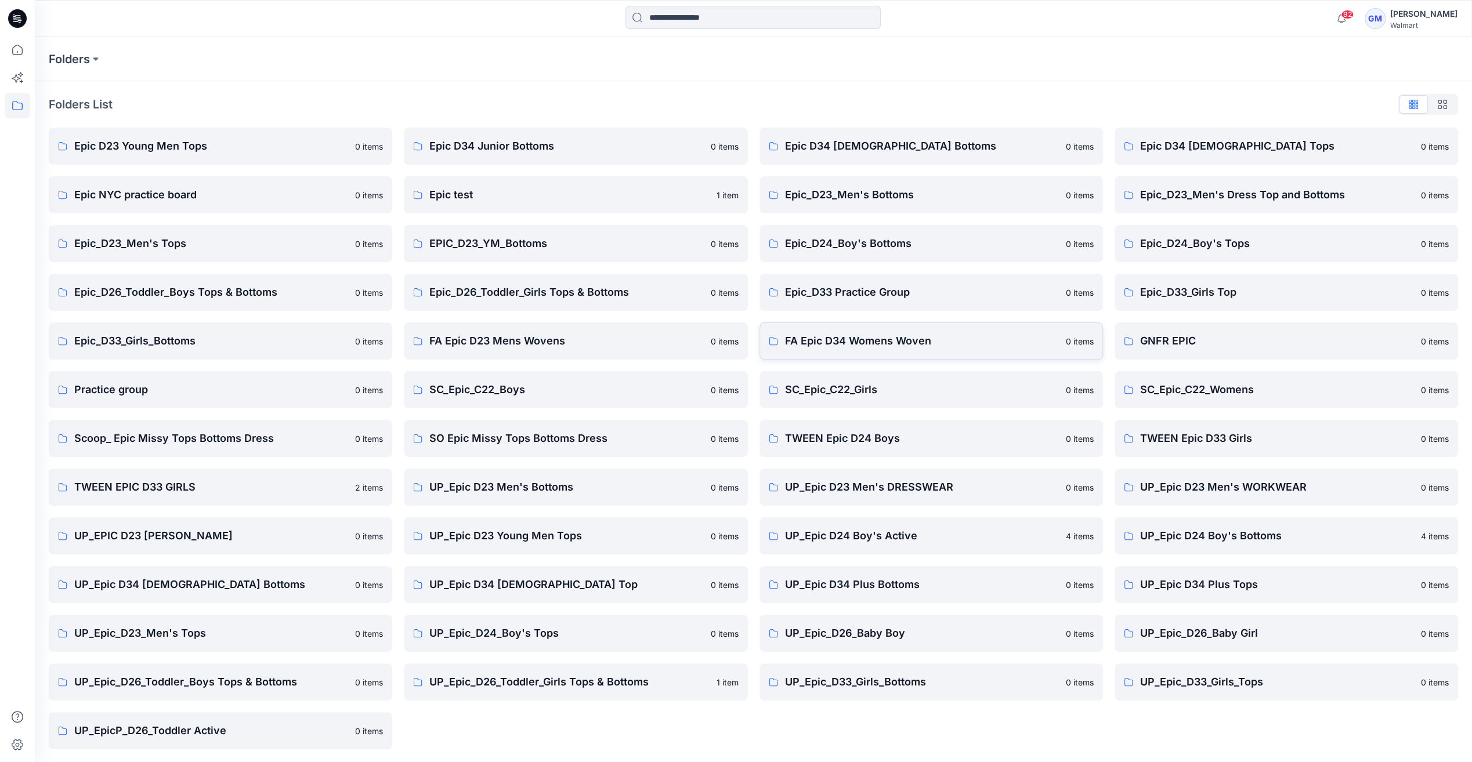
click at [826, 342] on p "FA Epic D34 Womens Woven" at bounding box center [922, 341] width 274 height 16
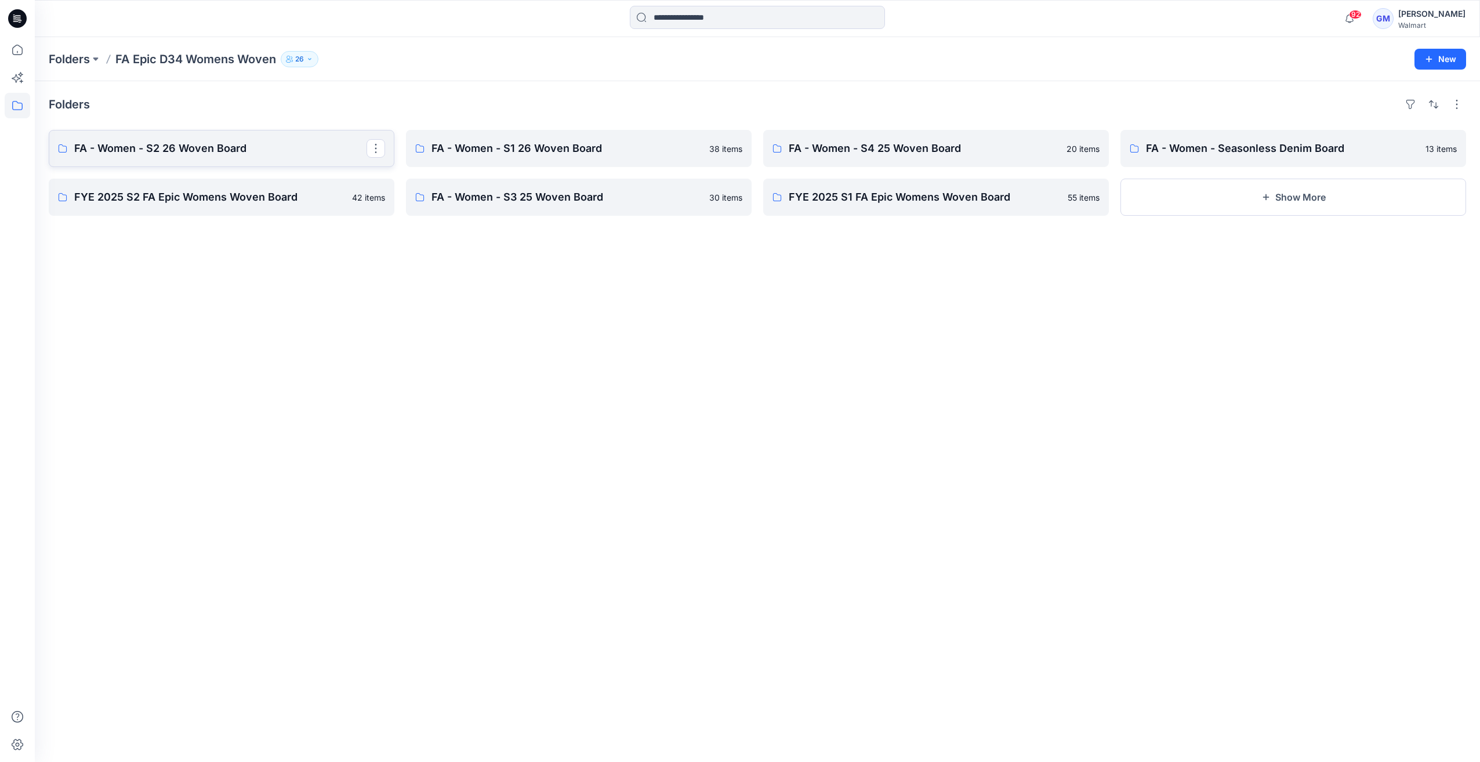
click at [168, 142] on p "FA - Women - S2 26 Woven Board" at bounding box center [220, 148] width 292 height 16
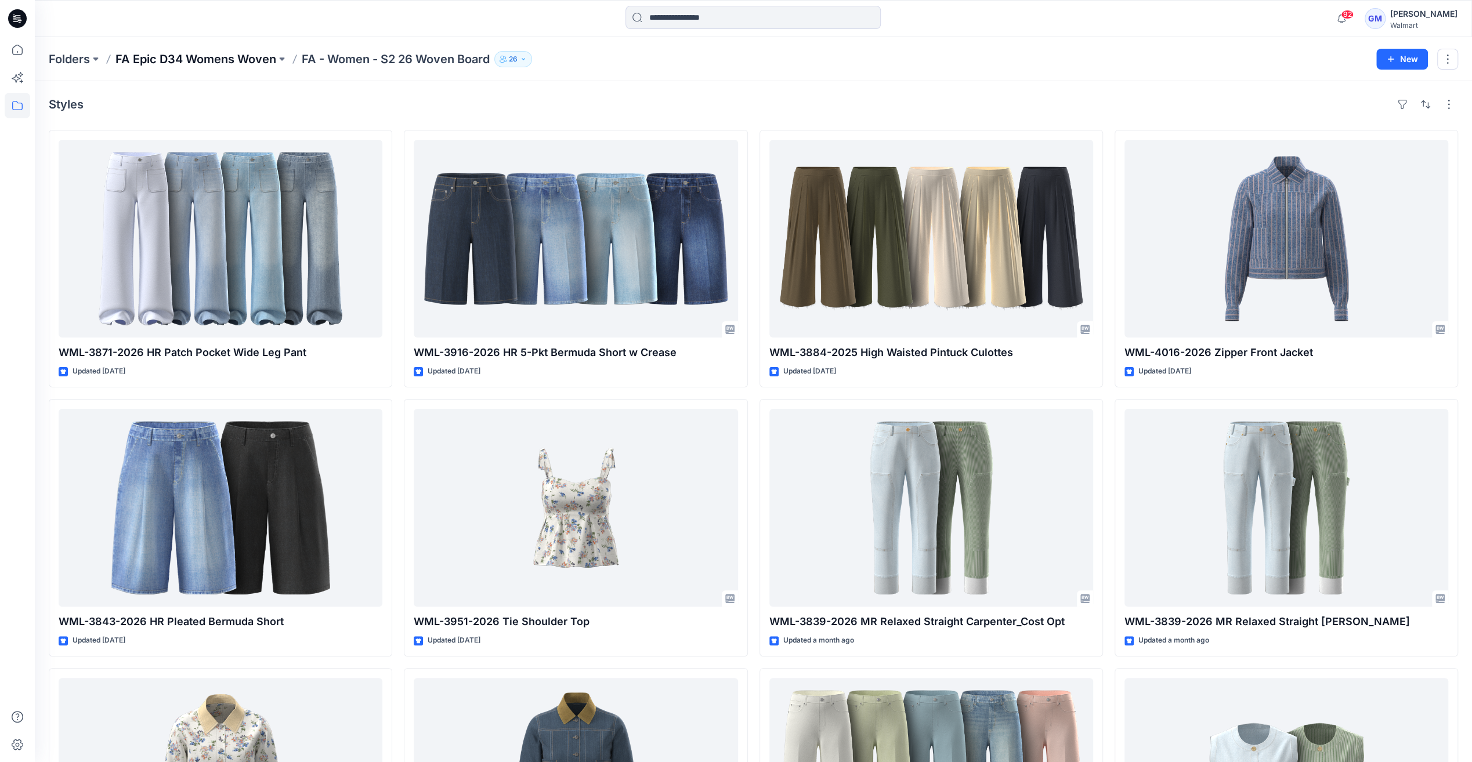
click at [187, 67] on div "Folders FA Epic D34 Womens Woven FA - Women - S2 26 Woven Board 26 New" at bounding box center [753, 59] width 1437 height 44
click at [206, 59] on p "FA Epic D34 Womens Woven" at bounding box center [195, 59] width 161 height 16
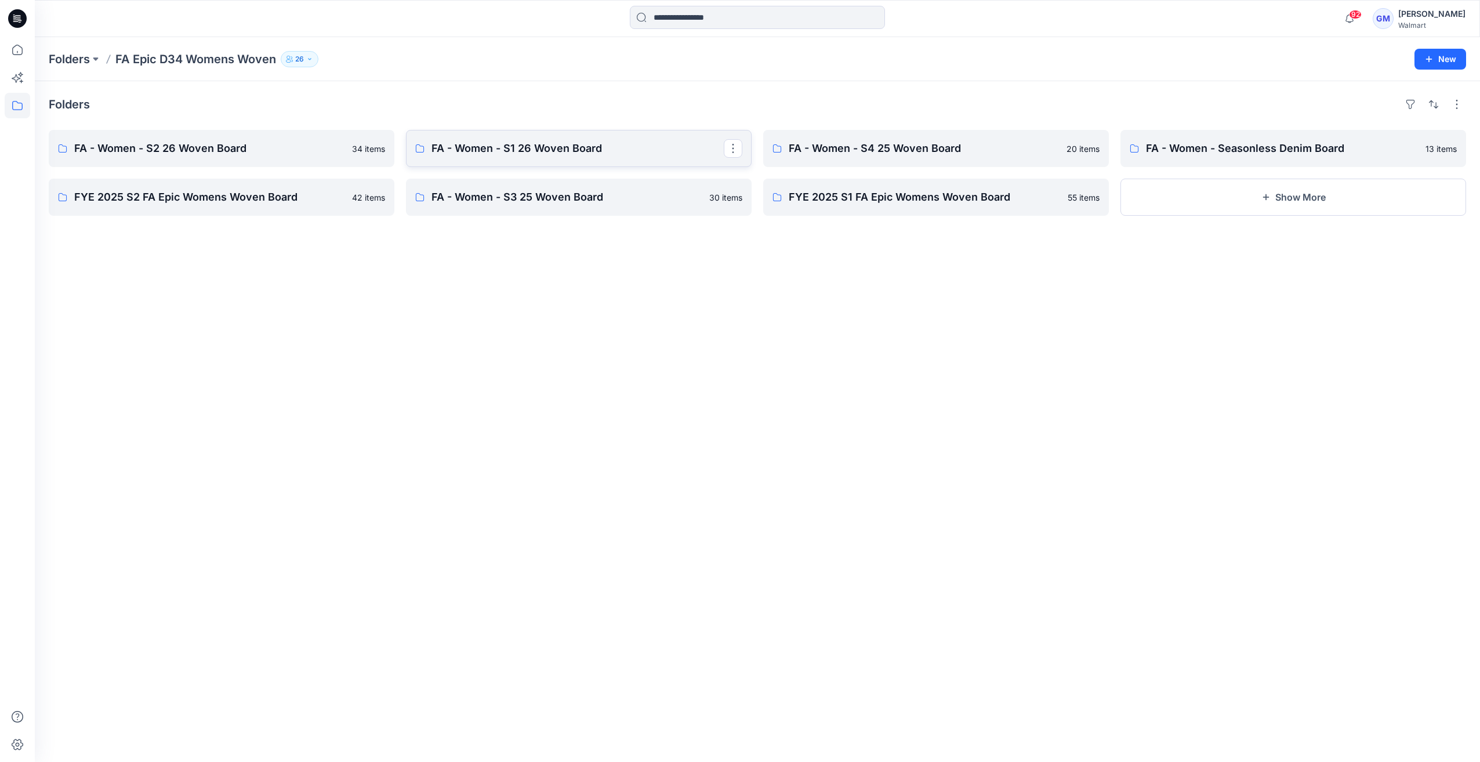
click at [463, 153] on p "FA - Women - S1 26 Woven Board" at bounding box center [578, 148] width 292 height 16
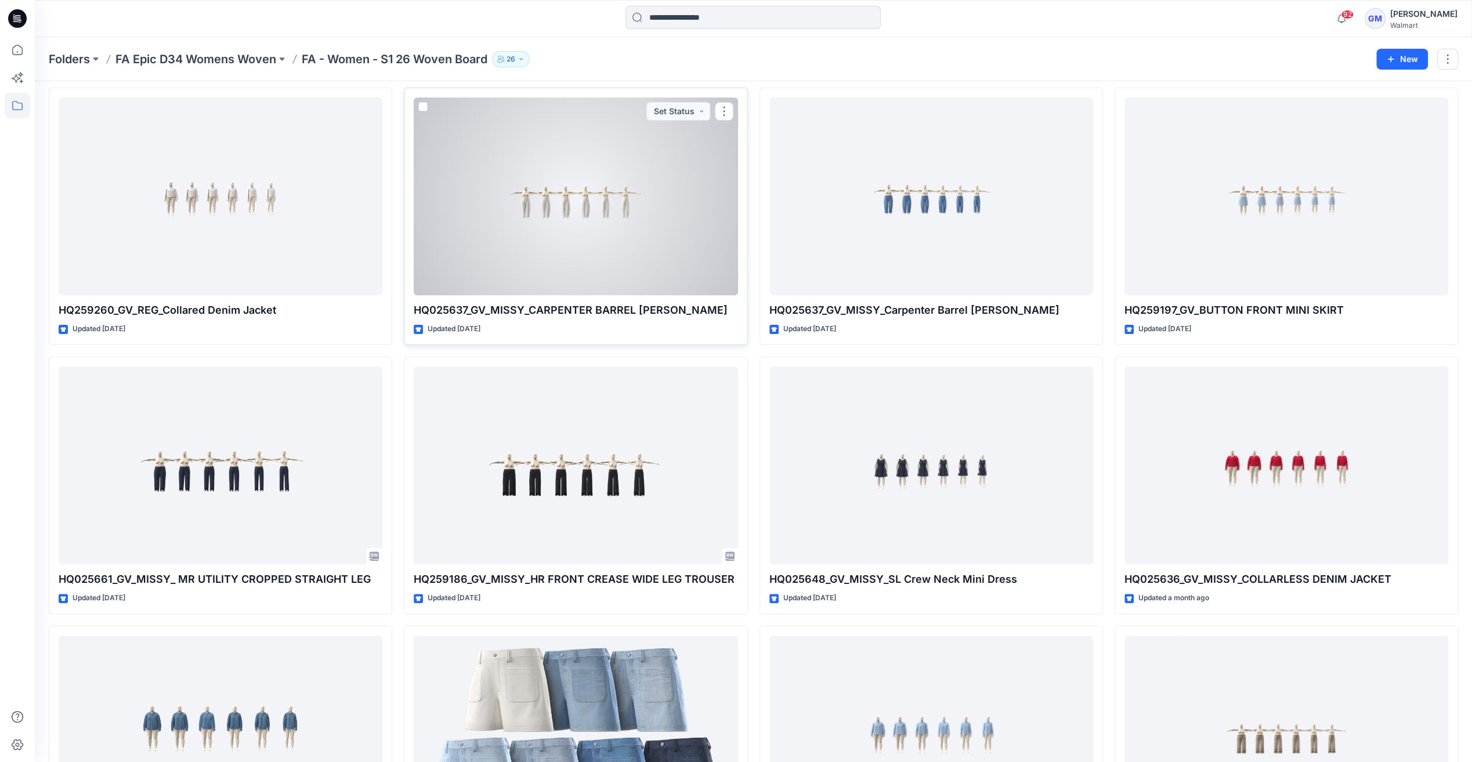
scroll to position [58, 0]
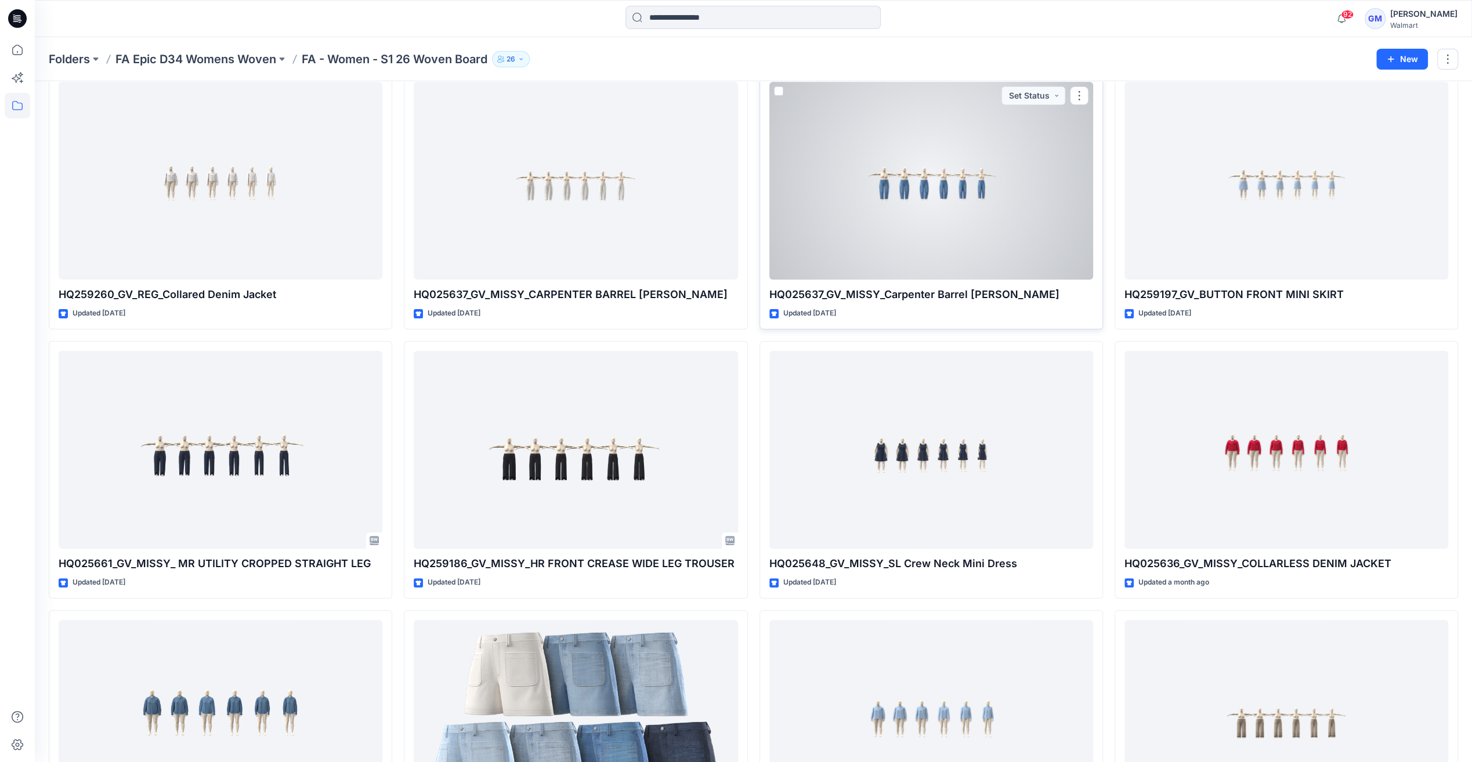
click at [872, 149] on div at bounding box center [931, 181] width 324 height 198
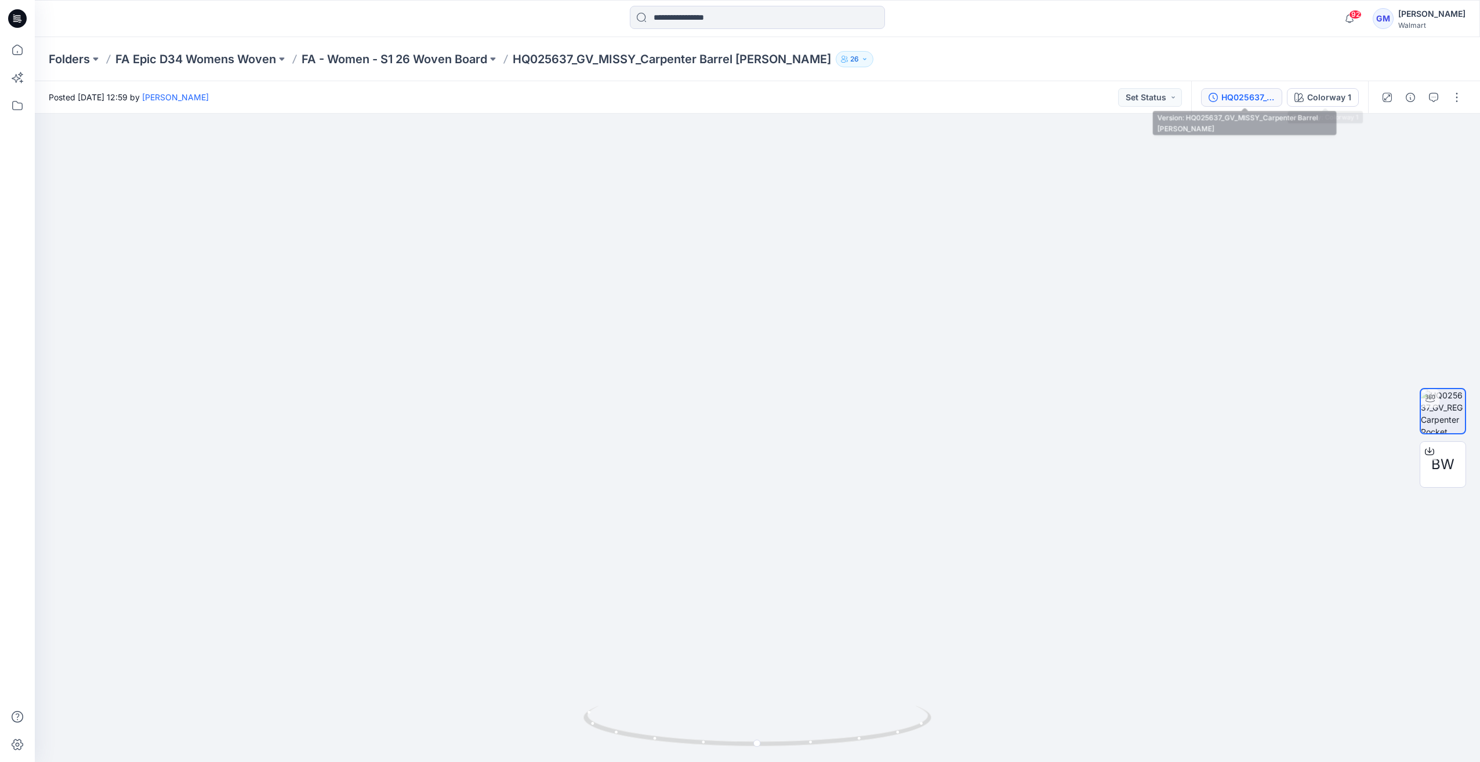
click at [1270, 94] on div "HQ025637_GV_MISSY_Carpenter Barrel Jean" at bounding box center [1248, 97] width 53 height 13
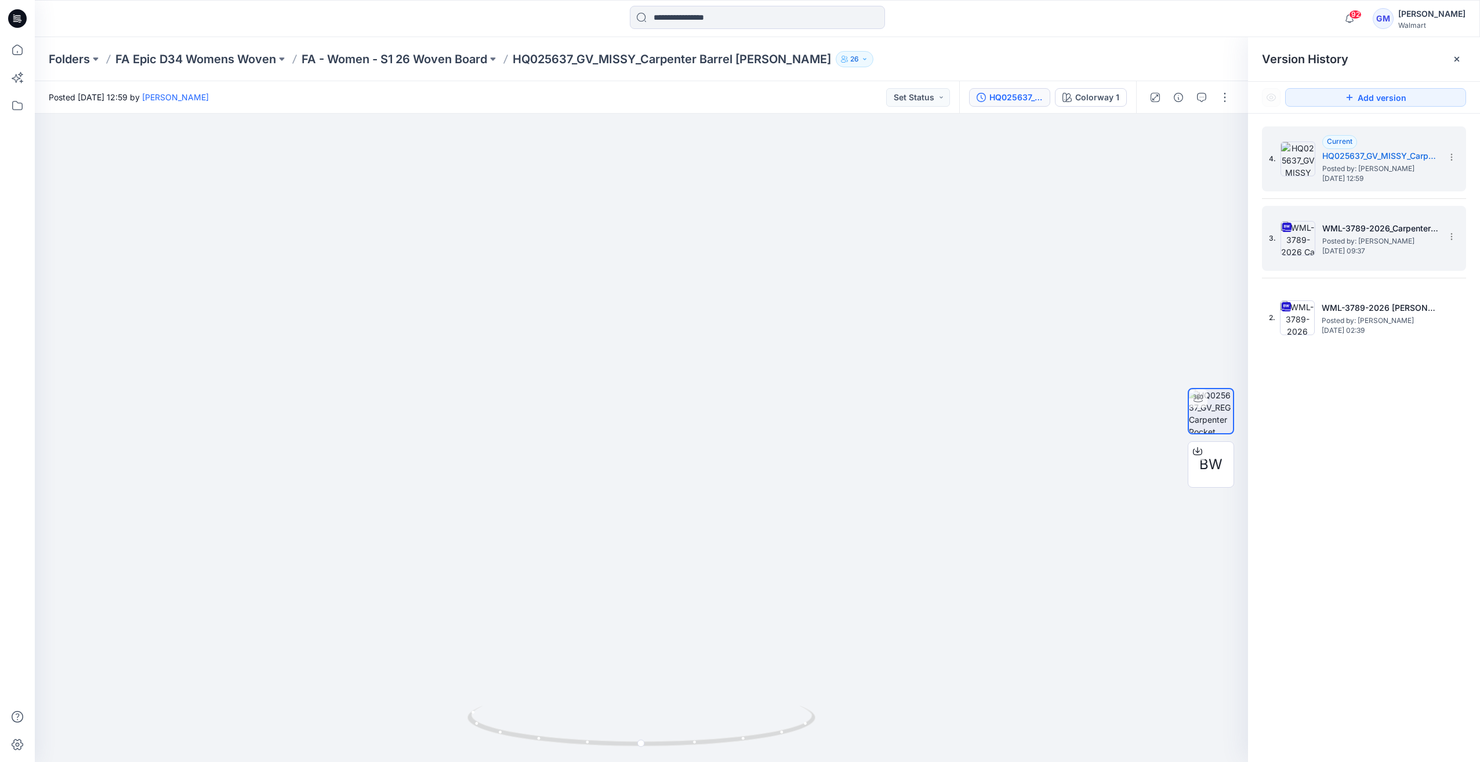
click at [1292, 236] on img at bounding box center [1298, 238] width 35 height 35
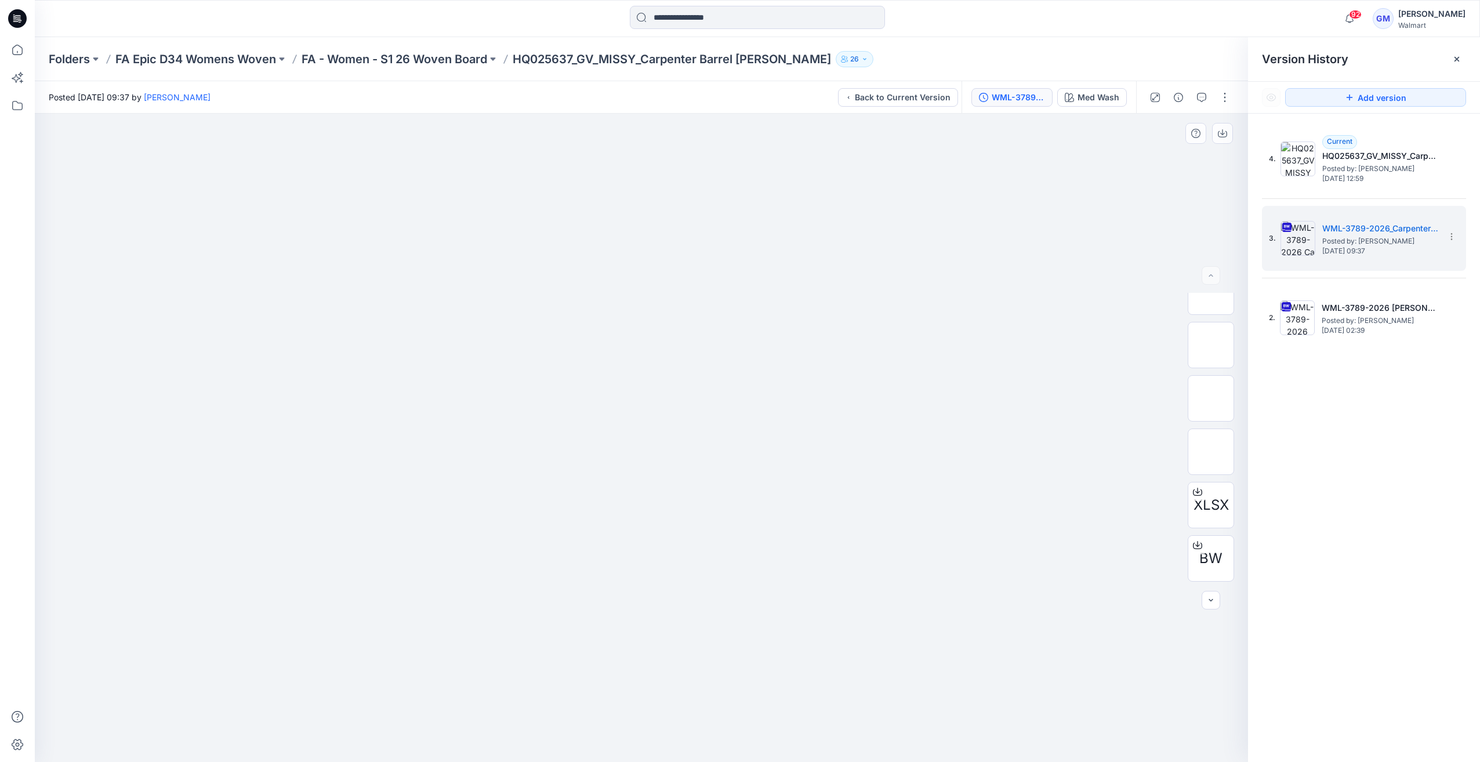
scroll to position [130, 0]
